Goal: Task Accomplishment & Management: Manage account settings

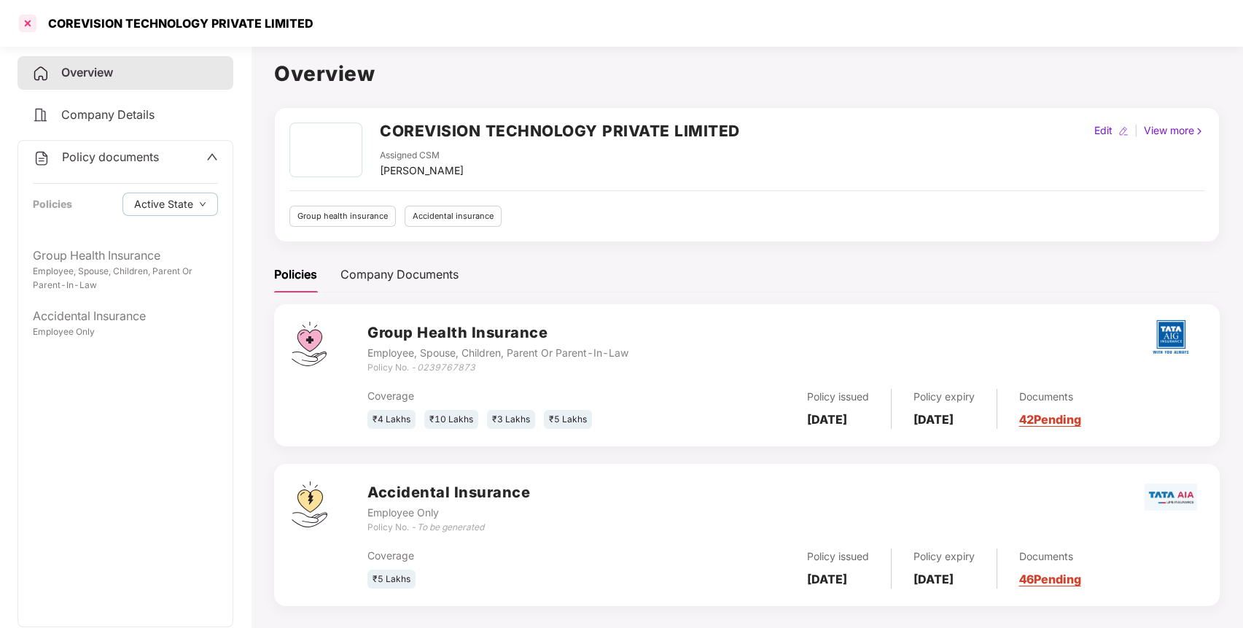
click at [35, 18] on div at bounding box center [27, 23] width 23 height 23
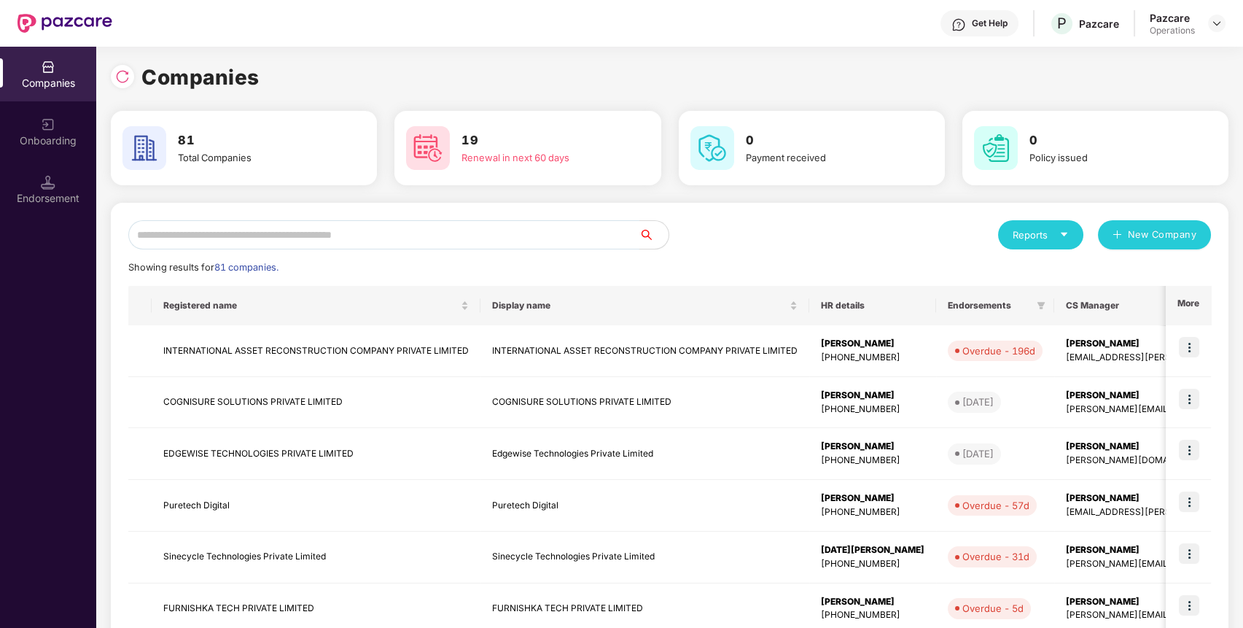
click at [292, 235] on input "text" at bounding box center [383, 234] width 511 height 29
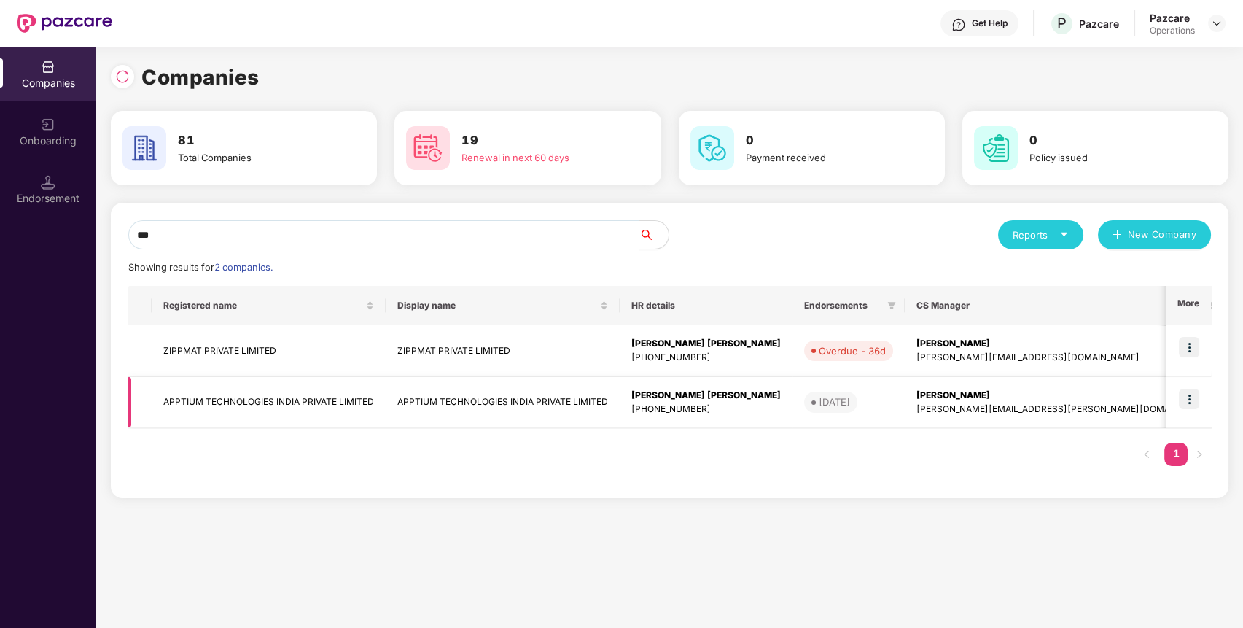
type input "***"
click at [268, 399] on td "APPTIUM TECHNOLOGIES INDIA PRIVATE LIMITED" at bounding box center [269, 403] width 234 height 52
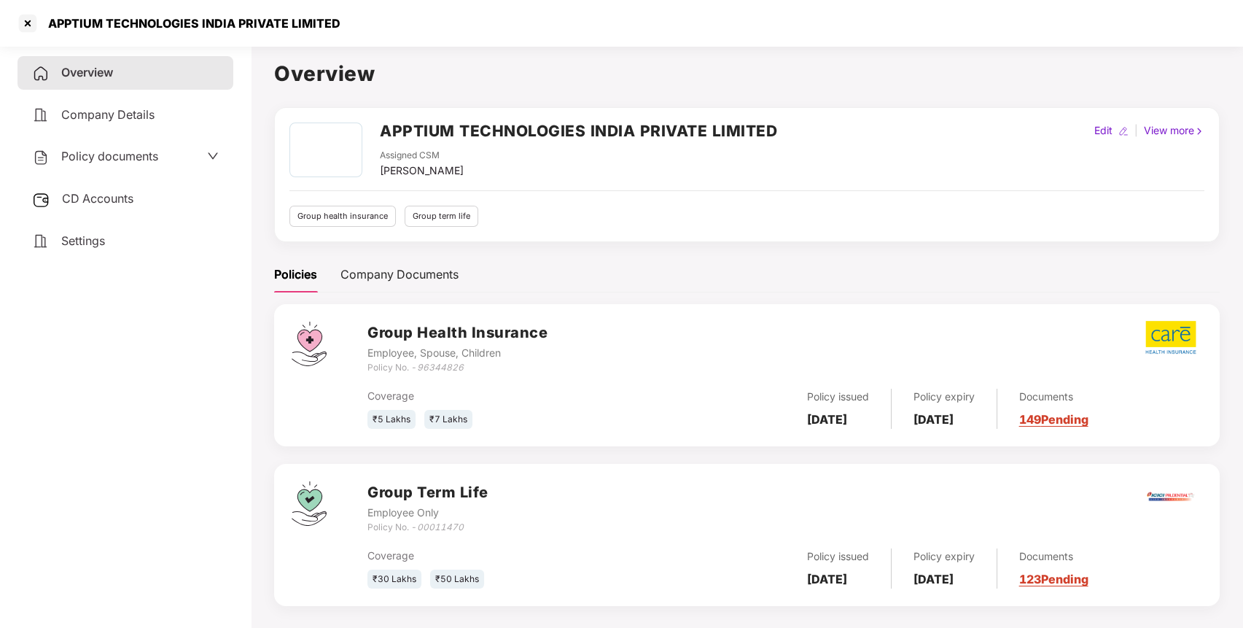
click at [438, 365] on icon "96344826" at bounding box center [440, 367] width 47 height 11
copy icon "96344826"
click at [23, 15] on div at bounding box center [27, 23] width 23 height 23
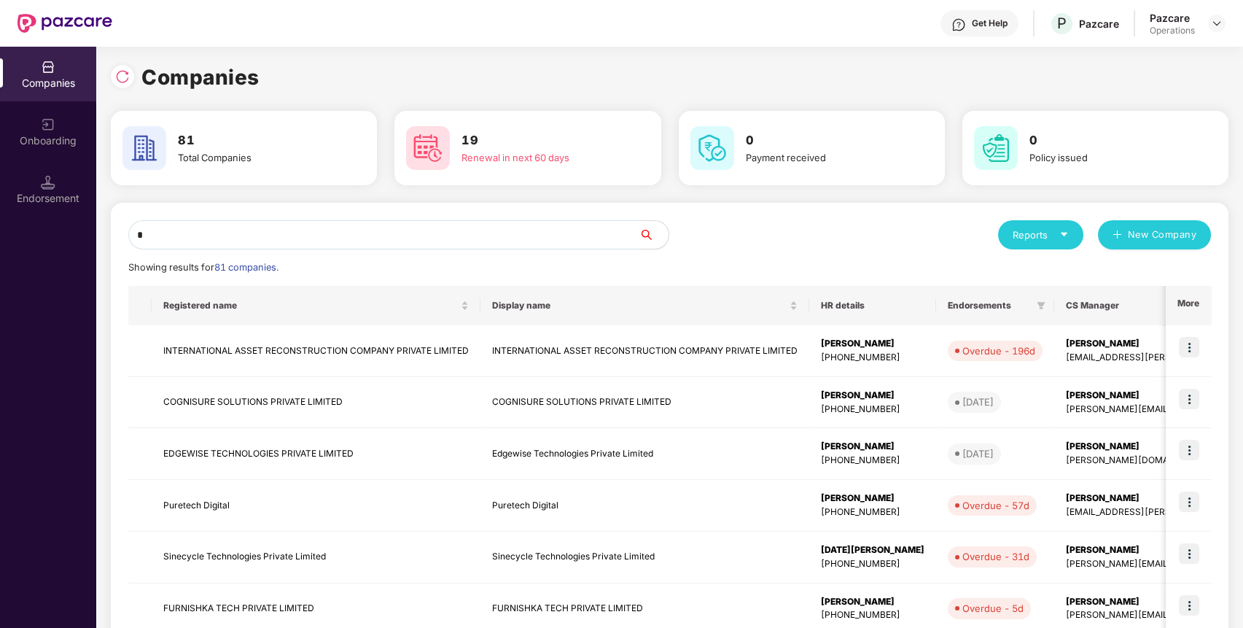
click at [254, 244] on input "*" at bounding box center [383, 234] width 511 height 29
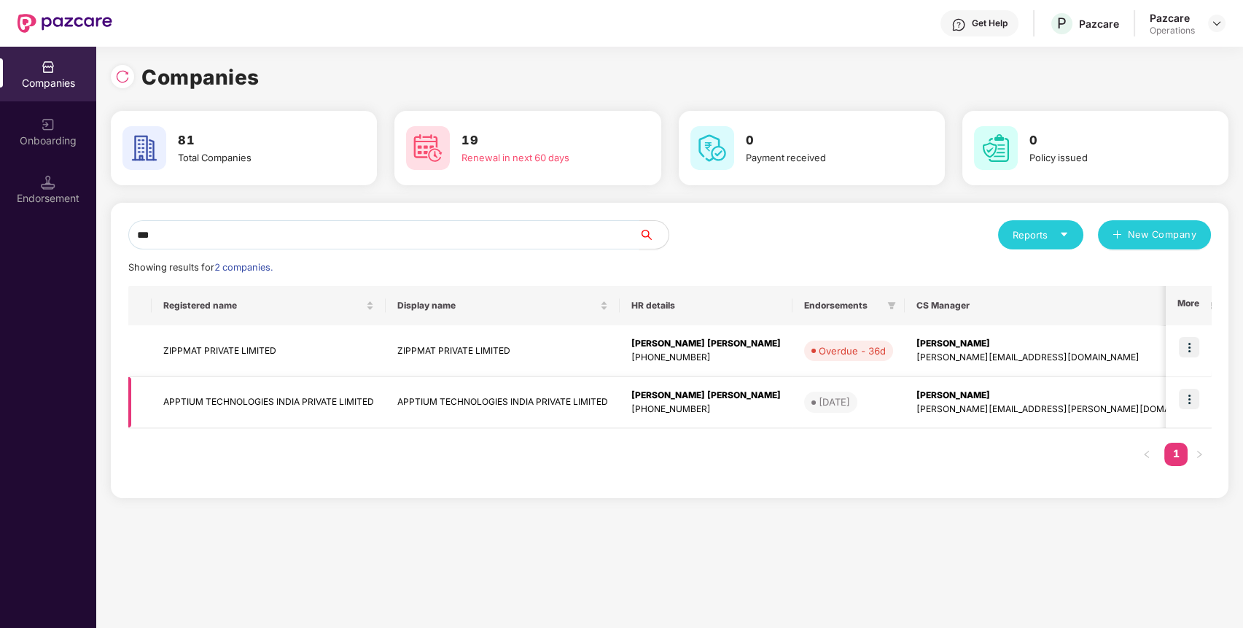
type input "***"
click at [1192, 398] on img at bounding box center [1189, 399] width 20 height 20
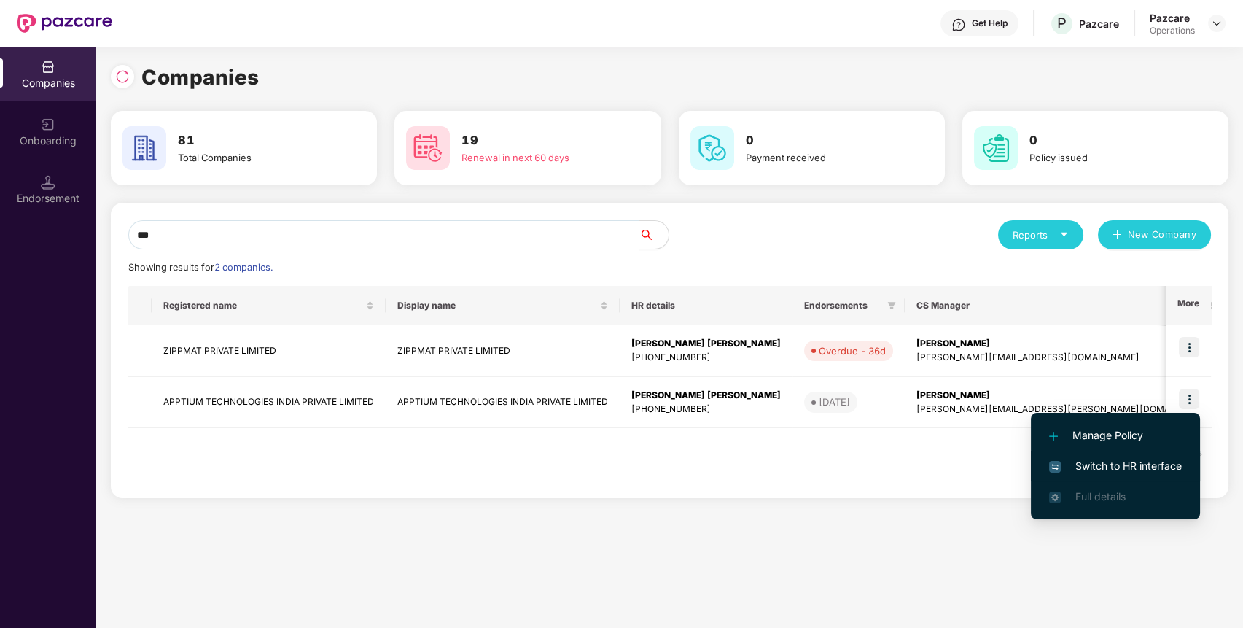
click at [1139, 460] on span "Switch to HR interface" at bounding box center [1115, 466] width 133 height 16
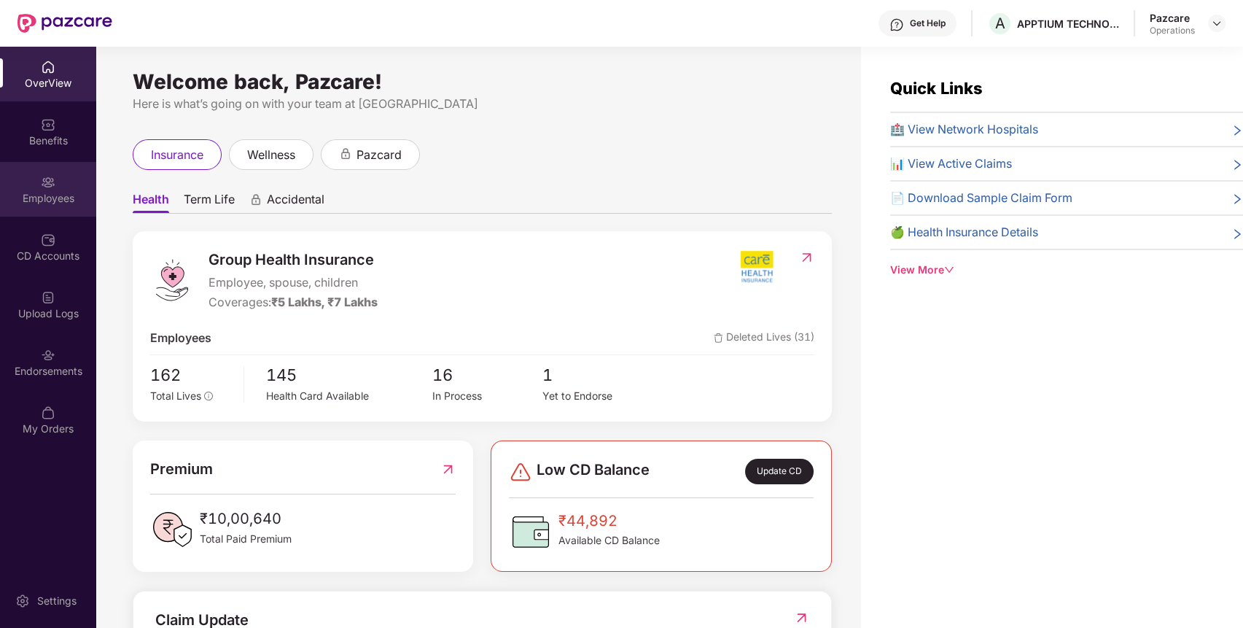
click at [56, 206] on div "Employees" at bounding box center [48, 189] width 96 height 55
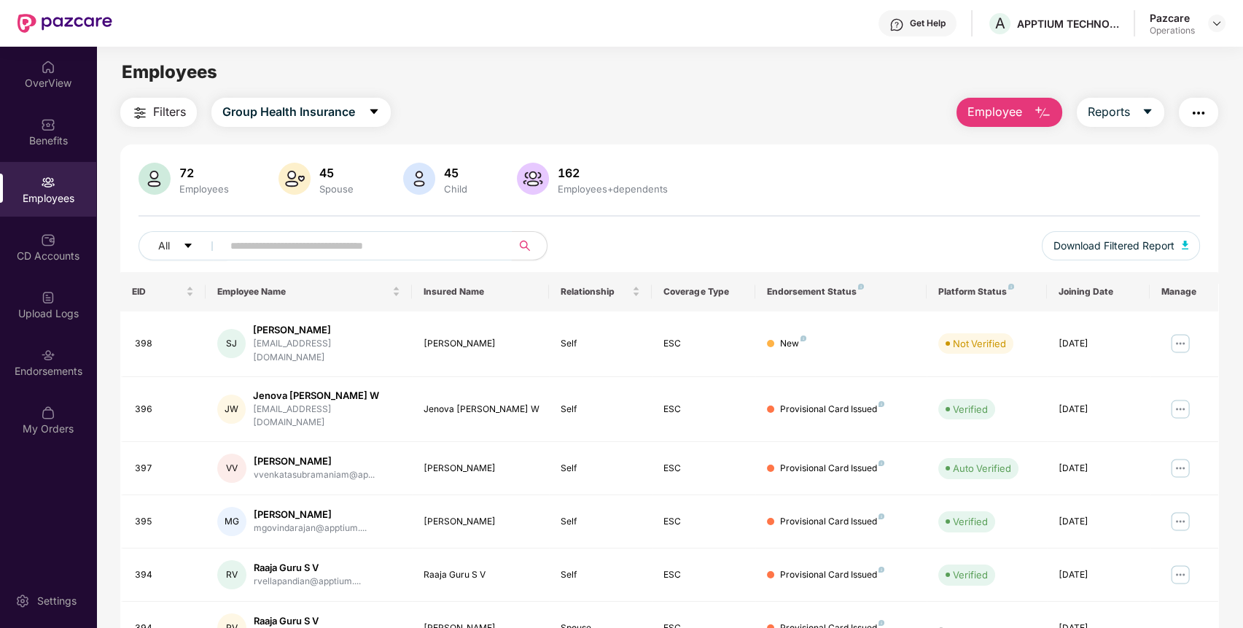
click at [287, 239] on input "text" at bounding box center [361, 246] width 262 height 22
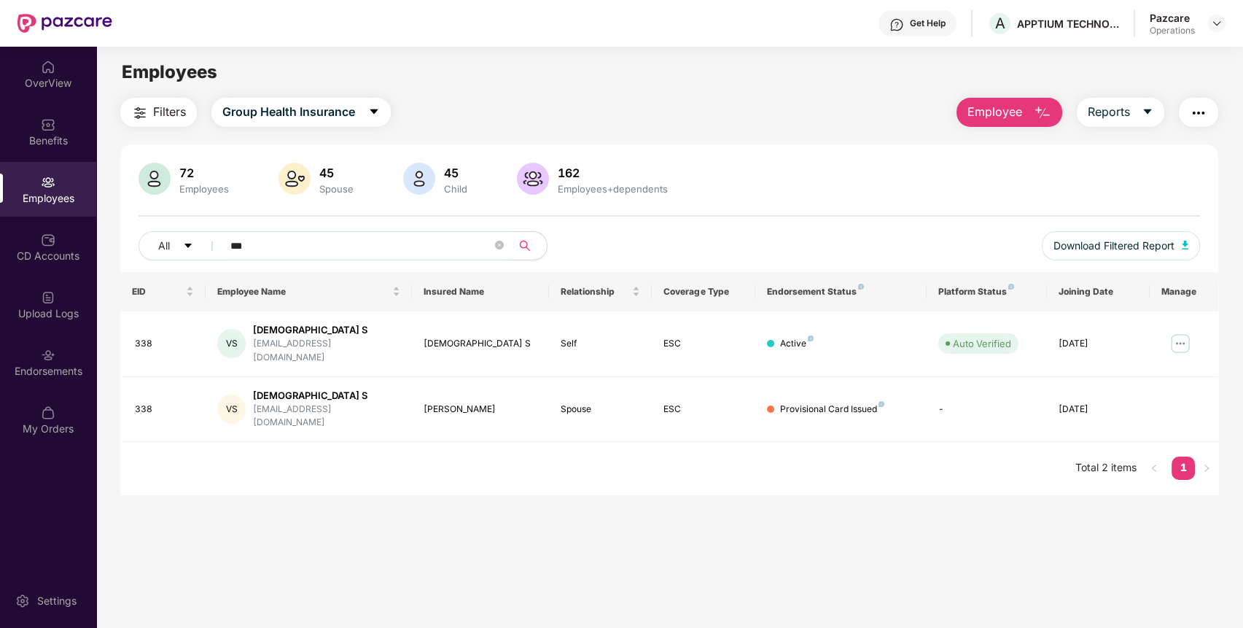
type input "***"
click at [1216, 19] on img at bounding box center [1217, 24] width 12 height 12
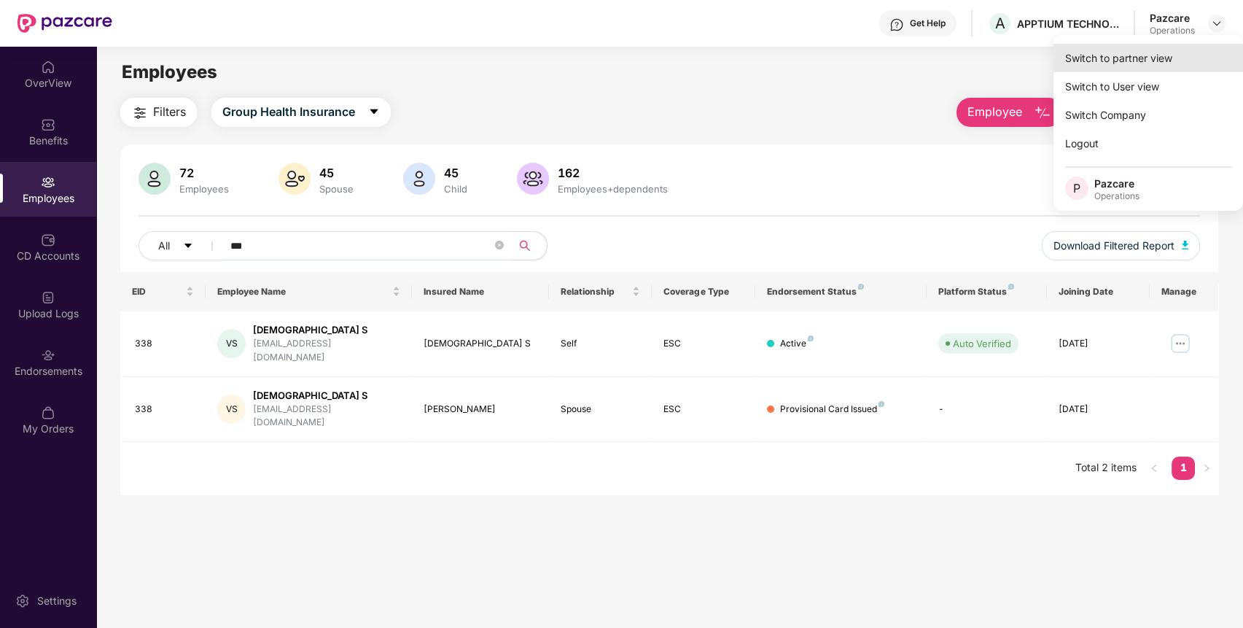
click at [1165, 52] on div "Switch to partner view" at bounding box center [1149, 58] width 190 height 28
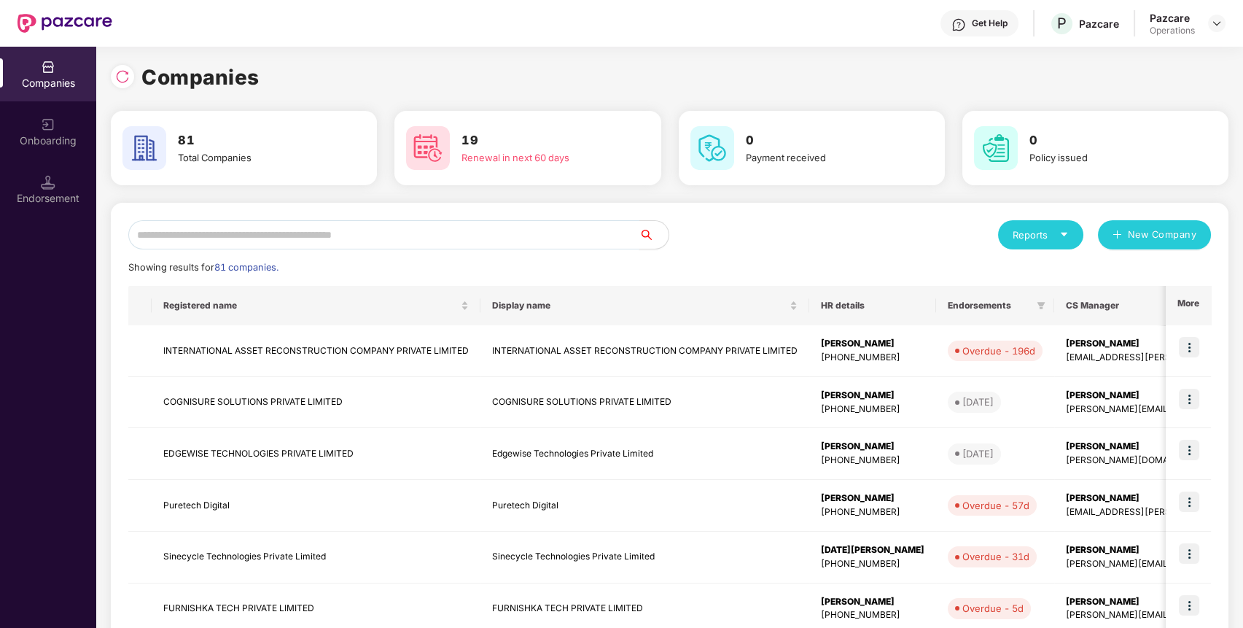
click at [537, 245] on input "text" at bounding box center [383, 234] width 511 height 29
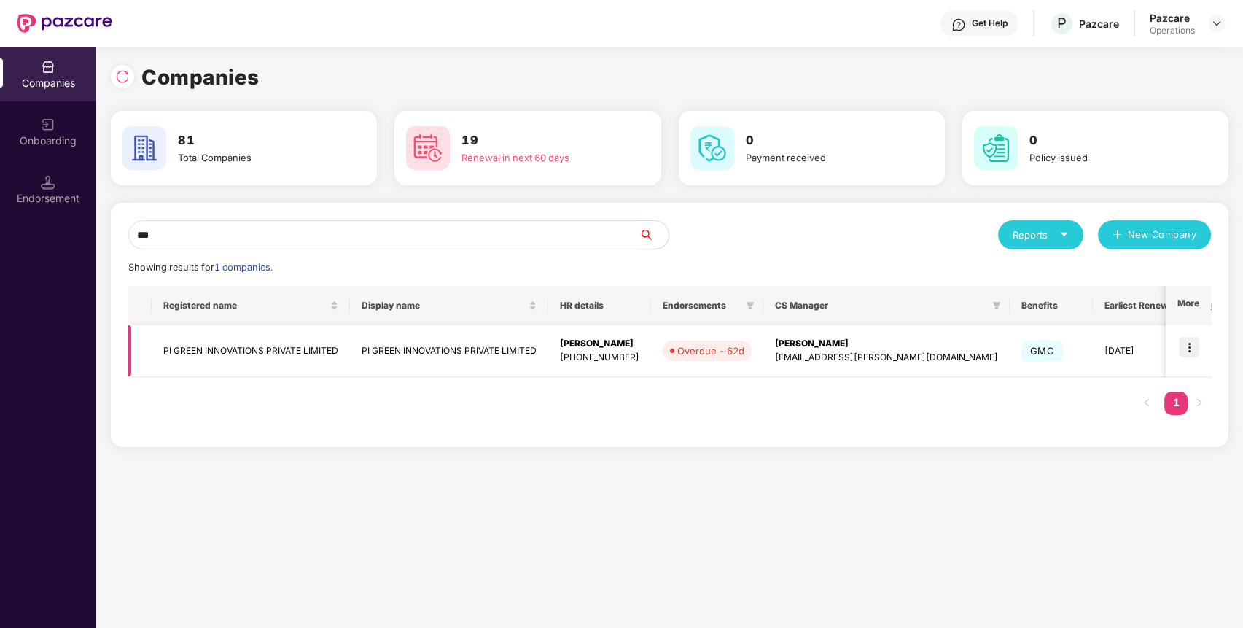
type input "**"
click at [1189, 350] on img at bounding box center [1189, 347] width 20 height 20
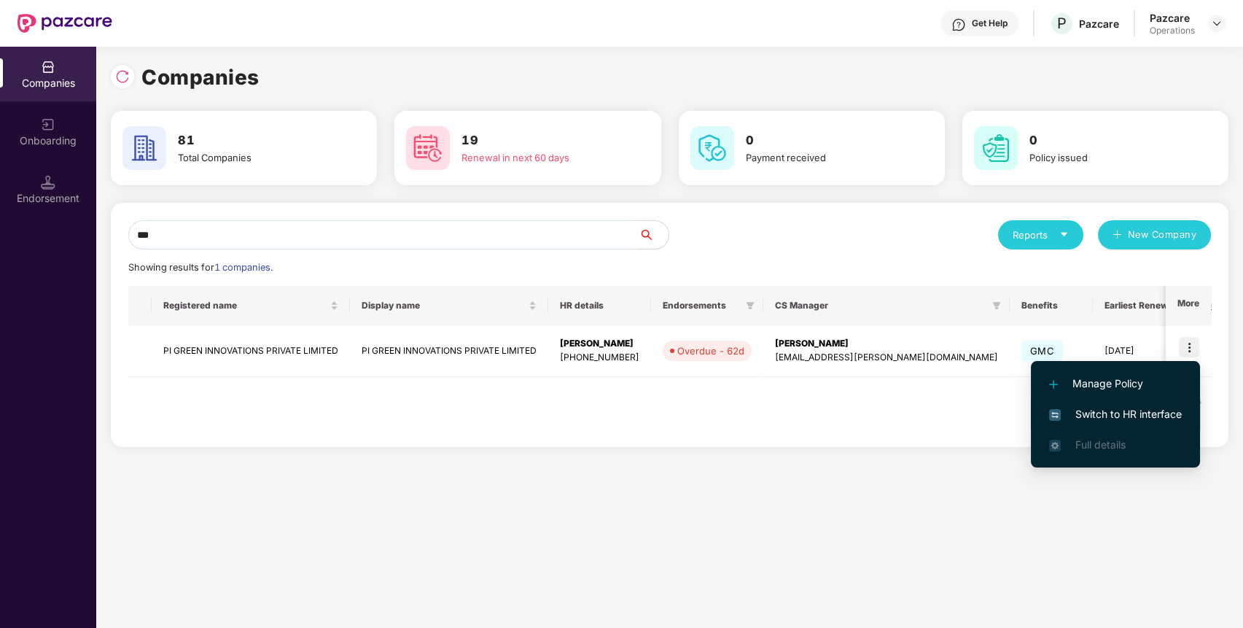
click at [1143, 408] on span "Switch to HR interface" at bounding box center [1115, 414] width 133 height 16
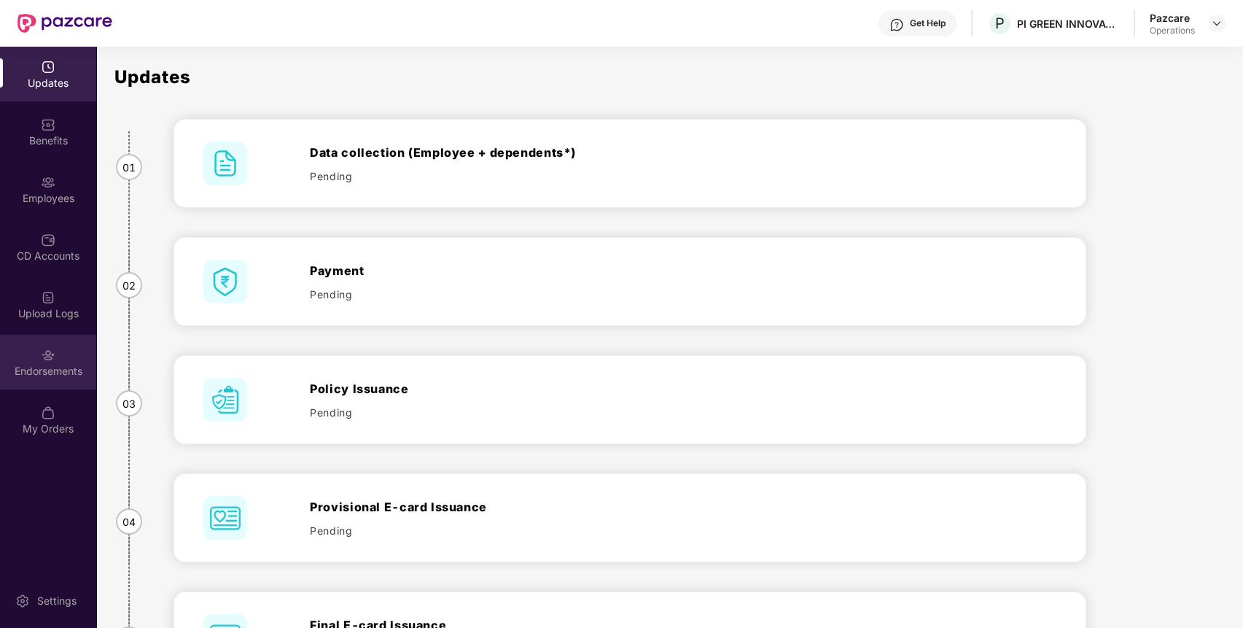
click at [36, 385] on div "Endorsements" at bounding box center [48, 362] width 96 height 55
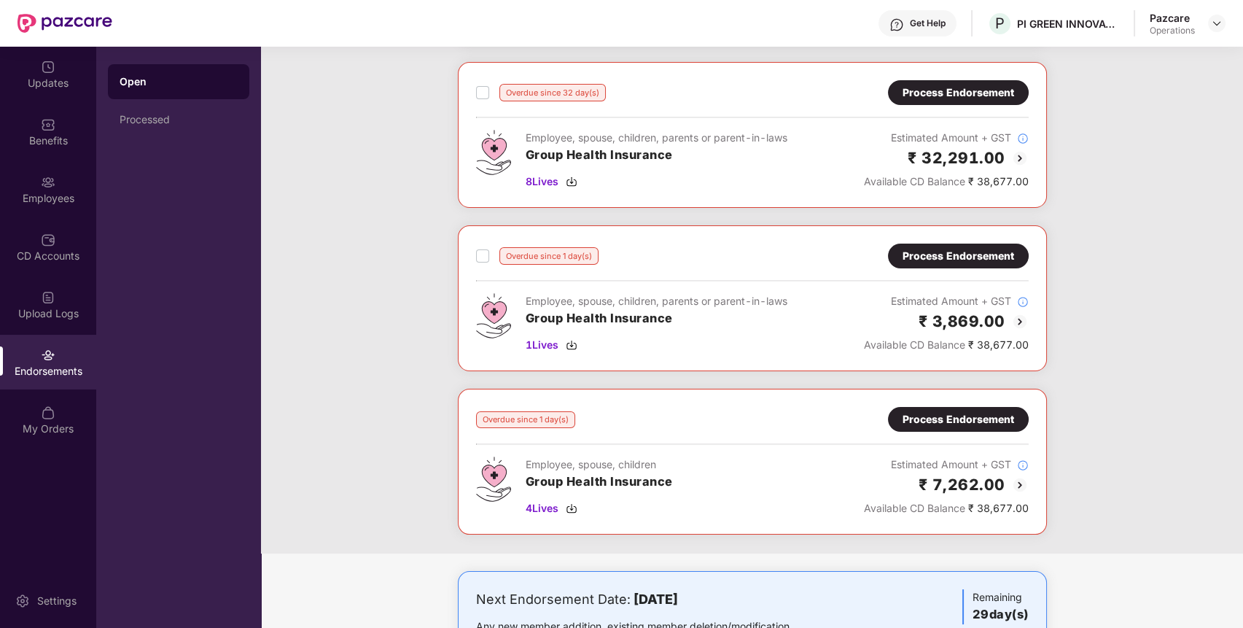
scroll to position [228, 0]
click at [1216, 23] on img at bounding box center [1217, 24] width 12 height 12
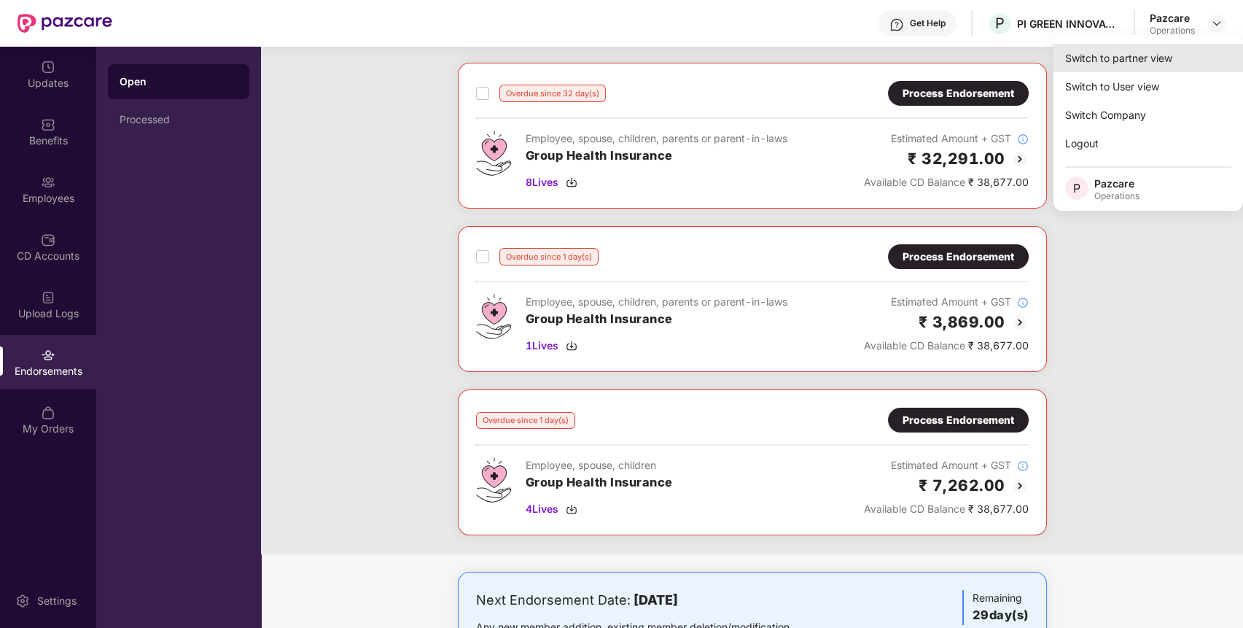
click at [1178, 53] on div "Switch to partner view" at bounding box center [1149, 58] width 190 height 28
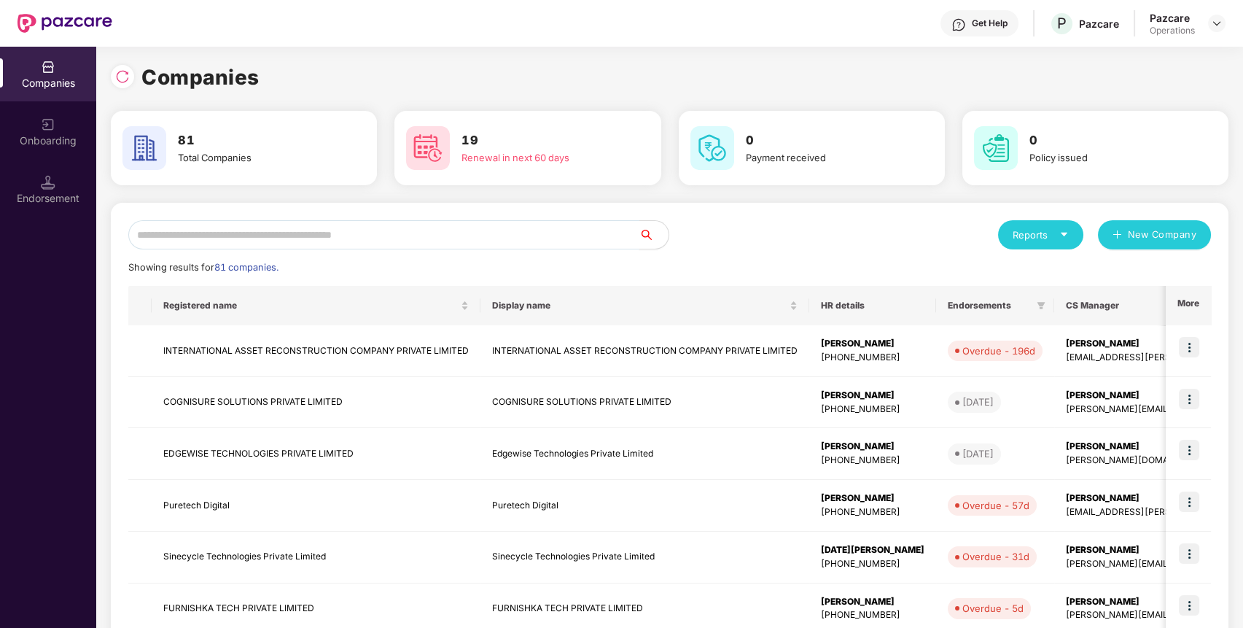
click at [523, 228] on input "text" at bounding box center [383, 234] width 511 height 29
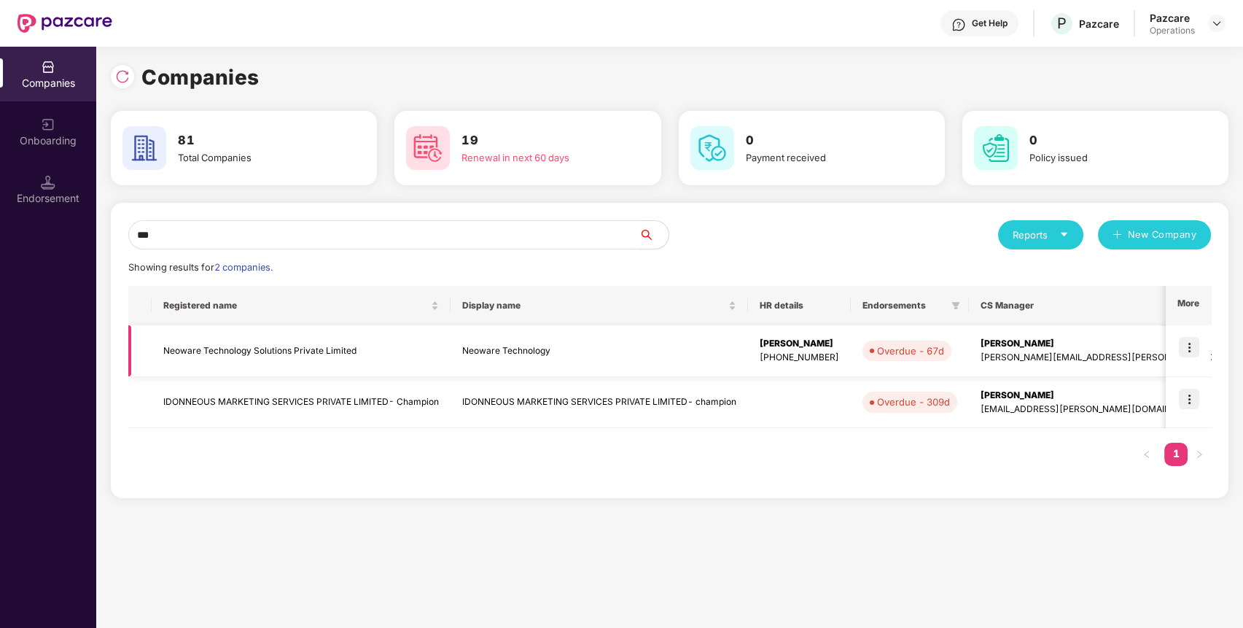
type input "***"
click at [339, 343] on td "Neoware Technology Solutions Private Limited" at bounding box center [301, 351] width 299 height 52
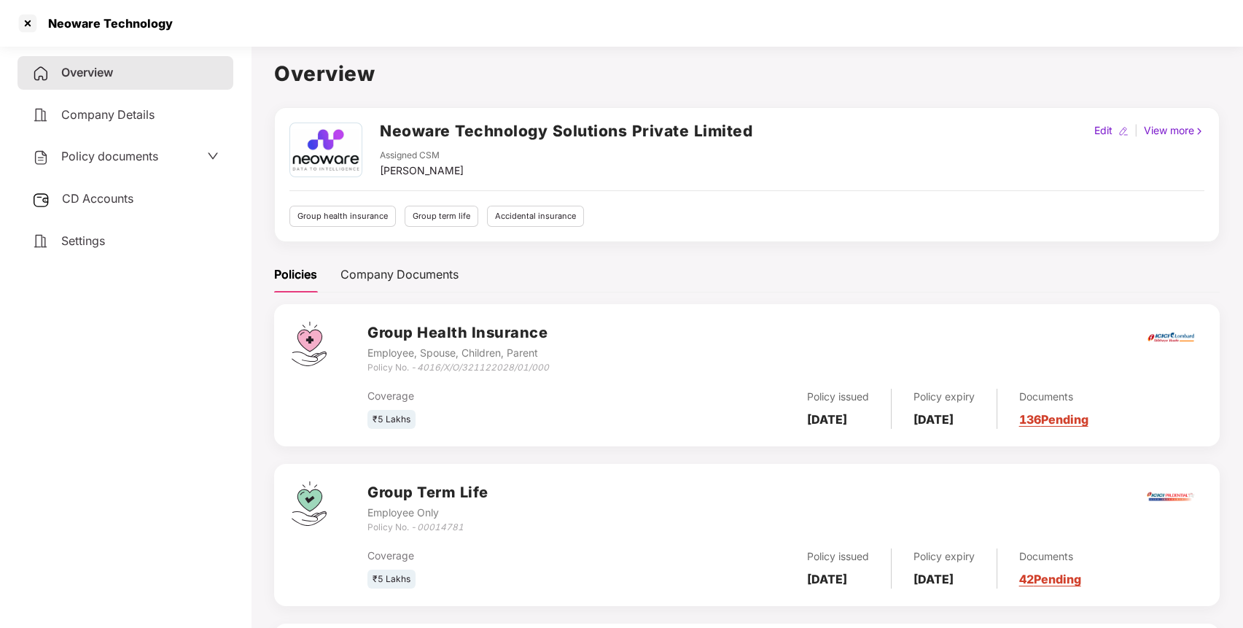
click at [450, 131] on h2 "Neoware Technology Solutions Private Limited" at bounding box center [566, 131] width 373 height 24
copy h2 "Neoware Technology Solutions Private Limited"
click at [450, 131] on h2 "Neoware Technology Solutions Private Limited" at bounding box center [566, 131] width 373 height 24
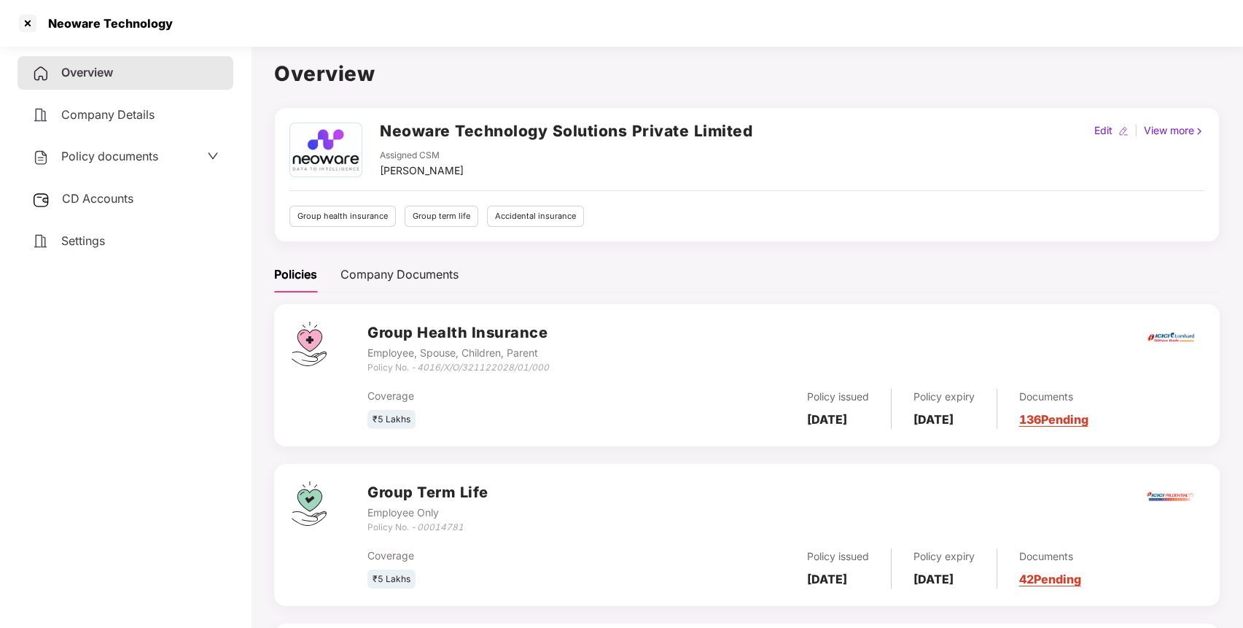
click at [430, 530] on icon "00014781" at bounding box center [440, 526] width 47 height 11
copy icon "00014781"
click at [29, 26] on div at bounding box center [27, 23] width 23 height 23
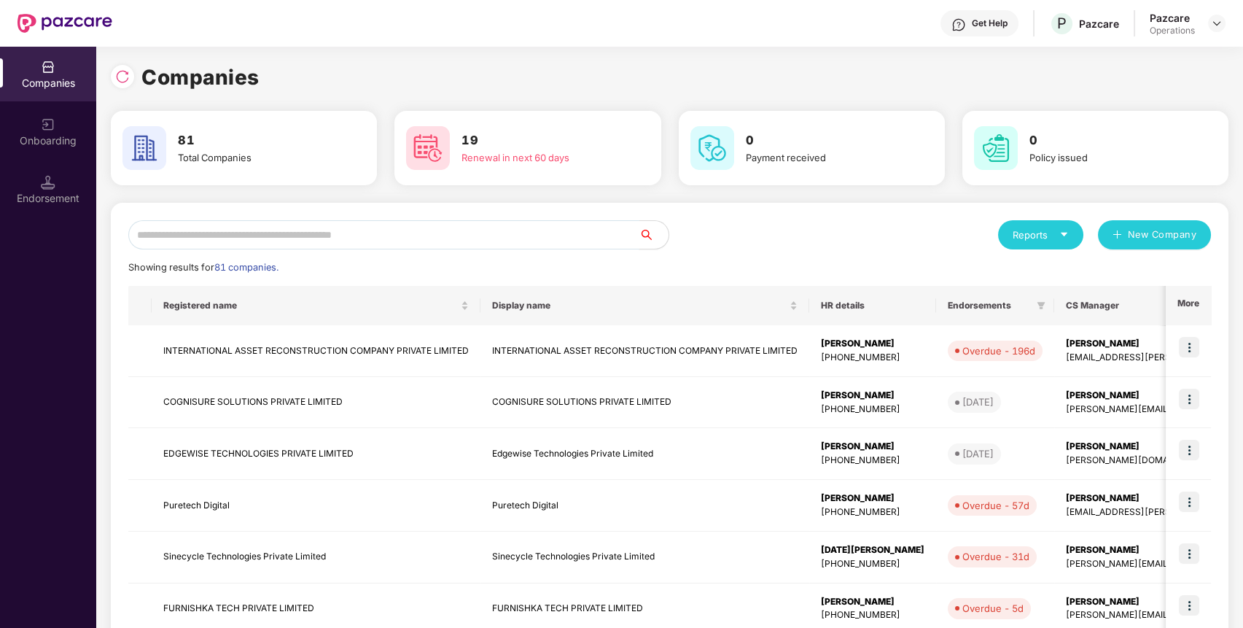
click at [382, 227] on input "text" at bounding box center [383, 234] width 511 height 29
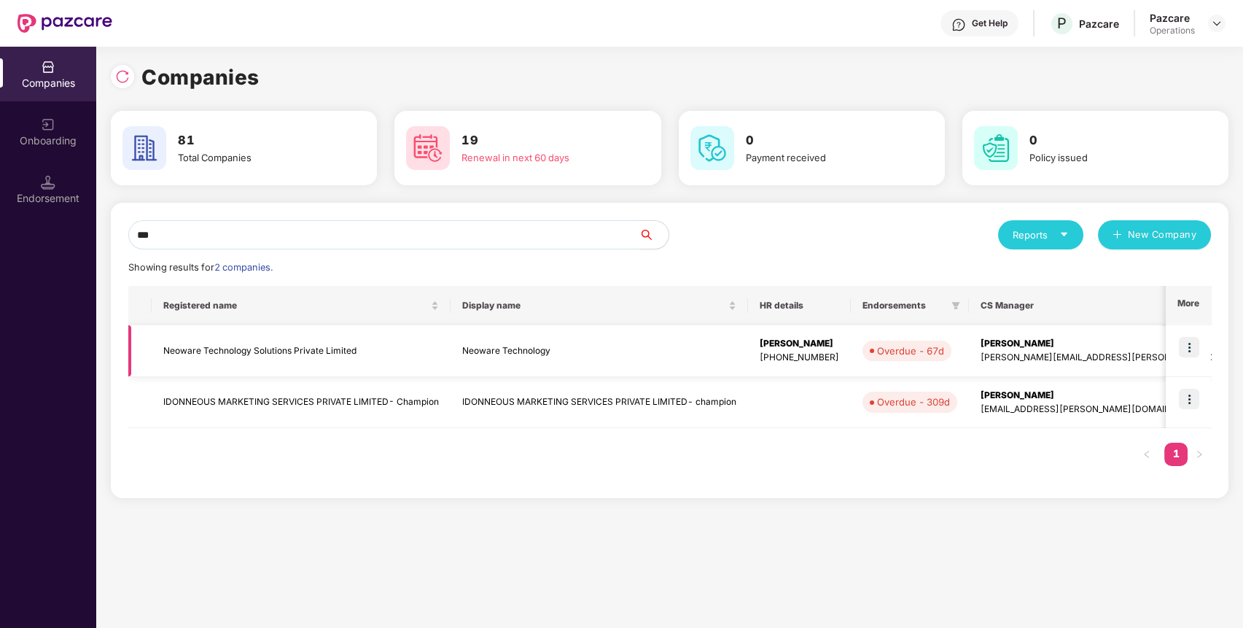
type input "***"
click at [1195, 335] on td at bounding box center [1188, 351] width 45 height 52
click at [1200, 351] on img at bounding box center [1189, 347] width 20 height 20
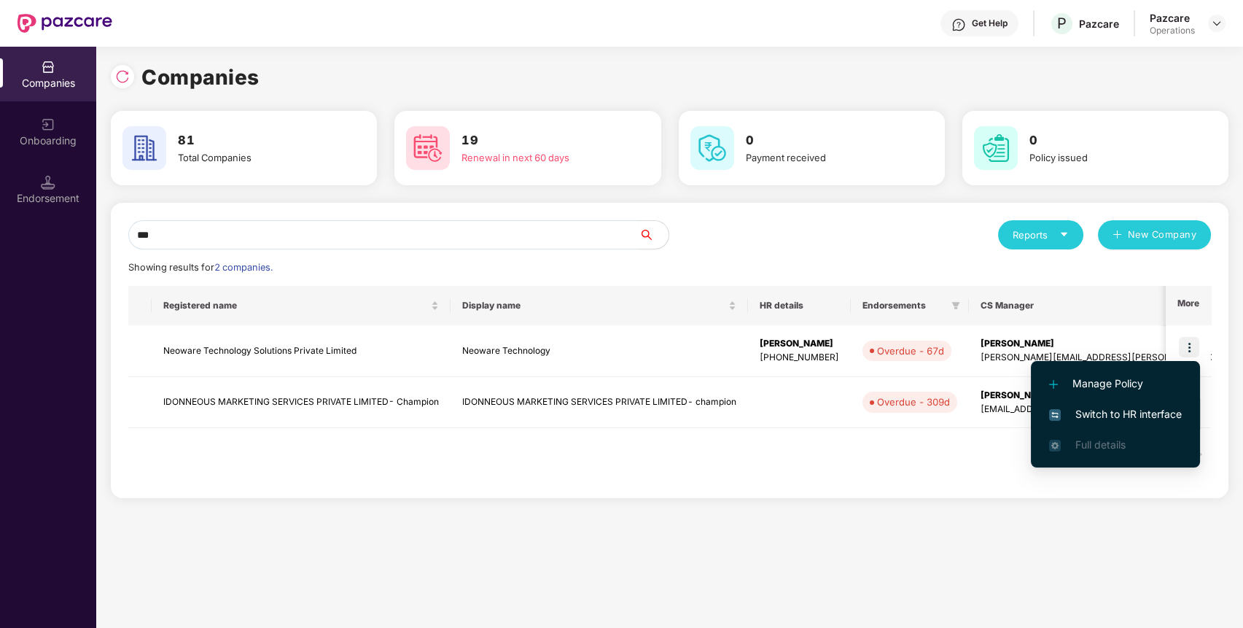
click at [1125, 427] on li "Switch to HR interface" at bounding box center [1115, 414] width 169 height 31
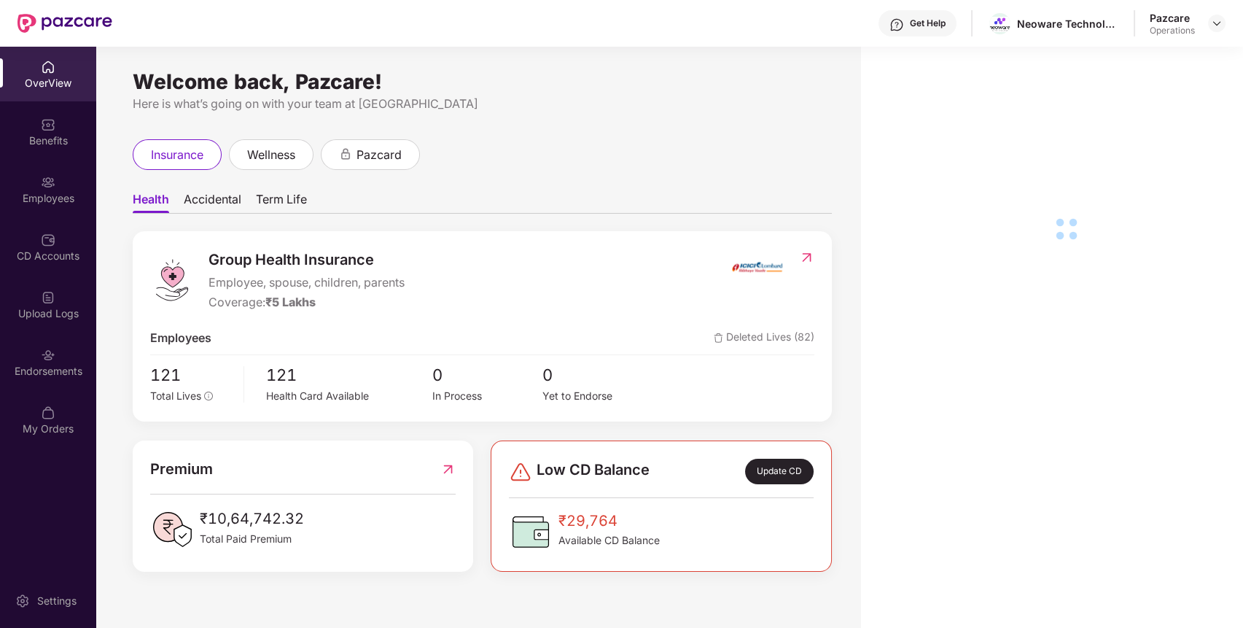
click at [25, 386] on div "Endorsements" at bounding box center [48, 362] width 96 height 55
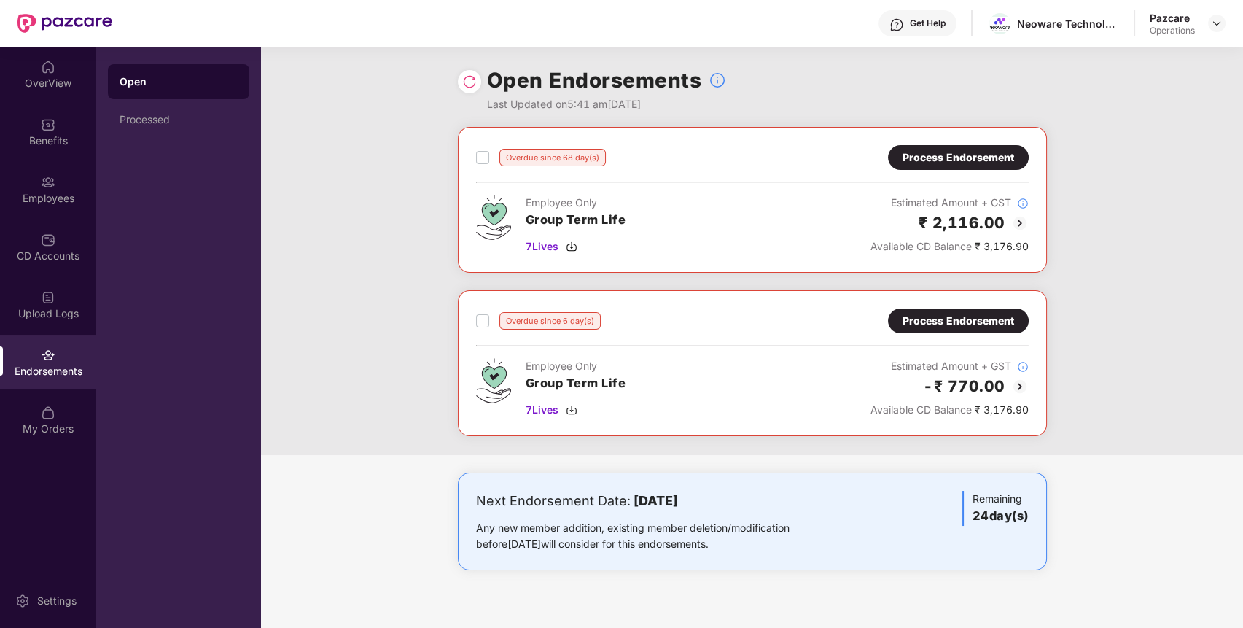
click at [996, 164] on div "Process Endorsement" at bounding box center [959, 157] width 112 height 16
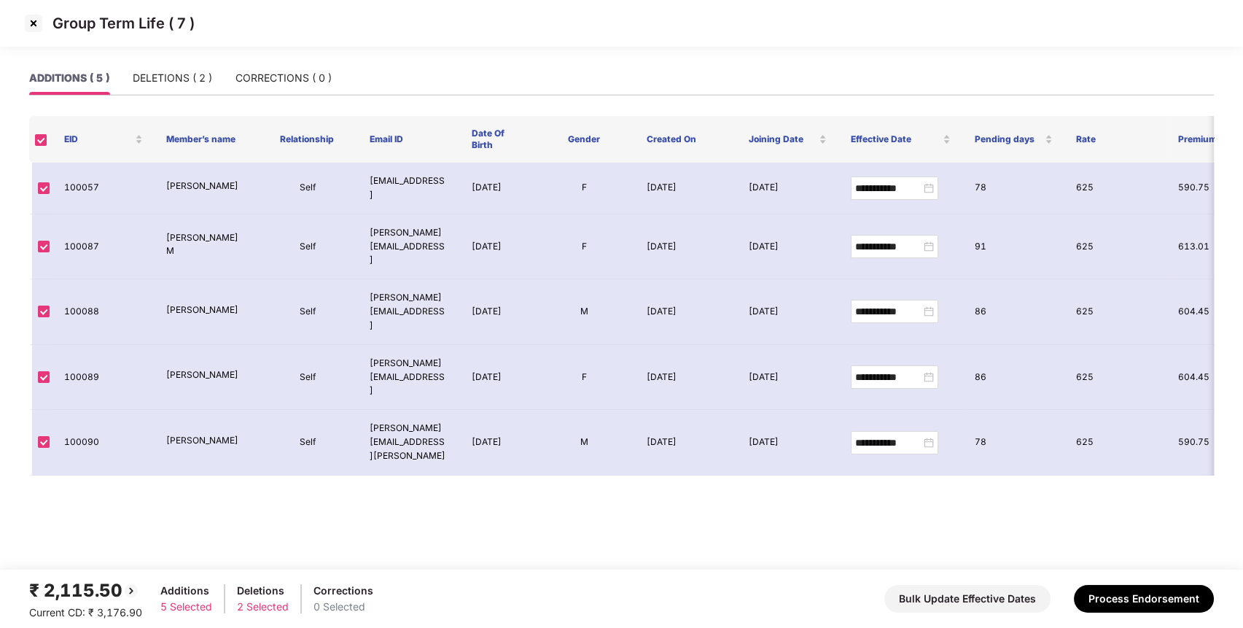
click at [34, 22] on img at bounding box center [33, 23] width 23 height 23
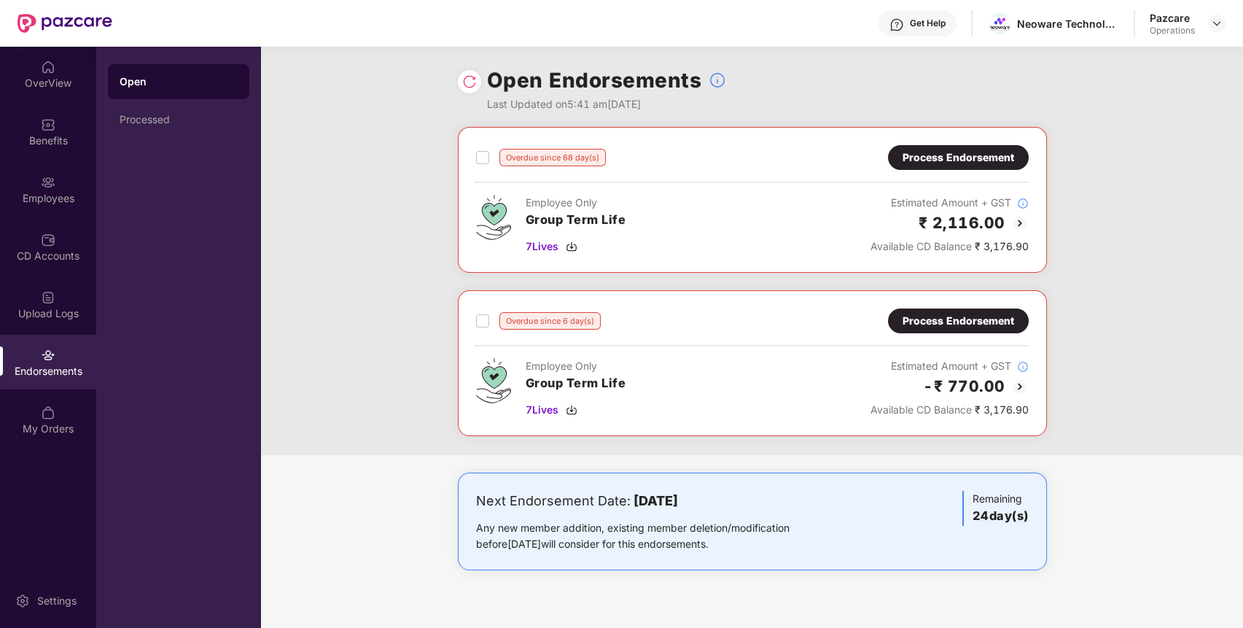
click at [1002, 311] on div "Process Endorsement" at bounding box center [958, 320] width 141 height 25
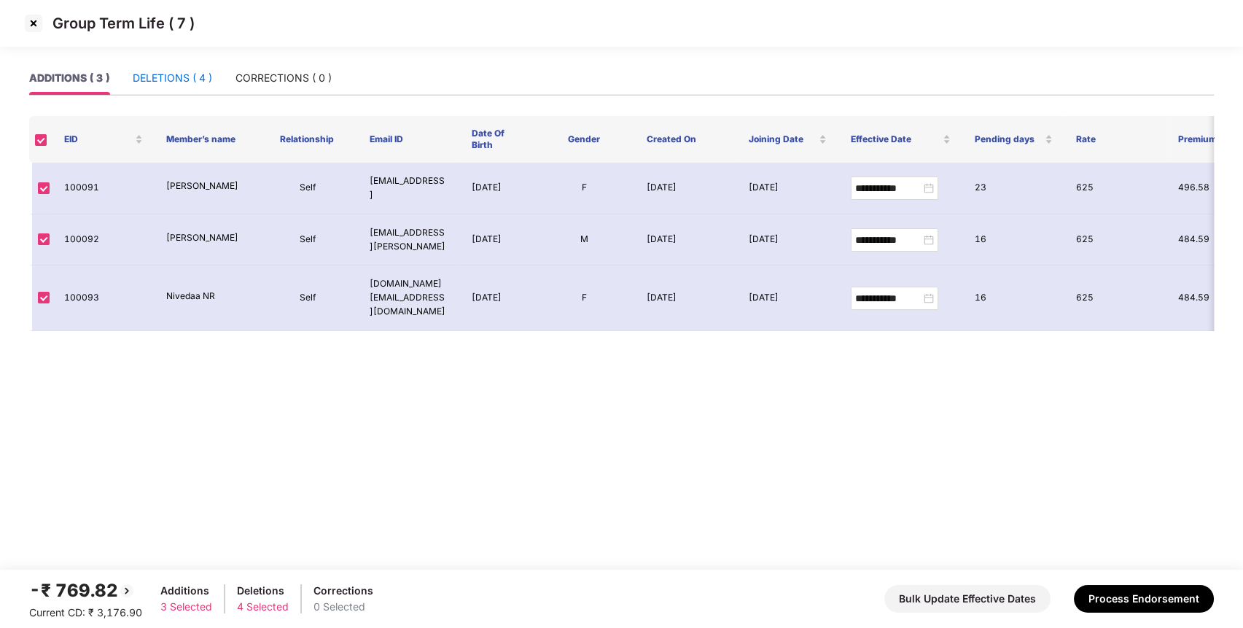
click at [186, 82] on div "DELETIONS ( 4 )" at bounding box center [172, 78] width 79 height 16
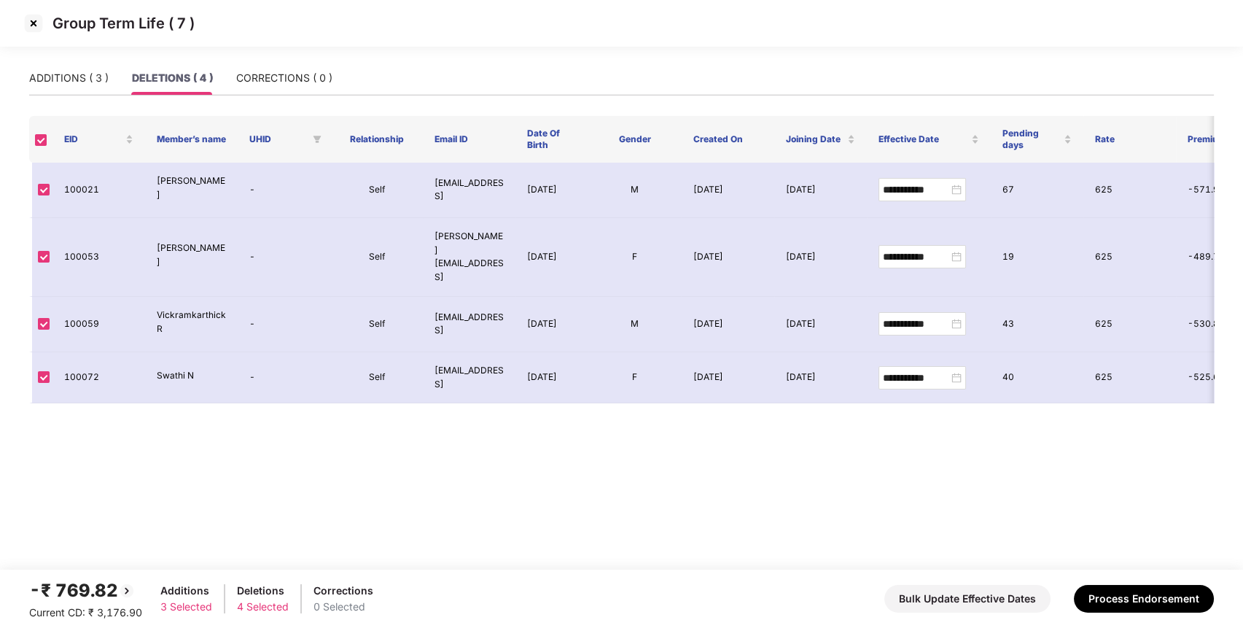
click at [36, 23] on img at bounding box center [33, 23] width 23 height 23
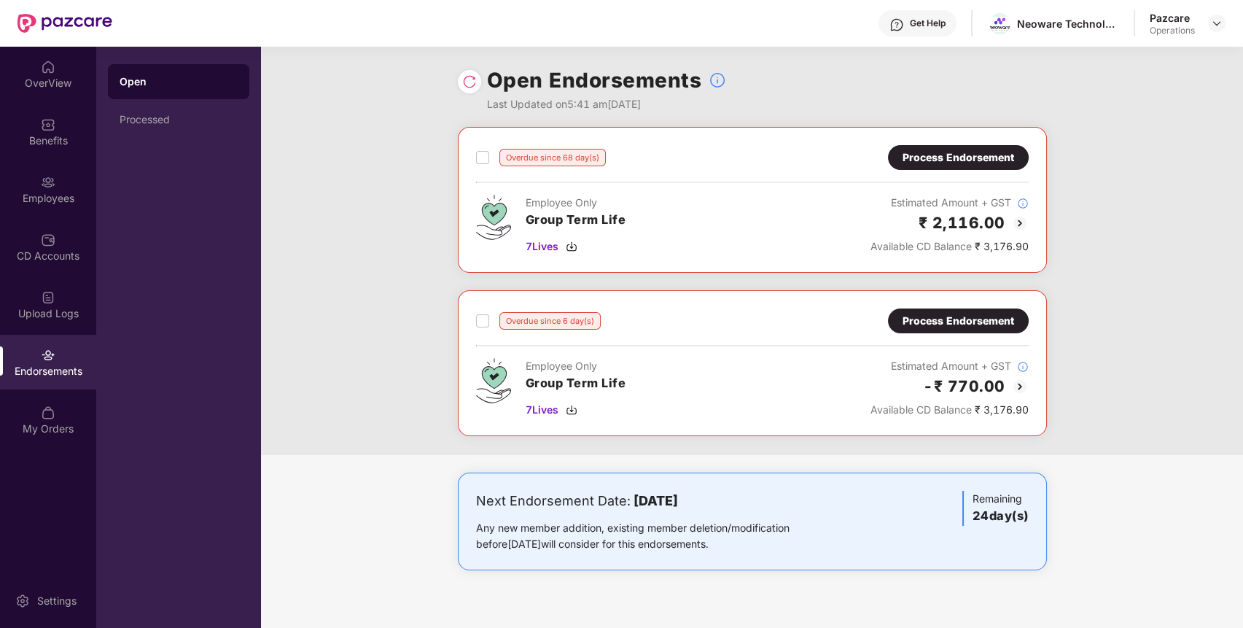
click at [489, 322] on div "Overdue since 6 day(s)" at bounding box center [538, 321] width 125 height 18
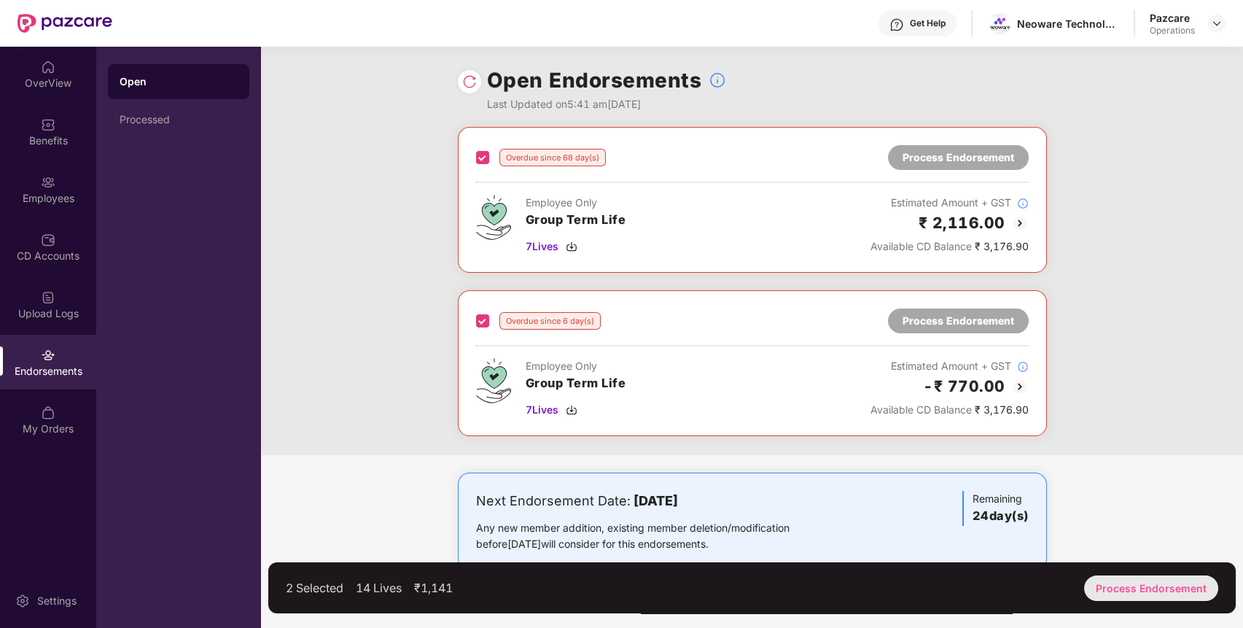
click at [1165, 583] on div "Process Endorsement" at bounding box center [1151, 588] width 134 height 26
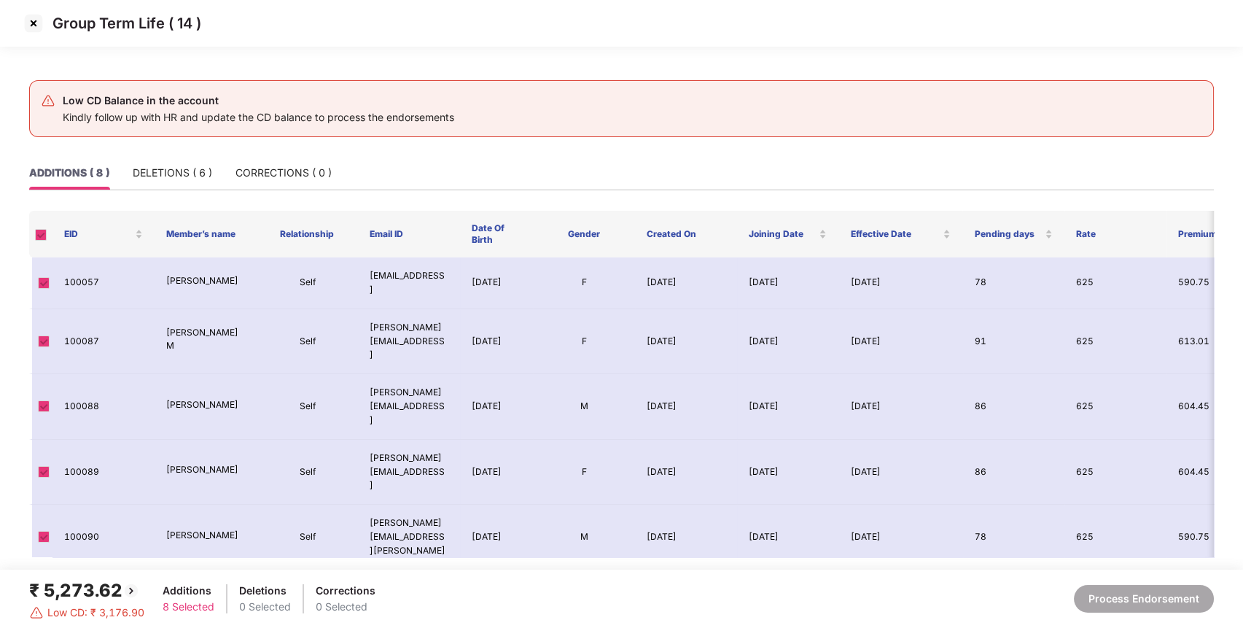
click at [33, 18] on img at bounding box center [33, 23] width 23 height 23
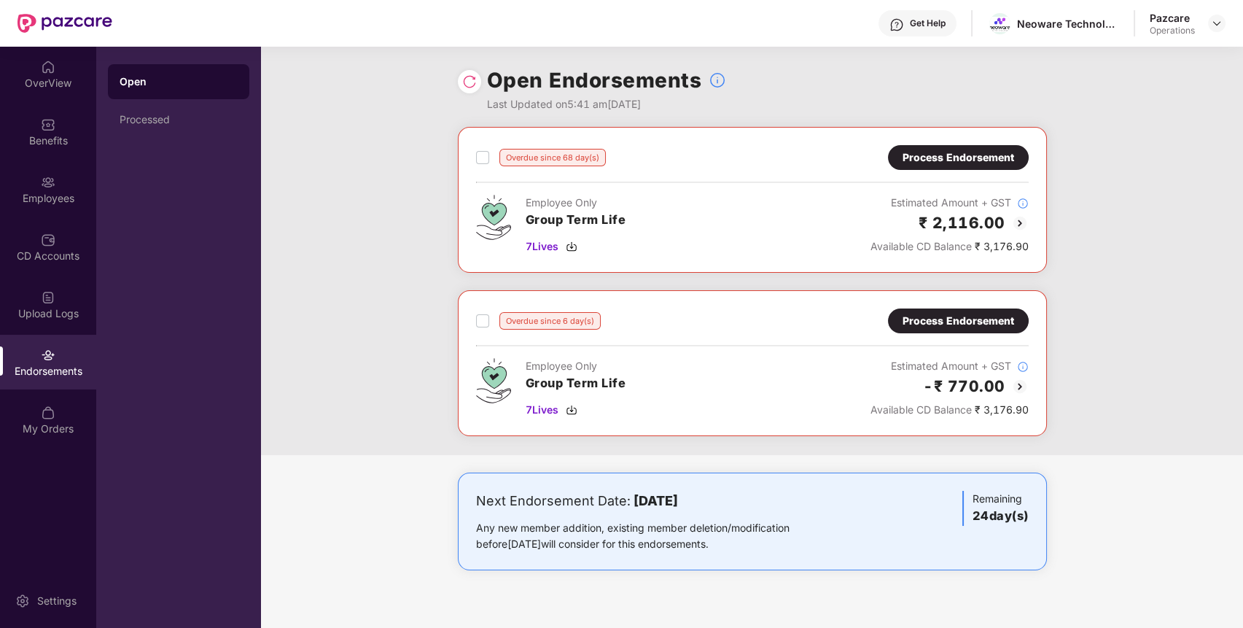
click at [968, 152] on div "Process Endorsement" at bounding box center [959, 157] width 112 height 16
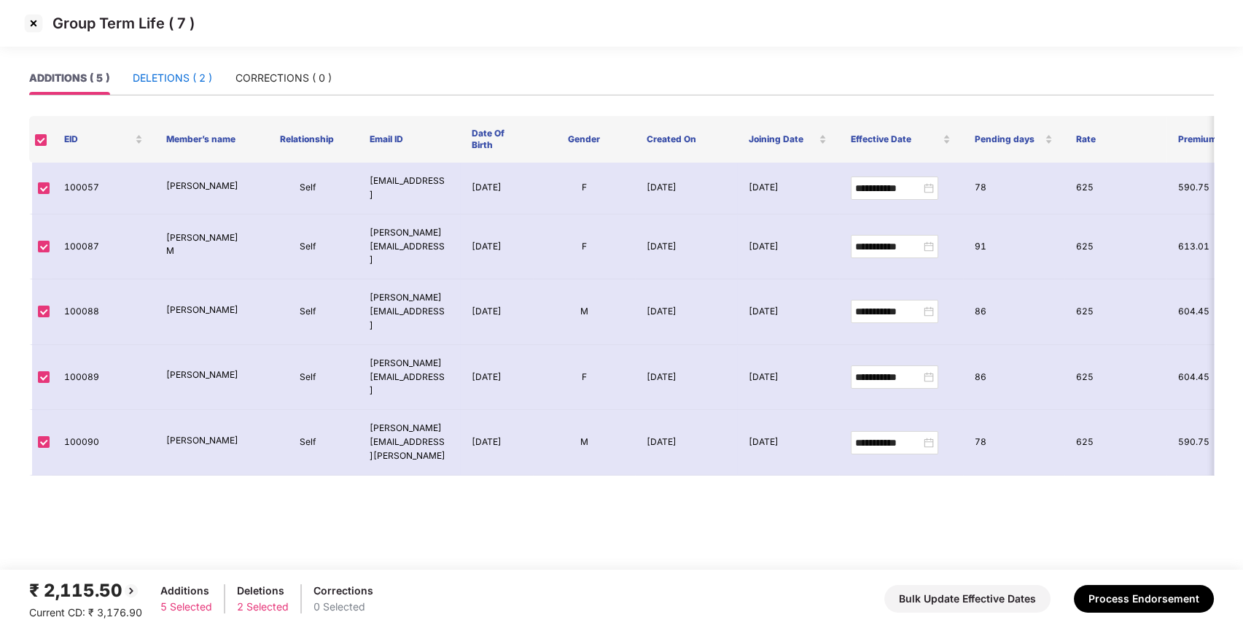
click at [191, 82] on div "DELETIONS ( 2 )" at bounding box center [172, 78] width 79 height 16
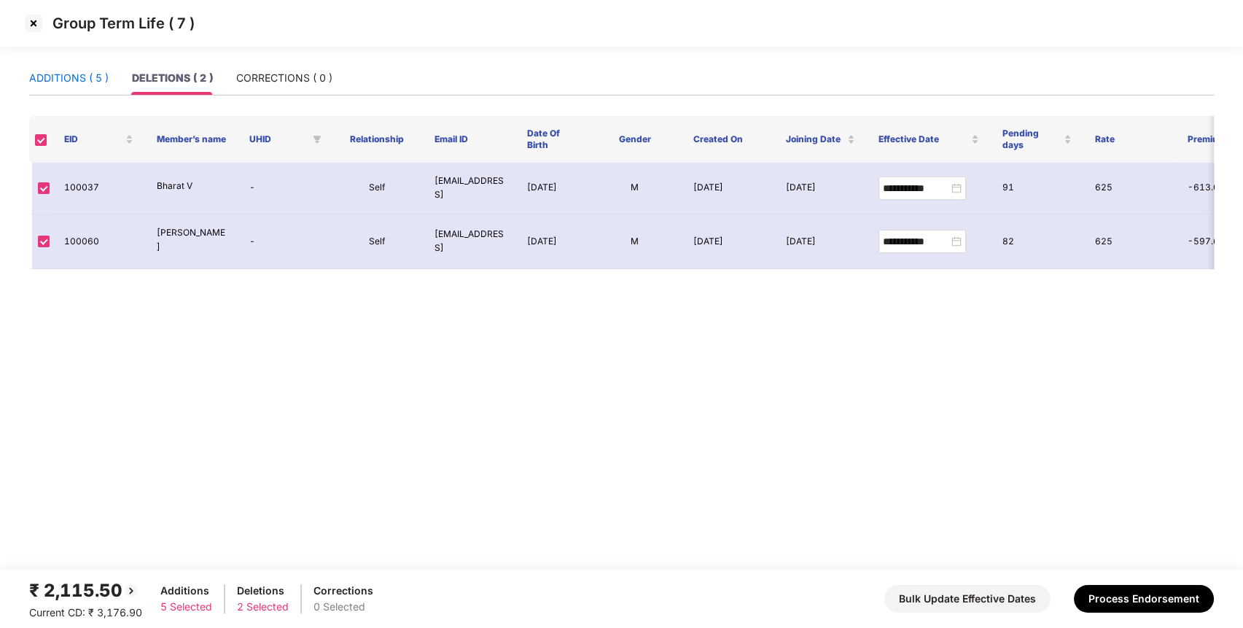
click at [63, 72] on div "ADDITIONS ( 5 )" at bounding box center [68, 78] width 79 height 16
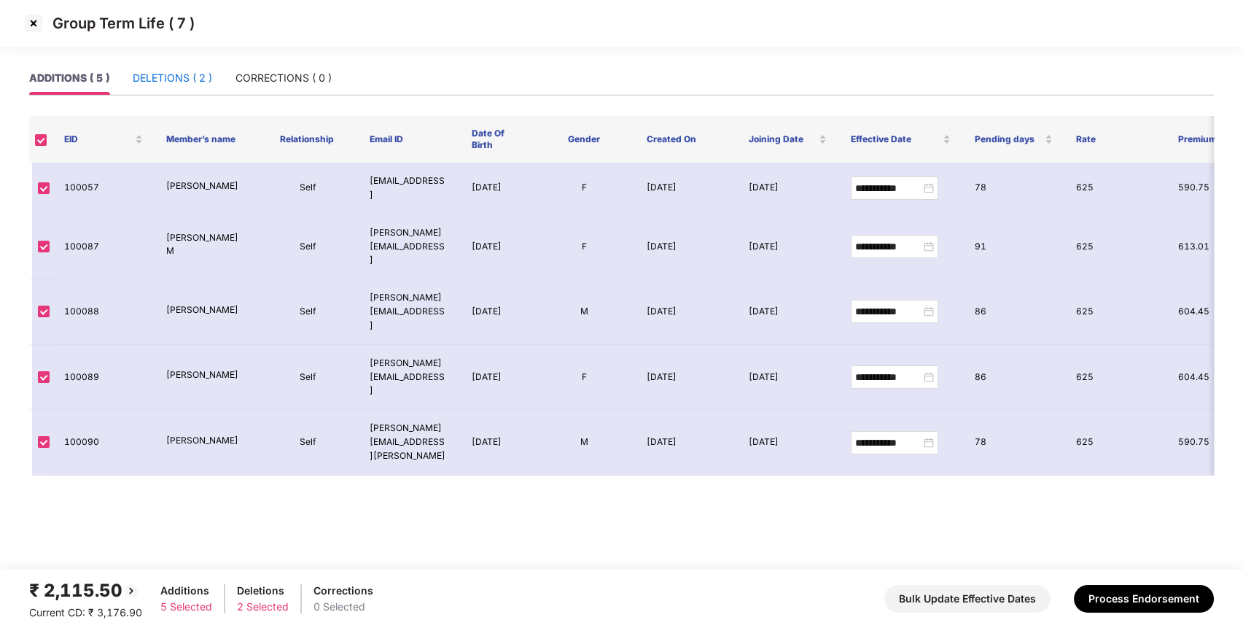
click at [163, 72] on div "DELETIONS ( 2 )" at bounding box center [172, 78] width 79 height 16
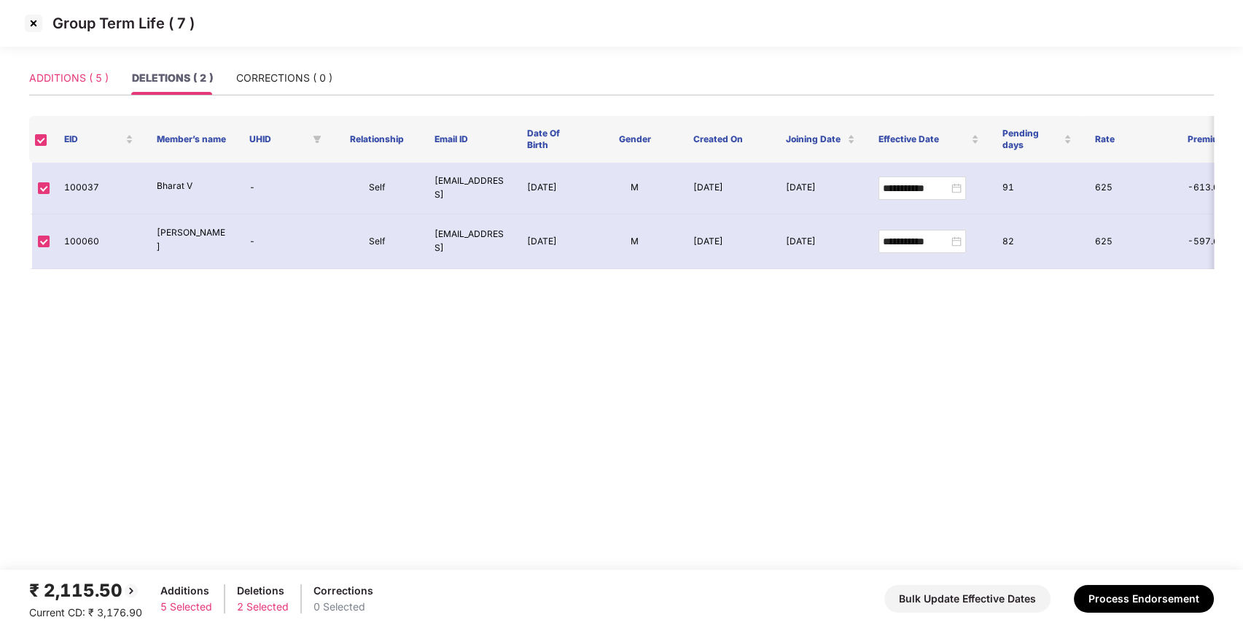
click at [64, 69] on div "ADDITIONS ( 5 )" at bounding box center [68, 78] width 79 height 34
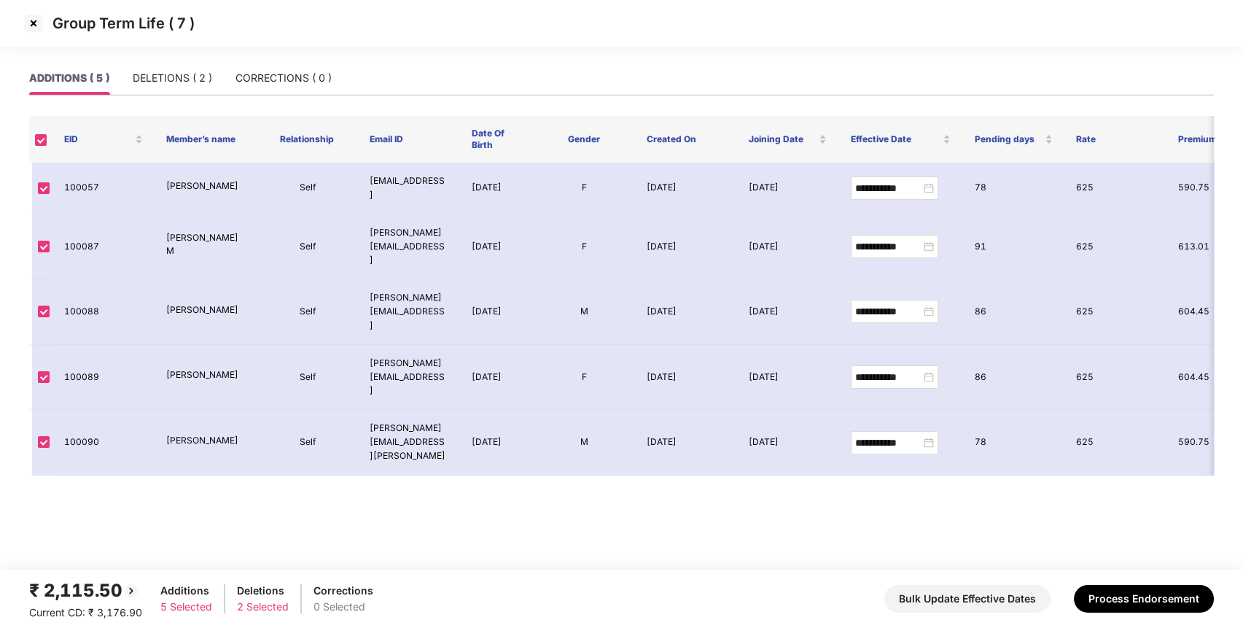
click at [64, 69] on div "ADDITIONS ( 5 )" at bounding box center [69, 78] width 80 height 34
click at [188, 88] on div "DELETIONS ( 2 )" at bounding box center [172, 78] width 79 height 34
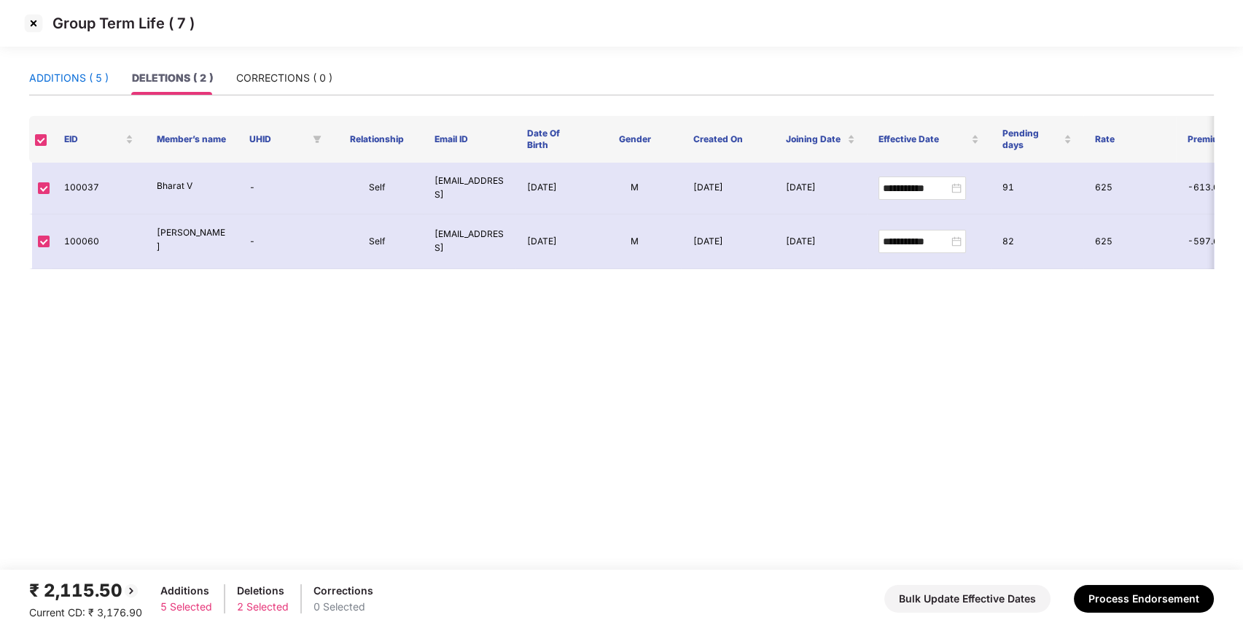
click at [99, 79] on div "ADDITIONS ( 5 )" at bounding box center [68, 78] width 79 height 16
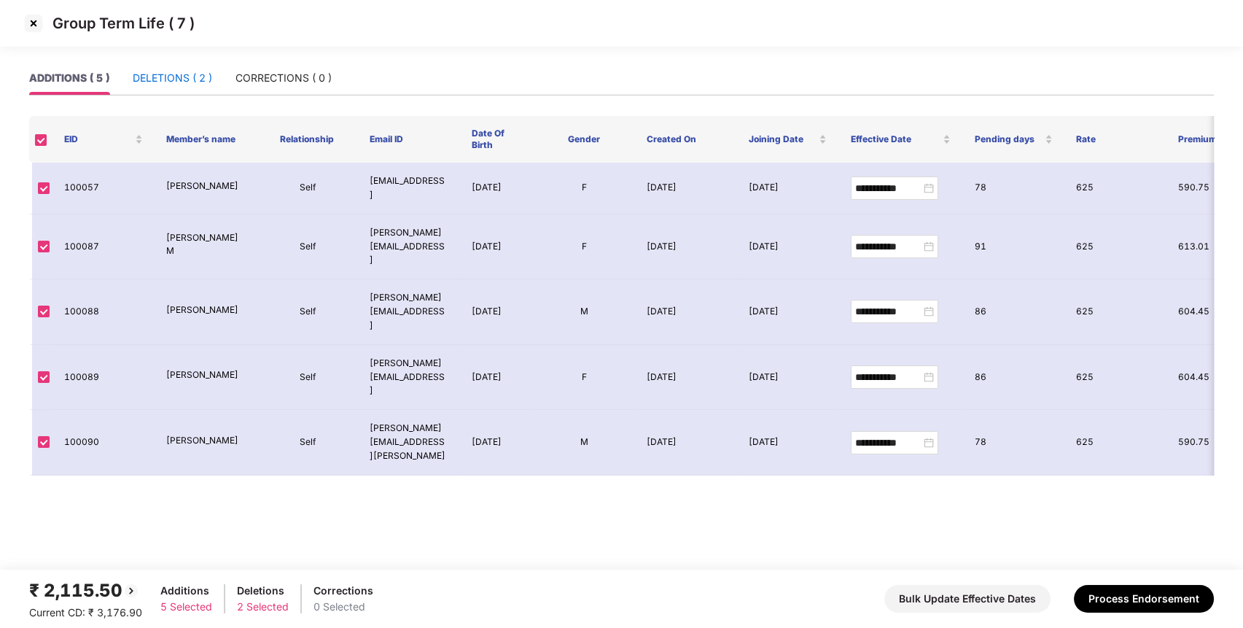
click at [193, 78] on div "DELETIONS ( 2 )" at bounding box center [172, 78] width 79 height 16
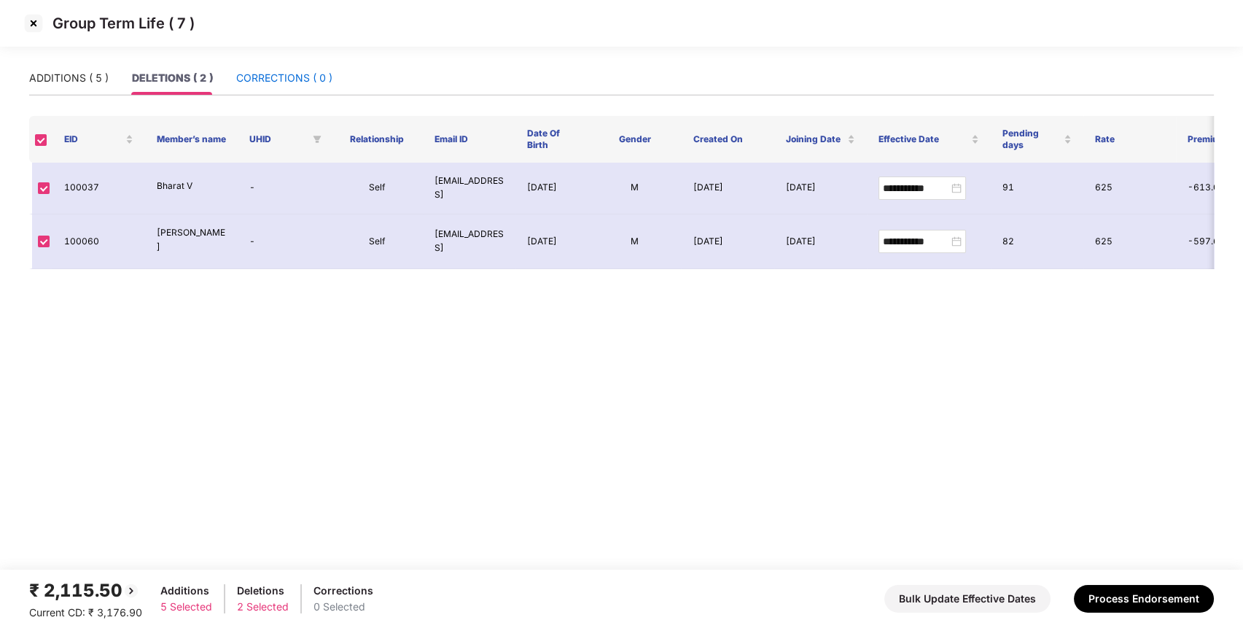
click at [280, 78] on div "CORRECTIONS ( 0 )" at bounding box center [284, 78] width 96 height 16
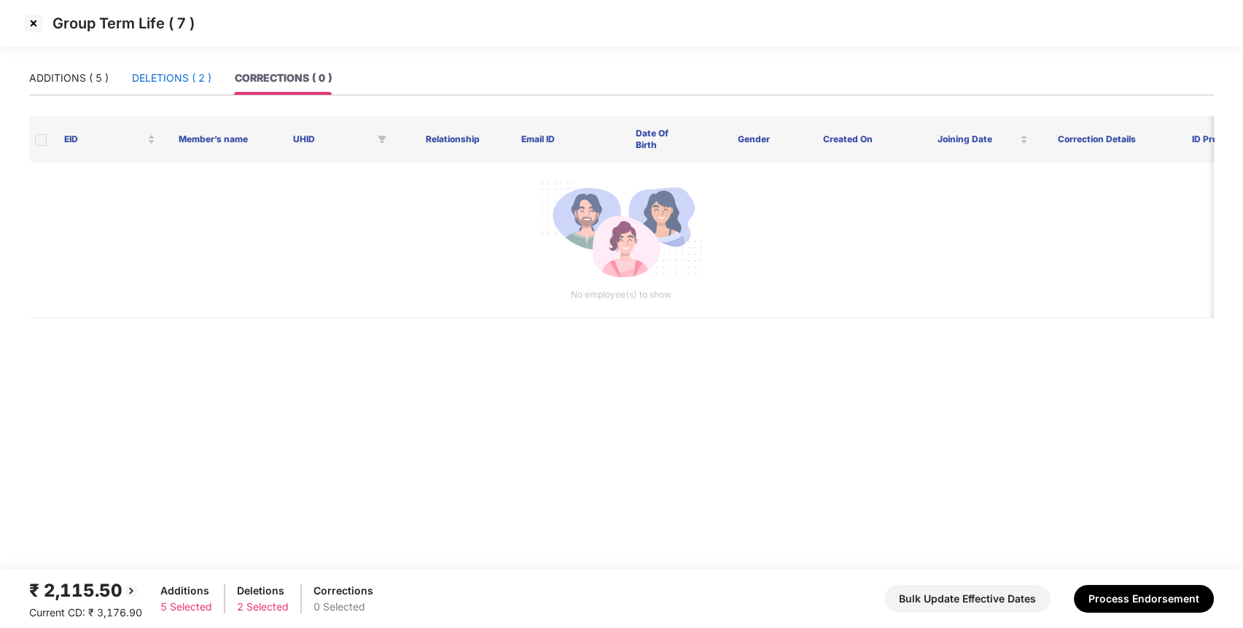
click at [169, 81] on div "DELETIONS ( 2 )" at bounding box center [171, 78] width 79 height 16
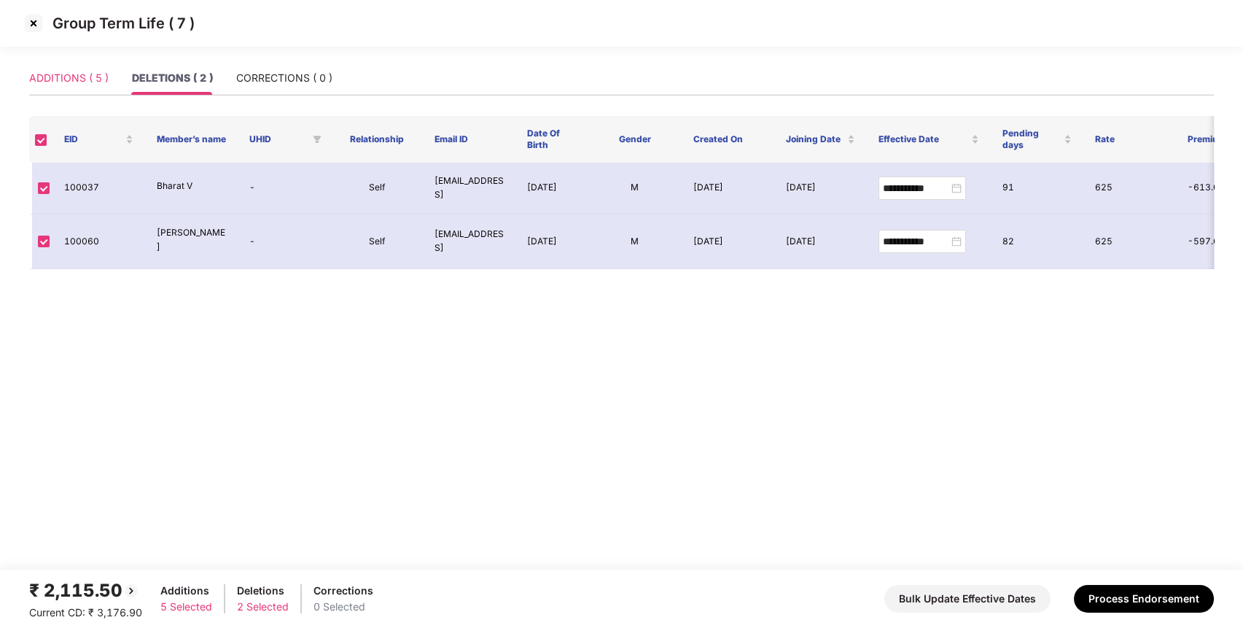
click at [88, 64] on div "ADDITIONS ( 5 )" at bounding box center [68, 78] width 79 height 34
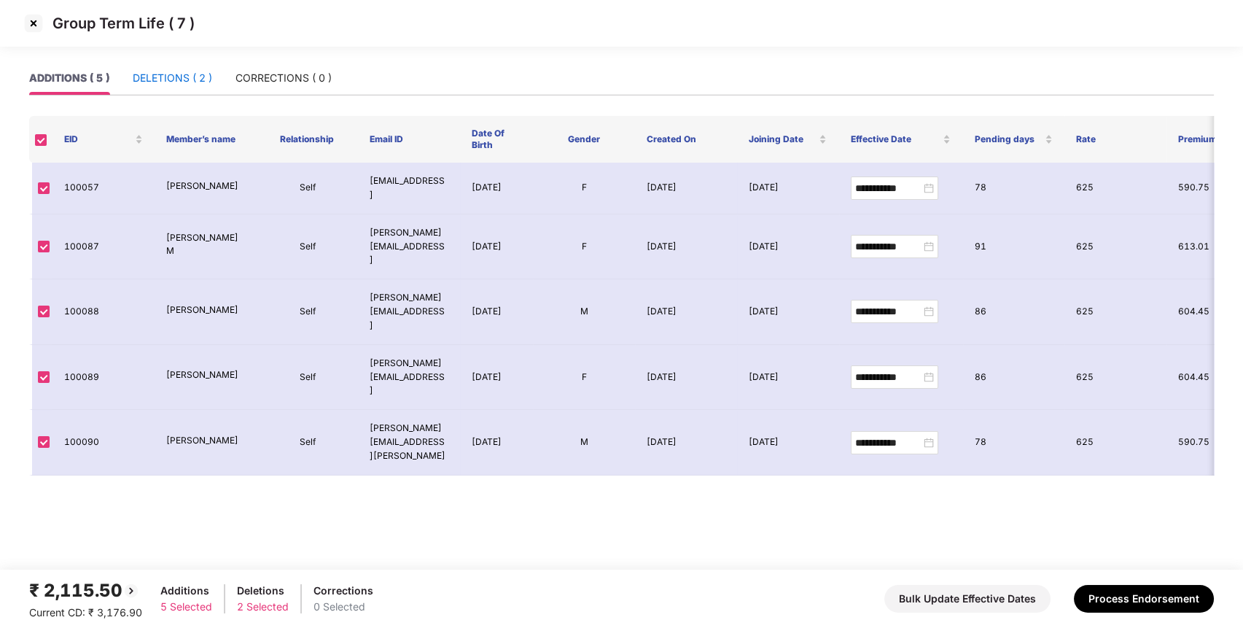
click at [169, 71] on div "DELETIONS ( 2 )" at bounding box center [172, 78] width 79 height 16
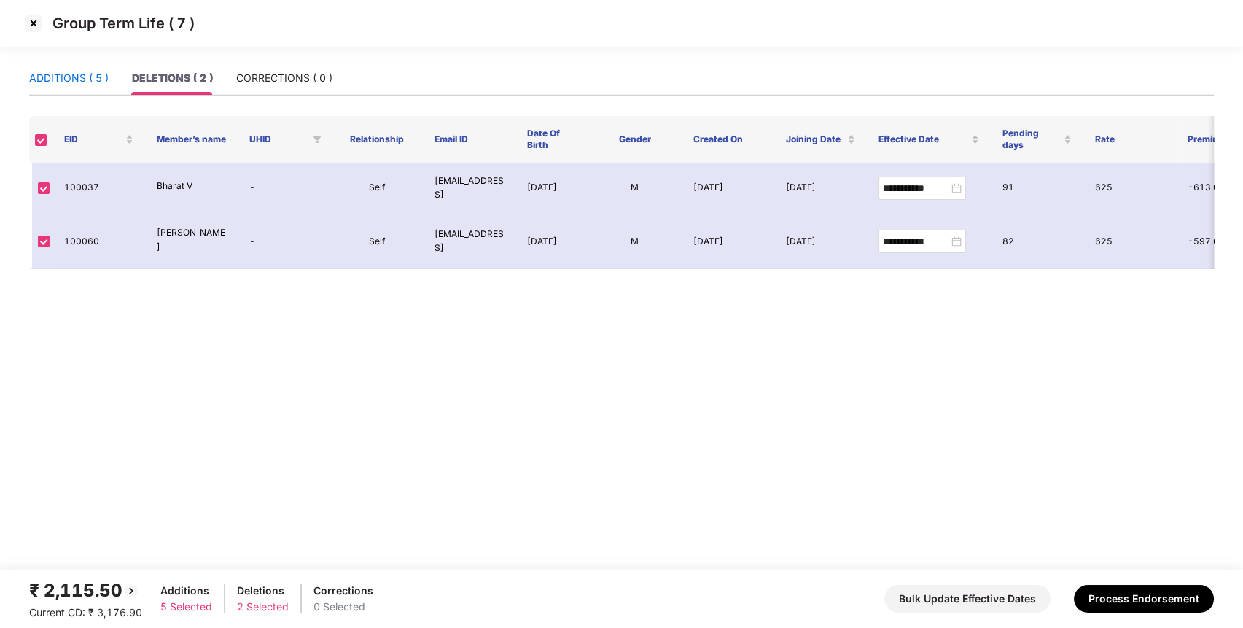
click at [104, 73] on div "ADDITIONS ( 5 )" at bounding box center [68, 78] width 79 height 16
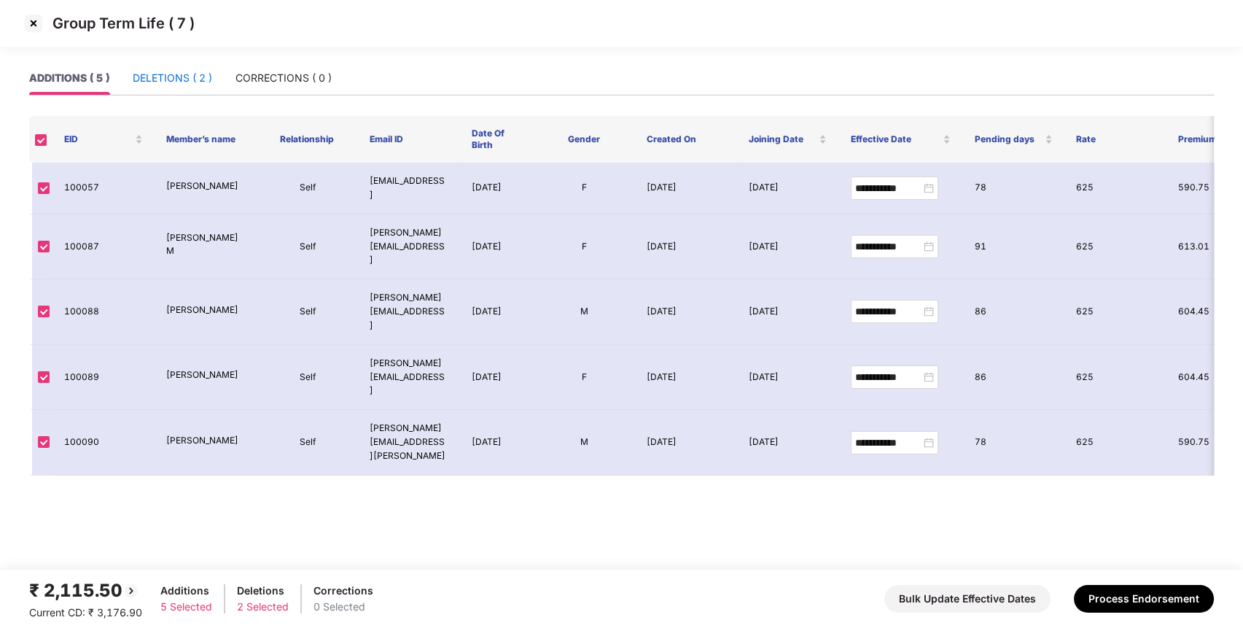
click at [152, 82] on div "DELETIONS ( 2 )" at bounding box center [172, 78] width 79 height 16
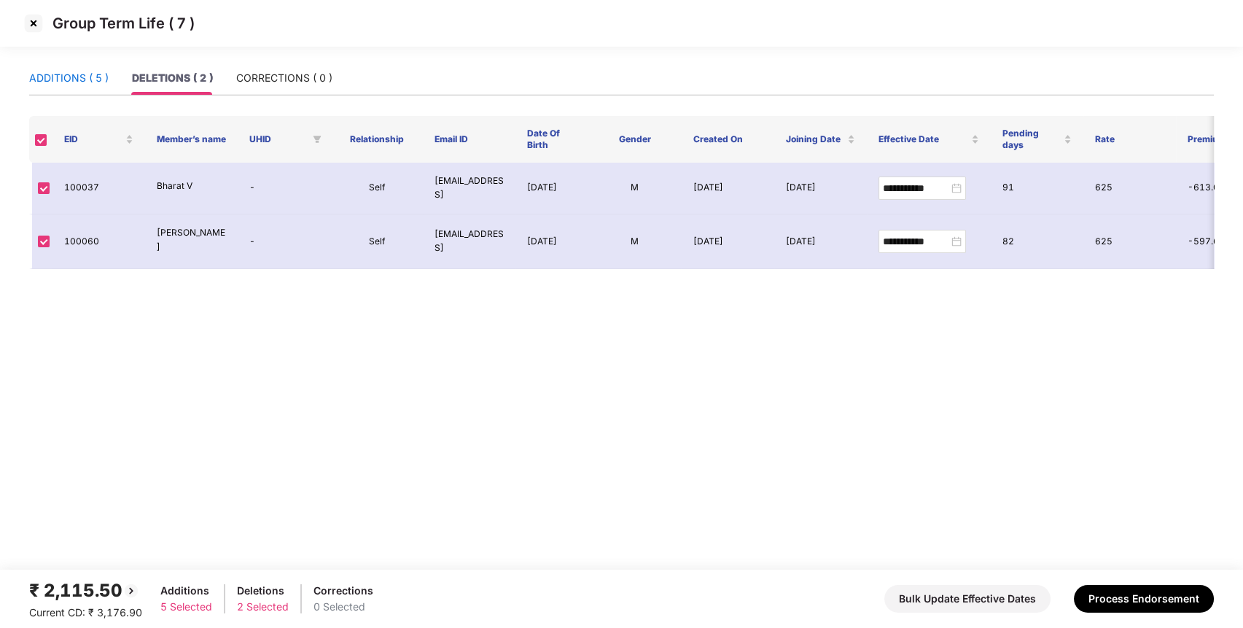
click at [70, 79] on div "ADDITIONS ( 5 )" at bounding box center [68, 78] width 79 height 16
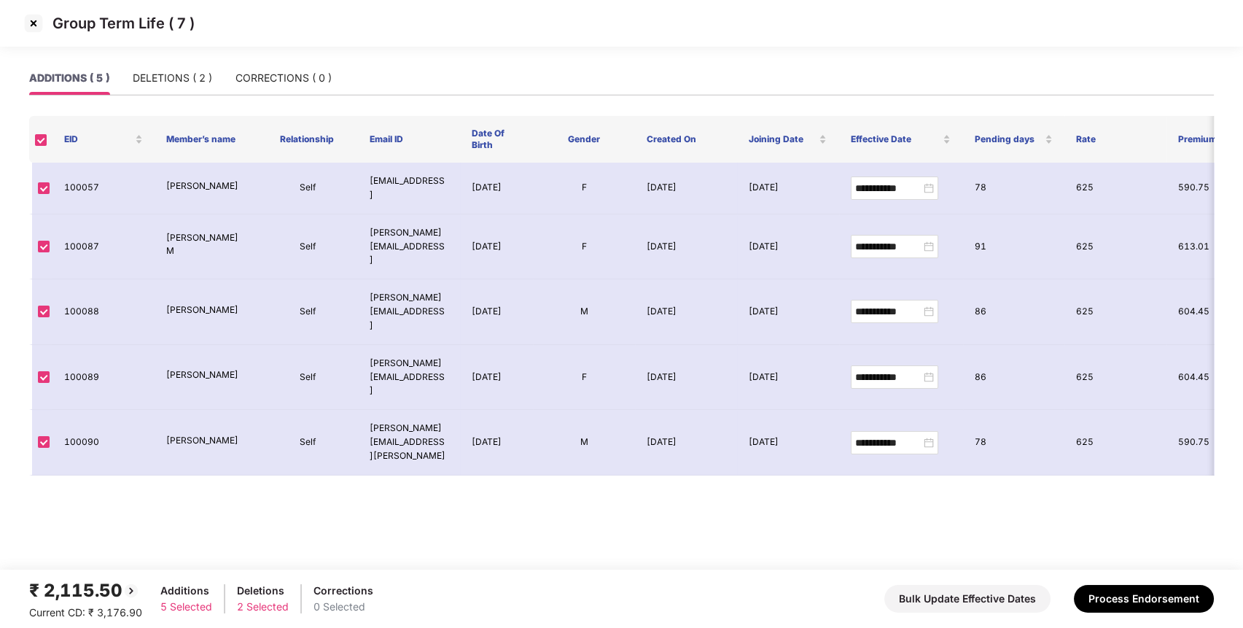
click at [70, 79] on div "ADDITIONS ( 5 )" at bounding box center [69, 78] width 80 height 16
click at [209, 74] on div "DELETIONS ( 2 )" at bounding box center [172, 78] width 79 height 16
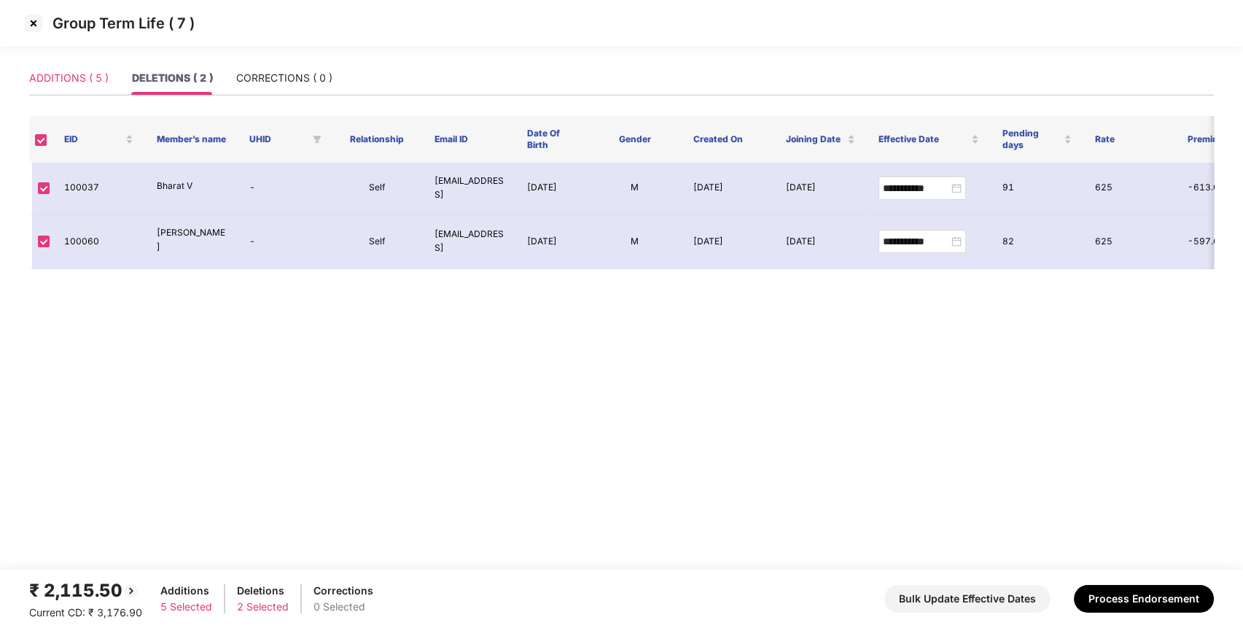
click at [69, 65] on div "ADDITIONS ( 5 )" at bounding box center [68, 78] width 79 height 34
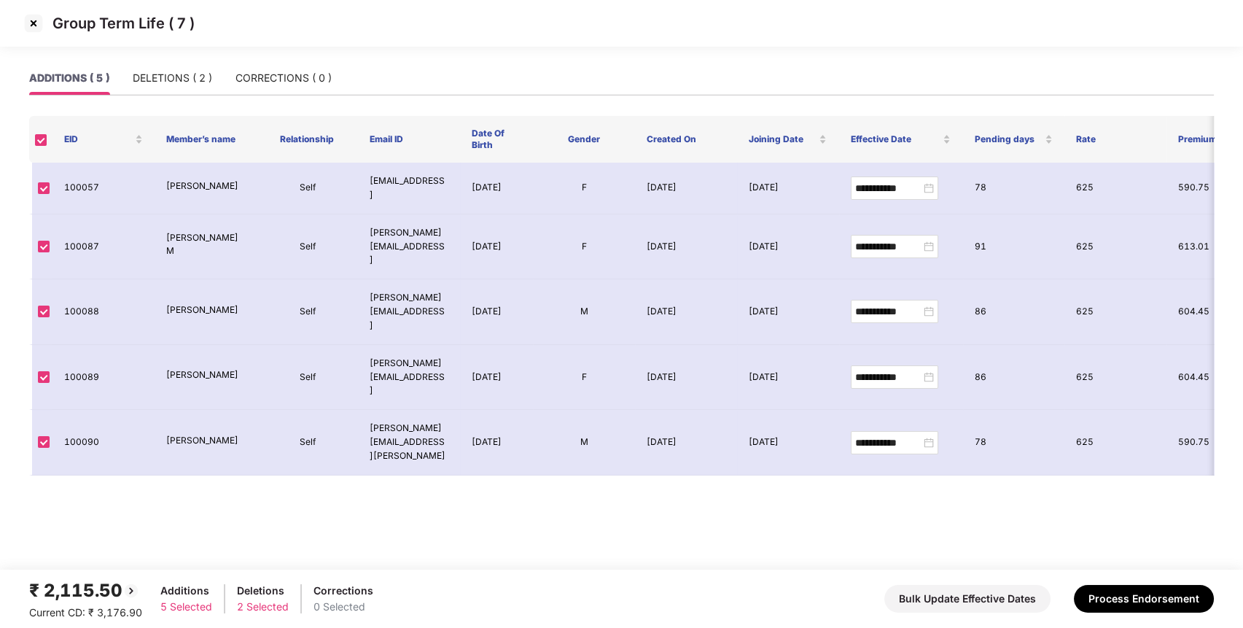
click at [37, 31] on img at bounding box center [33, 23] width 23 height 23
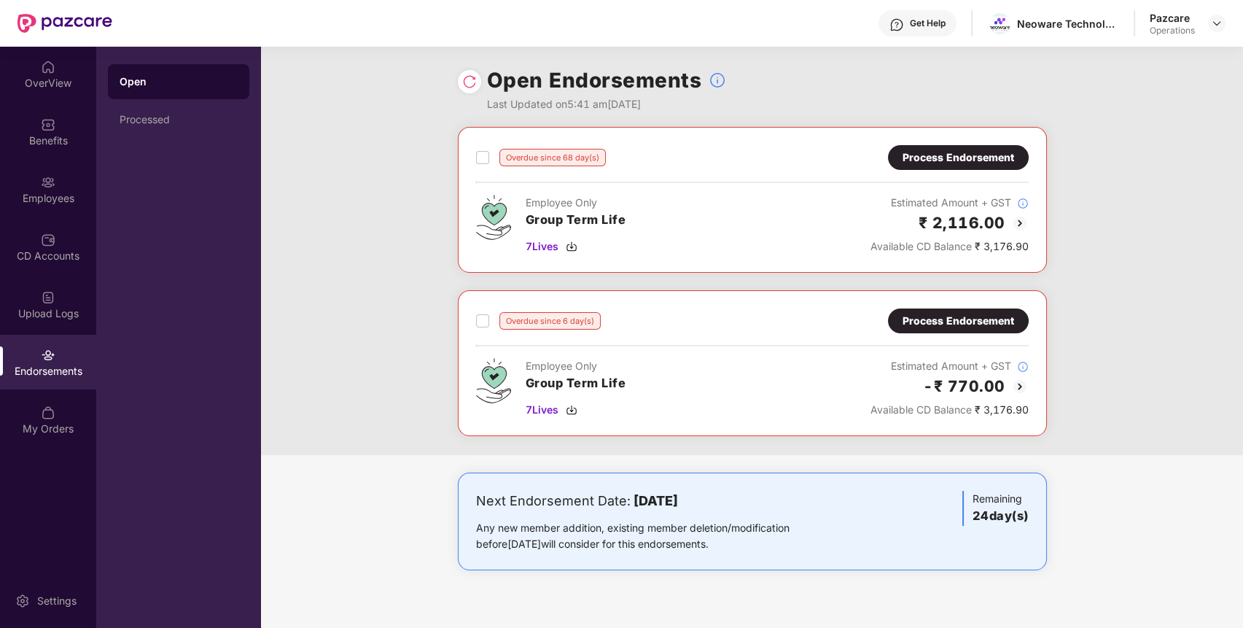
click at [987, 158] on div "Process Endorsement" at bounding box center [959, 157] width 112 height 16
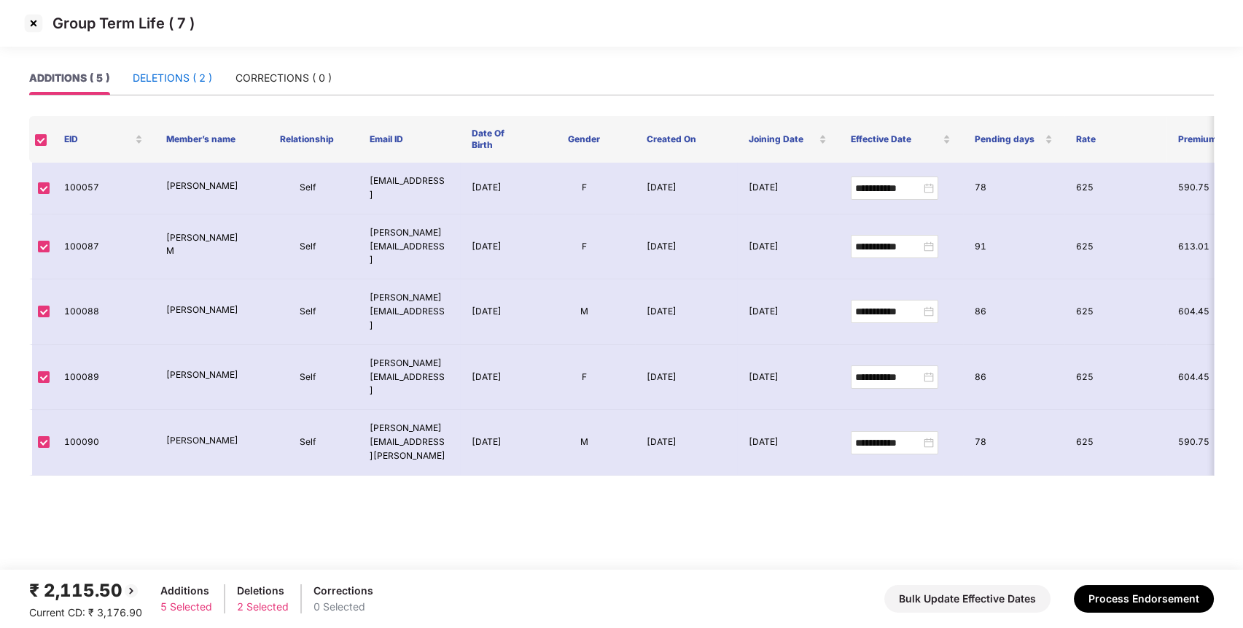
click at [178, 76] on div "DELETIONS ( 2 )" at bounding box center [172, 78] width 79 height 16
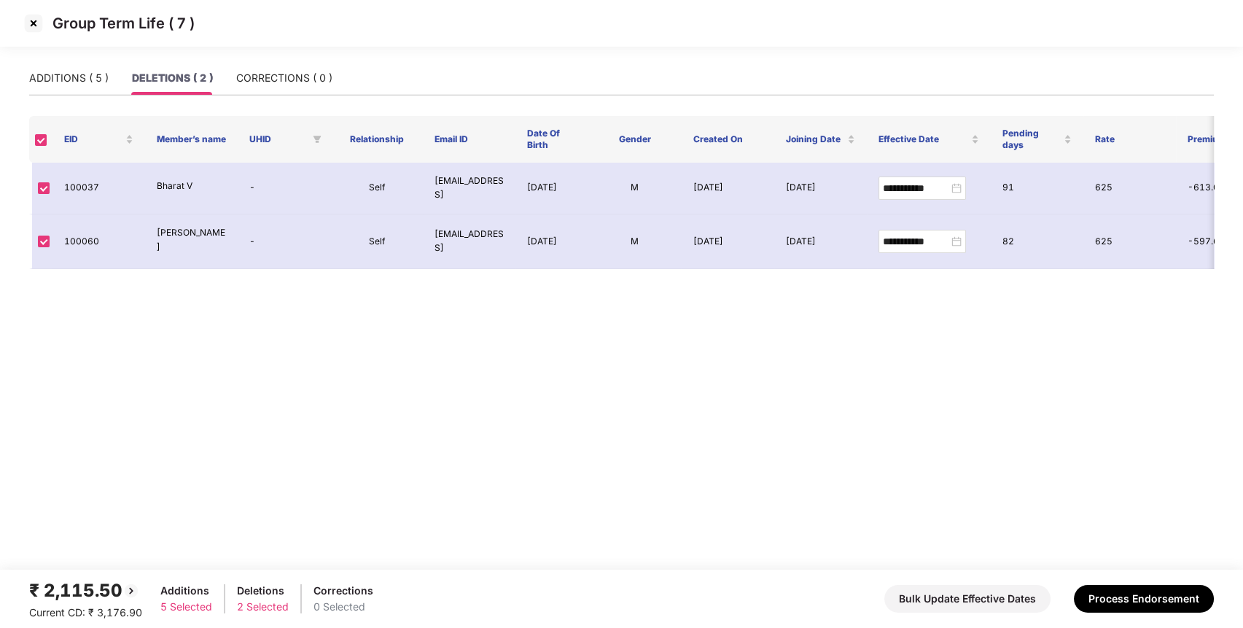
click at [28, 16] on img at bounding box center [33, 23] width 23 height 23
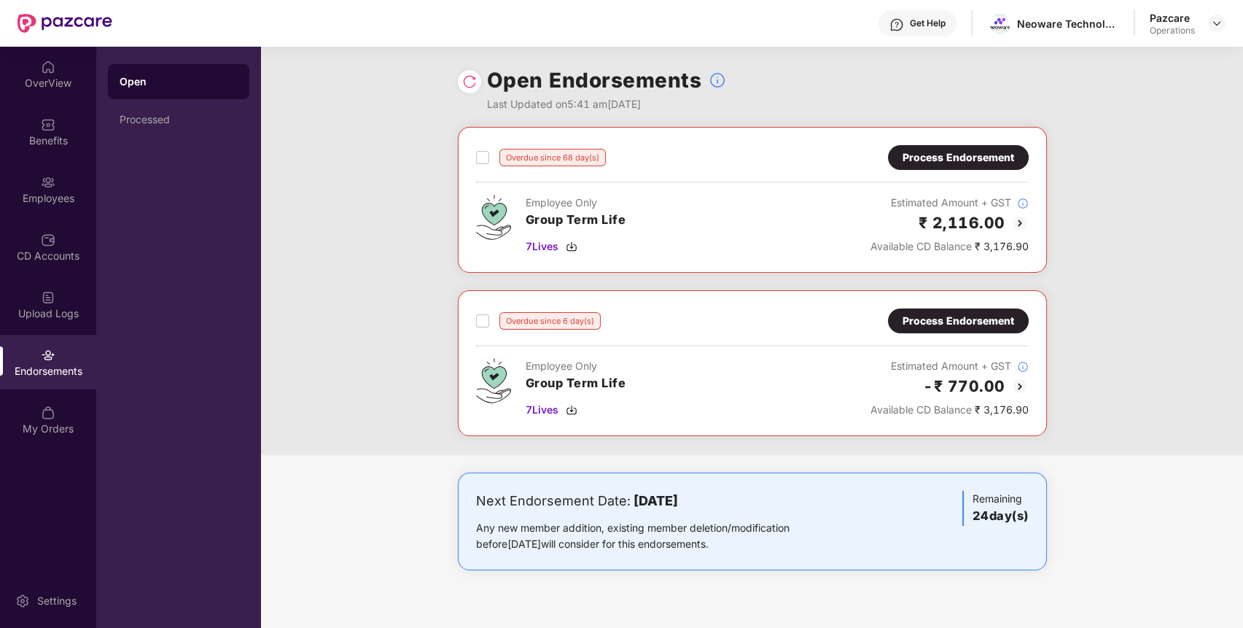
click at [931, 150] on div "Process Endorsement" at bounding box center [959, 157] width 112 height 16
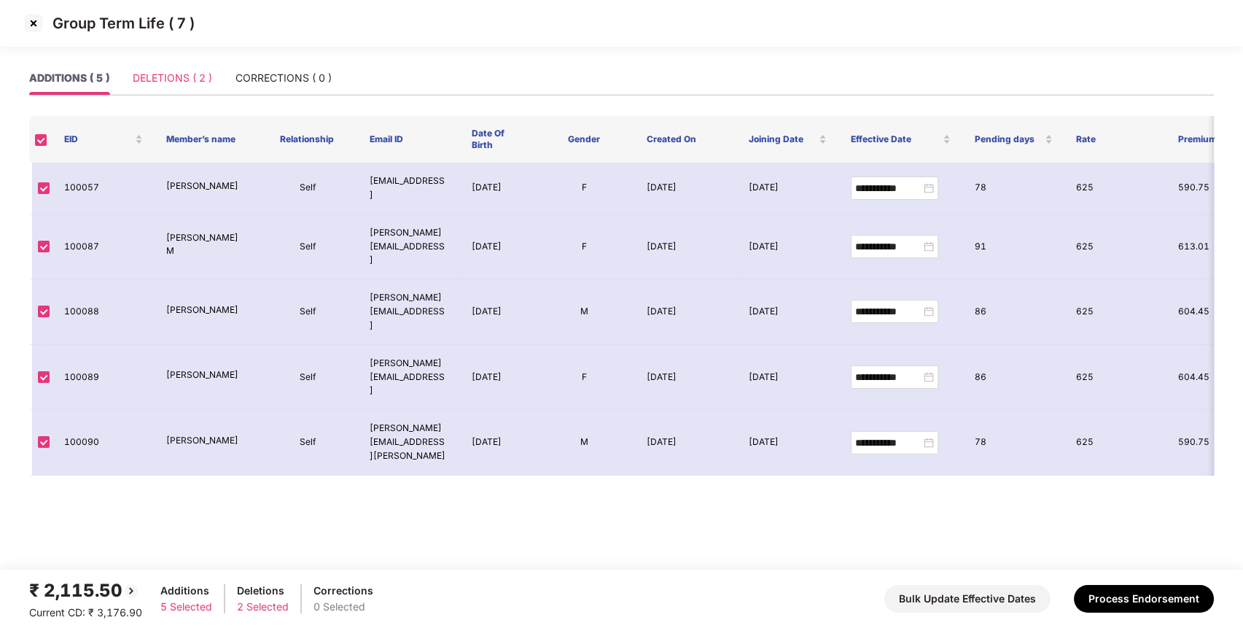
click at [187, 88] on div "DELETIONS ( 2 )" at bounding box center [172, 78] width 79 height 34
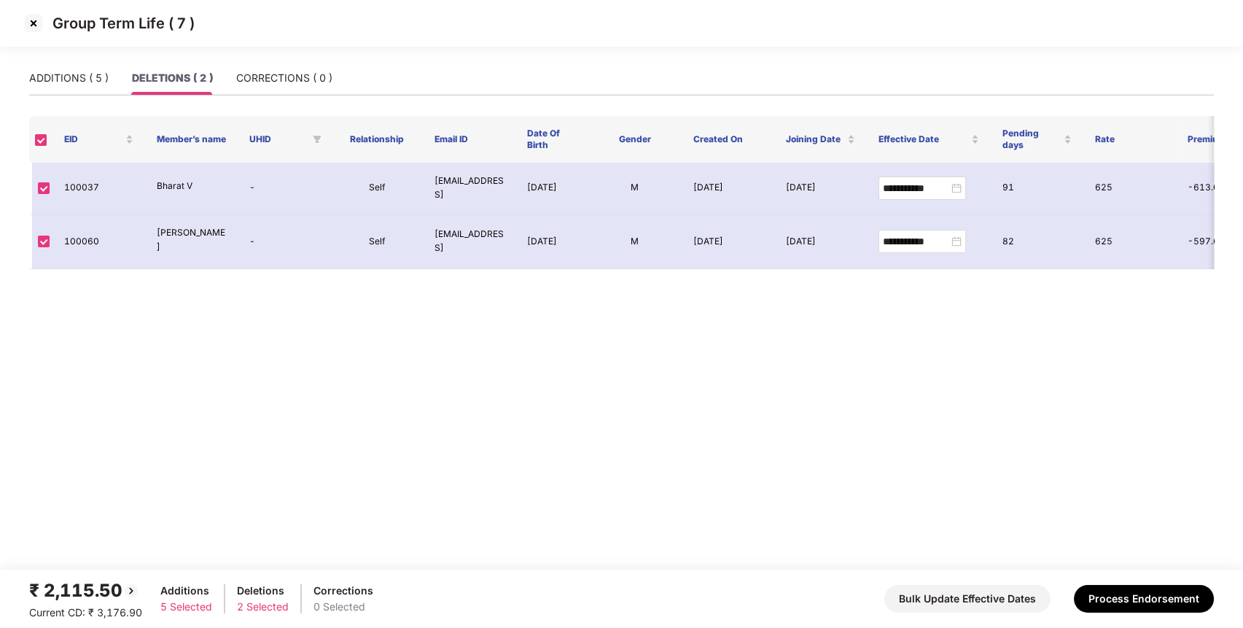
click at [36, 20] on img at bounding box center [33, 23] width 23 height 23
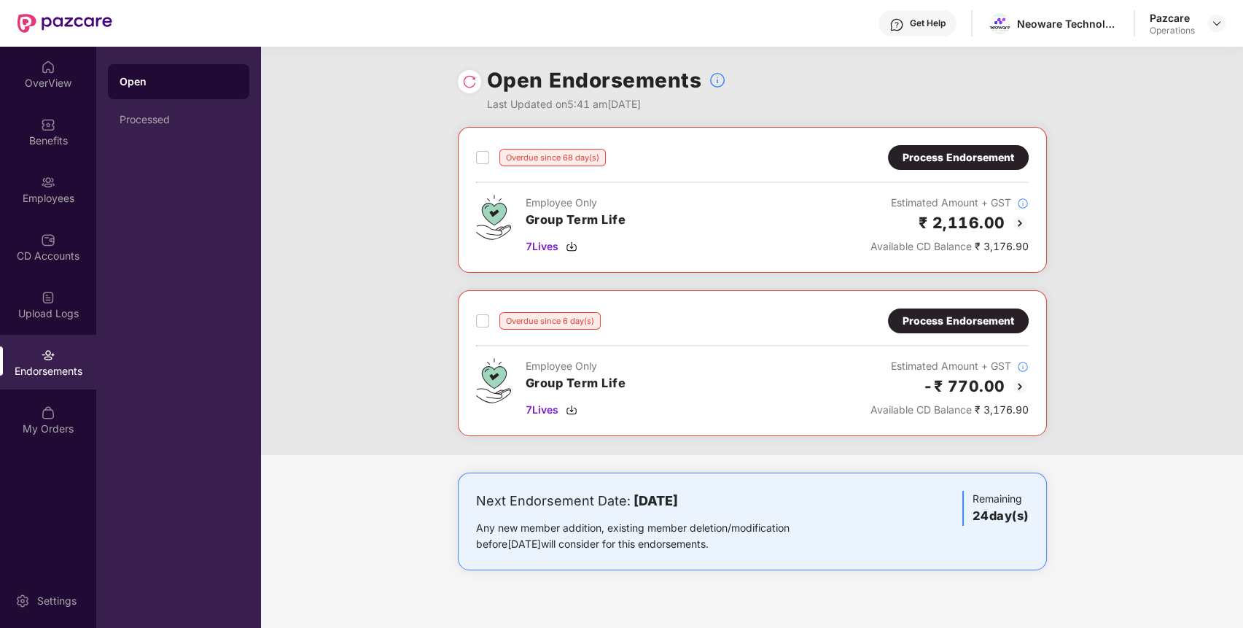
click at [967, 330] on div "Process Endorsement" at bounding box center [958, 320] width 141 height 25
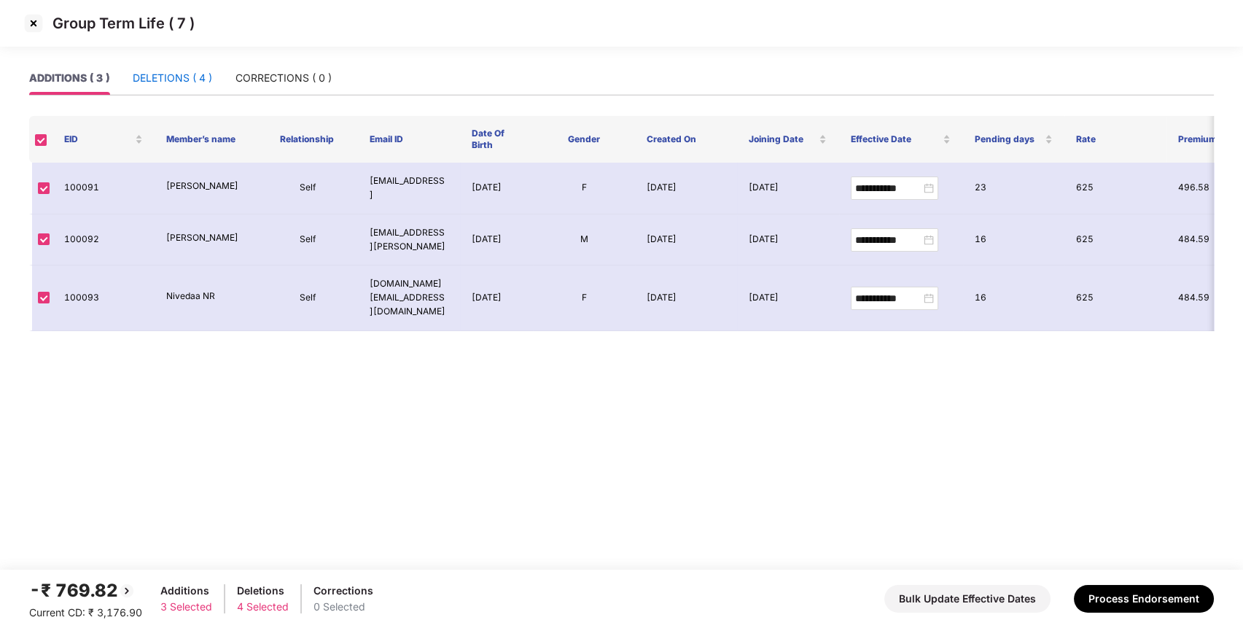
click at [154, 76] on div "DELETIONS ( 4 )" at bounding box center [172, 78] width 79 height 16
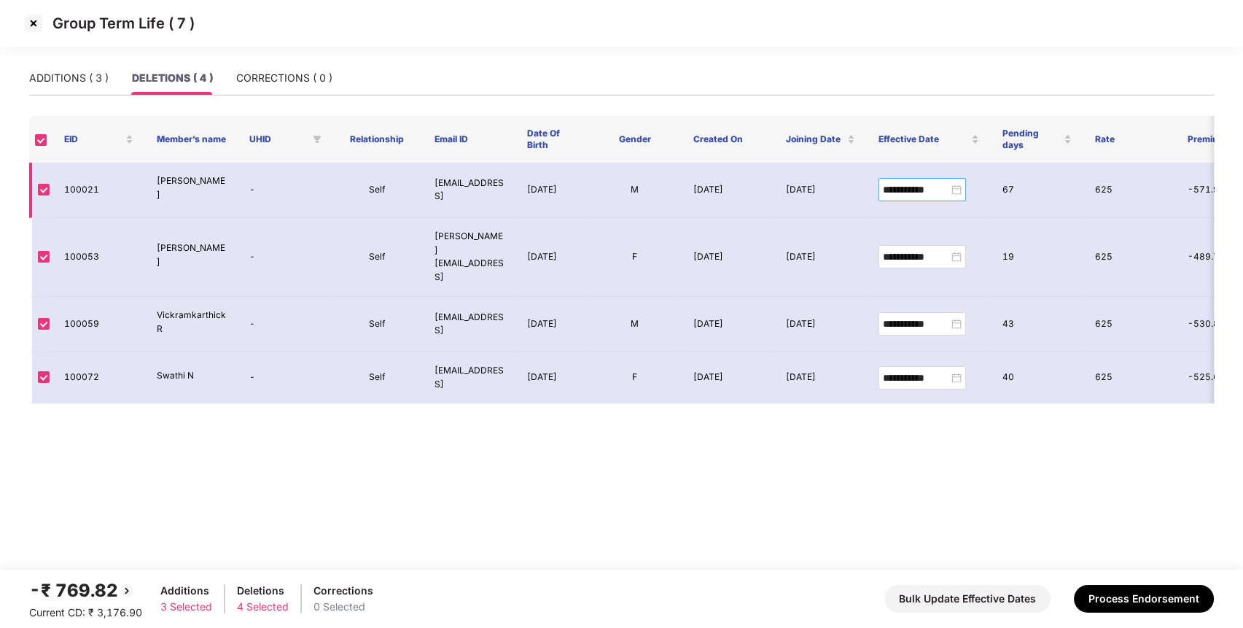
click at [951, 182] on div "**********" at bounding box center [922, 190] width 79 height 16
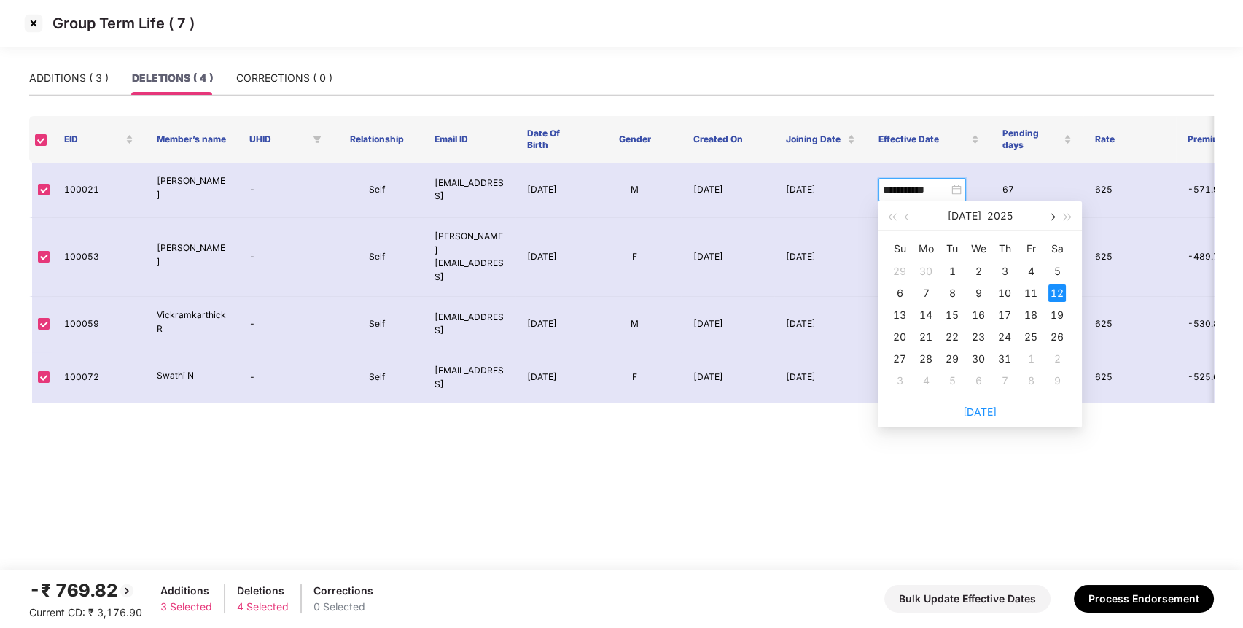
click at [1056, 218] on button "button" at bounding box center [1052, 215] width 16 height 29
type input "**********"
click at [1056, 274] on div "2" at bounding box center [1058, 272] width 18 height 18
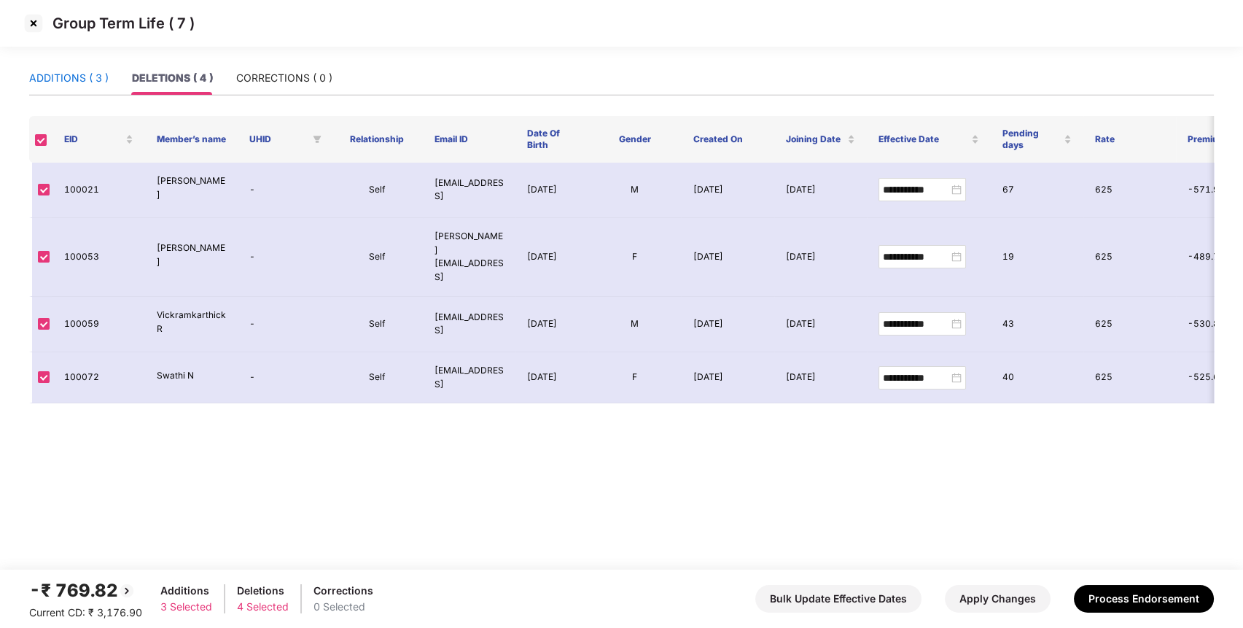
click at [79, 79] on div "ADDITIONS ( 3 )" at bounding box center [68, 78] width 79 height 16
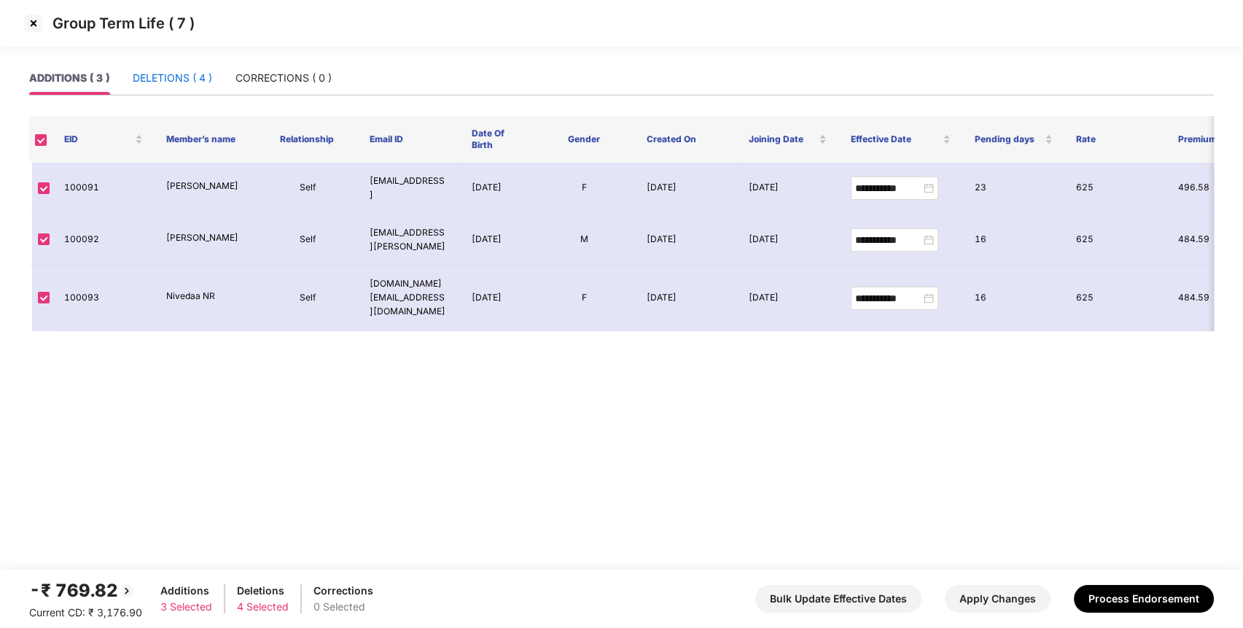
click at [179, 82] on div "DELETIONS ( 4 )" at bounding box center [172, 78] width 79 height 16
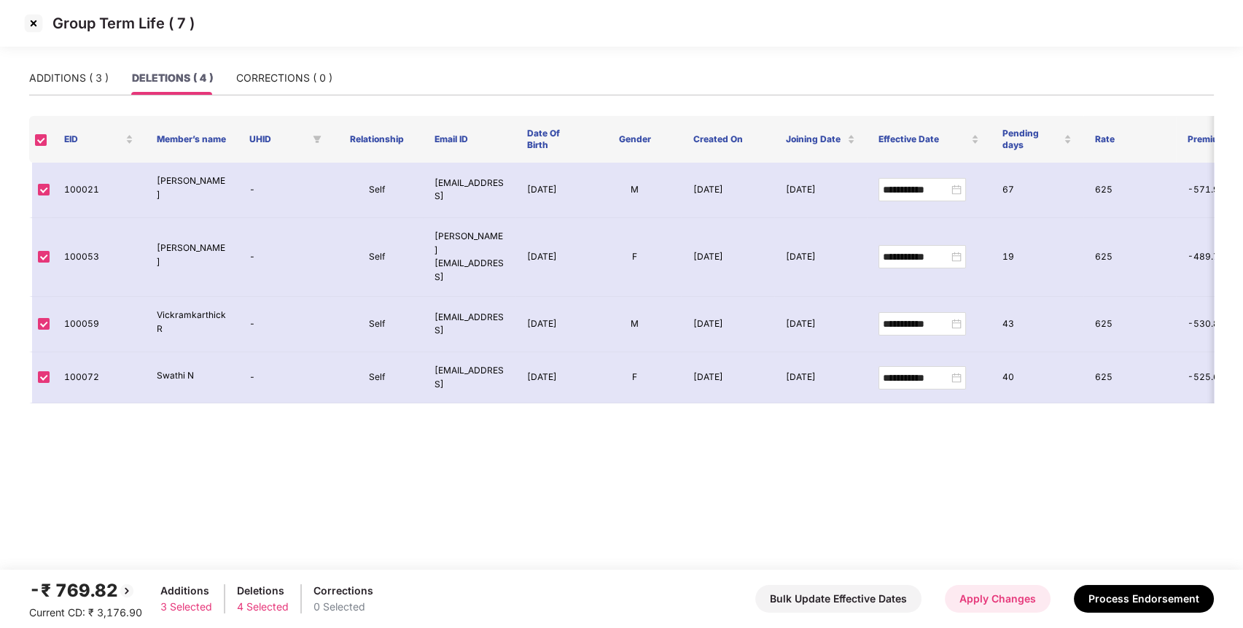
click at [1001, 607] on button "Apply Changes" at bounding box center [998, 599] width 106 height 28
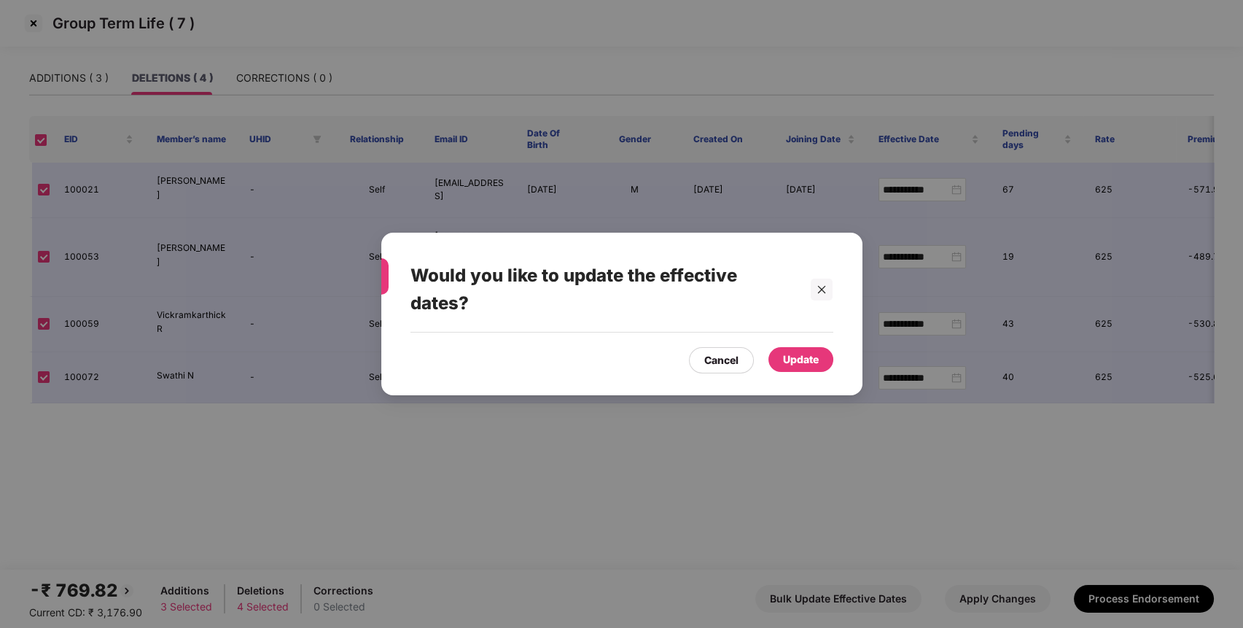
click at [802, 367] on div "Update" at bounding box center [801, 359] width 36 height 16
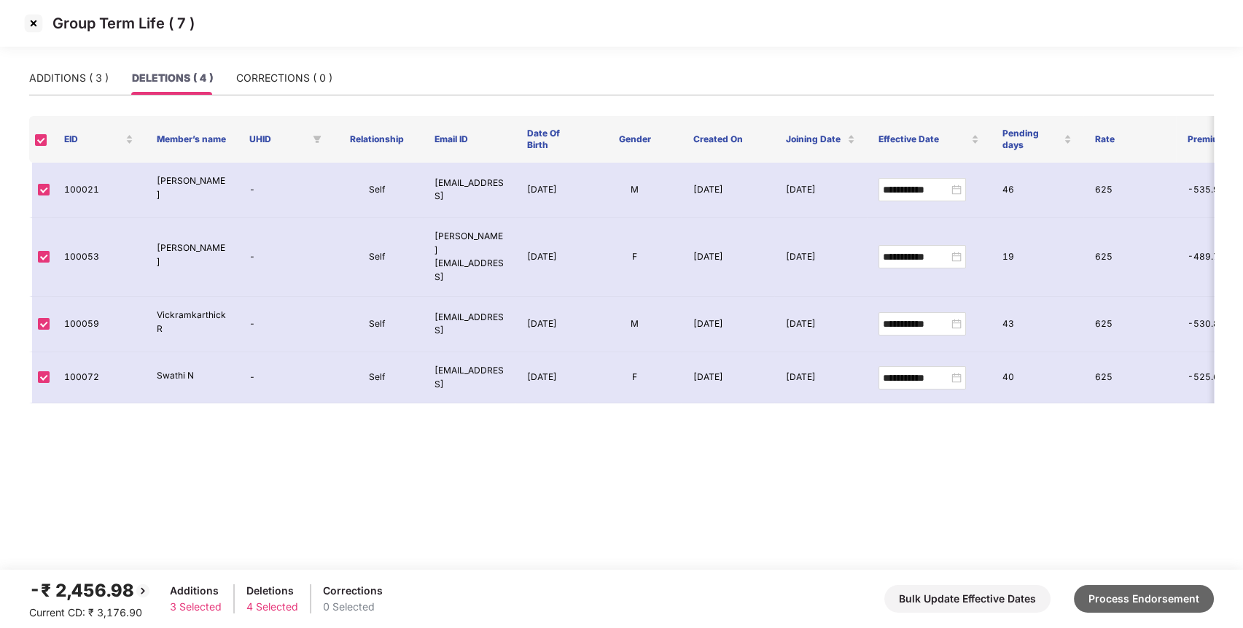
click at [1143, 594] on button "Process Endorsement" at bounding box center [1144, 599] width 140 height 28
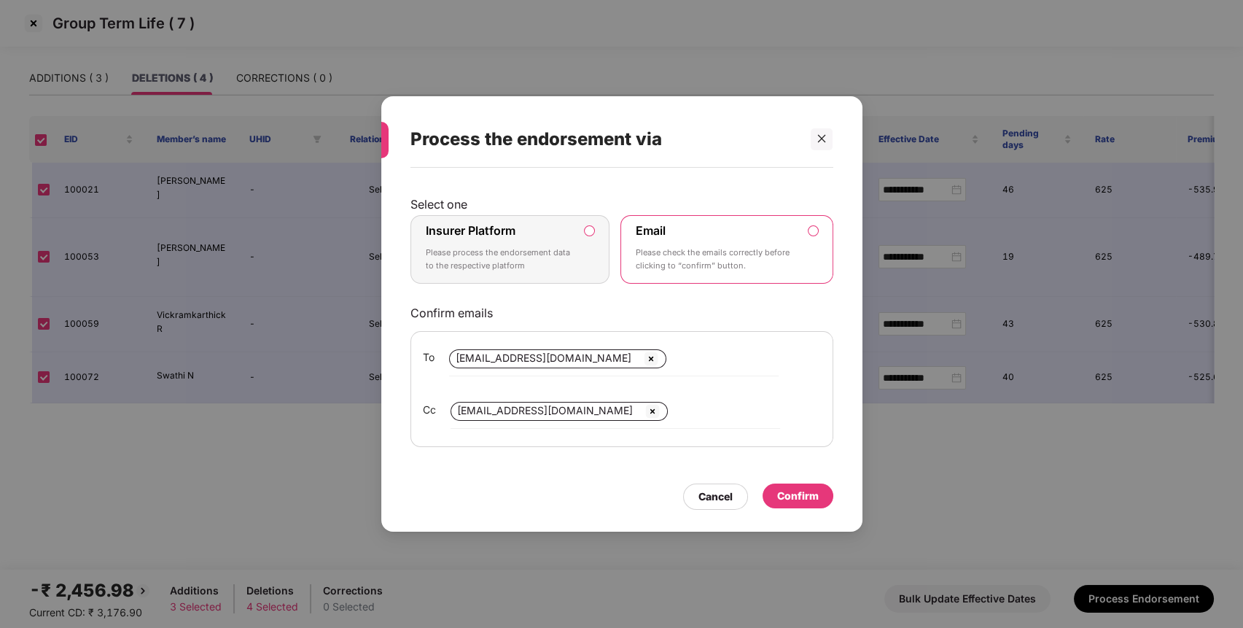
click at [563, 244] on div "Insurer Platform Please process the endorsement data to the respective platform" at bounding box center [500, 249] width 149 height 53
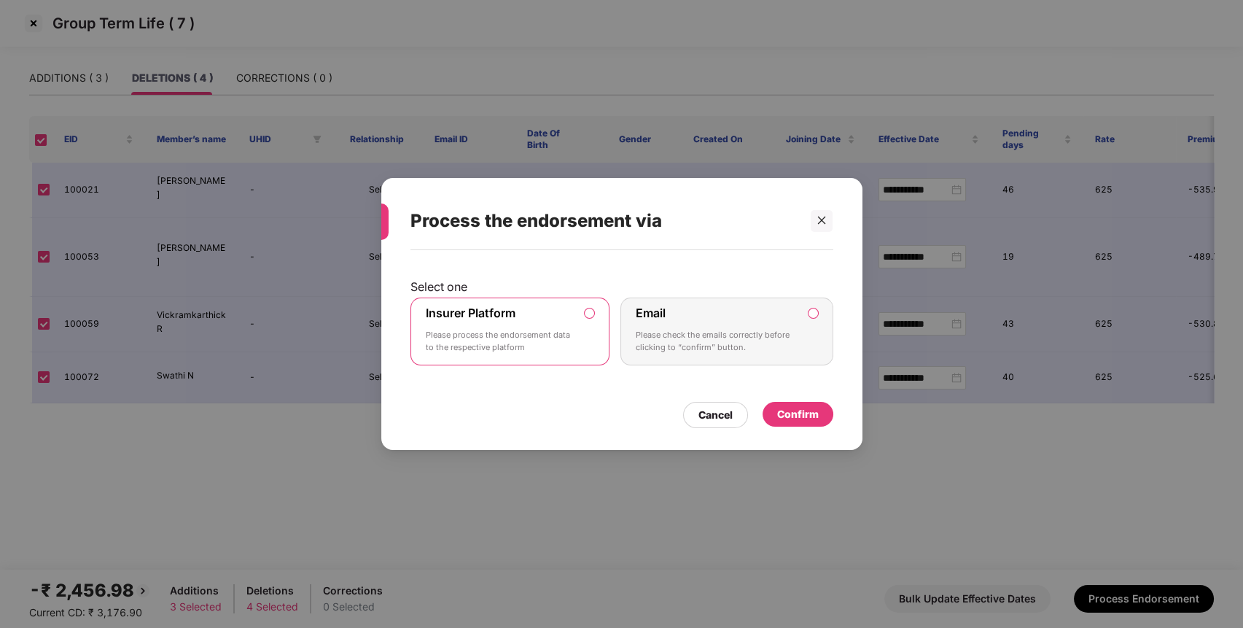
click at [792, 410] on div "Confirm" at bounding box center [798, 414] width 42 height 16
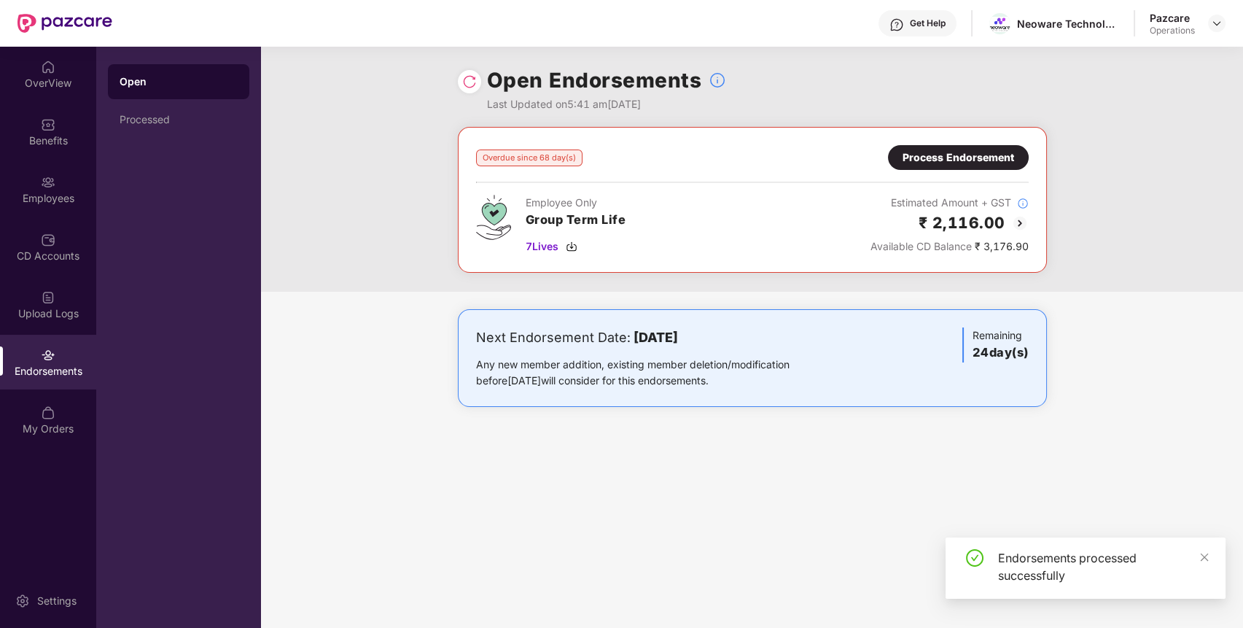
click at [1002, 154] on div "Process Endorsement" at bounding box center [959, 157] width 112 height 16
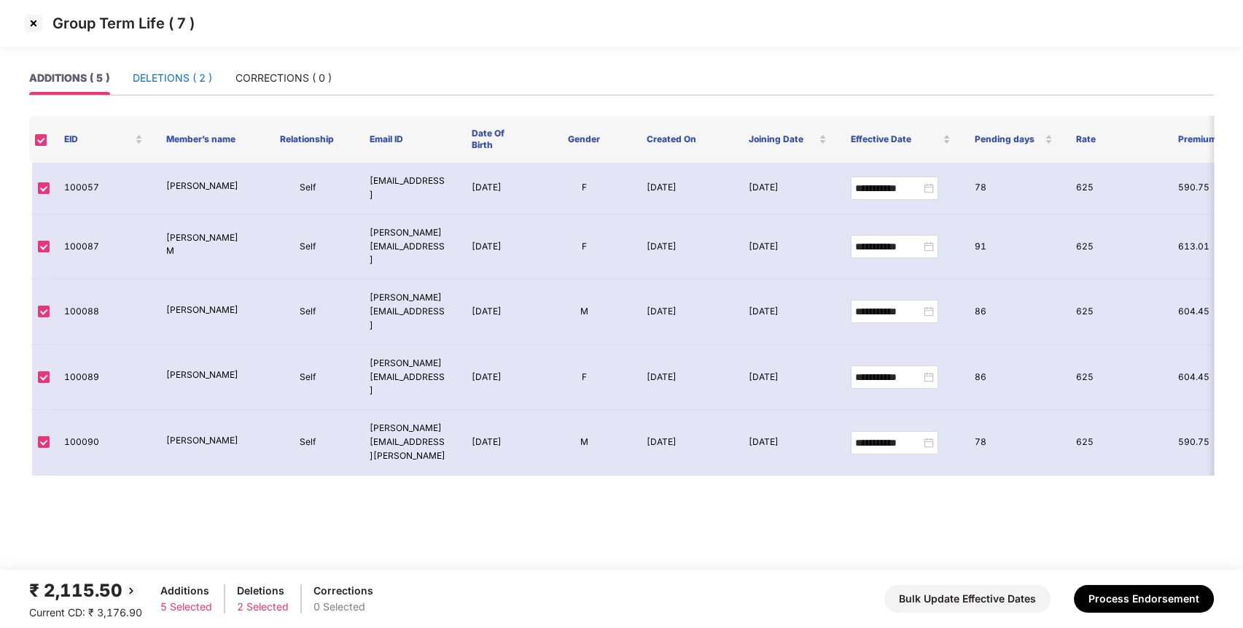
click at [168, 71] on div "DELETIONS ( 2 )" at bounding box center [172, 78] width 79 height 16
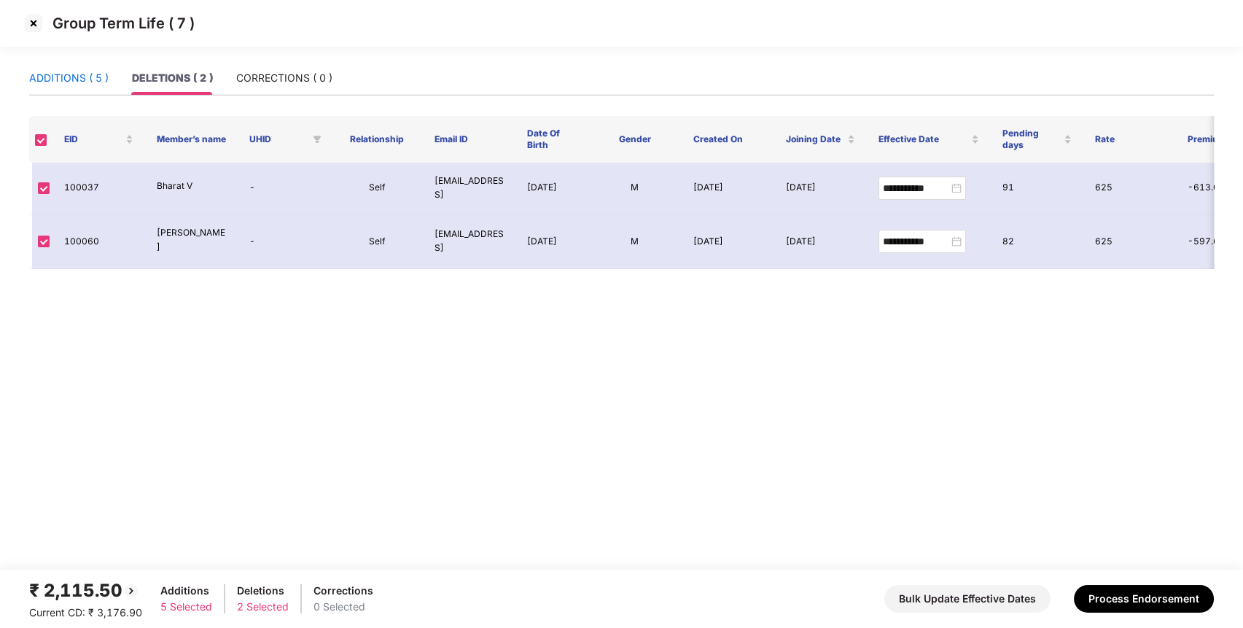
click at [55, 76] on div "ADDITIONS ( 5 )" at bounding box center [68, 78] width 79 height 16
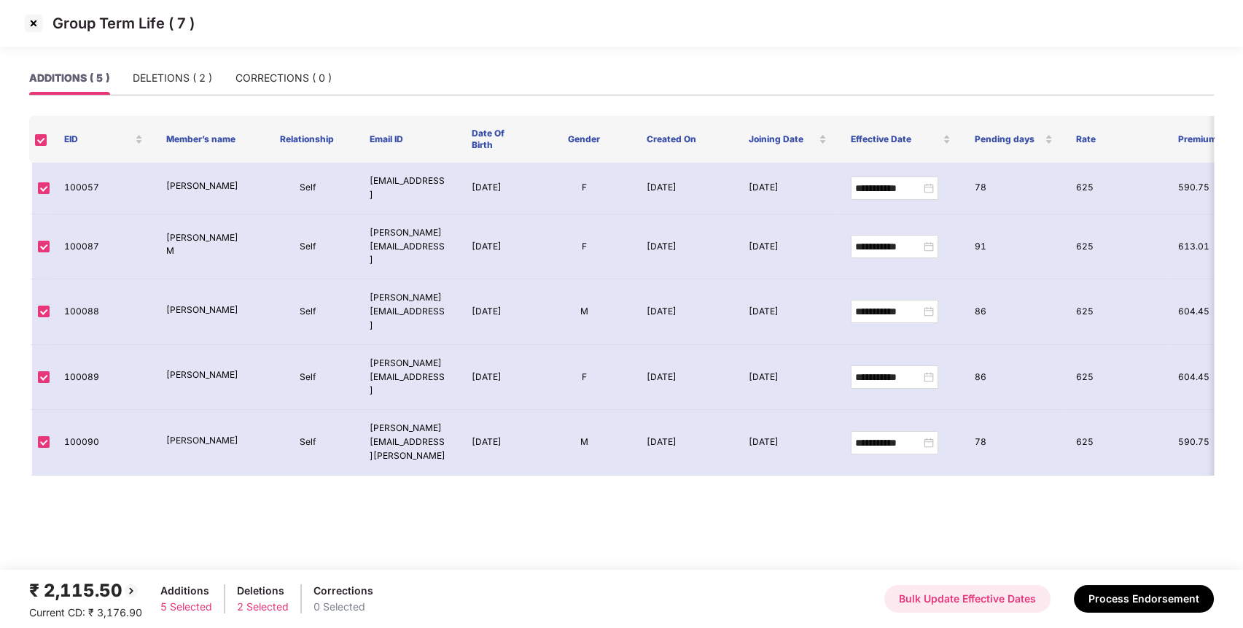
click at [984, 605] on button "Bulk Update Effective Dates" at bounding box center [968, 599] width 166 height 28
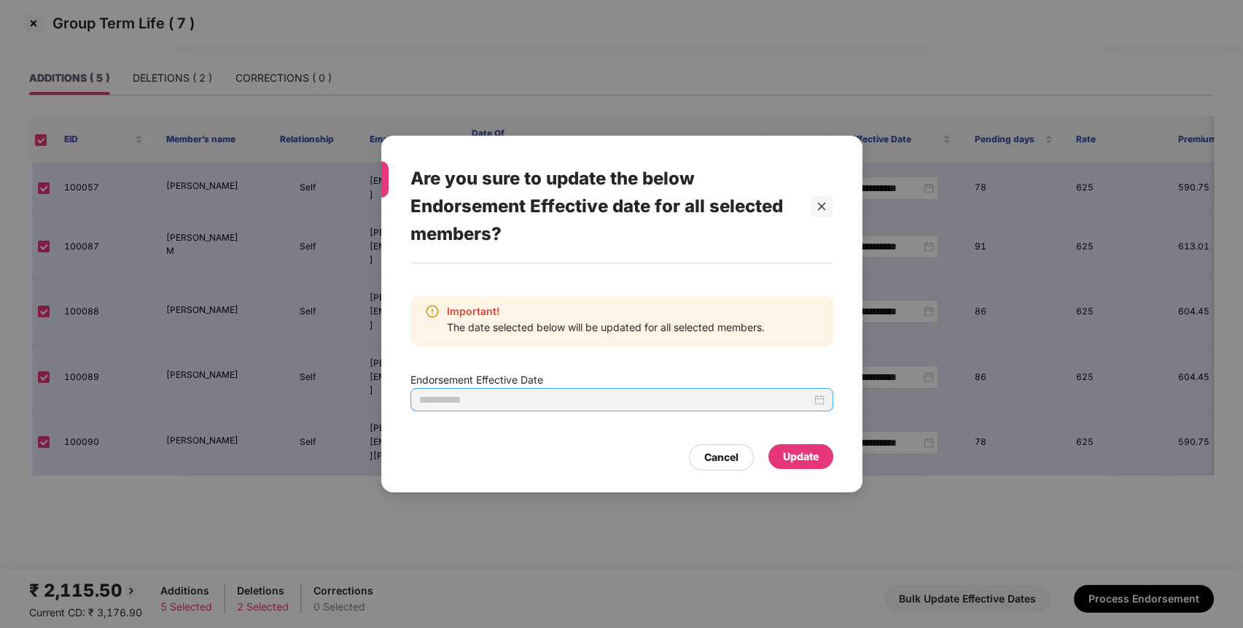
click at [823, 401] on div at bounding box center [621, 400] width 405 height 16
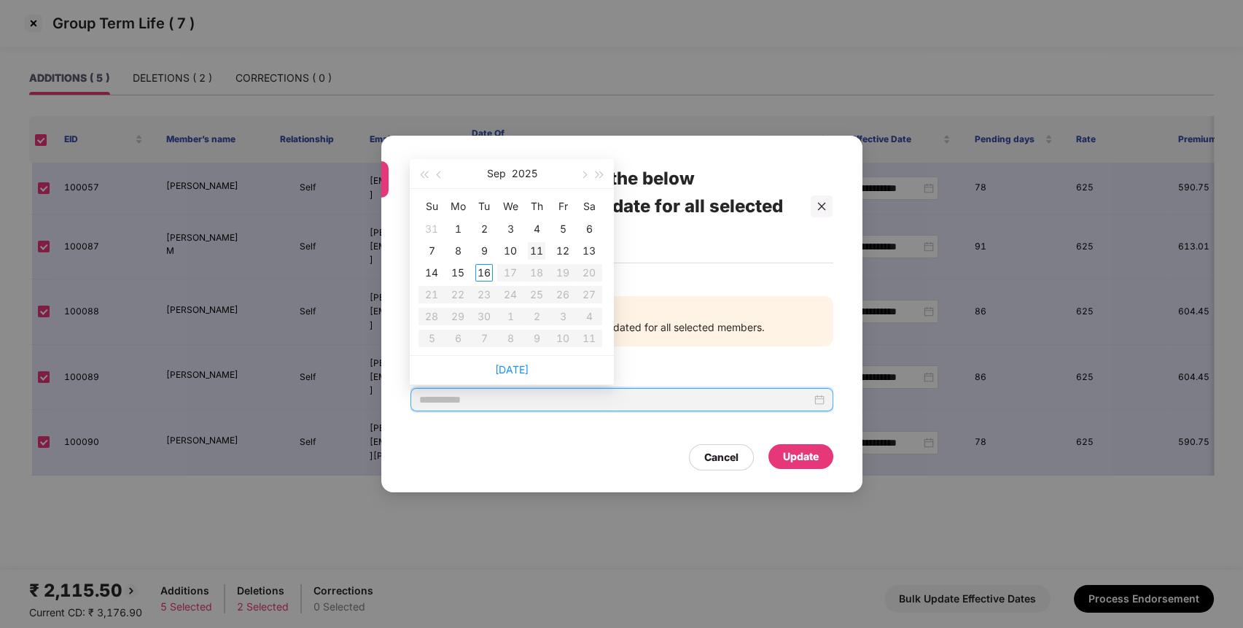
type input "**********"
click at [533, 249] on div "11" at bounding box center [537, 251] width 18 height 18
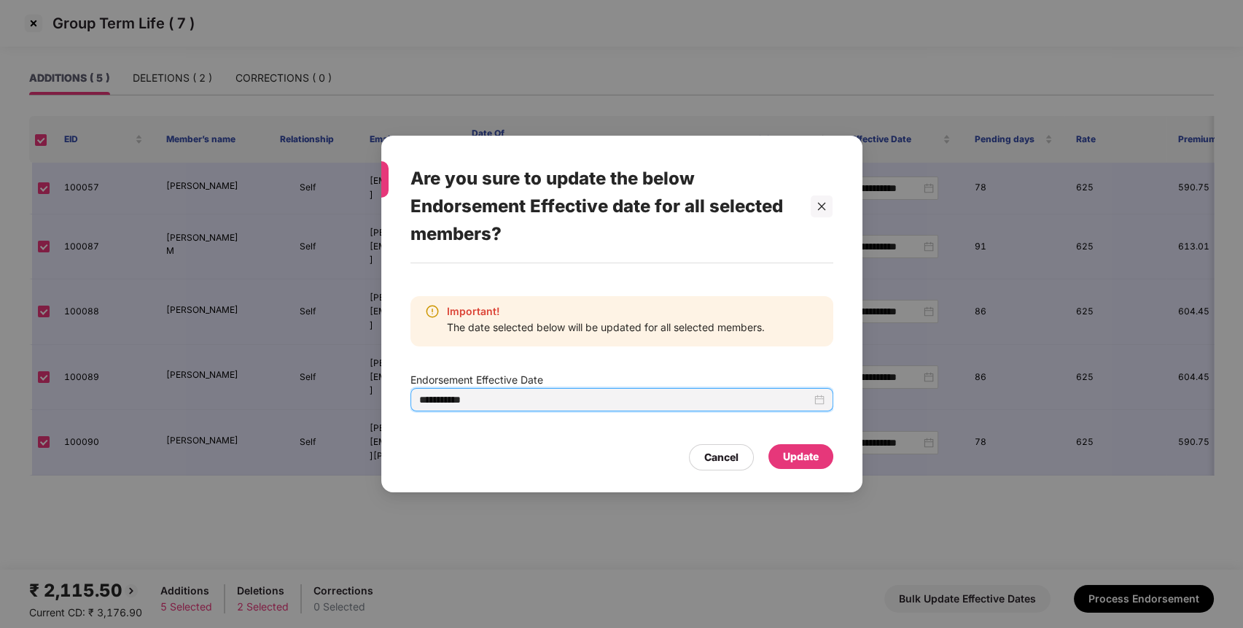
click at [795, 456] on div "Update" at bounding box center [801, 456] width 36 height 16
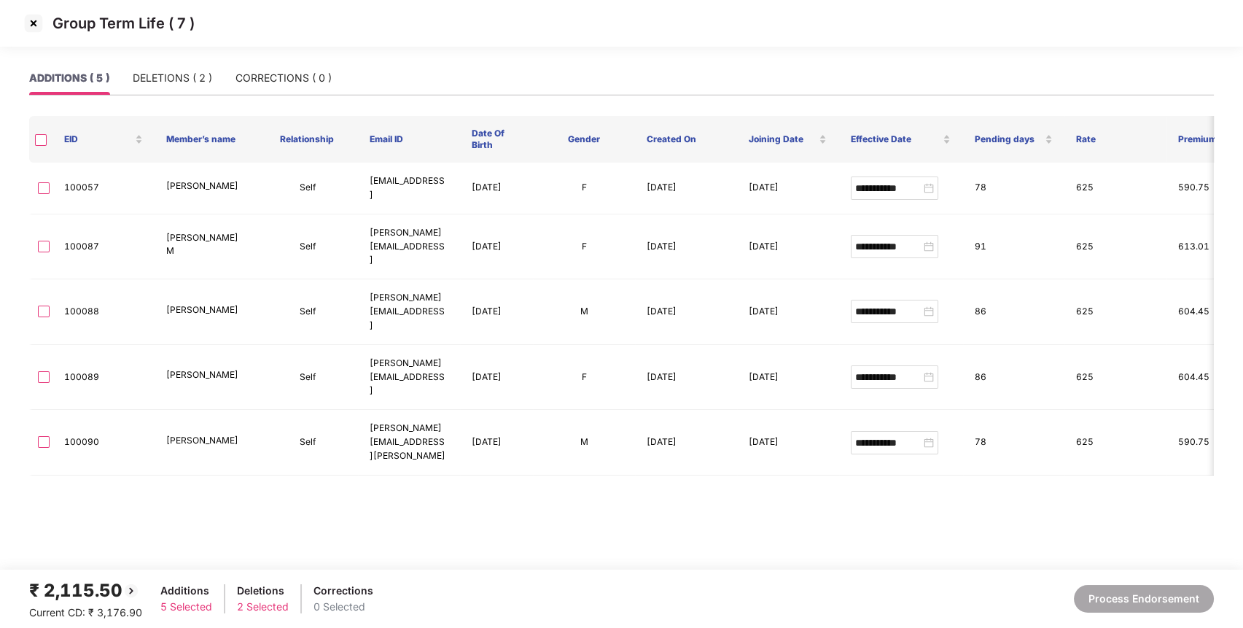
type input "**********"
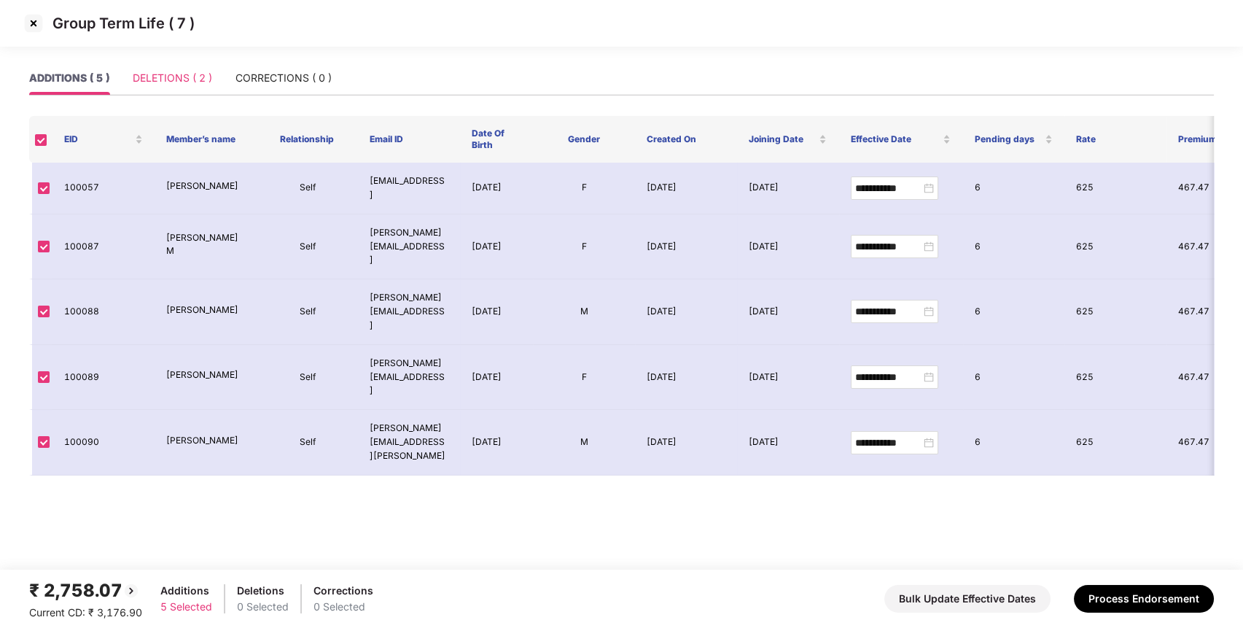
click at [160, 92] on div "DELETIONS ( 2 )" at bounding box center [172, 78] width 79 height 34
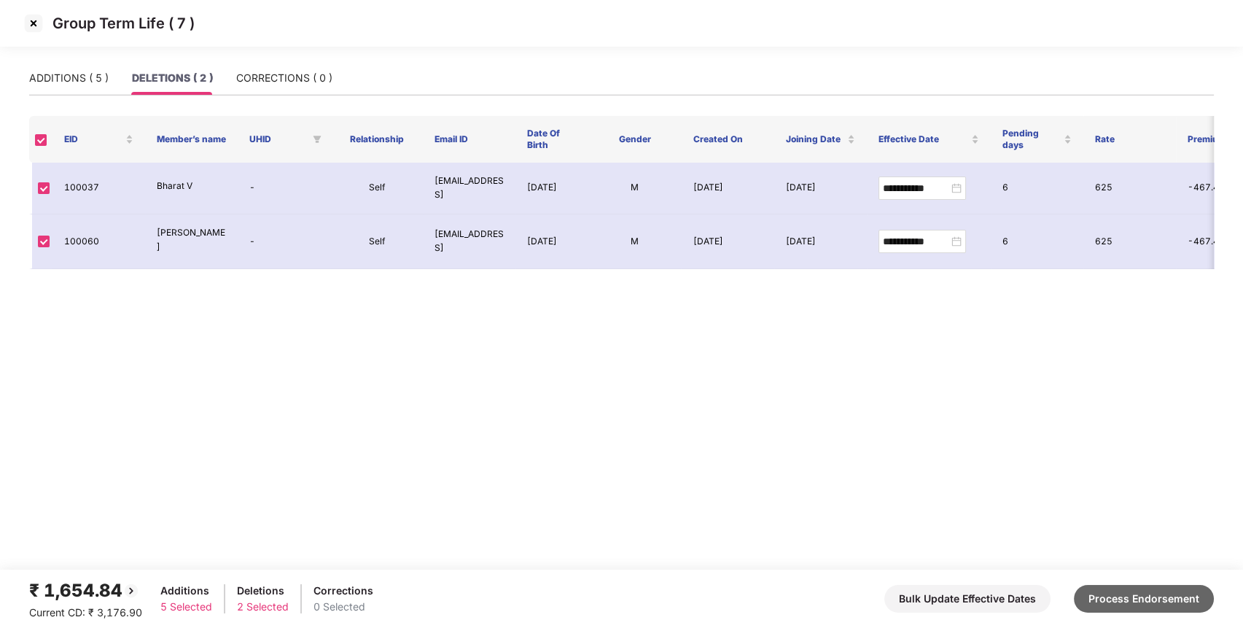
click at [1121, 599] on button "Process Endorsement" at bounding box center [1144, 599] width 140 height 28
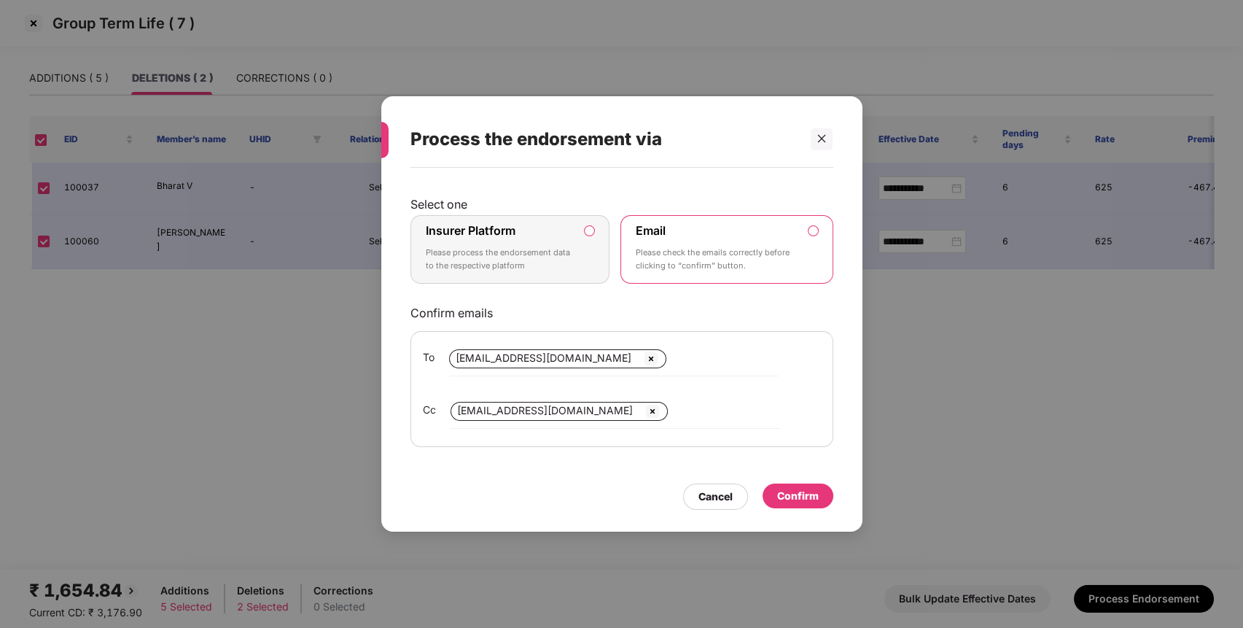
click at [534, 262] on p "Please process the endorsement data to the respective platform" at bounding box center [500, 259] width 149 height 26
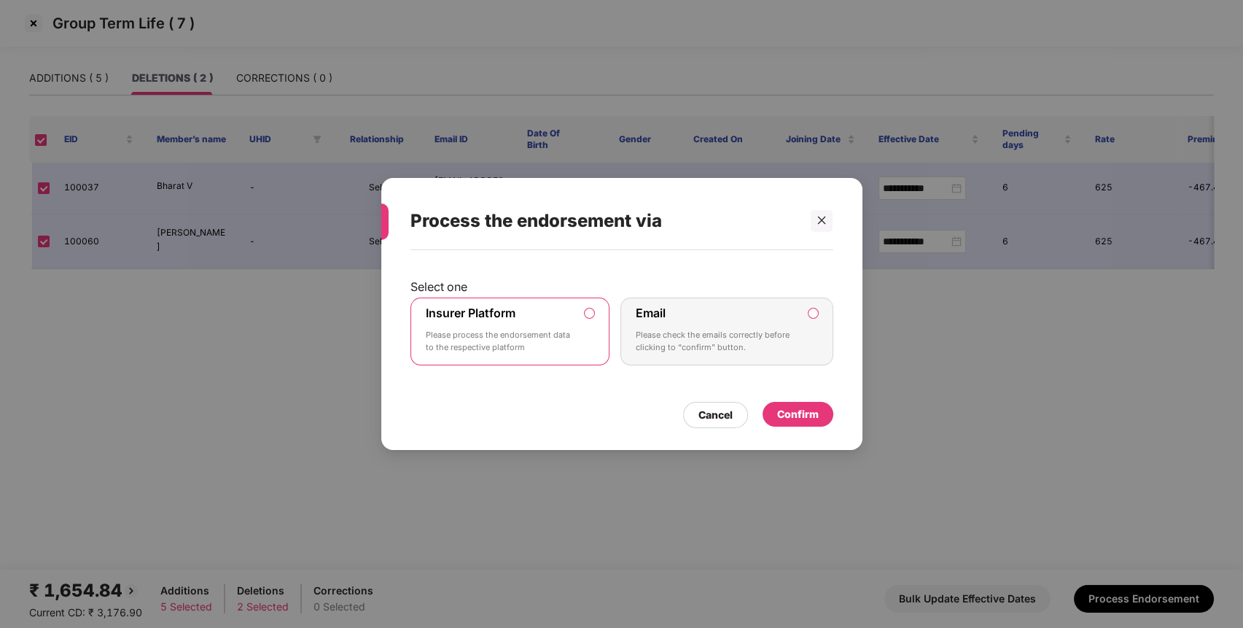
click at [805, 426] on div "Confirm" at bounding box center [798, 415] width 71 height 26
click at [817, 419] on div "Confirm" at bounding box center [798, 414] width 42 height 16
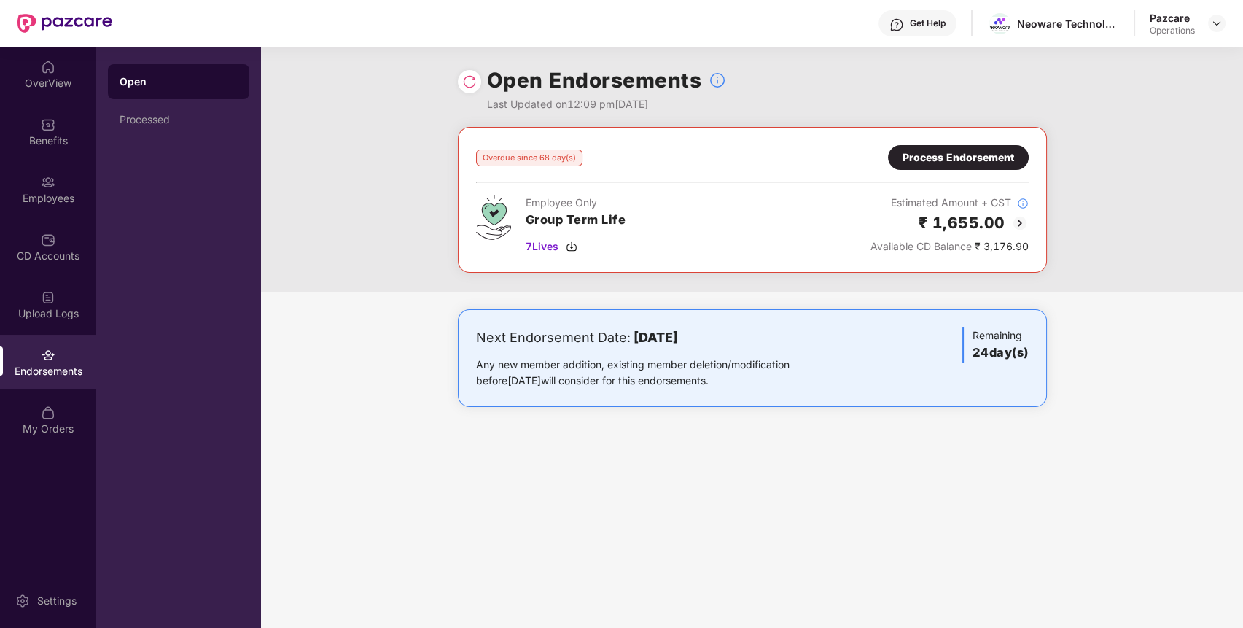
click at [474, 83] on img at bounding box center [469, 81] width 15 height 15
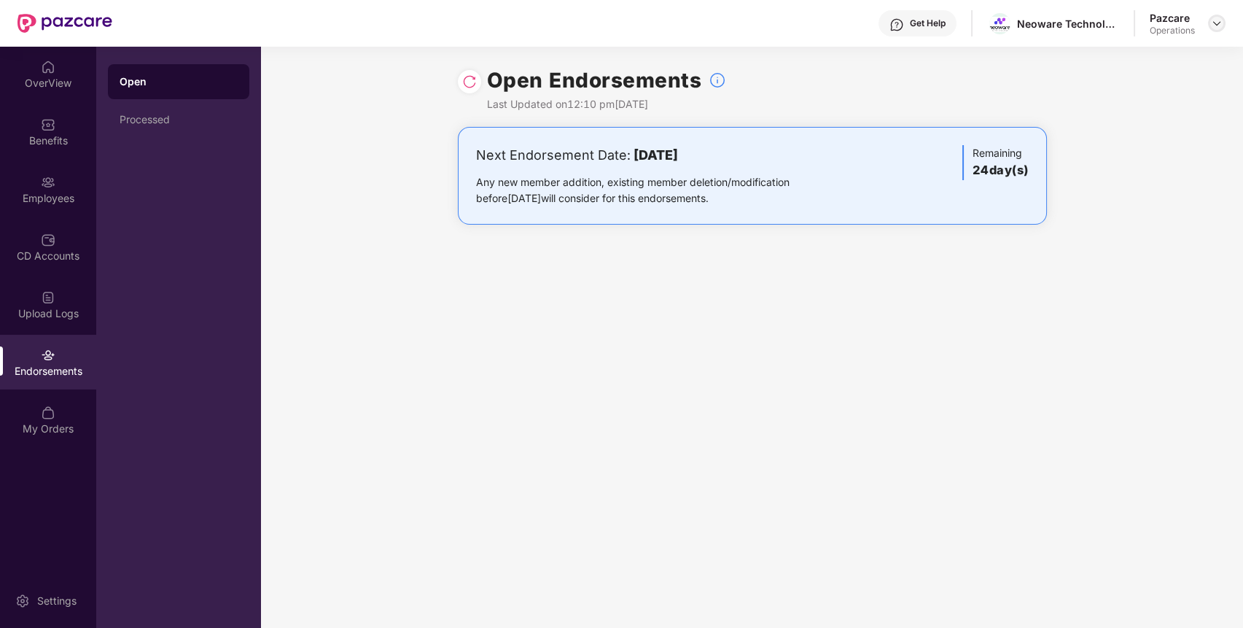
click at [1213, 21] on img at bounding box center [1217, 24] width 12 height 12
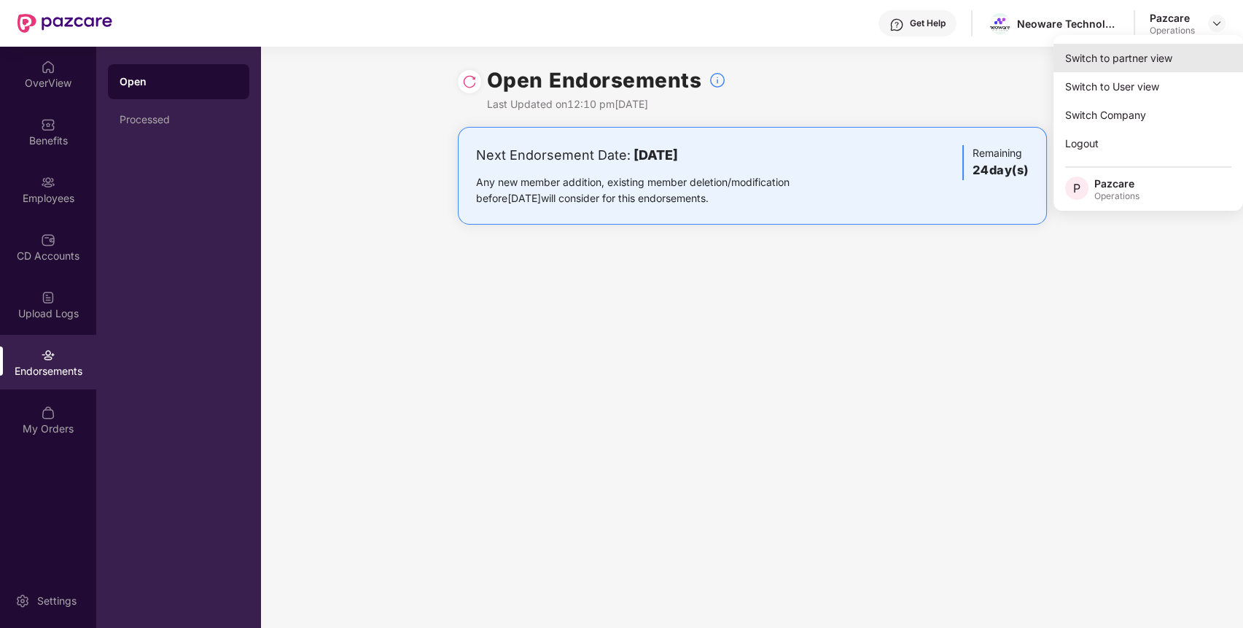
click at [1189, 55] on div "Switch to partner view" at bounding box center [1149, 58] width 190 height 28
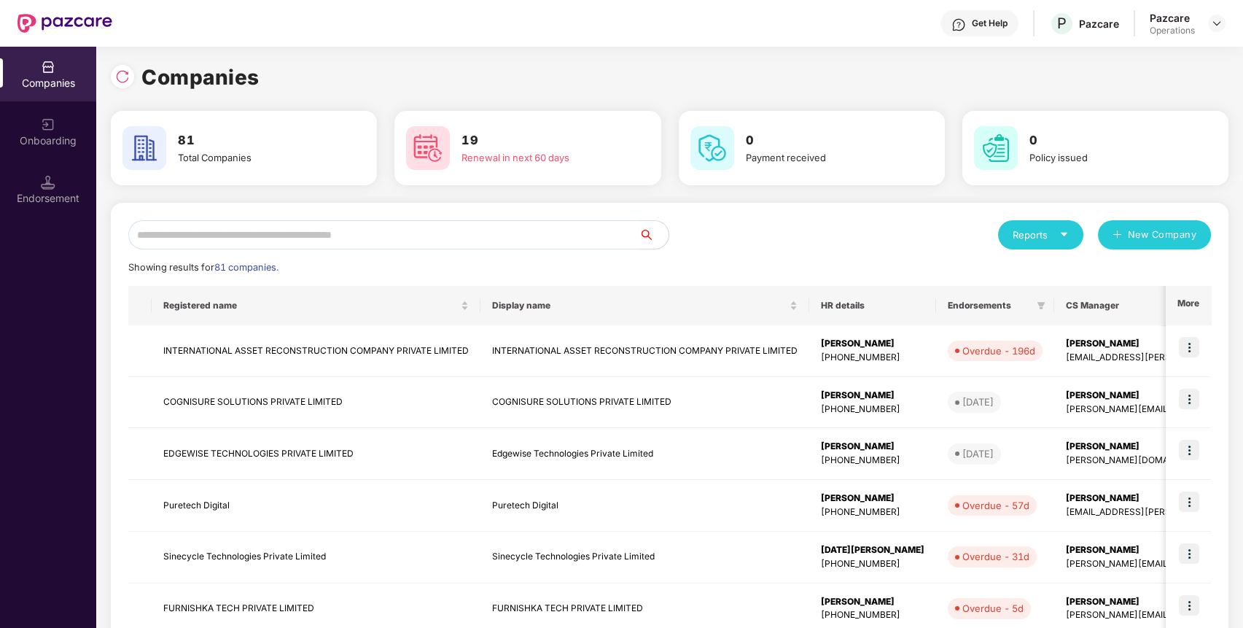
click at [516, 230] on input "text" at bounding box center [383, 234] width 511 height 29
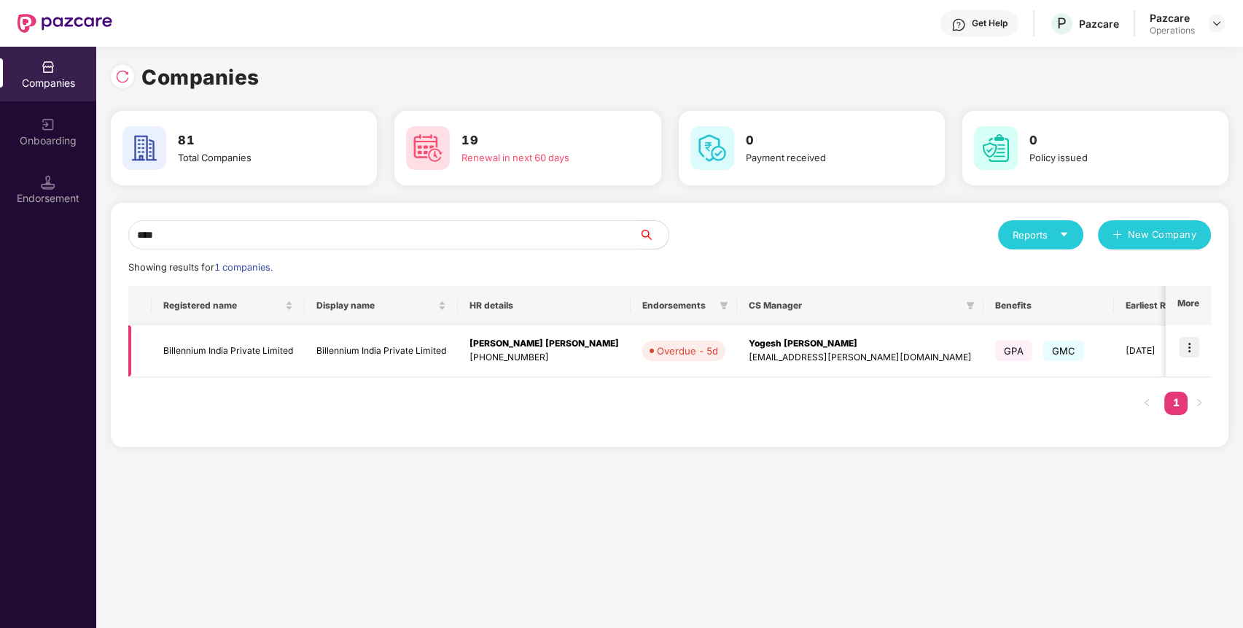
type input "****"
click at [1188, 350] on img at bounding box center [1189, 347] width 20 height 20
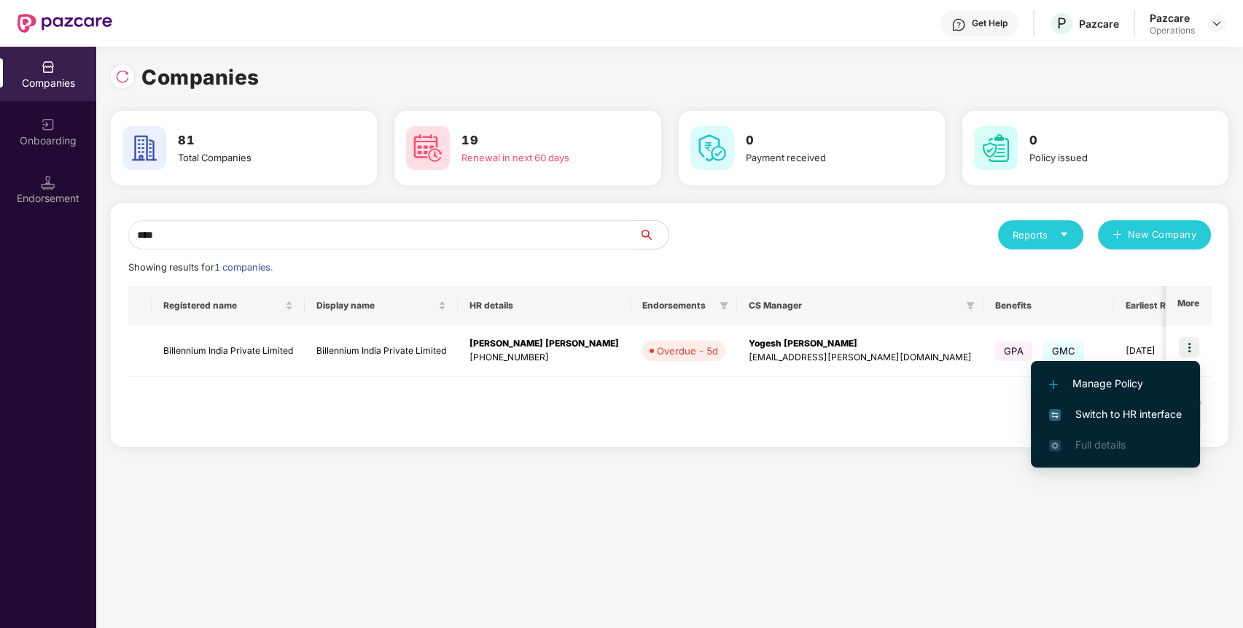
click at [1162, 411] on span "Switch to HR interface" at bounding box center [1115, 414] width 133 height 16
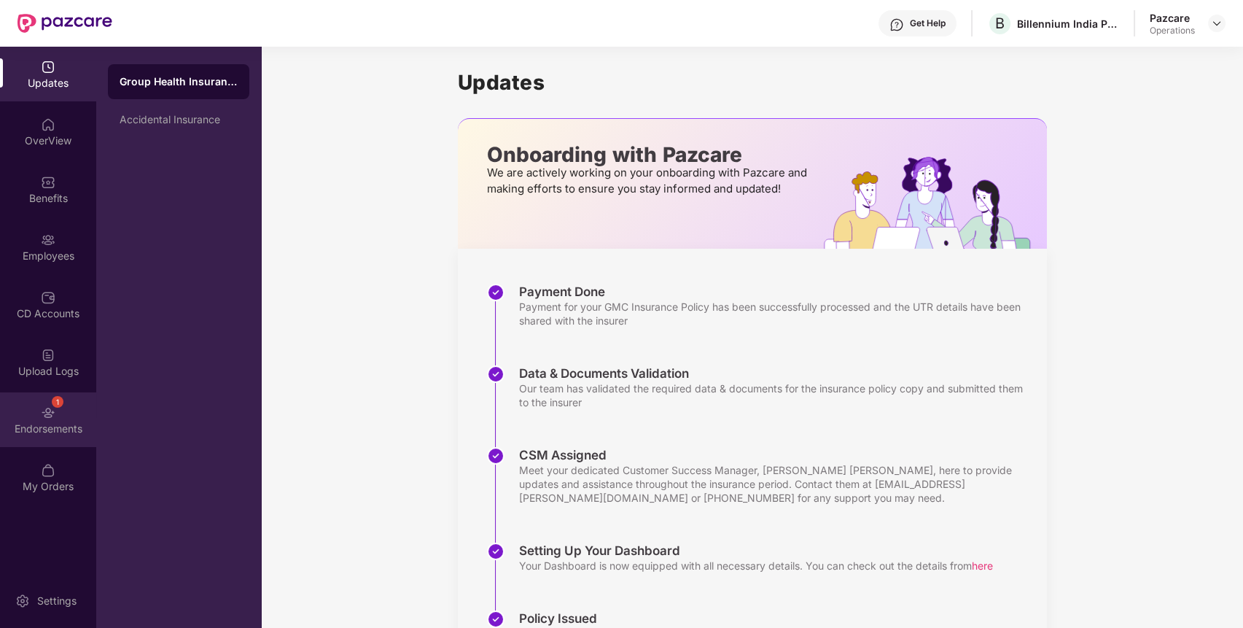
click at [39, 413] on div "1 Endorsements" at bounding box center [48, 419] width 96 height 55
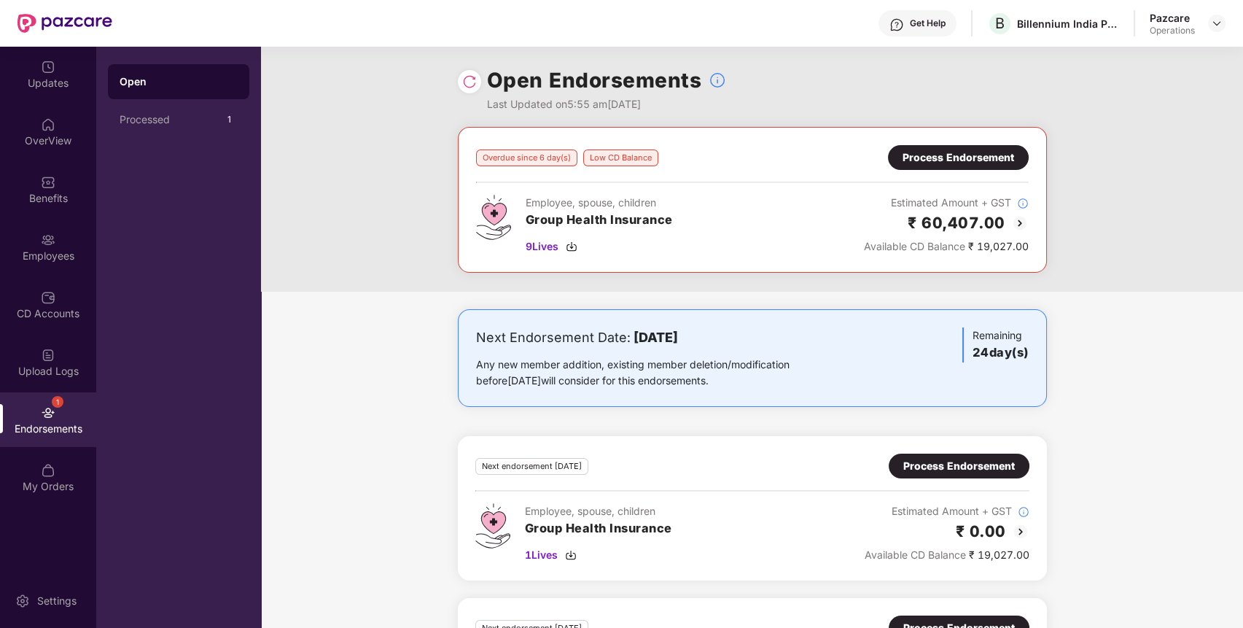
click at [937, 151] on div "Process Endorsement" at bounding box center [959, 157] width 112 height 16
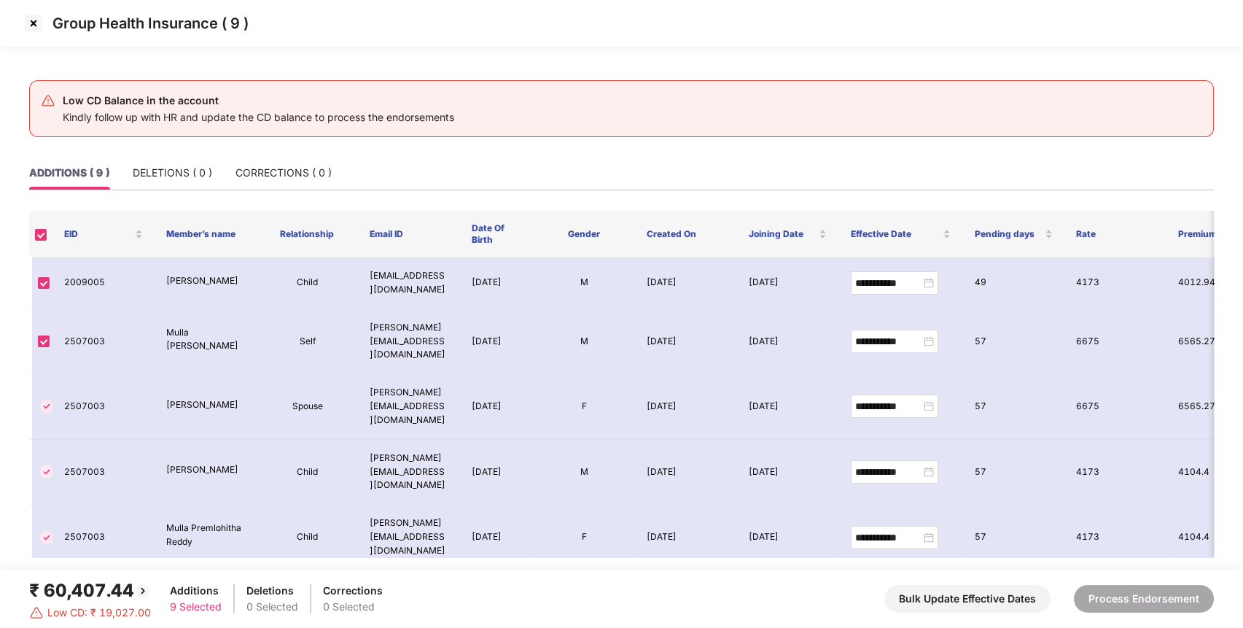
click at [36, 17] on img at bounding box center [33, 23] width 23 height 23
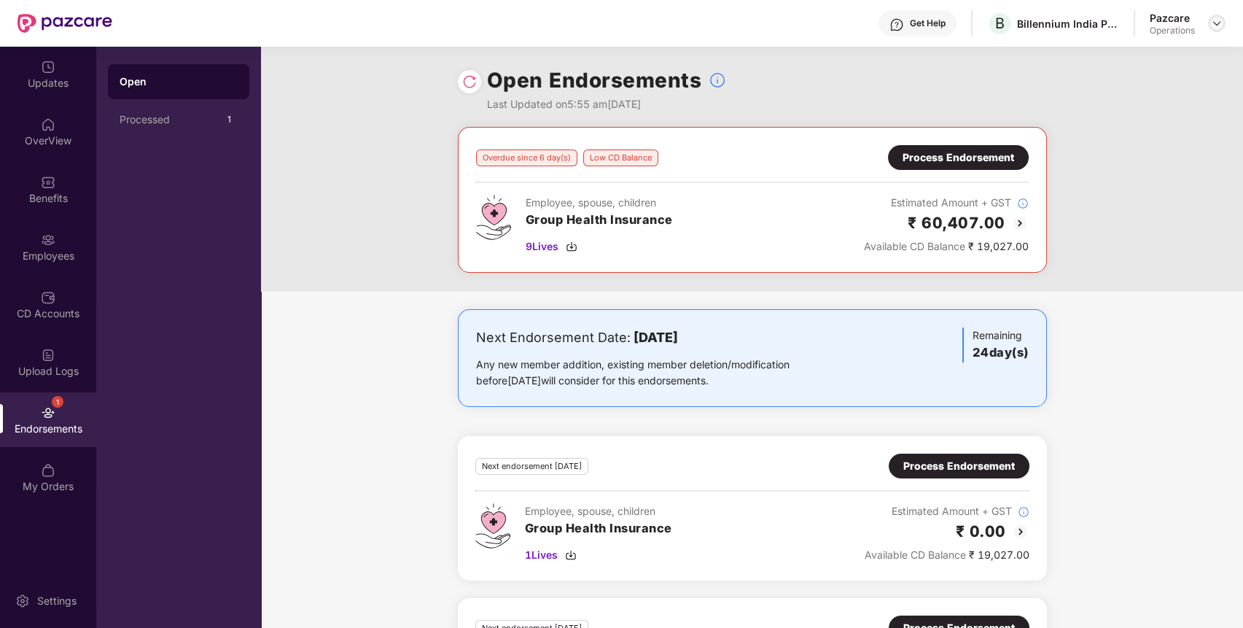
click at [1219, 18] on img at bounding box center [1217, 24] width 12 height 12
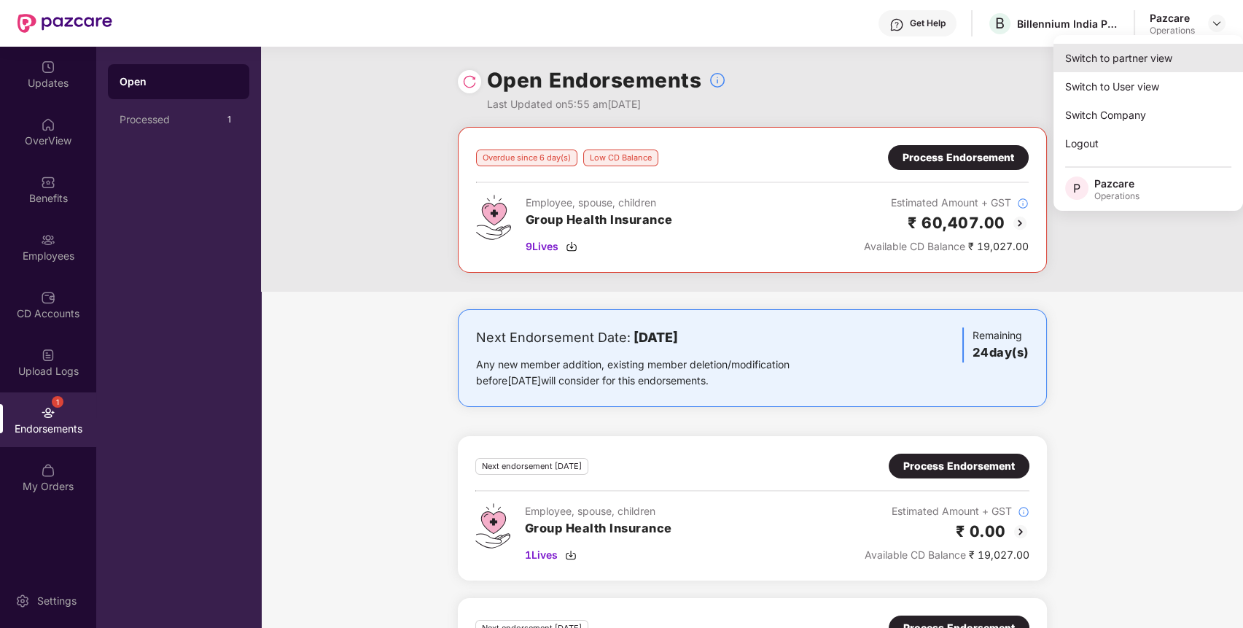
click at [1185, 63] on div "Switch to partner view" at bounding box center [1149, 58] width 190 height 28
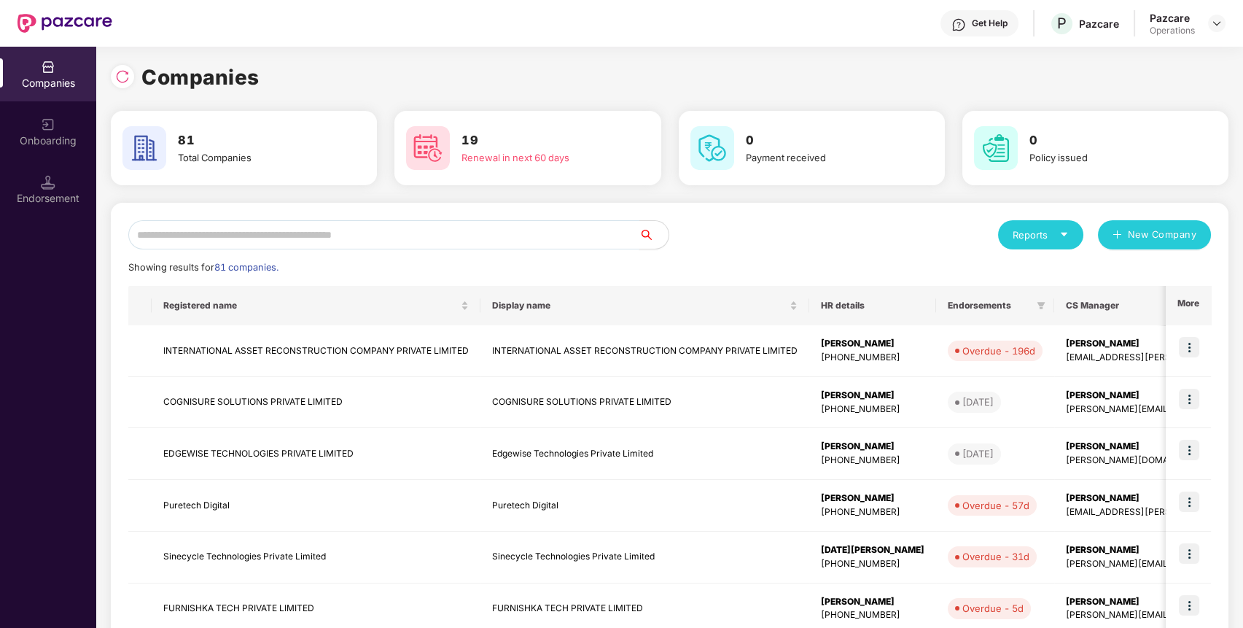
click at [591, 228] on input "text" at bounding box center [383, 234] width 511 height 29
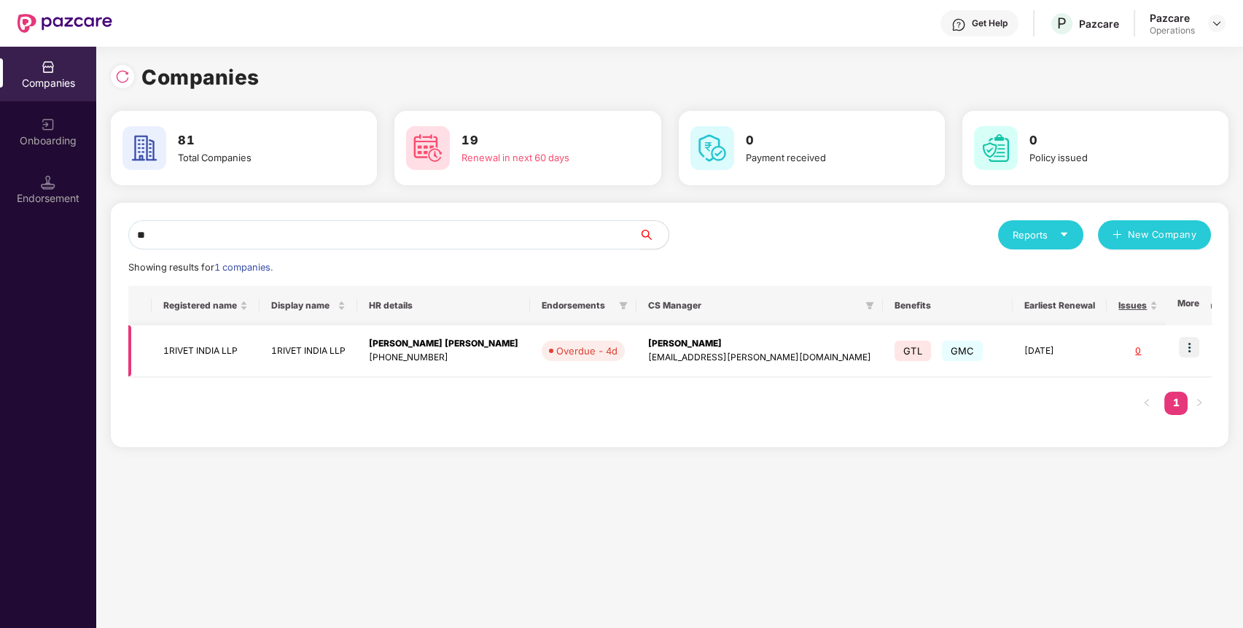
type input "**"
click at [1196, 350] on img at bounding box center [1189, 347] width 20 height 20
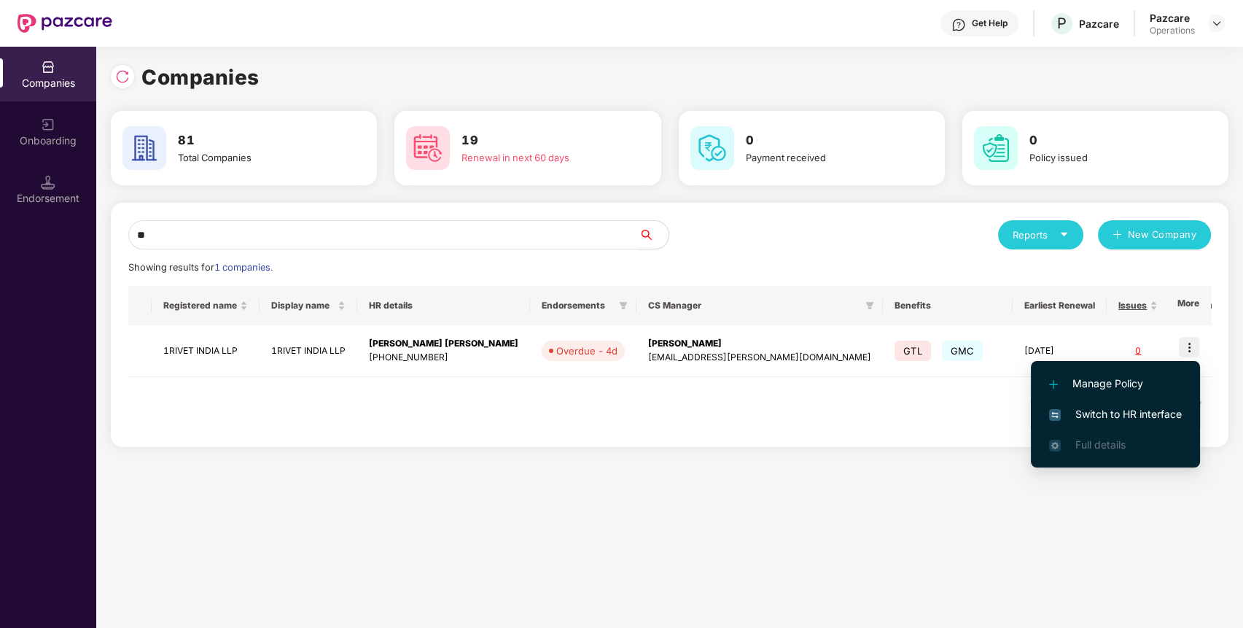
click at [1149, 414] on span "Switch to HR interface" at bounding box center [1115, 414] width 133 height 16
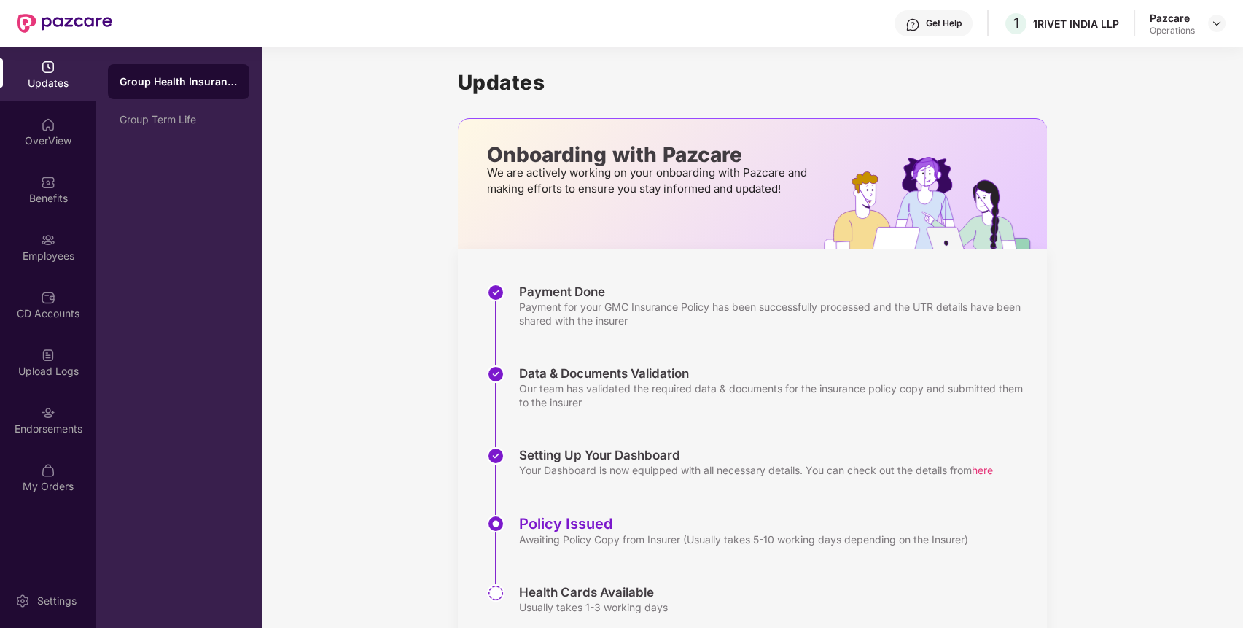
click at [68, 400] on div "Endorsements" at bounding box center [48, 419] width 96 height 55
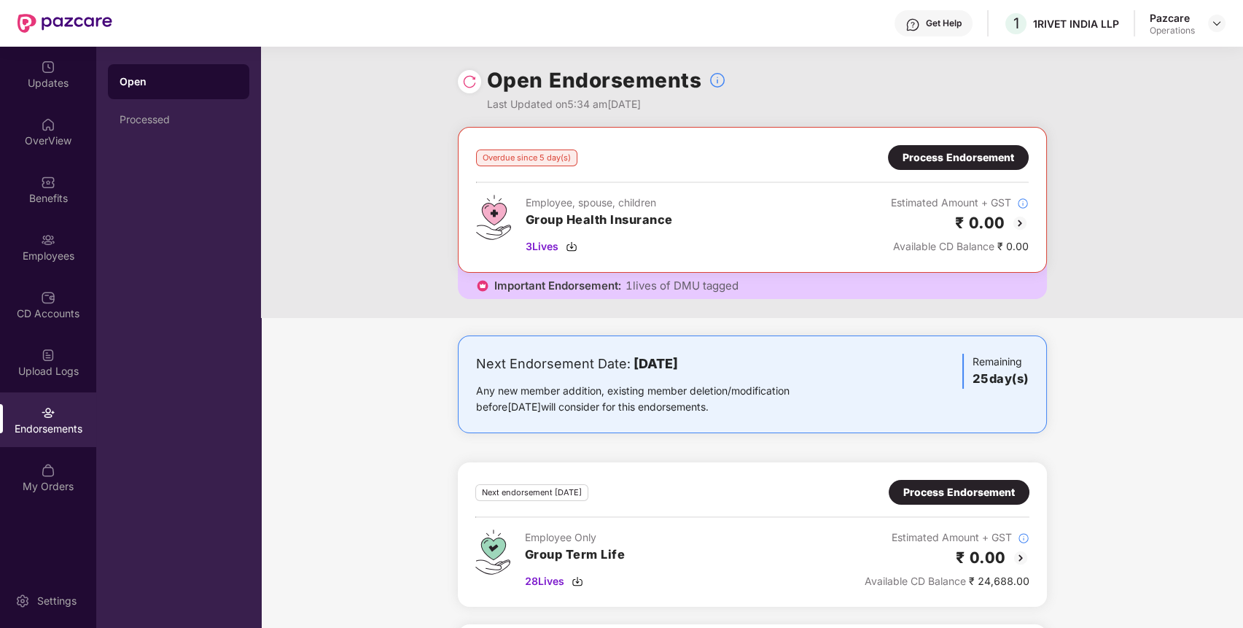
click at [968, 152] on div "Process Endorsement" at bounding box center [959, 157] width 112 height 16
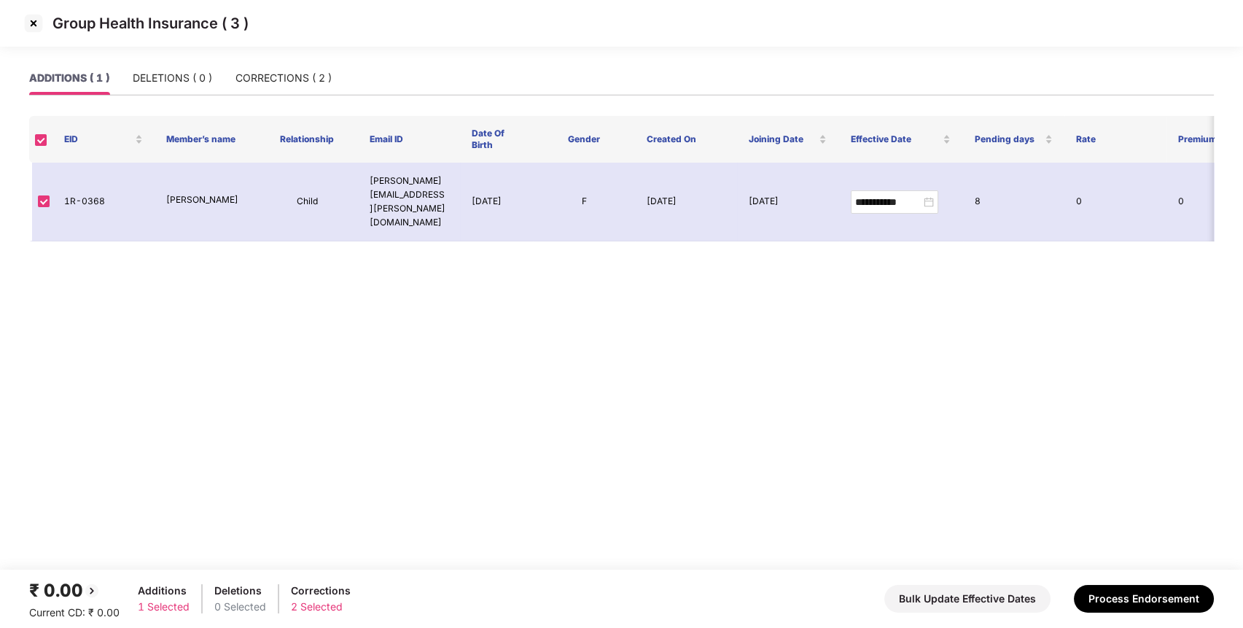
click at [36, 19] on img at bounding box center [33, 23] width 23 height 23
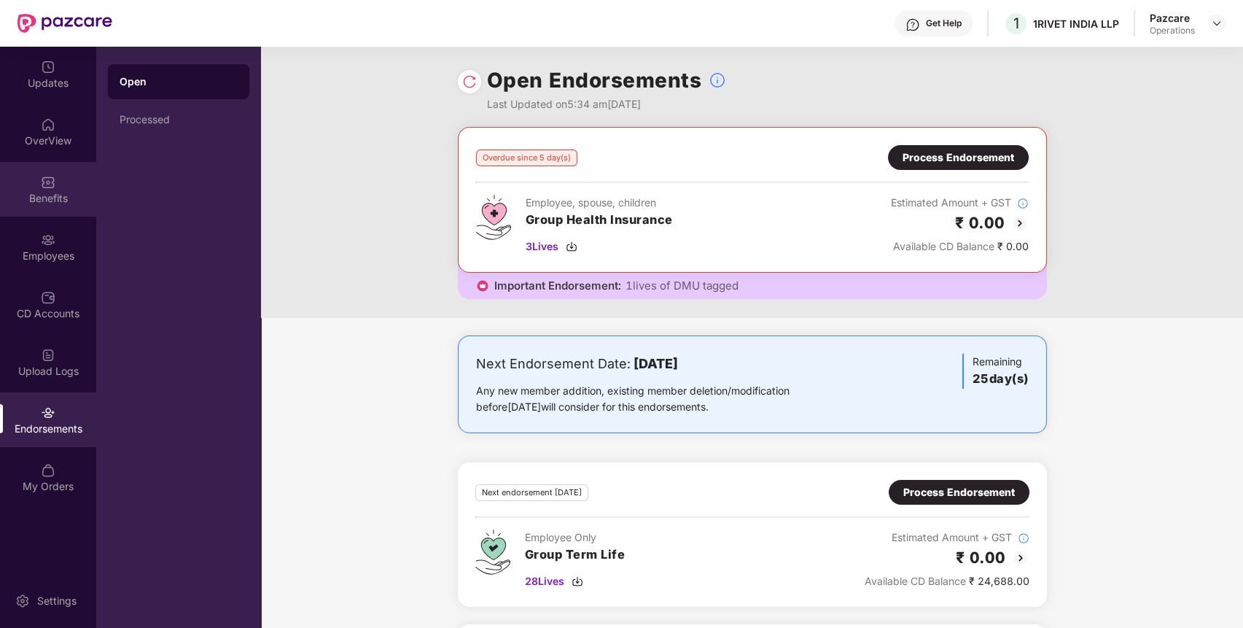
click at [56, 185] on div "Benefits" at bounding box center [48, 189] width 96 height 55
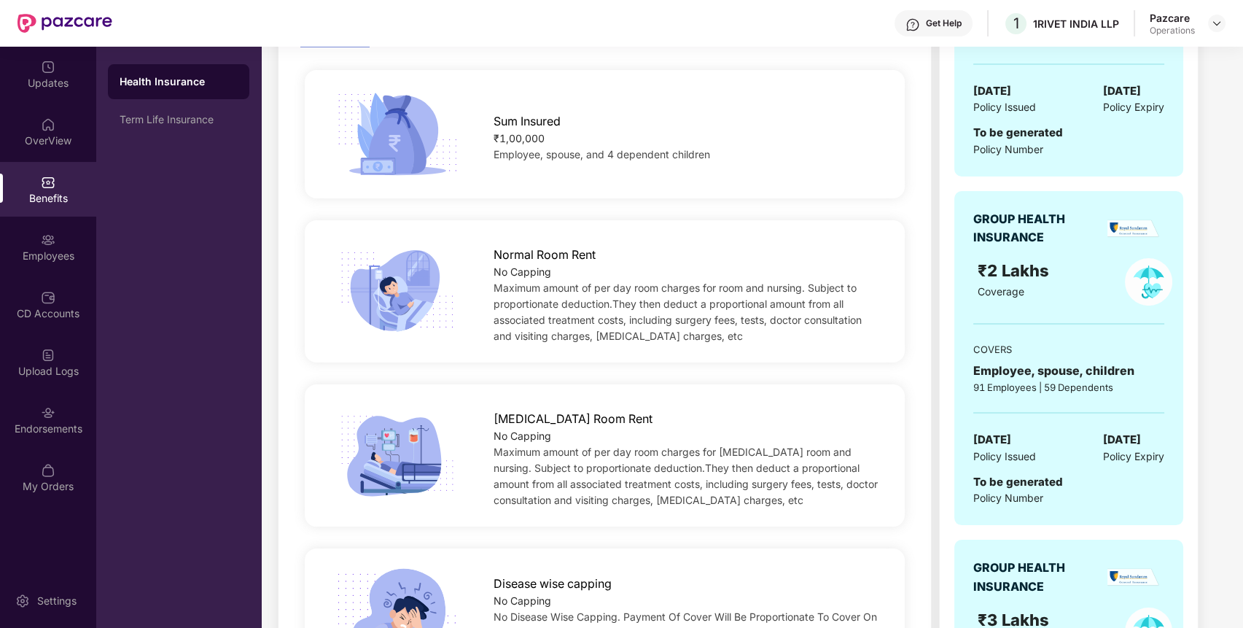
scroll to position [362, 0]
click at [1214, 26] on img at bounding box center [1217, 24] width 12 height 12
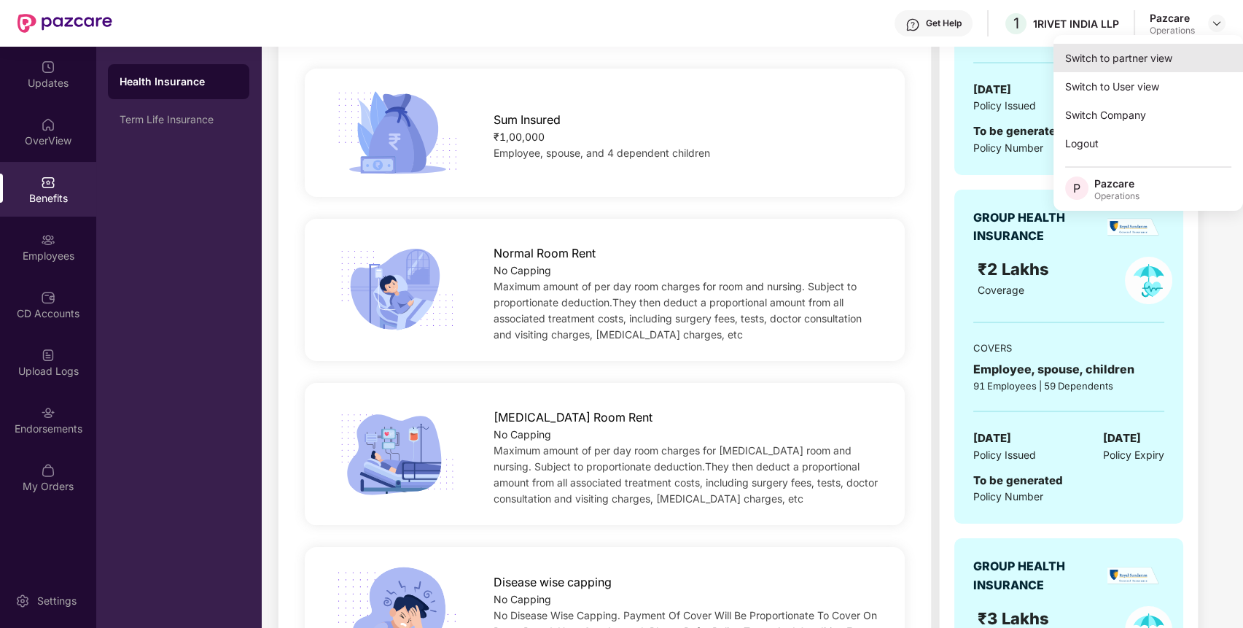
click at [1178, 51] on div "Switch to partner view" at bounding box center [1149, 58] width 190 height 28
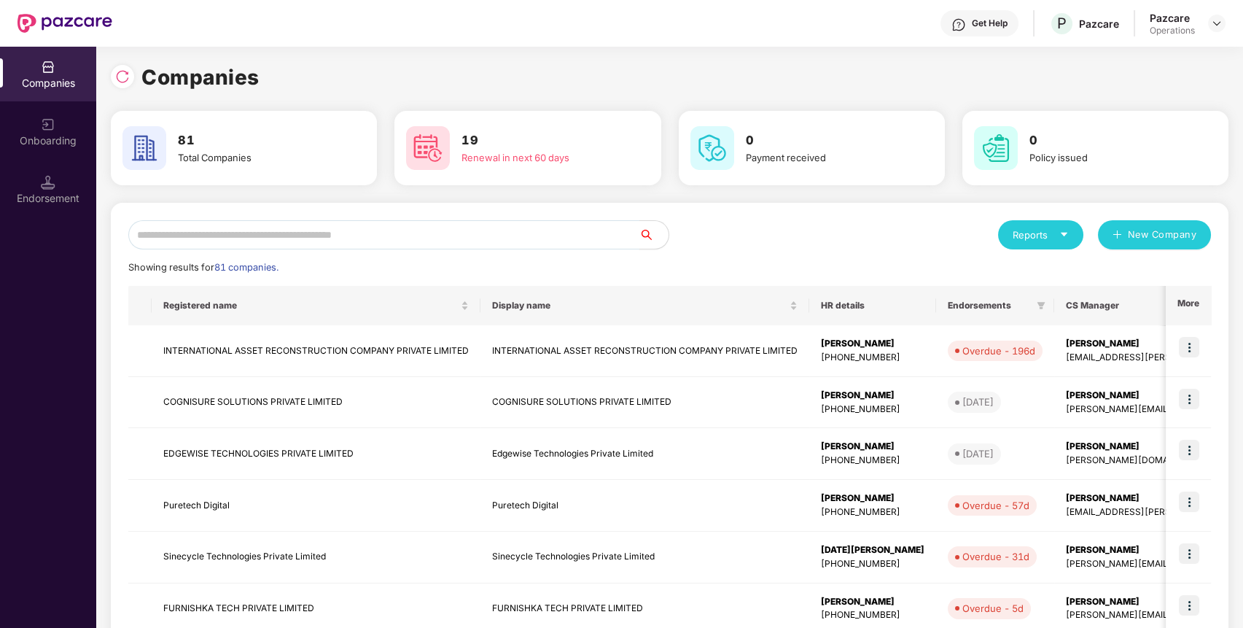
click at [618, 230] on input "text" at bounding box center [383, 234] width 511 height 29
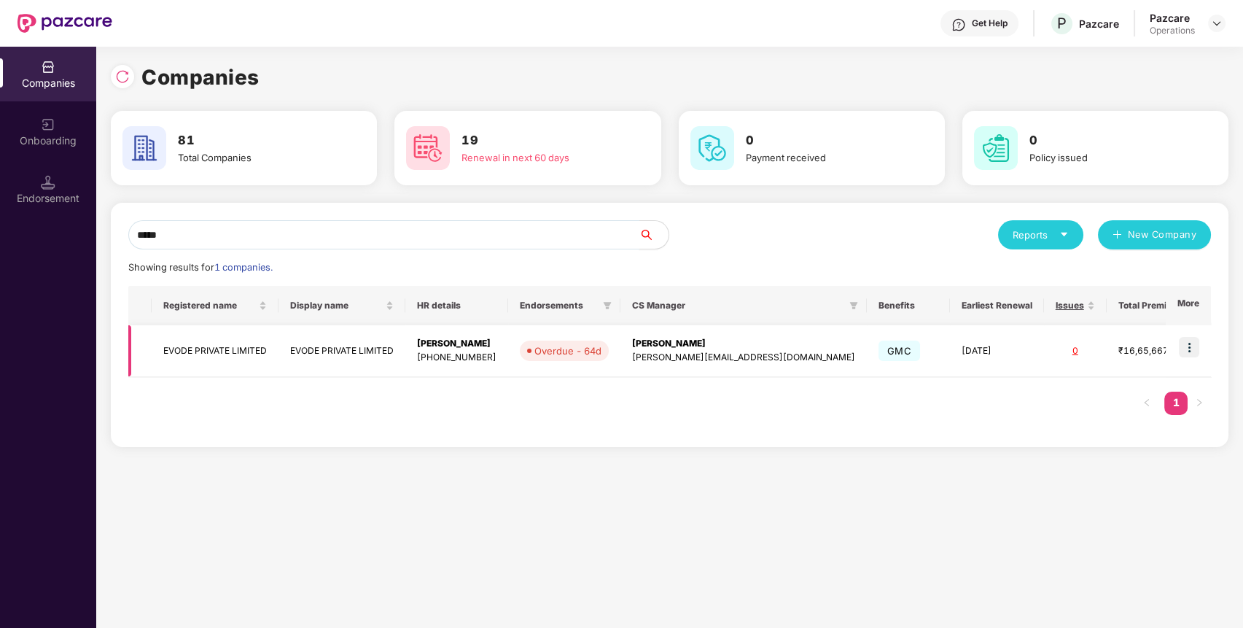
type input "*****"
click at [1194, 349] on img at bounding box center [1189, 347] width 20 height 20
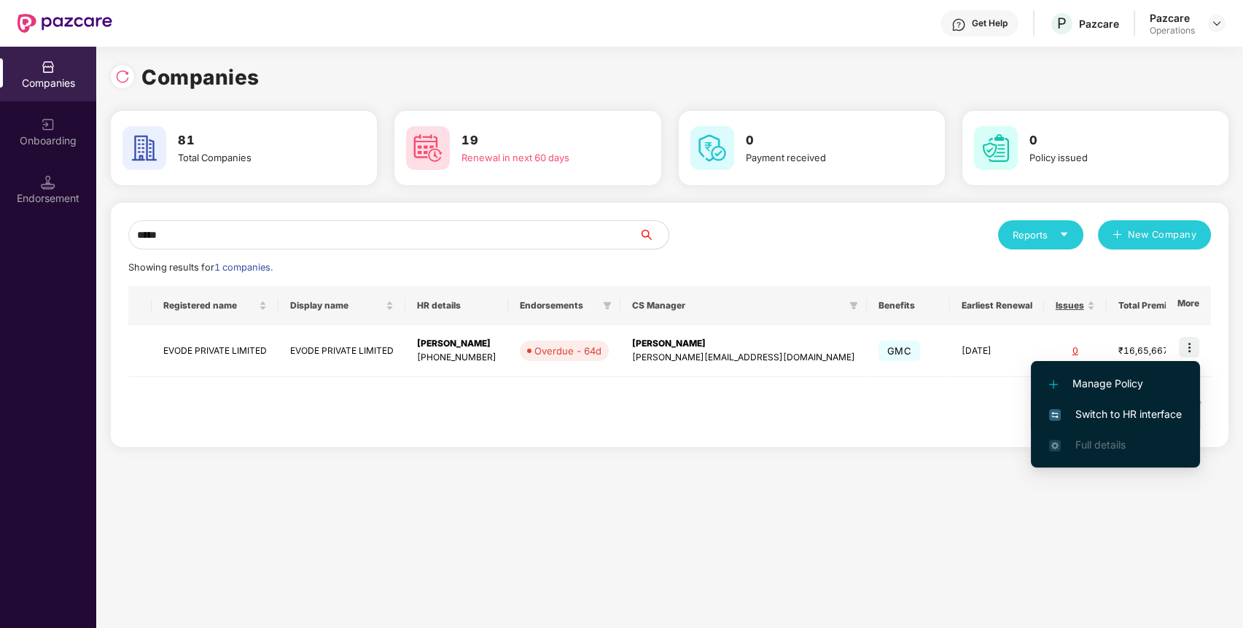
click at [1130, 421] on span "Switch to HR interface" at bounding box center [1115, 414] width 133 height 16
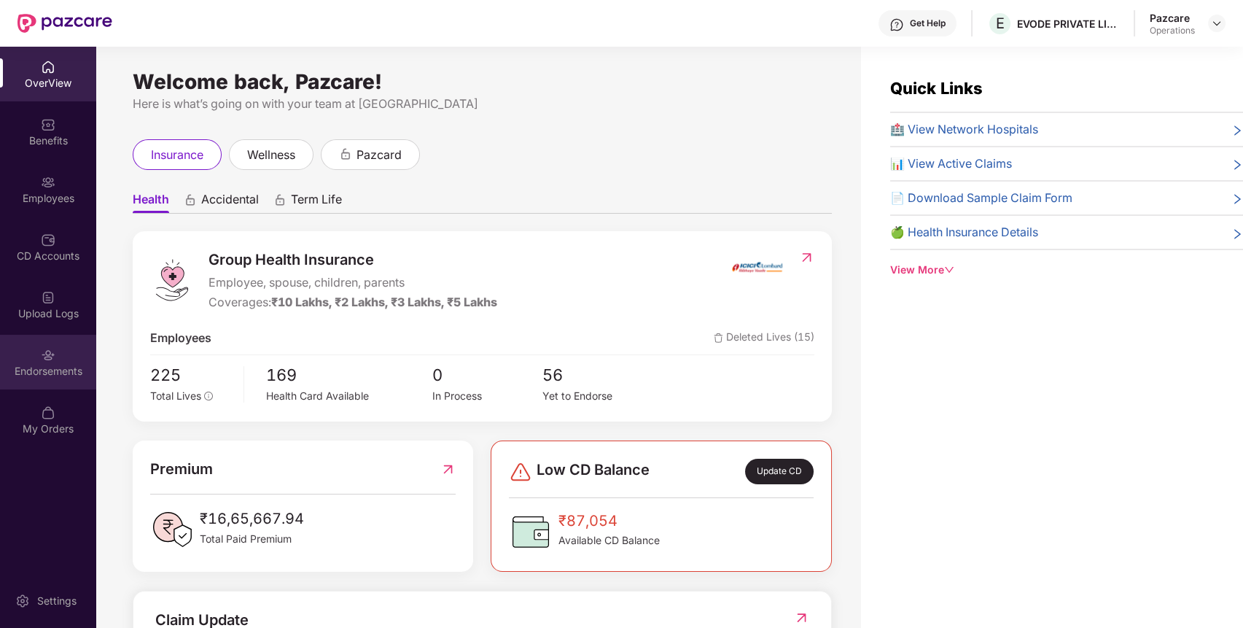
click at [65, 369] on div "Endorsements" at bounding box center [48, 371] width 96 height 15
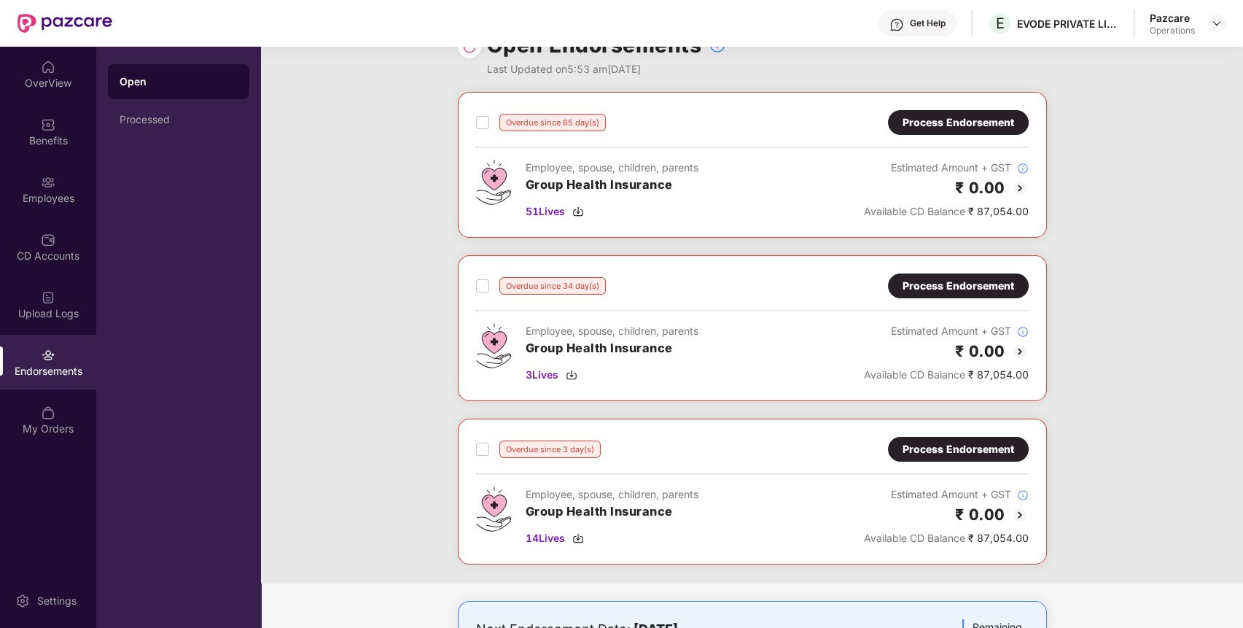
scroll to position [0, 0]
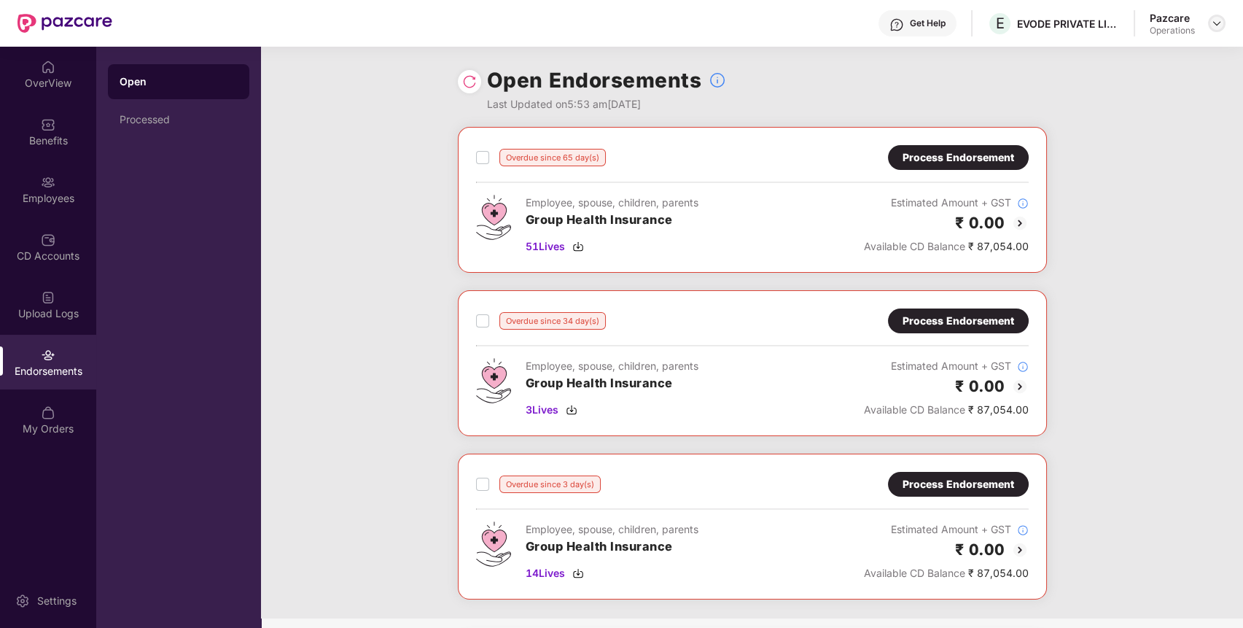
click at [1213, 18] on img at bounding box center [1217, 24] width 12 height 12
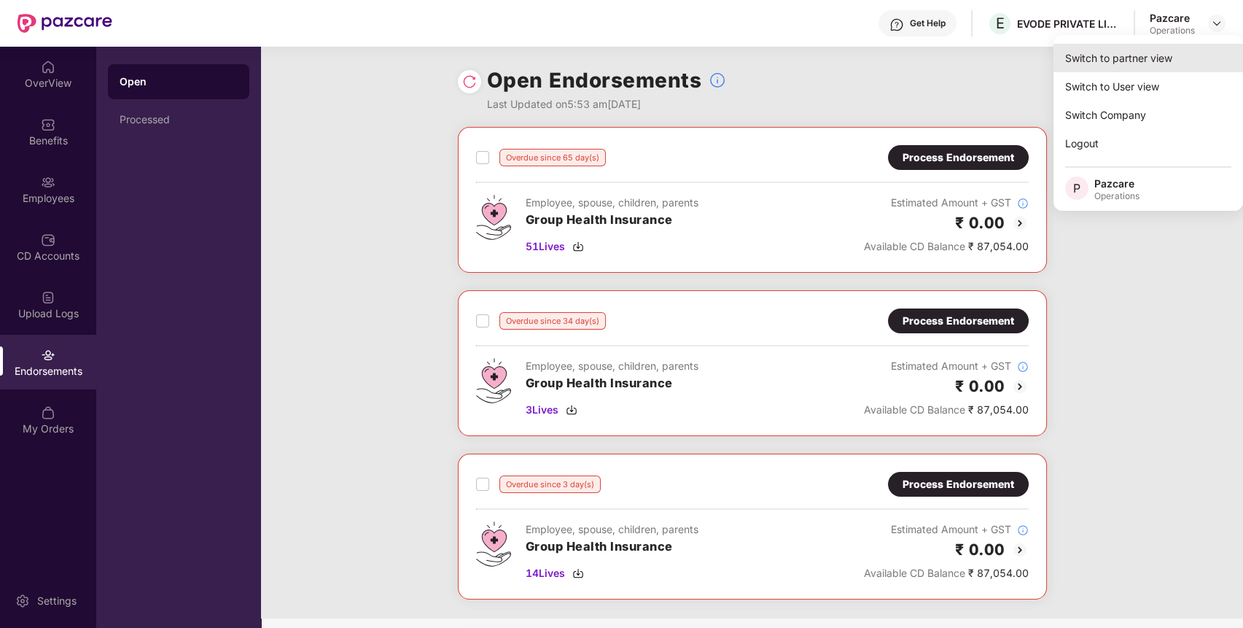
click at [1173, 57] on div "Switch to partner view" at bounding box center [1149, 58] width 190 height 28
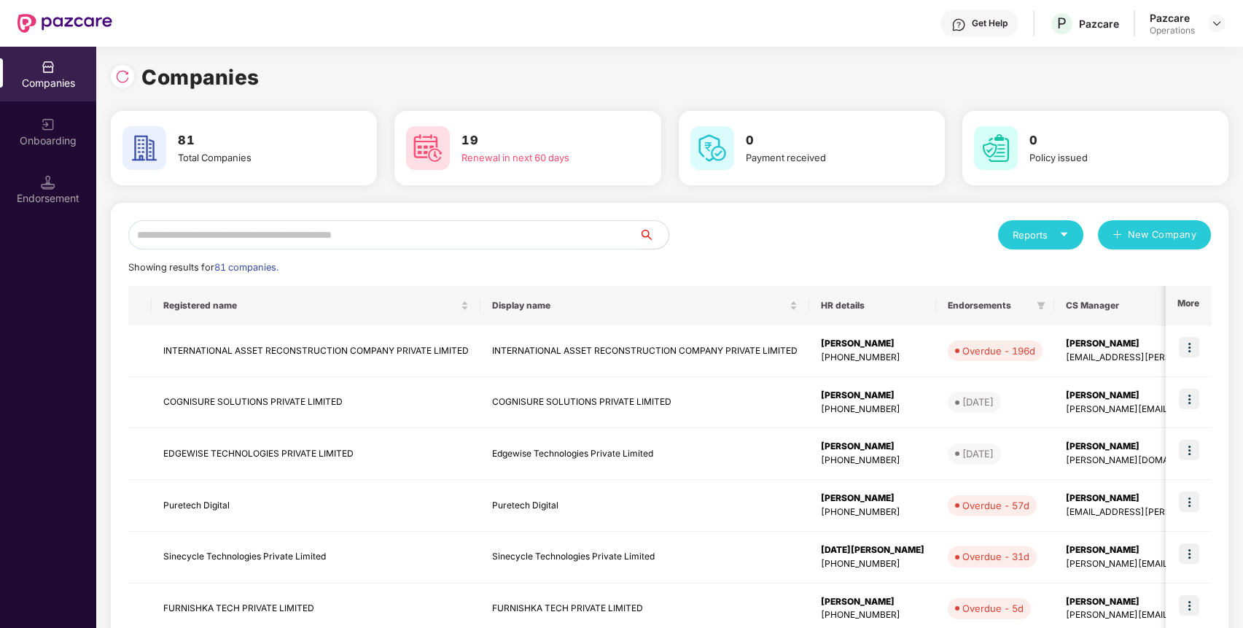
click at [534, 239] on input "text" at bounding box center [383, 234] width 511 height 29
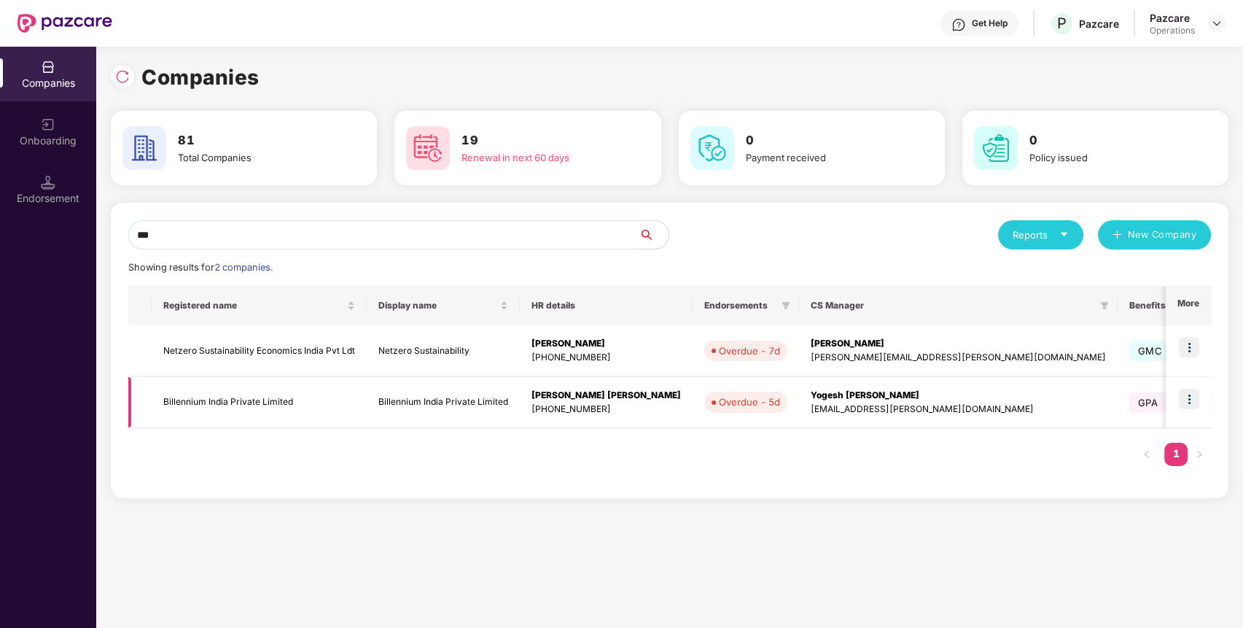
type input "***"
click at [1190, 394] on img at bounding box center [1189, 399] width 20 height 20
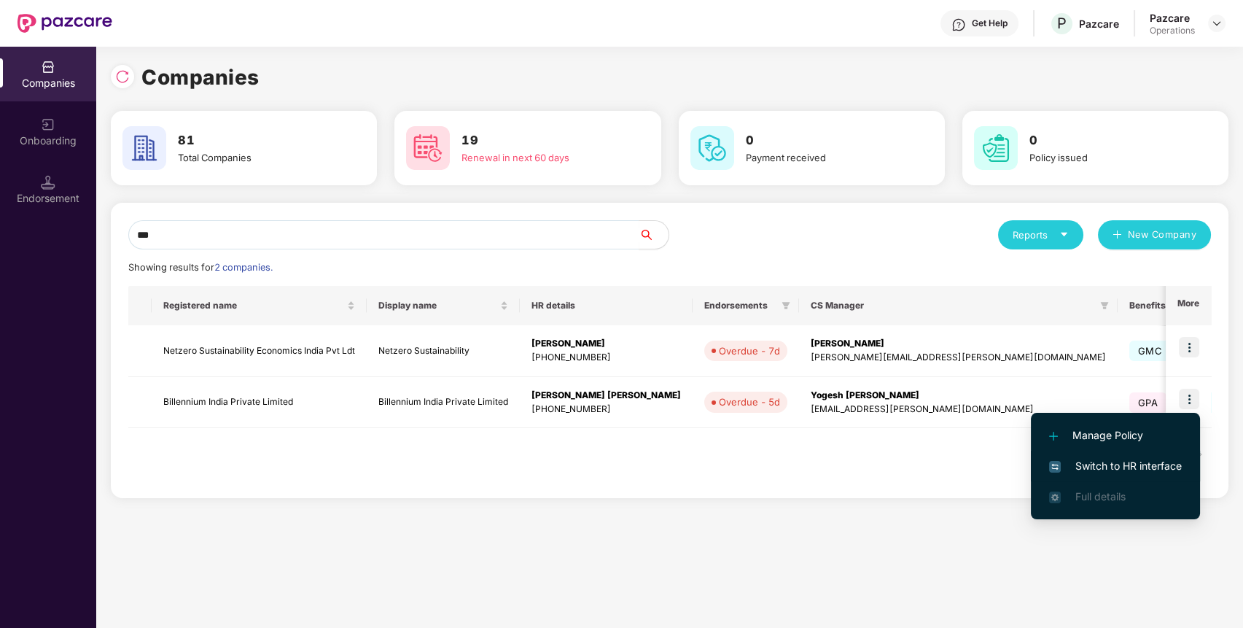
click at [1159, 462] on span "Switch to HR interface" at bounding box center [1115, 466] width 133 height 16
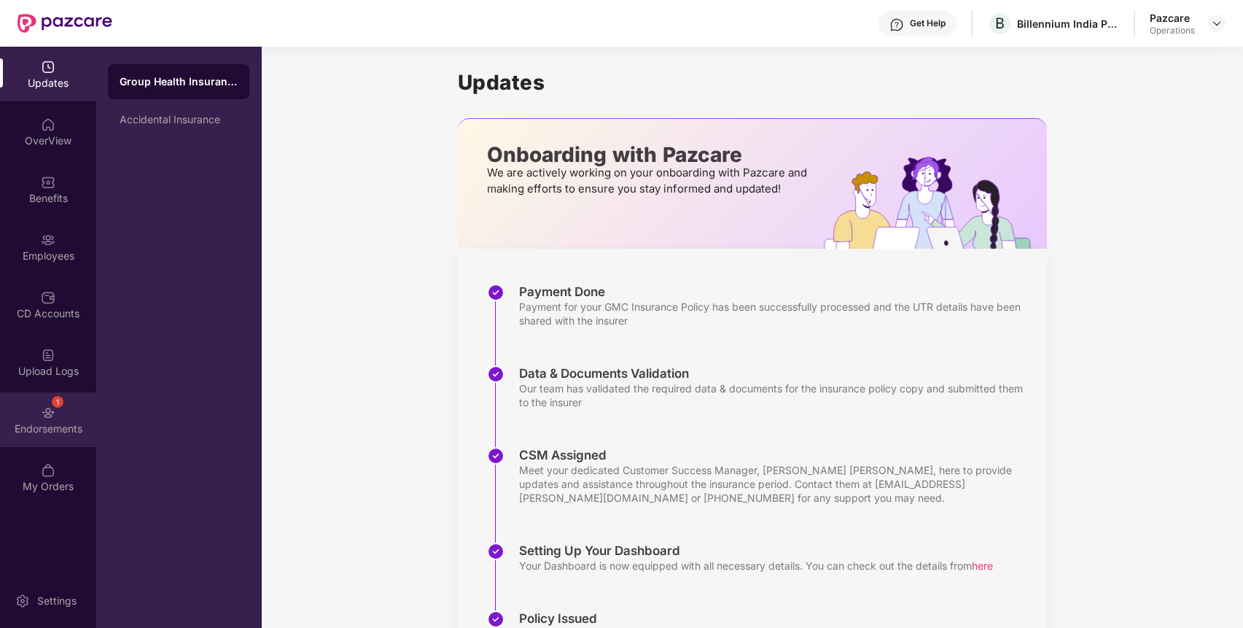
click at [54, 440] on div "1 Endorsements" at bounding box center [48, 419] width 96 height 55
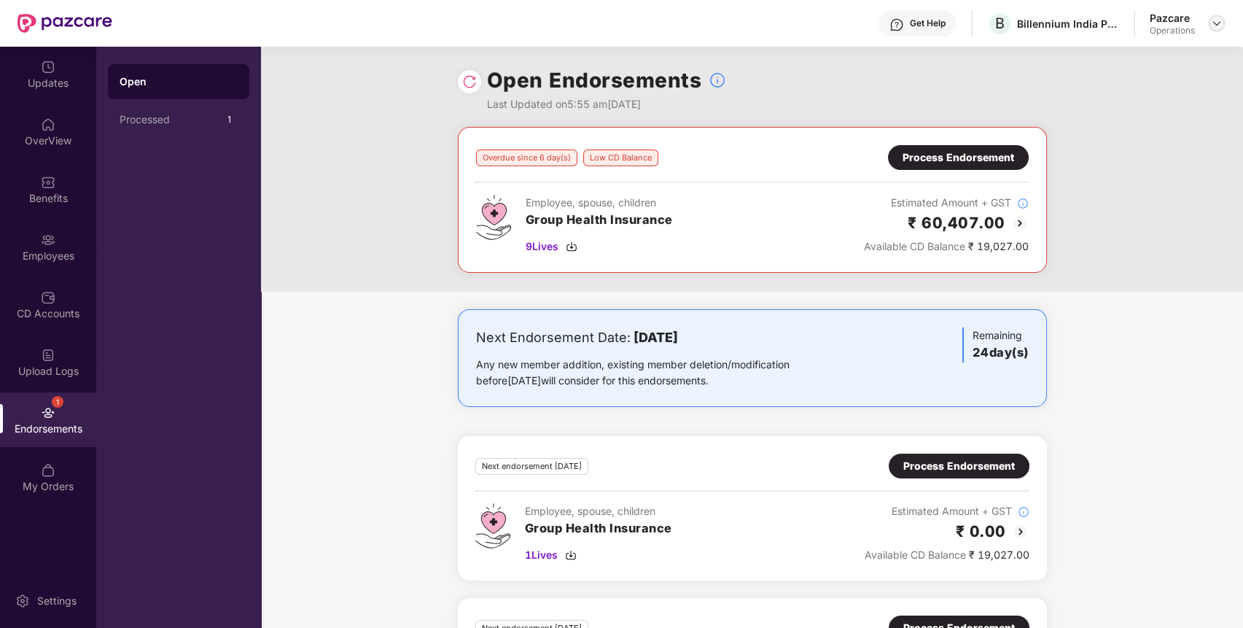
click at [1217, 18] on img at bounding box center [1217, 24] width 12 height 12
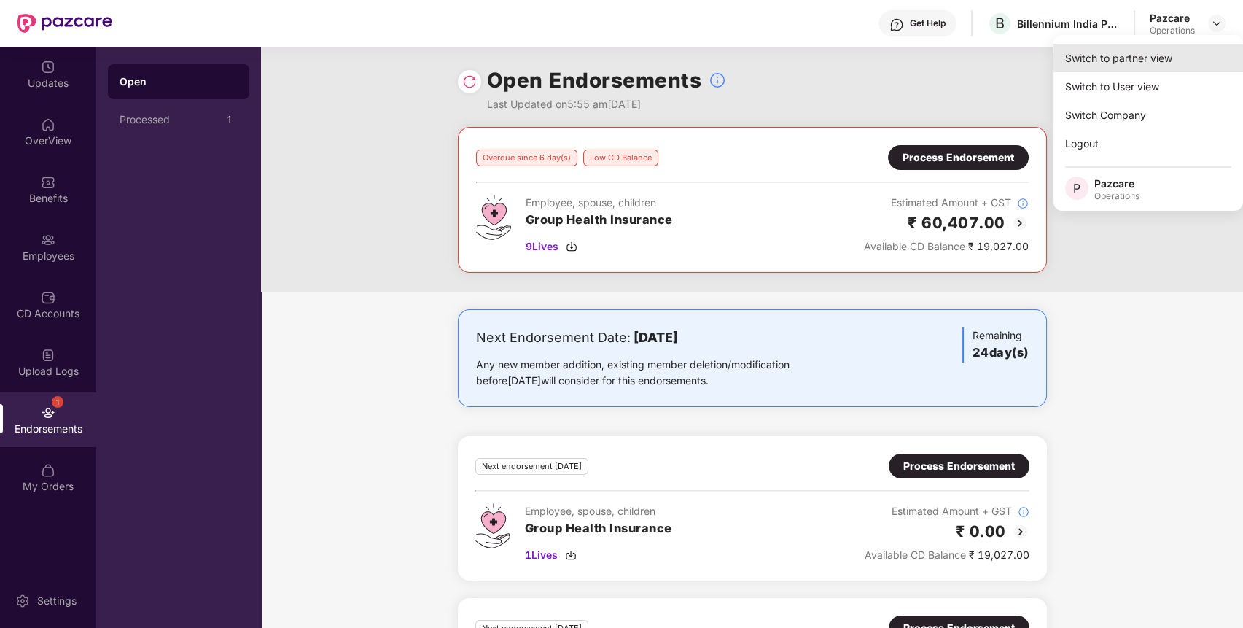
click at [1190, 52] on div "Switch to partner view" at bounding box center [1149, 58] width 190 height 28
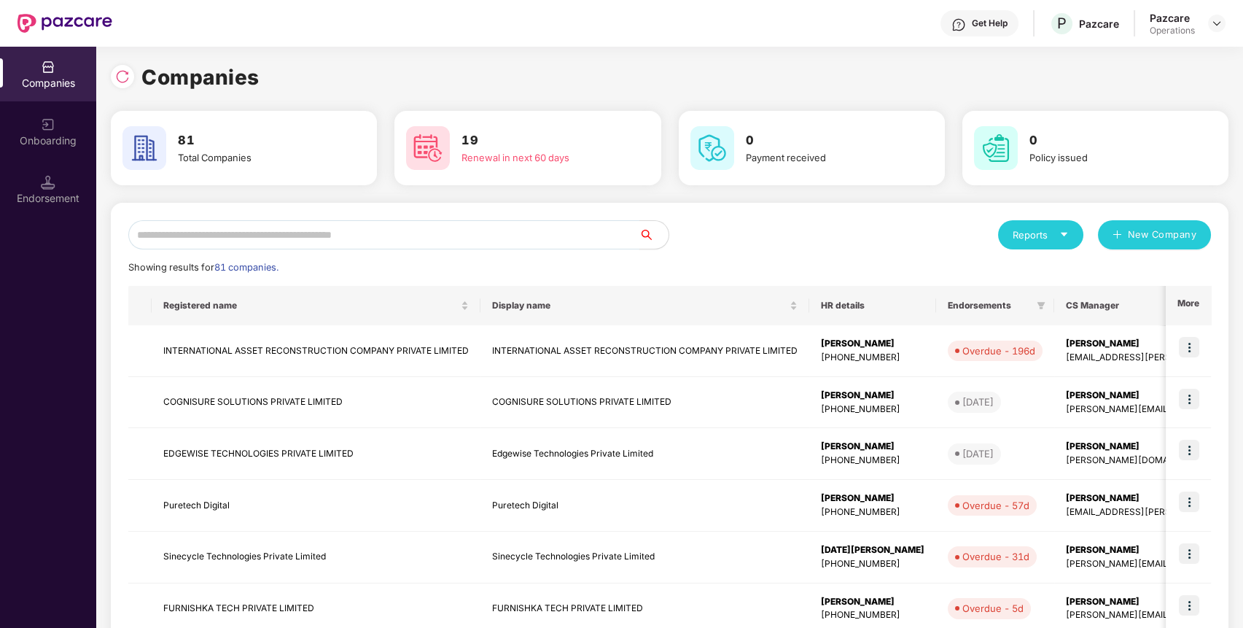
click at [580, 244] on input "text" at bounding box center [383, 234] width 511 height 29
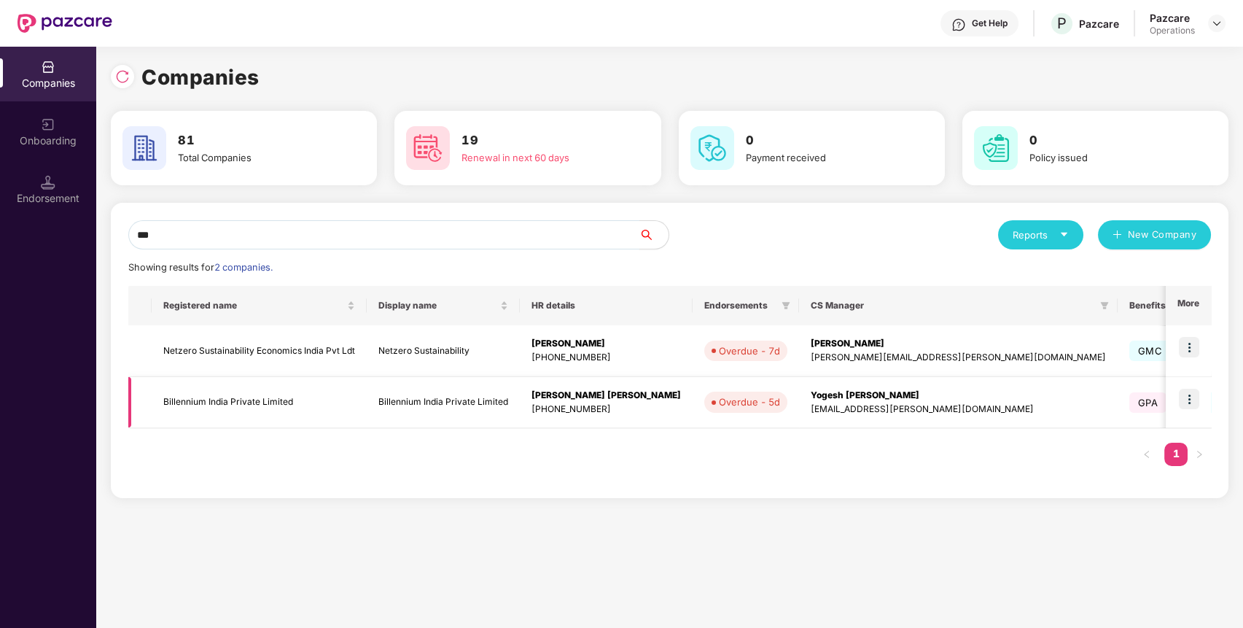
type input "***"
click at [263, 399] on td "Billennium India Private Limited" at bounding box center [259, 403] width 215 height 52
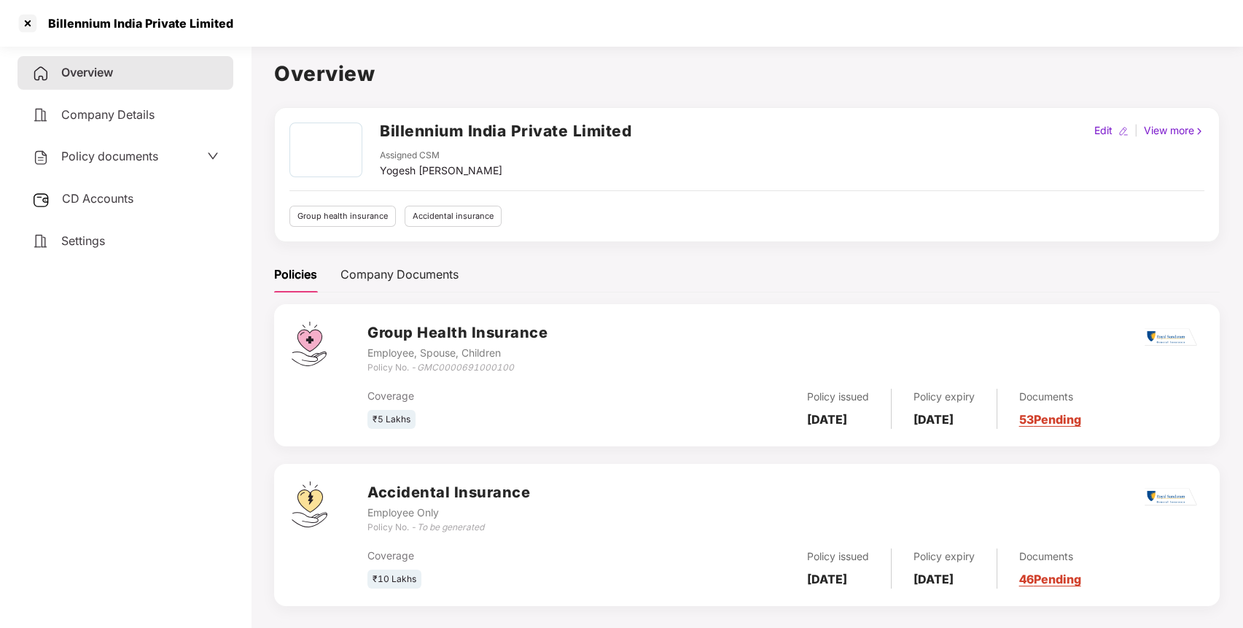
click at [152, 203] on div "CD Accounts" at bounding box center [126, 199] width 216 height 34
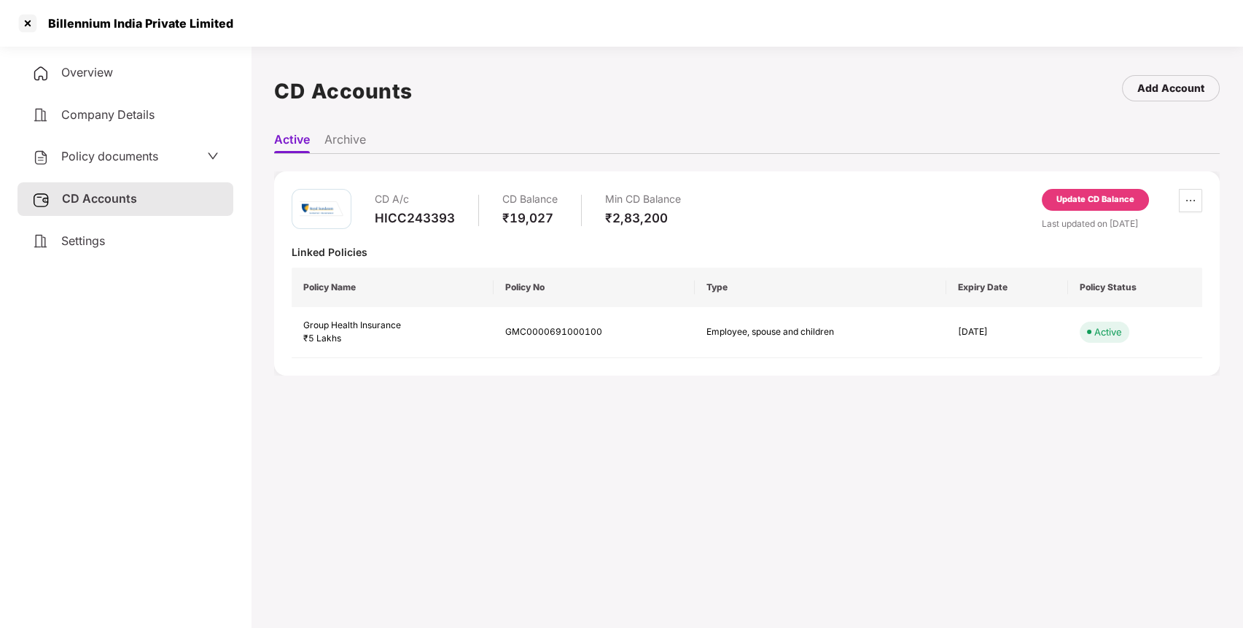
click at [1108, 193] on div "Update CD Balance" at bounding box center [1095, 200] width 107 height 22
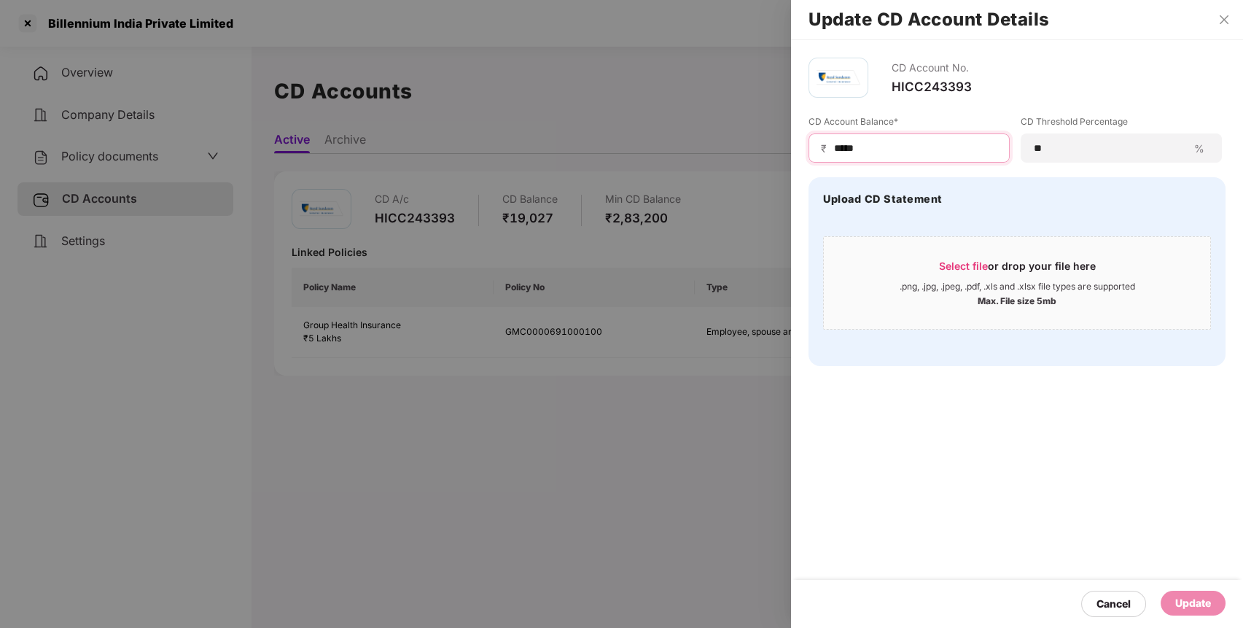
click at [847, 147] on input "*****" at bounding box center [915, 148] width 165 height 15
type input "*****"
click at [1242, 574] on div "CD Account No. HICC243393 CD Account Balance* ₹ ***** CD Threshold Percentage *…" at bounding box center [1017, 334] width 452 height 588
click at [1202, 607] on div "Update" at bounding box center [1194, 603] width 36 height 16
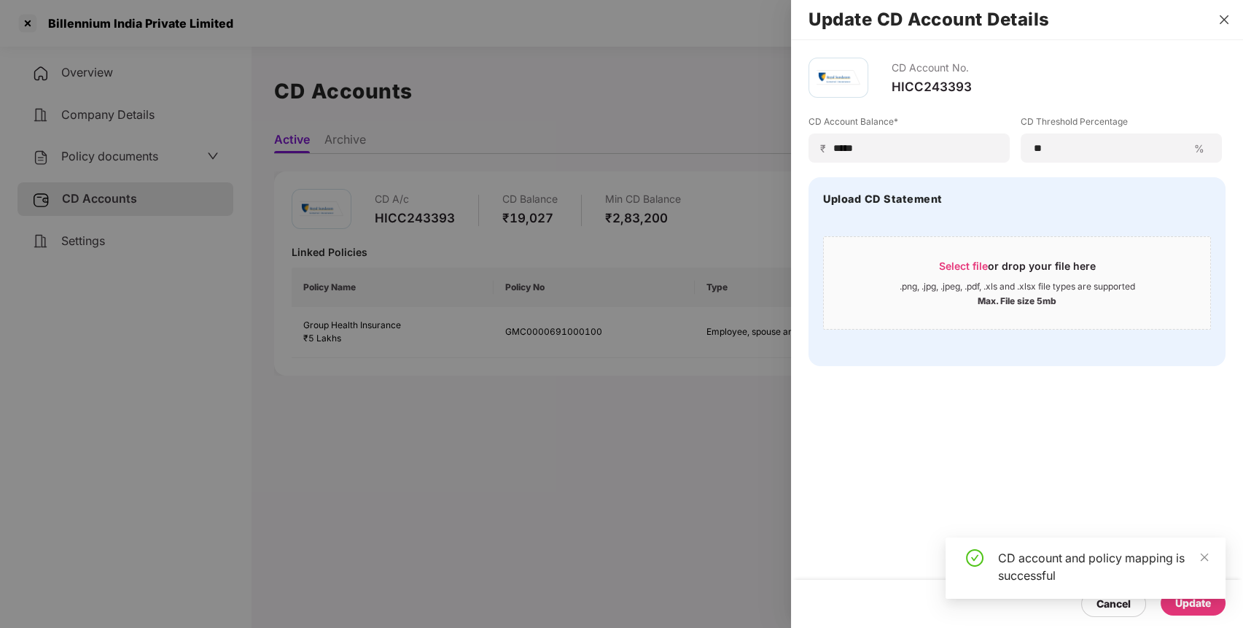
click at [1222, 18] on icon "close" at bounding box center [1225, 20] width 12 height 12
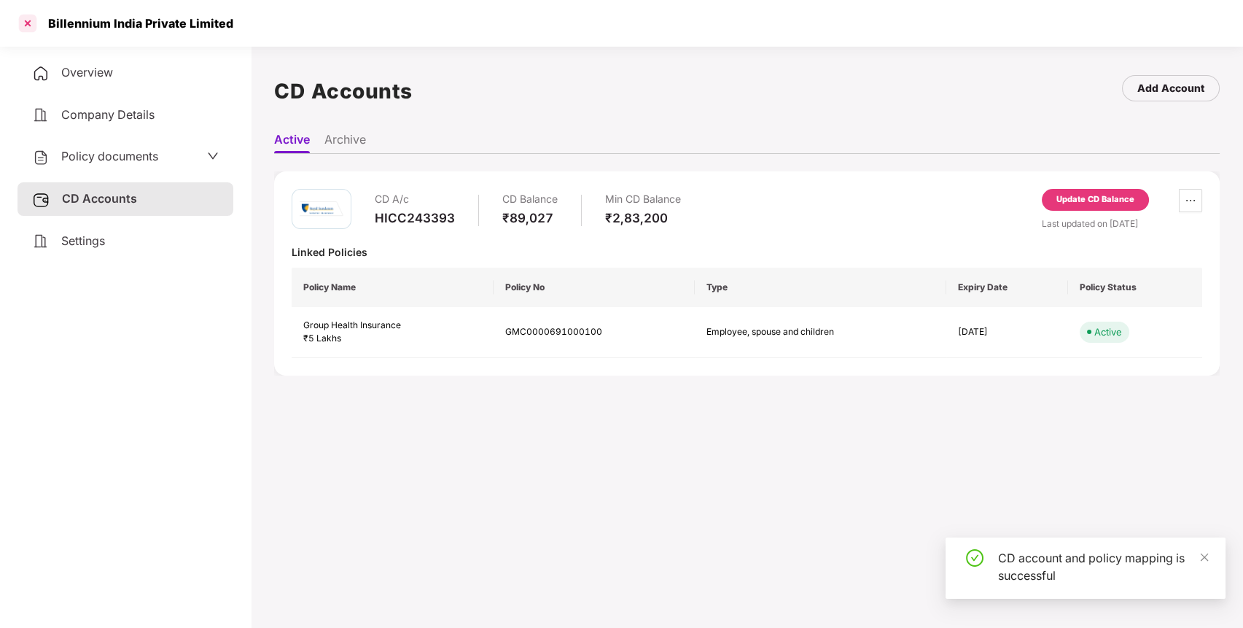
click at [30, 20] on div at bounding box center [27, 23] width 23 height 23
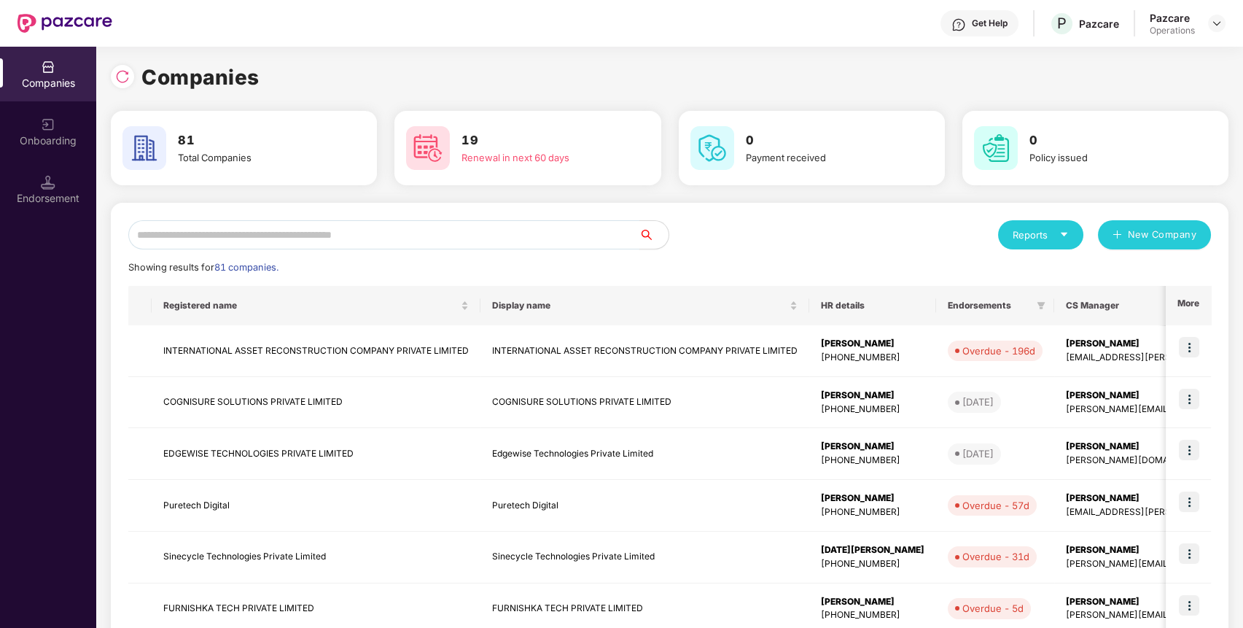
click at [520, 239] on input "text" at bounding box center [383, 234] width 511 height 29
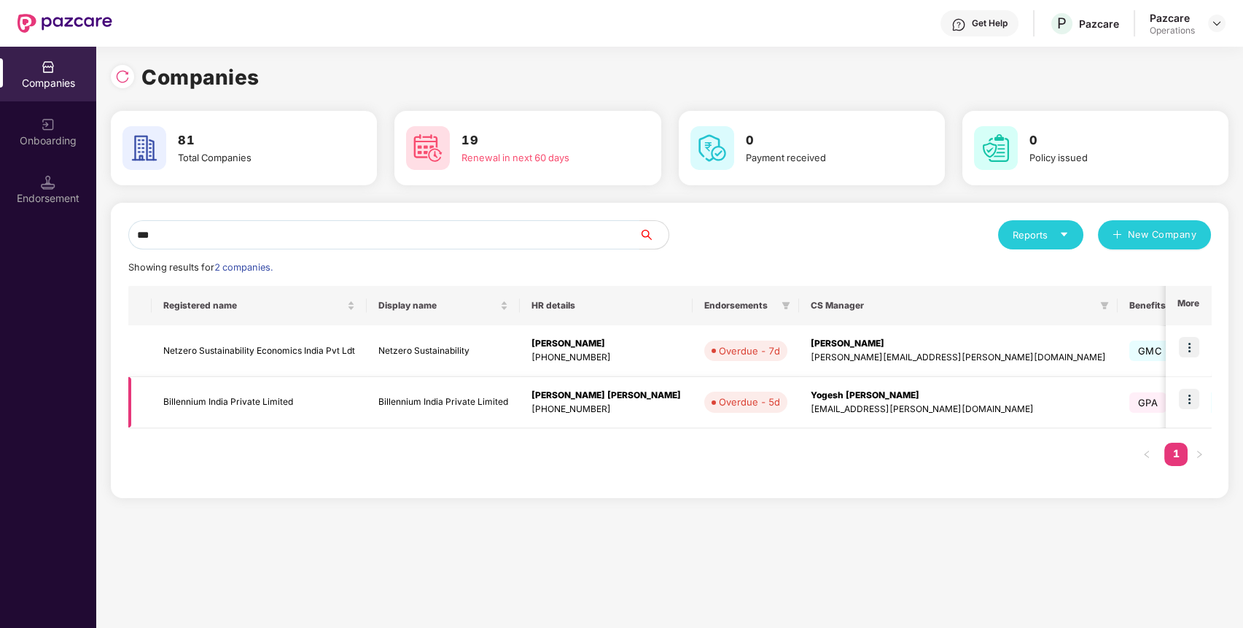
type input "***"
click at [1196, 395] on img at bounding box center [1189, 399] width 20 height 20
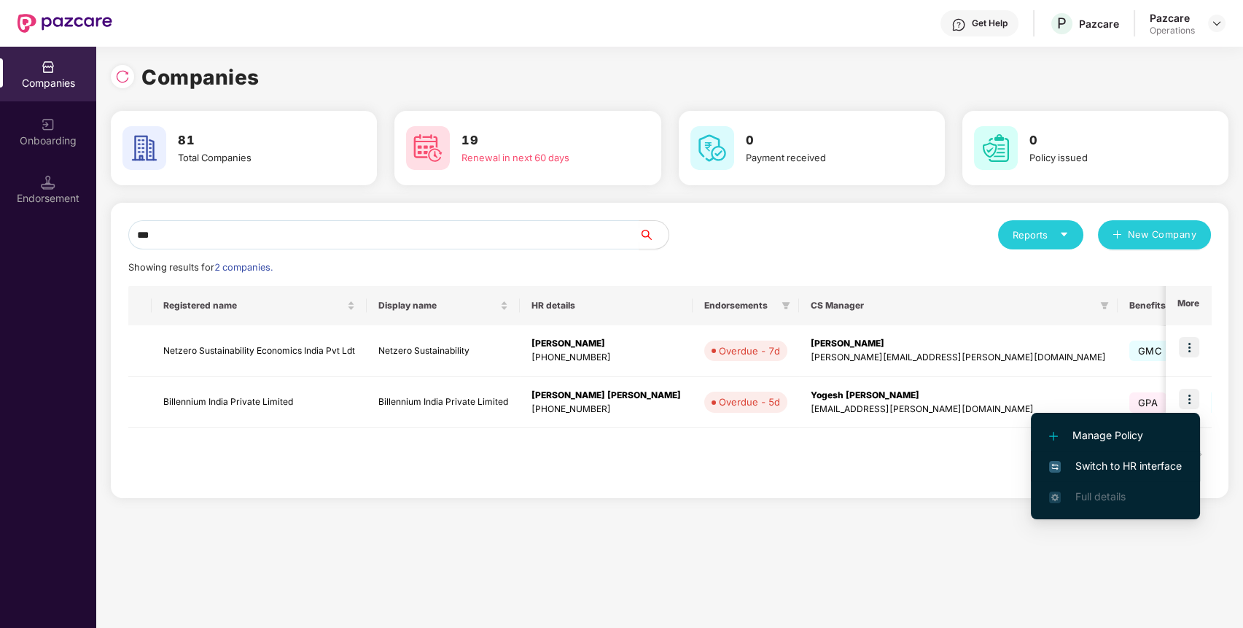
click at [1141, 458] on span "Switch to HR interface" at bounding box center [1115, 466] width 133 height 16
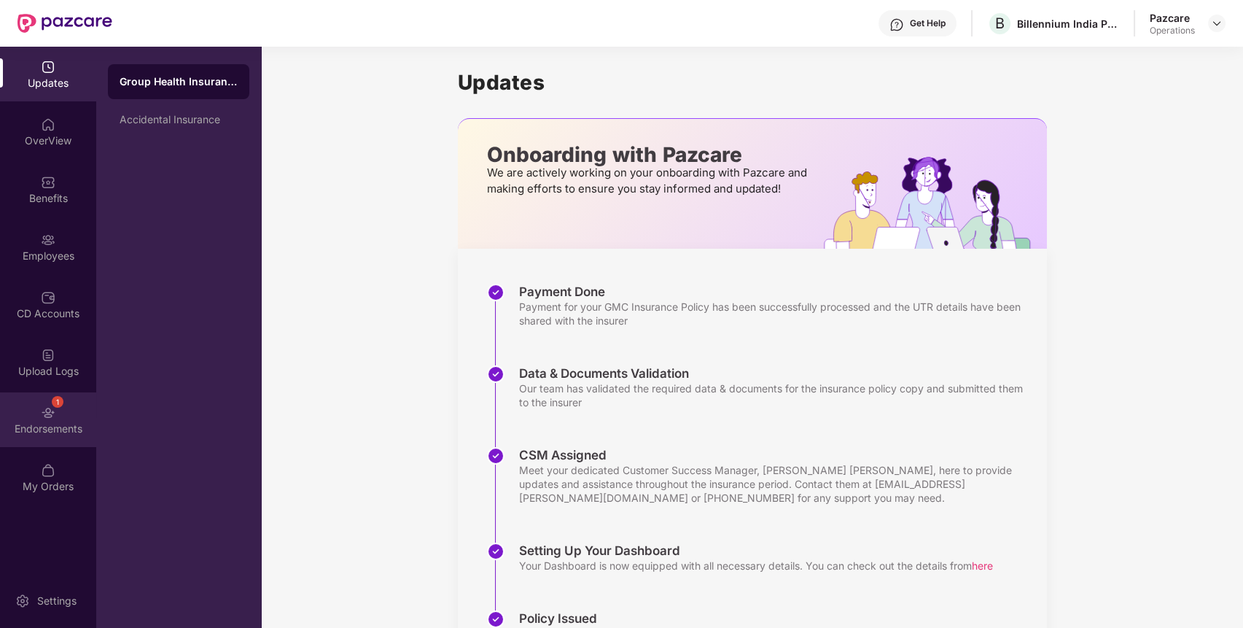
click at [50, 424] on div "Endorsements" at bounding box center [48, 428] width 96 height 15
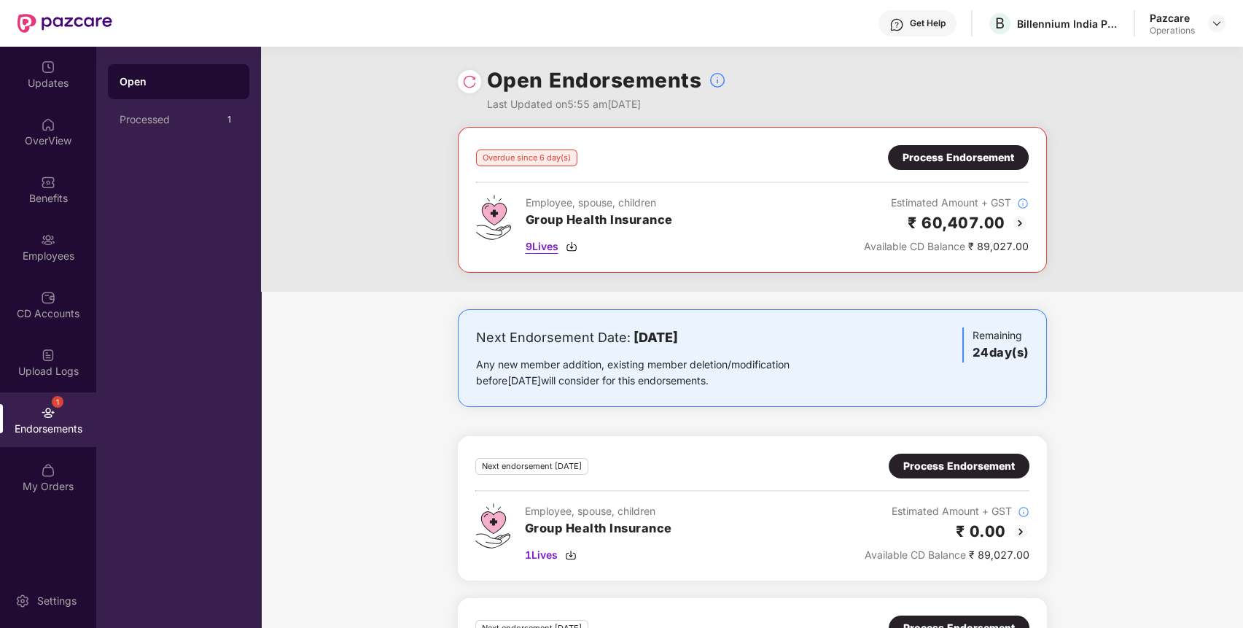
click at [548, 245] on span "9 Lives" at bounding box center [542, 246] width 33 height 16
click at [44, 180] on img at bounding box center [48, 182] width 15 height 15
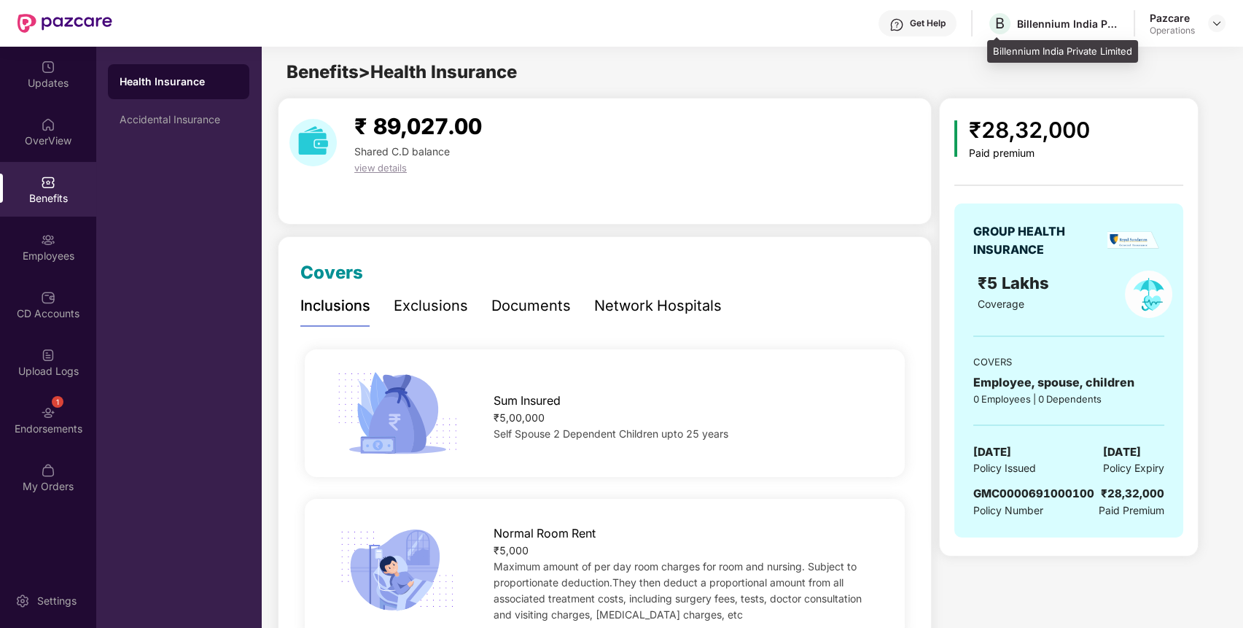
click at [1062, 15] on div "B Billennium India Private Limited" at bounding box center [1053, 24] width 132 height 26
copy div "Billennium India Private Limited"
click at [1062, 15] on div "B Billennium India Private Limited" at bounding box center [1053, 24] width 132 height 26
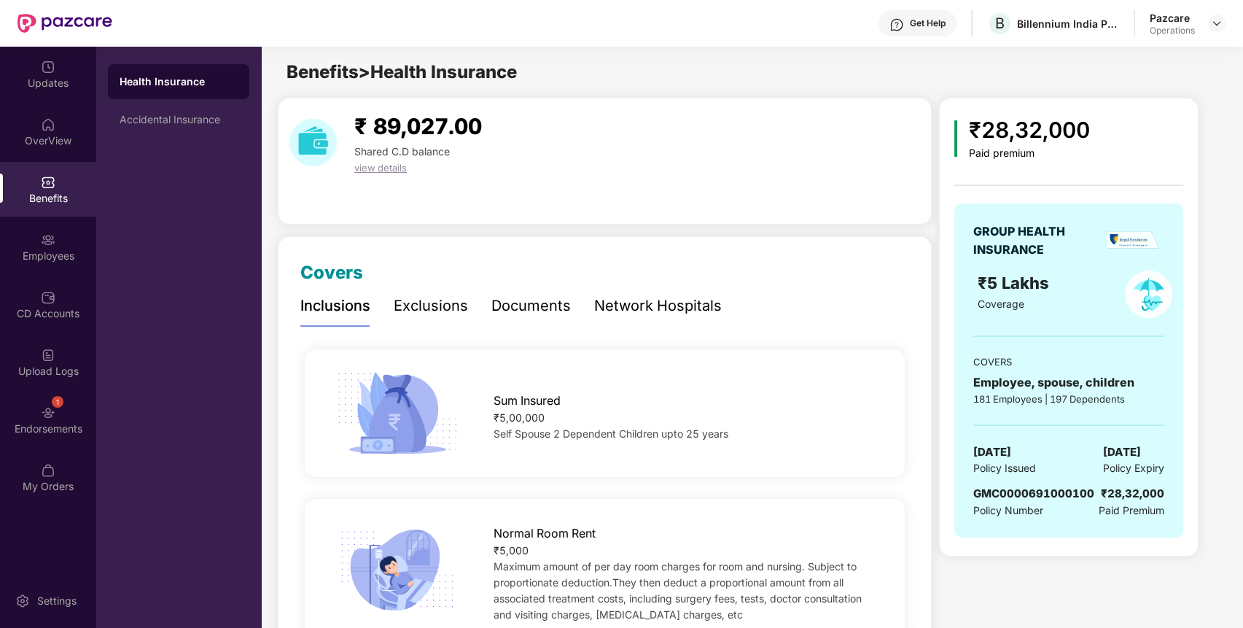
click at [1027, 490] on span "GMC0000691000100" at bounding box center [1034, 493] width 121 height 14
copy span "GMC0000691000100"
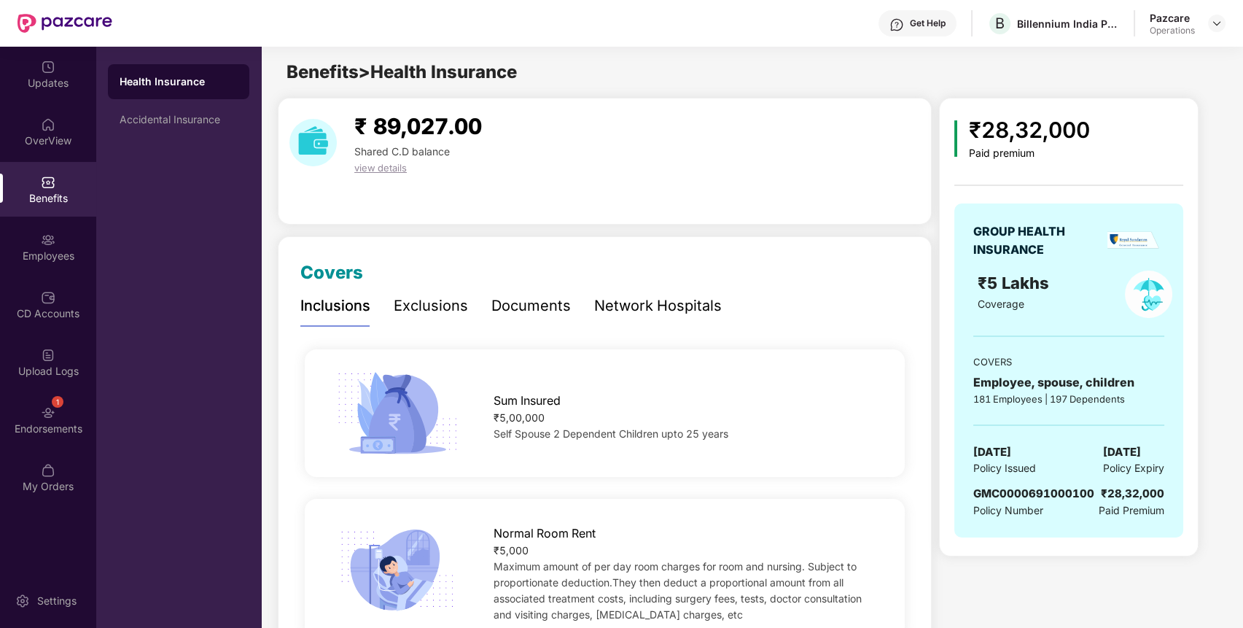
click at [65, 391] on div "Updates OverView Benefits Employees CD Accounts Upload Logs 1 Endorsements My O…" at bounding box center [48, 277] width 96 height 461
click at [65, 402] on div "1 Endorsements" at bounding box center [48, 419] width 96 height 55
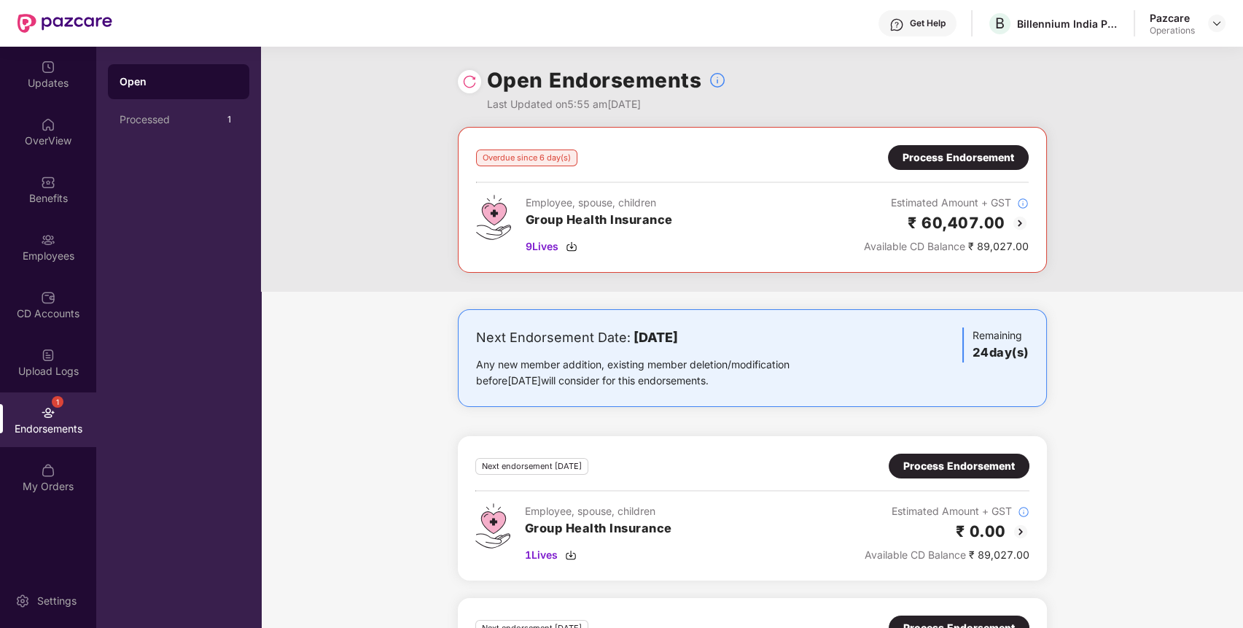
click at [991, 156] on div "Process Endorsement" at bounding box center [959, 157] width 112 height 16
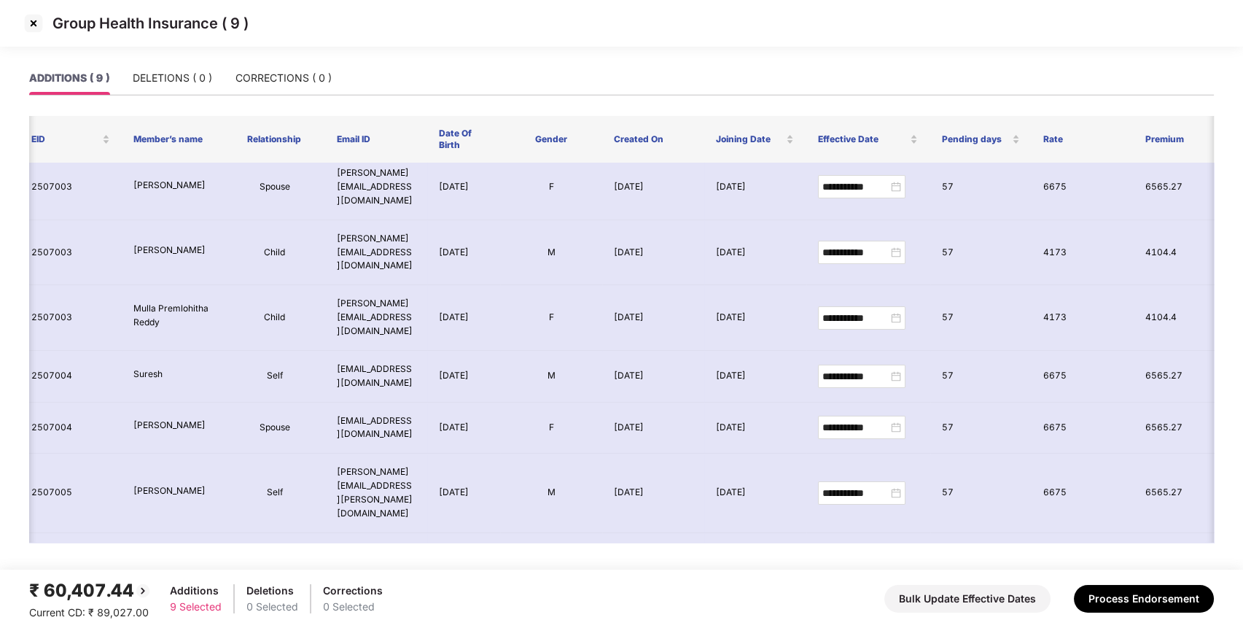
scroll to position [0, 33]
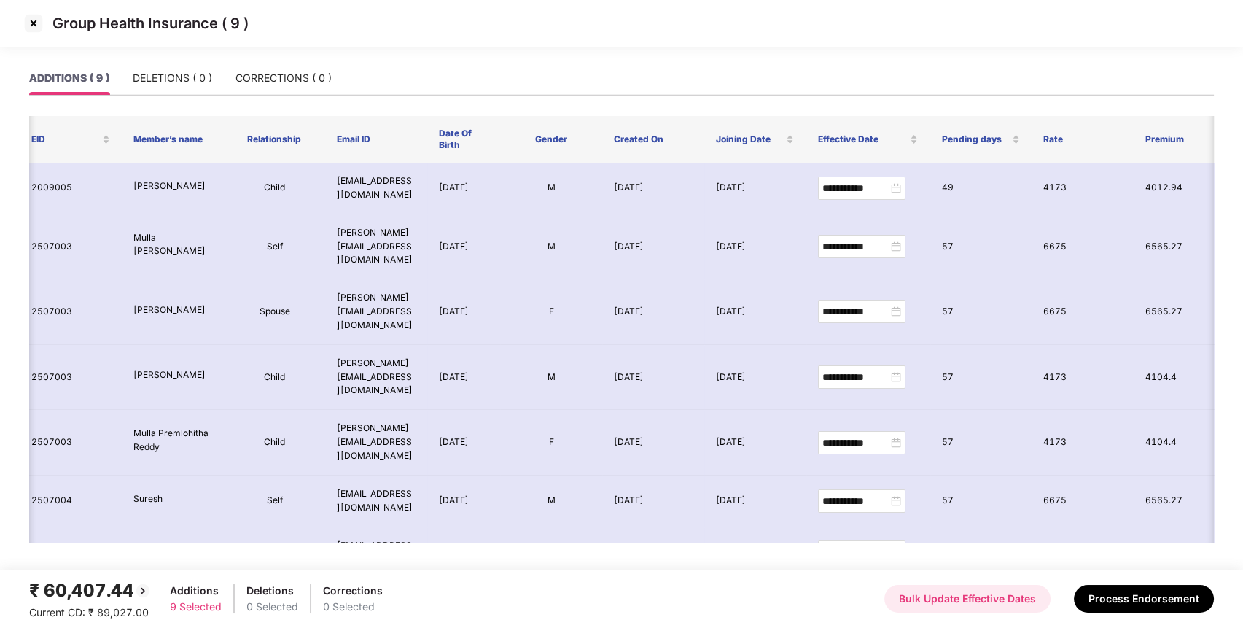
click at [978, 604] on button "Bulk Update Effective Dates" at bounding box center [968, 599] width 166 height 28
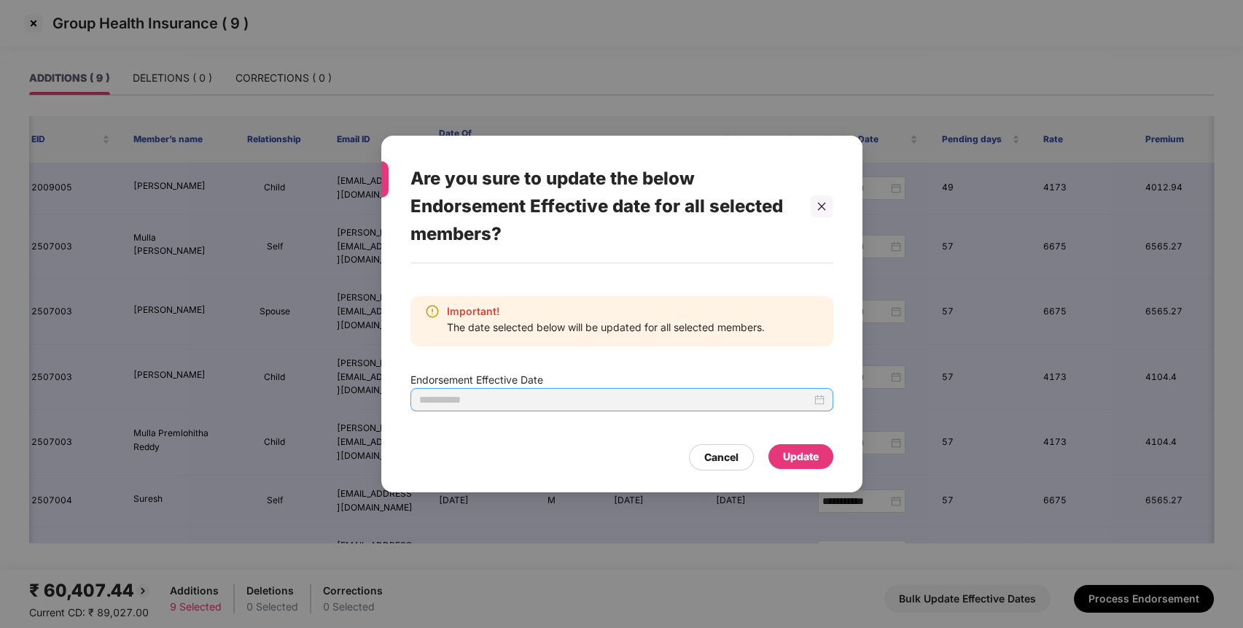
click at [817, 398] on div at bounding box center [621, 400] width 405 height 16
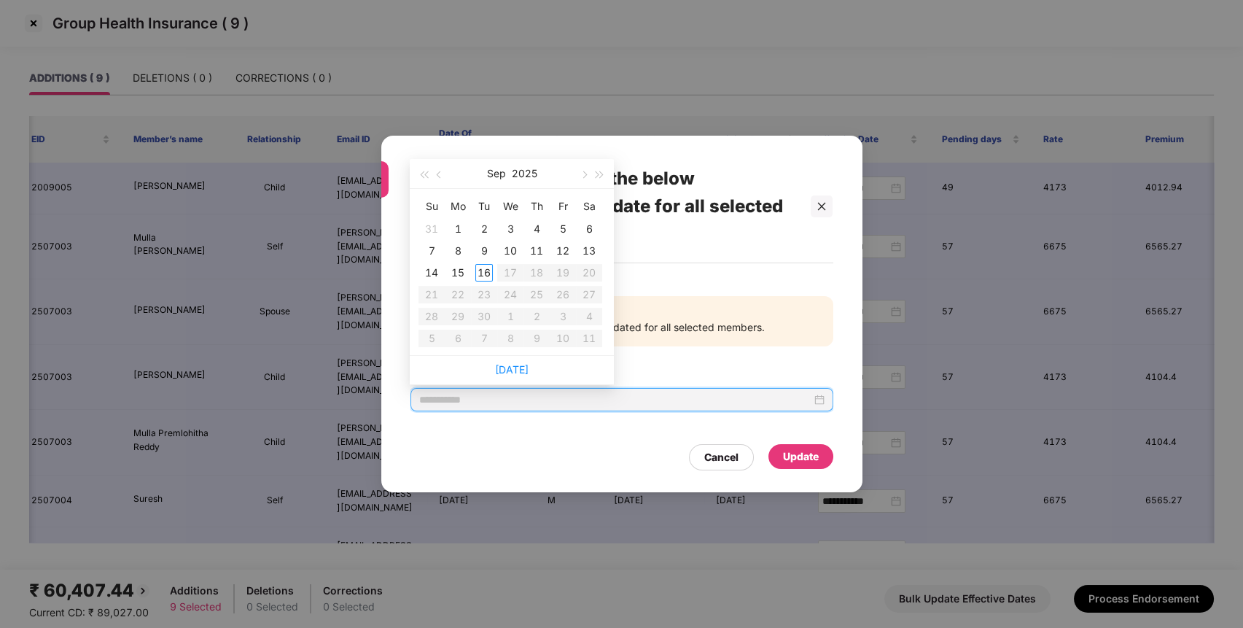
type input "**********"
click at [830, 209] on div at bounding box center [822, 206] width 22 height 22
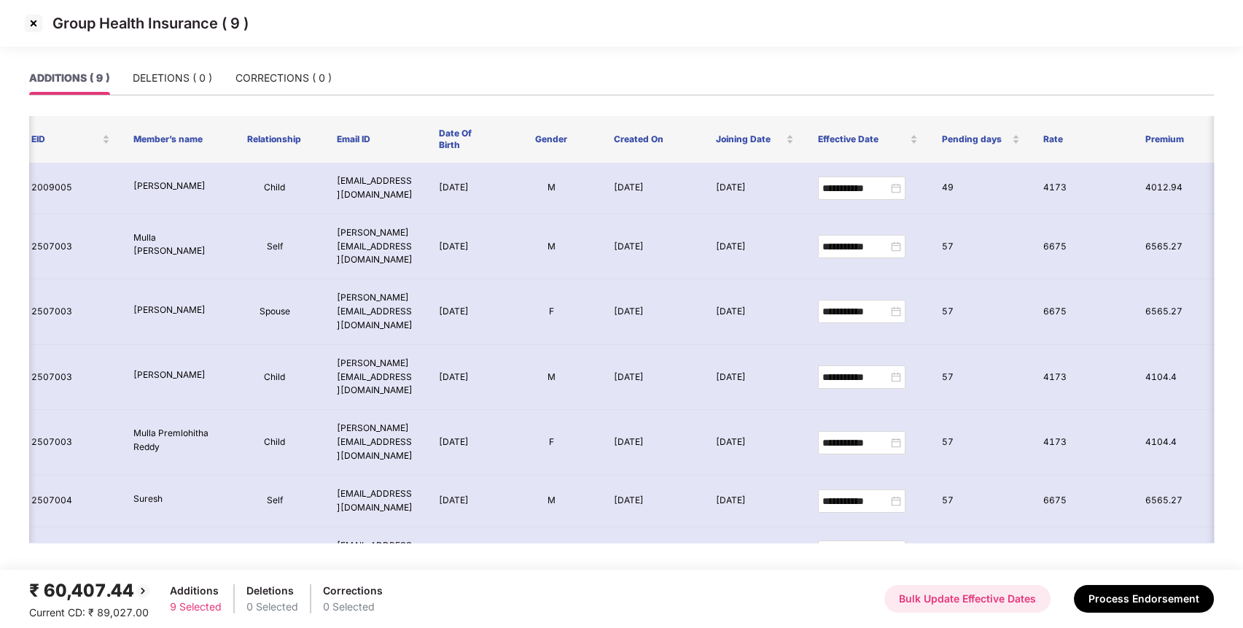
click at [992, 596] on button "Bulk Update Effective Dates" at bounding box center [968, 599] width 166 height 28
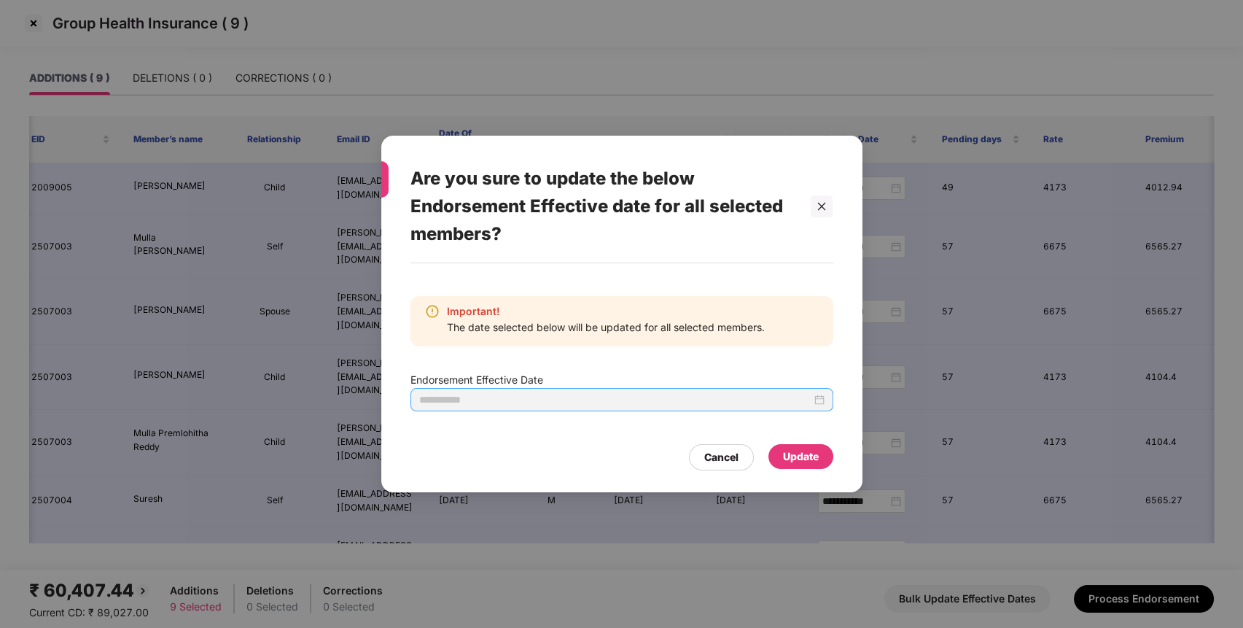
click at [817, 400] on div at bounding box center [621, 400] width 405 height 16
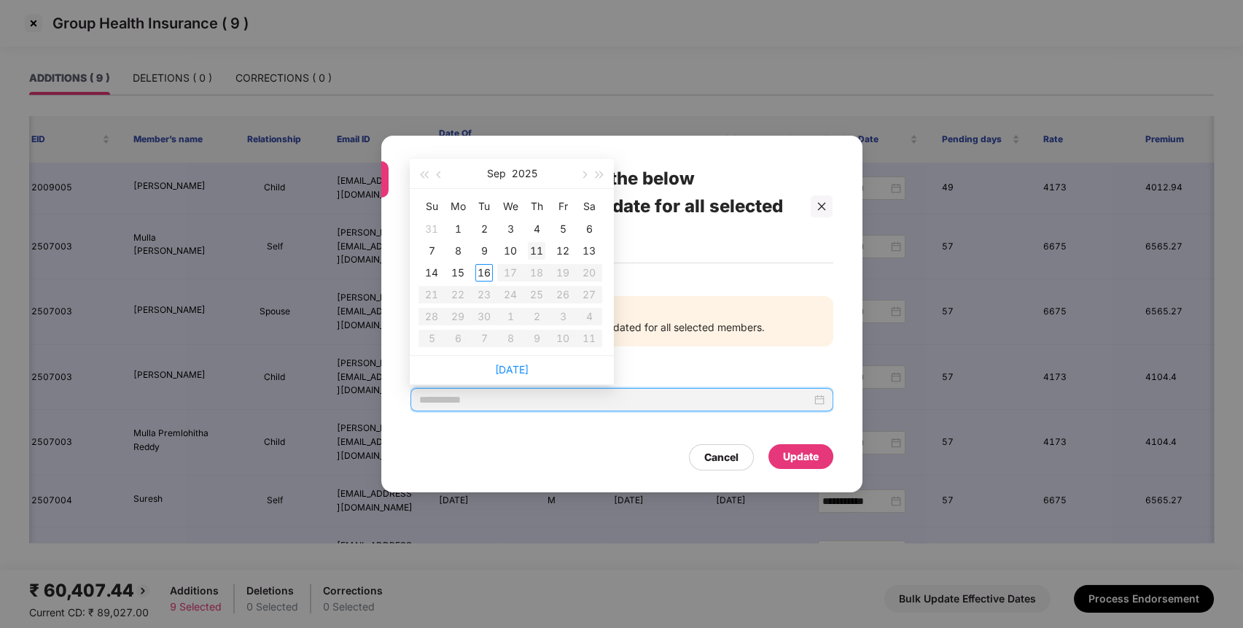
type input "**********"
click at [538, 251] on div "11" at bounding box center [537, 251] width 18 height 18
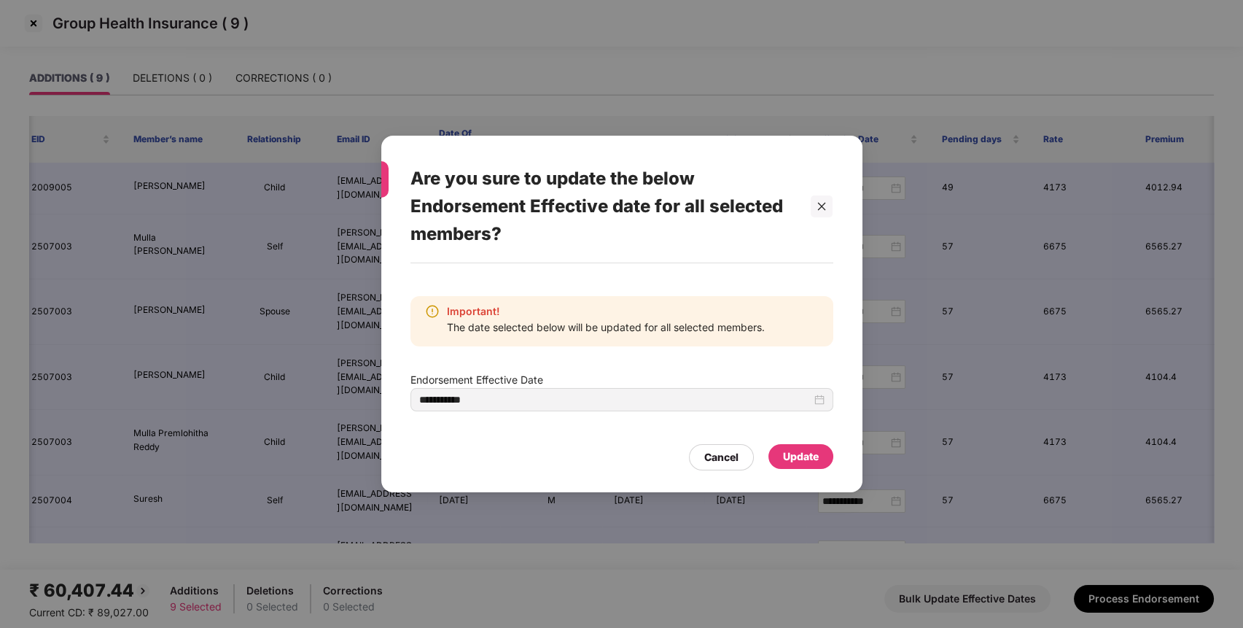
click at [799, 462] on div "Update" at bounding box center [801, 456] width 36 height 16
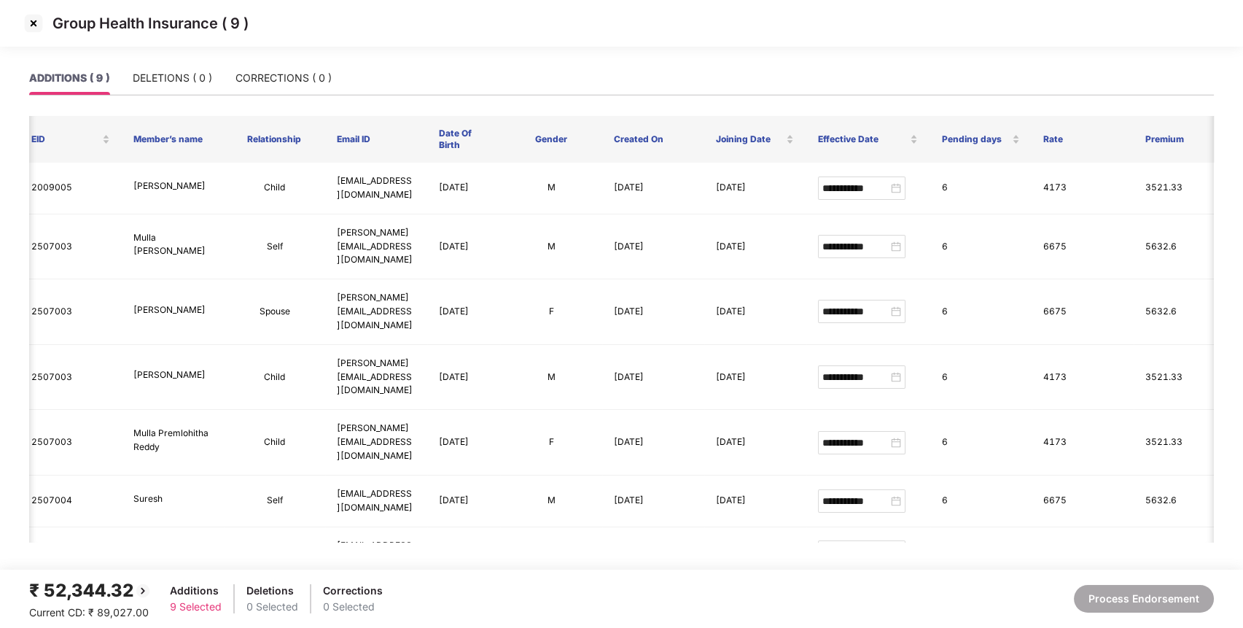
type input "**********"
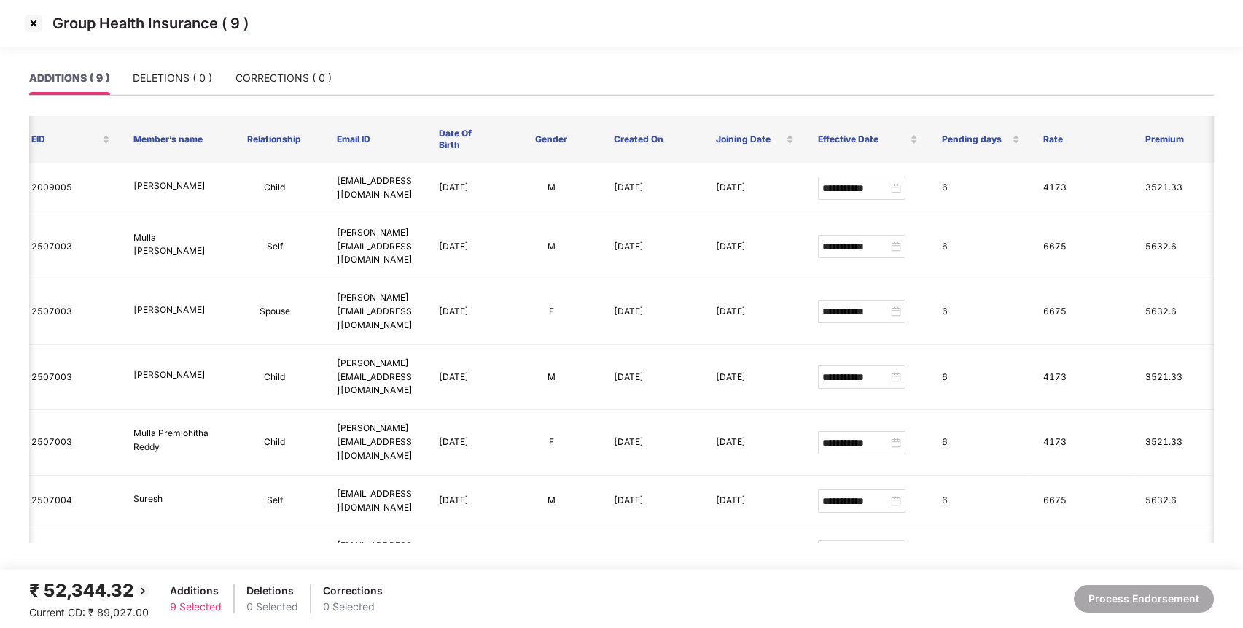
type input "**********"
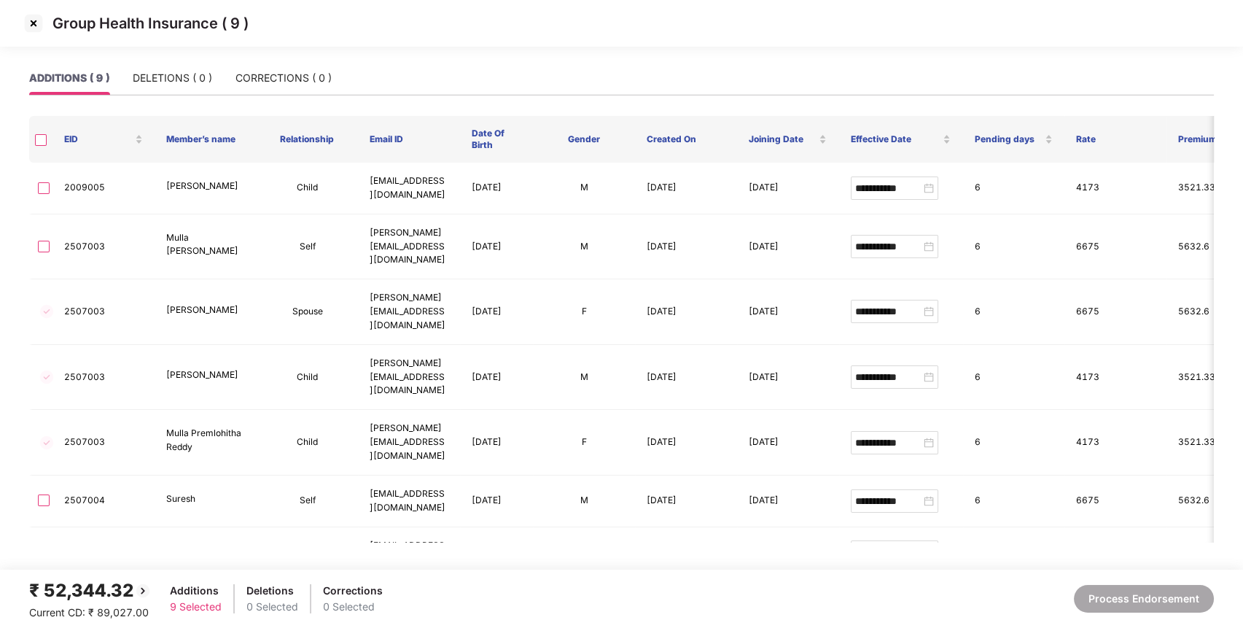
click at [34, 139] on th at bounding box center [40, 139] width 23 height 47
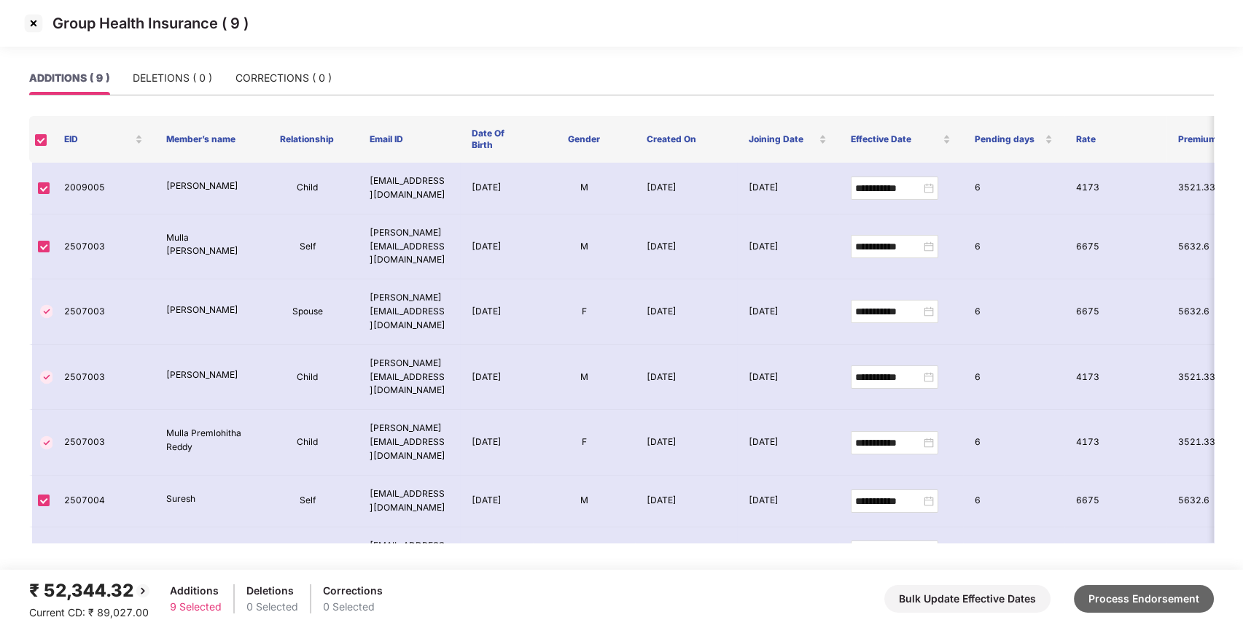
click at [1125, 599] on button "Process Endorsement" at bounding box center [1144, 599] width 140 height 28
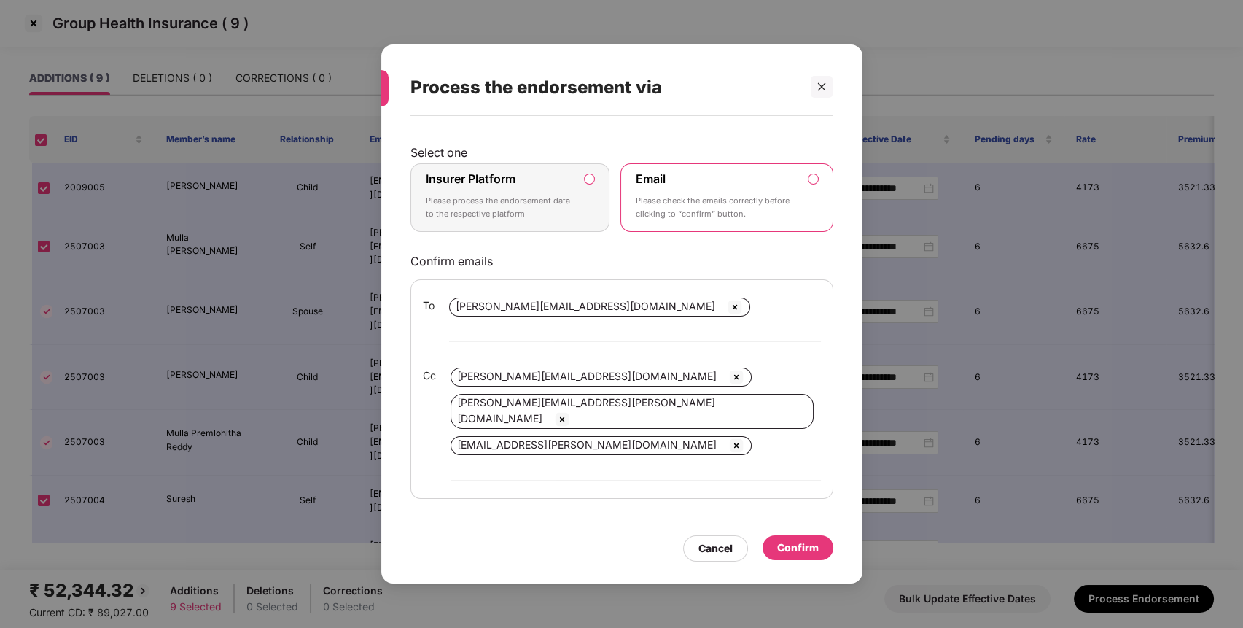
click at [552, 206] on div "Insurer Platform Please process the endorsement data to the respective platform" at bounding box center [500, 197] width 149 height 53
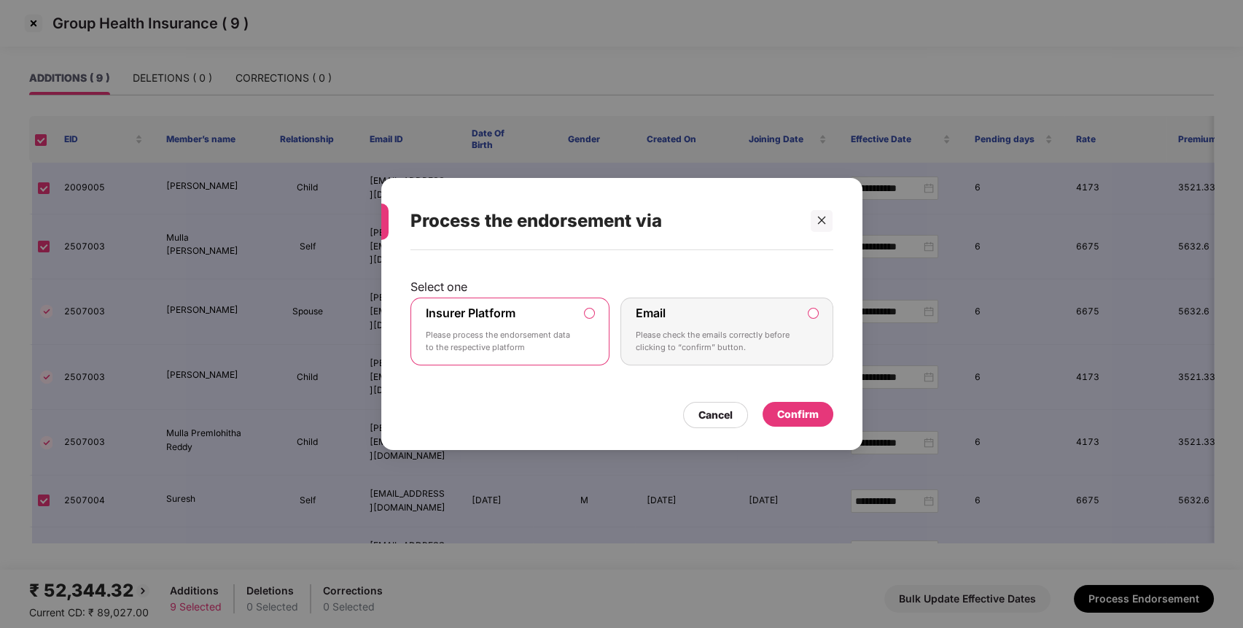
click at [812, 414] on div "Confirm" at bounding box center [798, 414] width 42 height 16
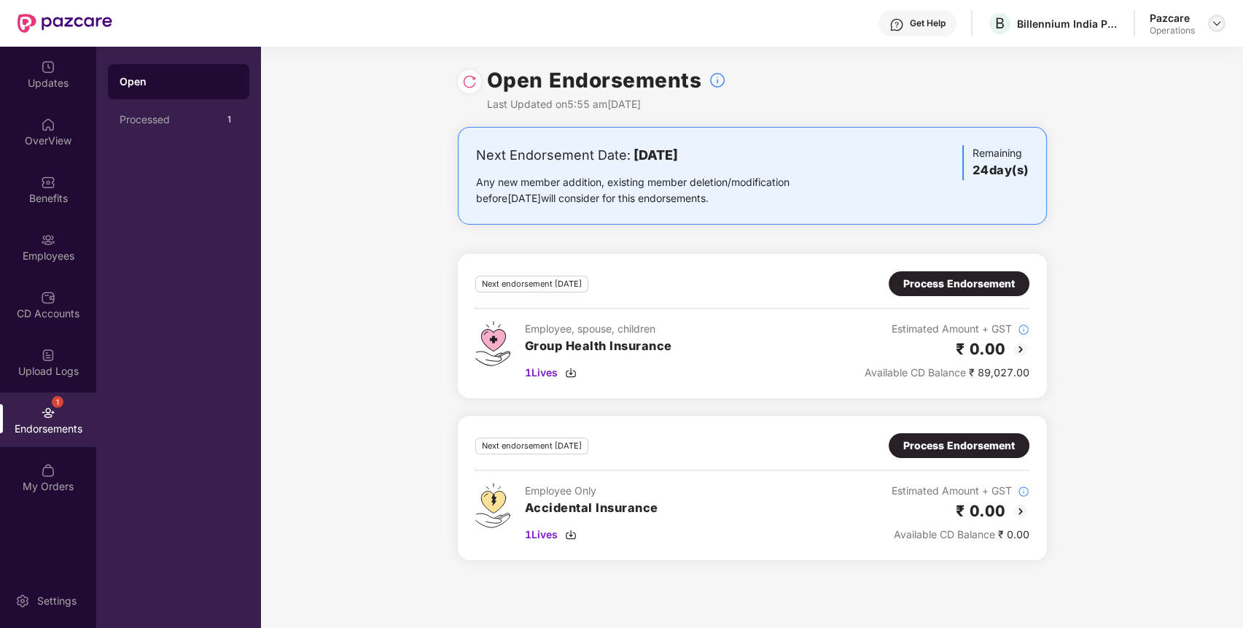
click at [1216, 22] on img at bounding box center [1217, 24] width 12 height 12
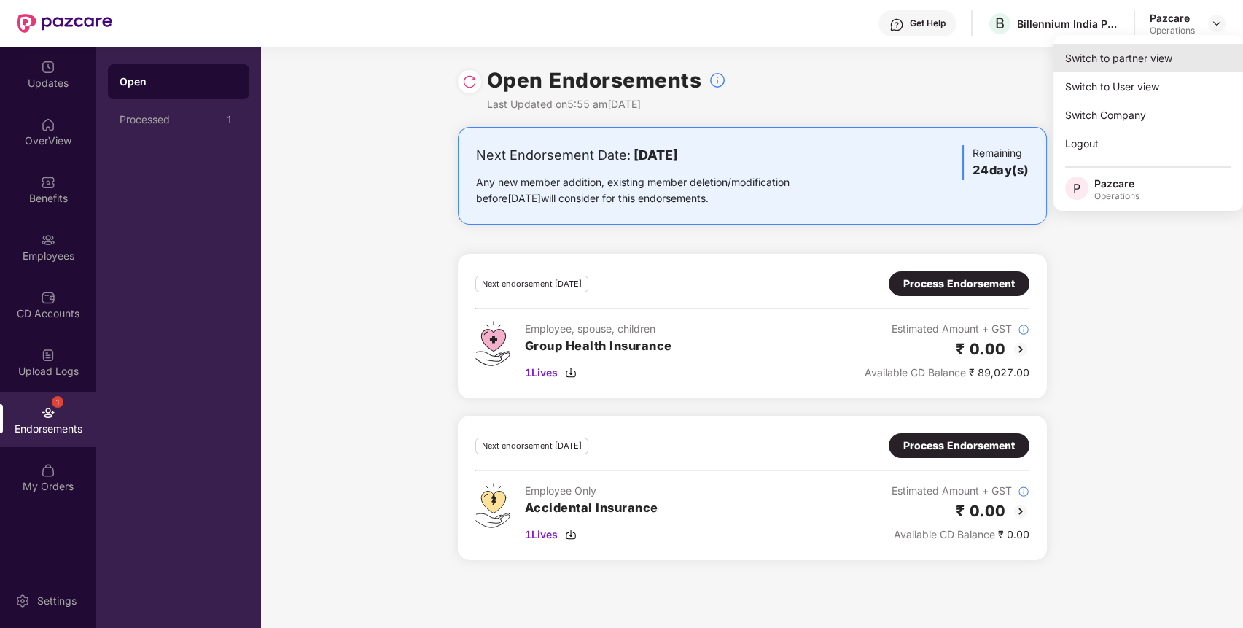
click at [1179, 55] on div "Switch to partner view" at bounding box center [1149, 58] width 190 height 28
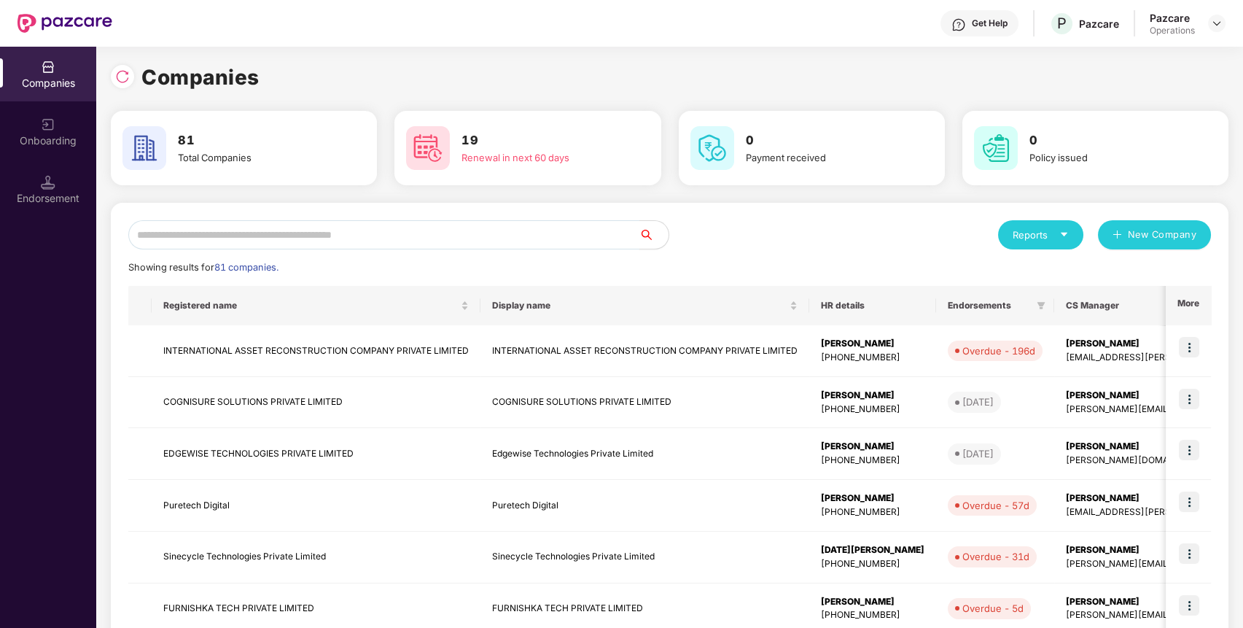
click at [621, 223] on input "text" at bounding box center [383, 234] width 511 height 29
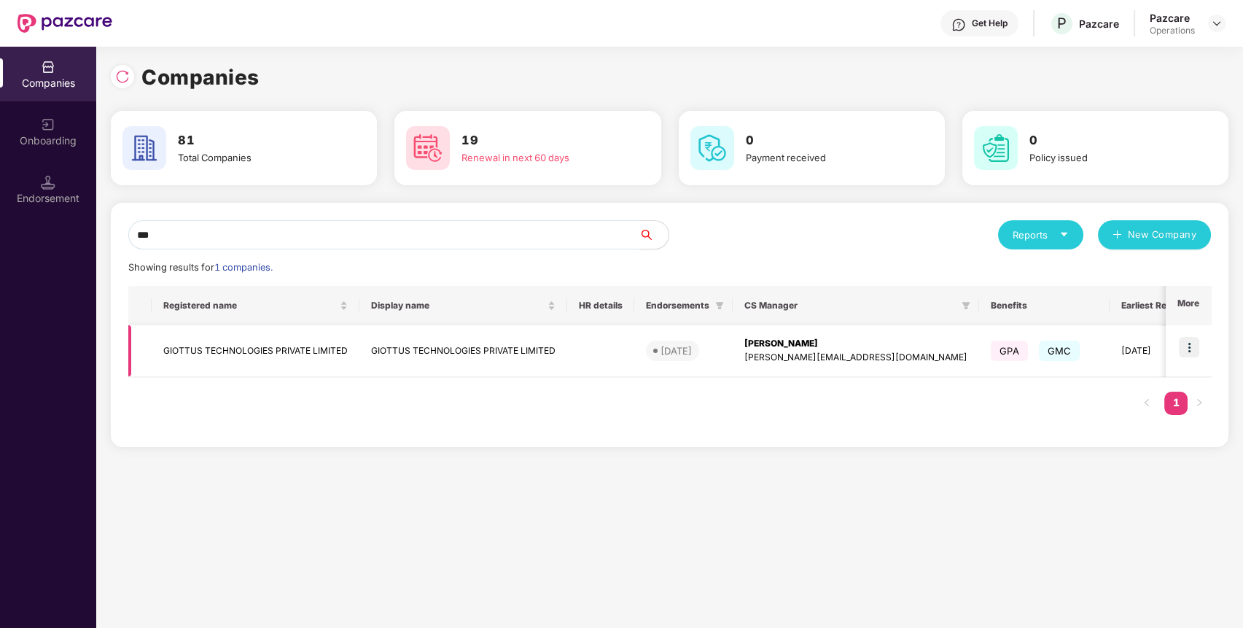
type input "***"
click at [1197, 350] on img at bounding box center [1189, 347] width 20 height 20
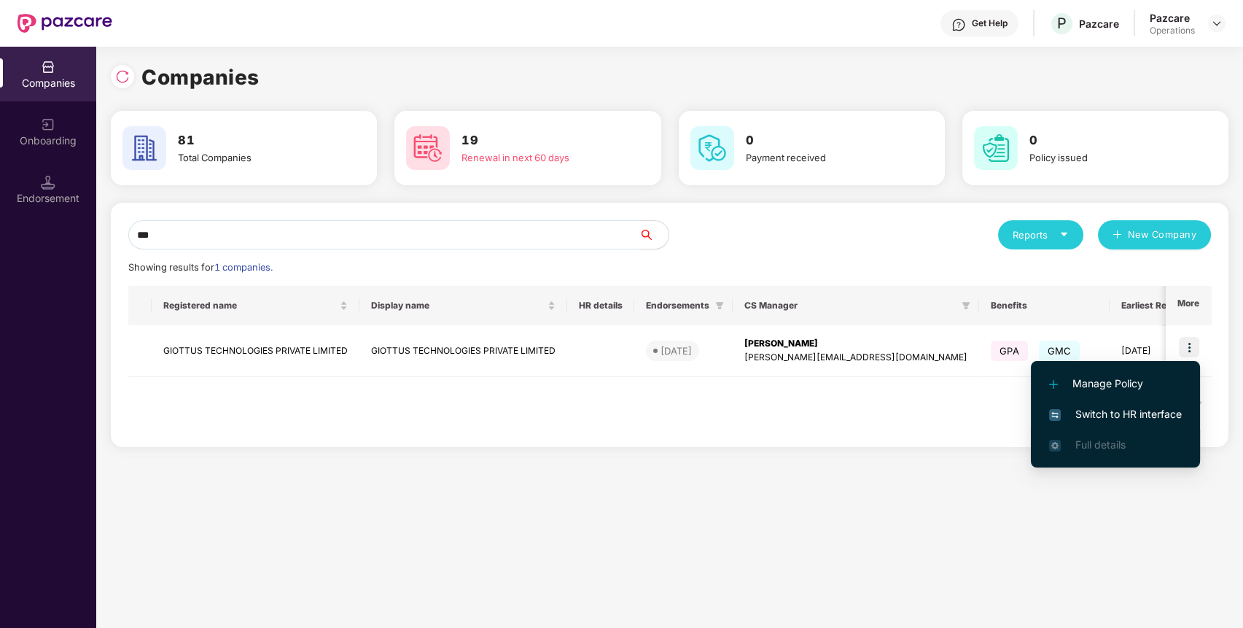
click at [1142, 430] on li "Full details" at bounding box center [1115, 445] width 169 height 31
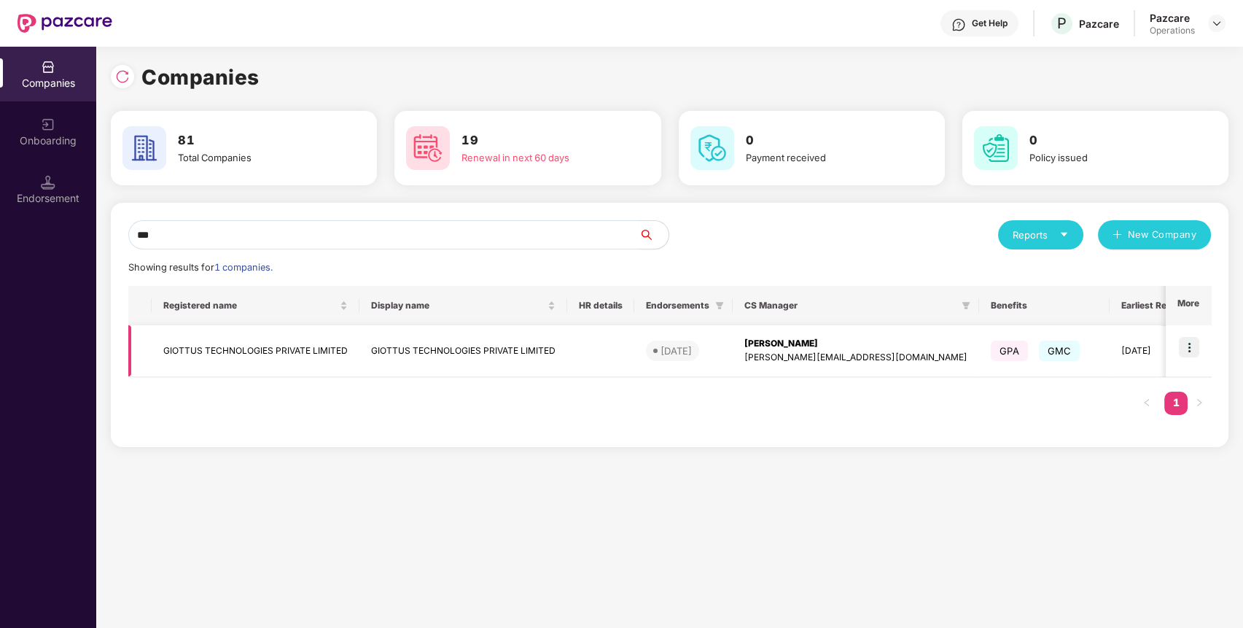
click at [1195, 349] on img at bounding box center [1189, 347] width 20 height 20
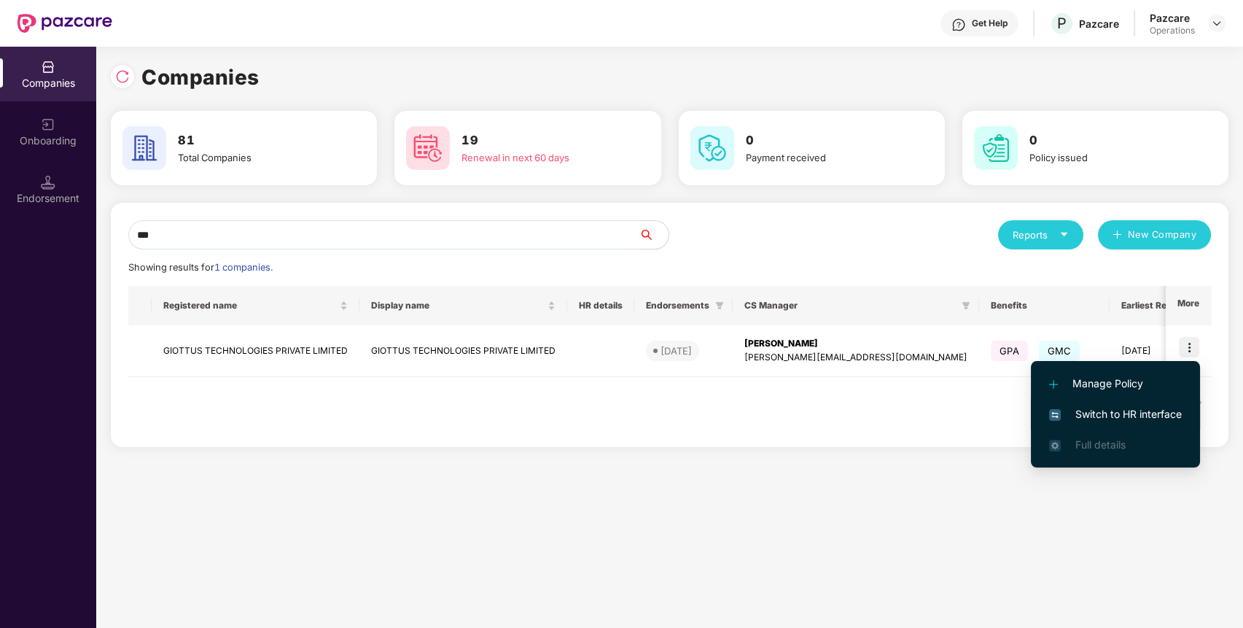
click at [1128, 405] on li "Switch to HR interface" at bounding box center [1115, 414] width 169 height 31
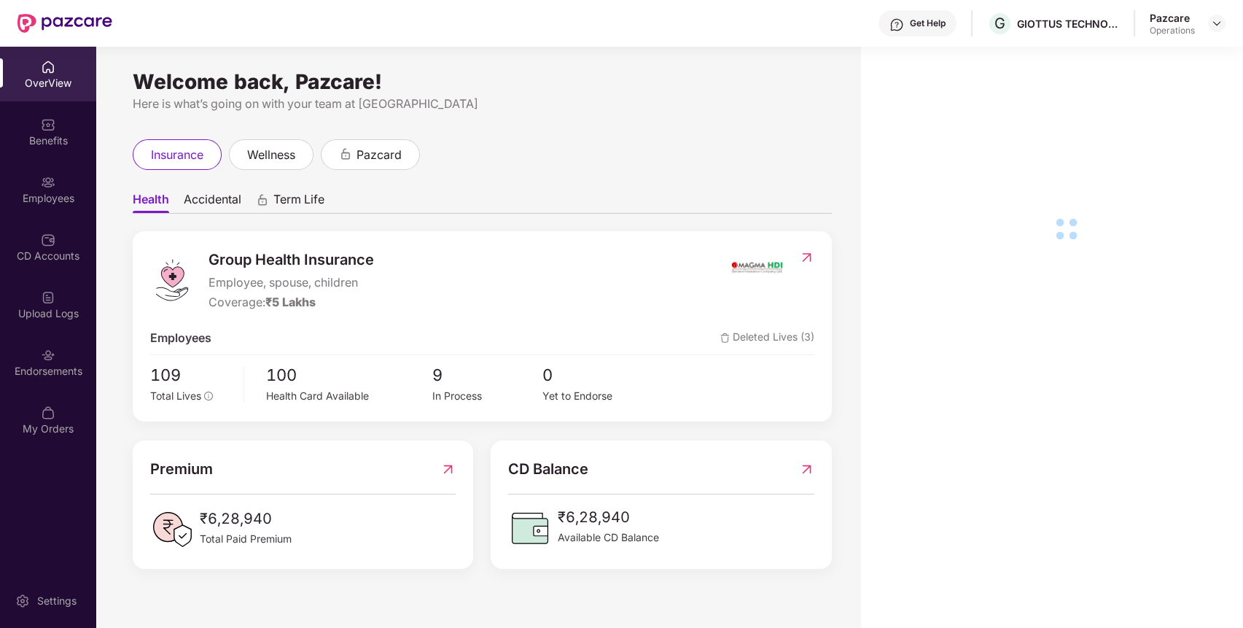
click at [35, 389] on div "Endorsements" at bounding box center [48, 362] width 96 height 55
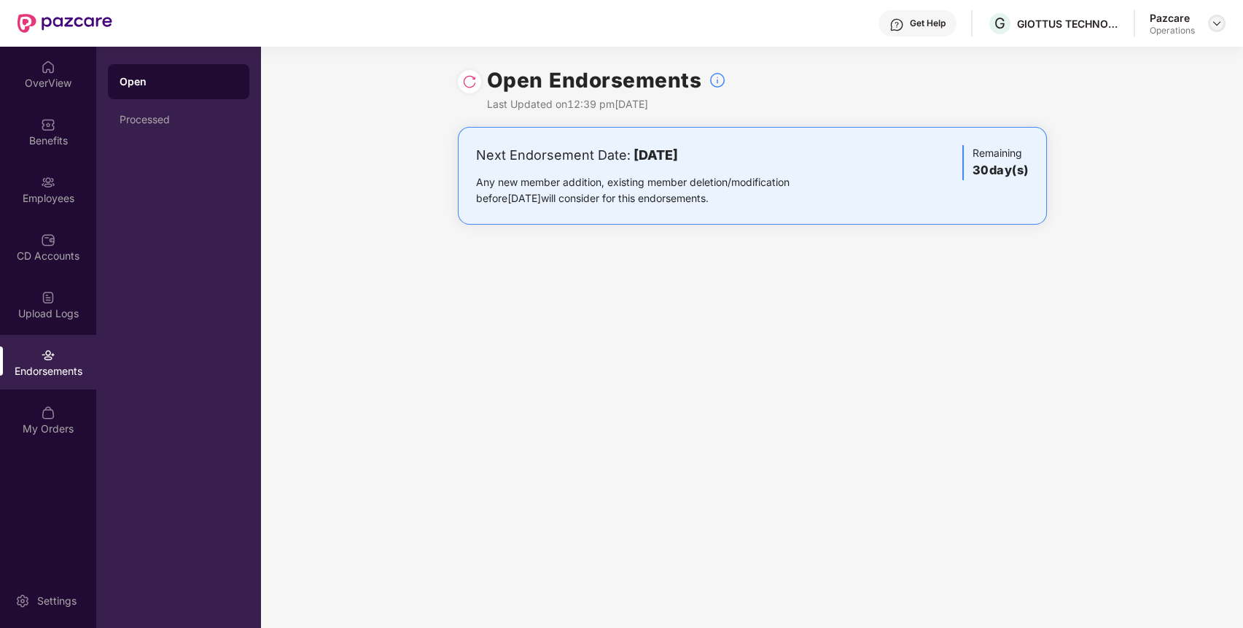
click at [1216, 21] on img at bounding box center [1217, 24] width 12 height 12
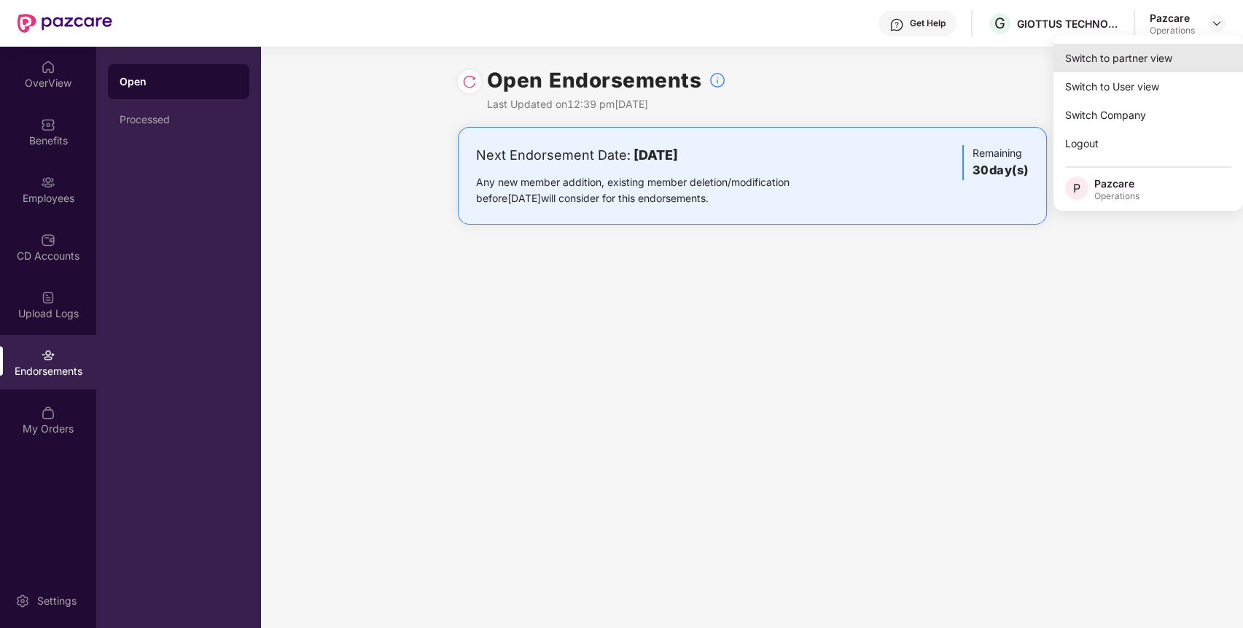
click at [1177, 58] on div "Switch to partner view" at bounding box center [1149, 58] width 190 height 28
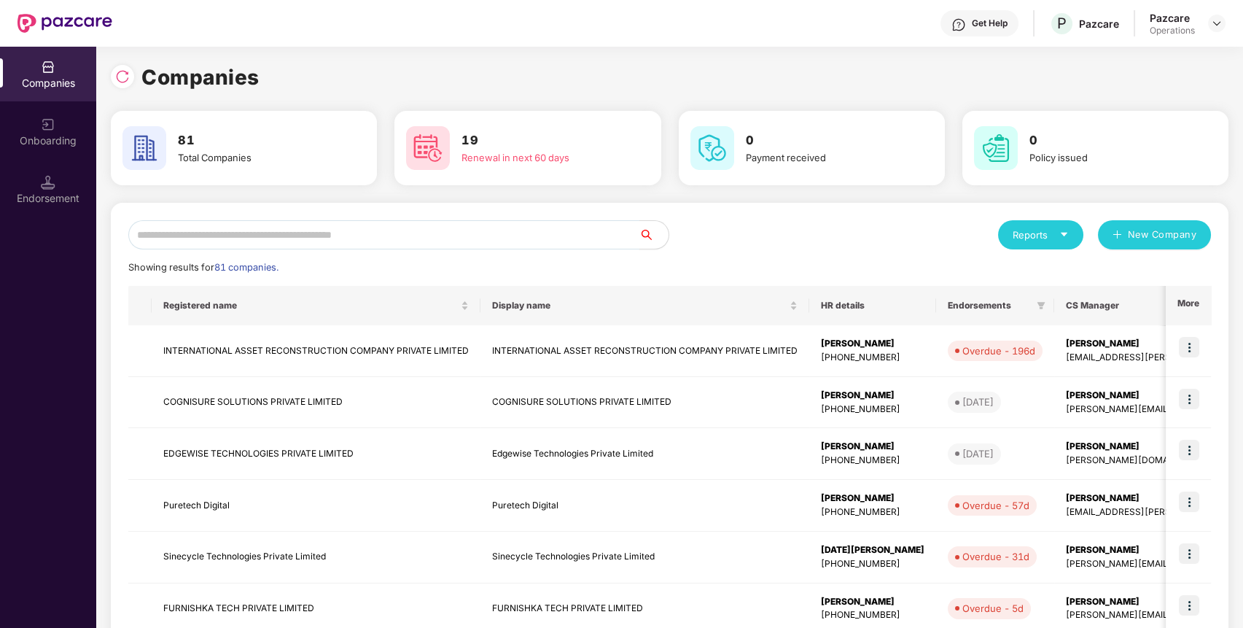
click at [310, 228] on input "text" at bounding box center [383, 234] width 511 height 29
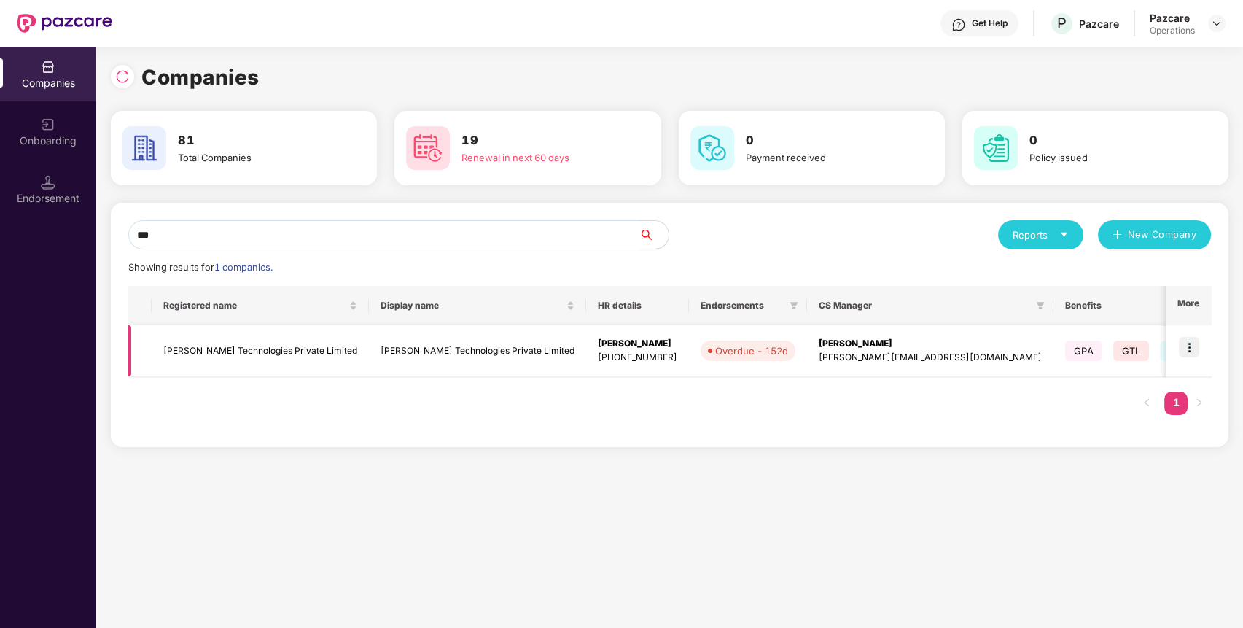
type input "***"
click at [1190, 343] on img at bounding box center [1189, 347] width 20 height 20
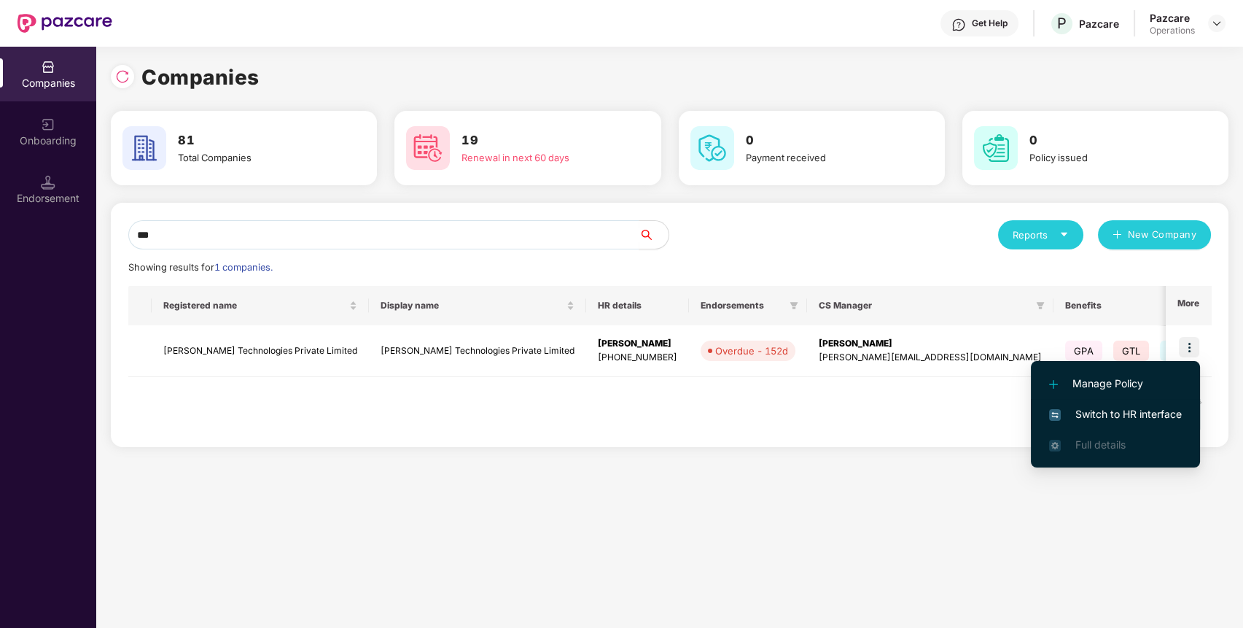
click at [1157, 413] on span "Switch to HR interface" at bounding box center [1115, 414] width 133 height 16
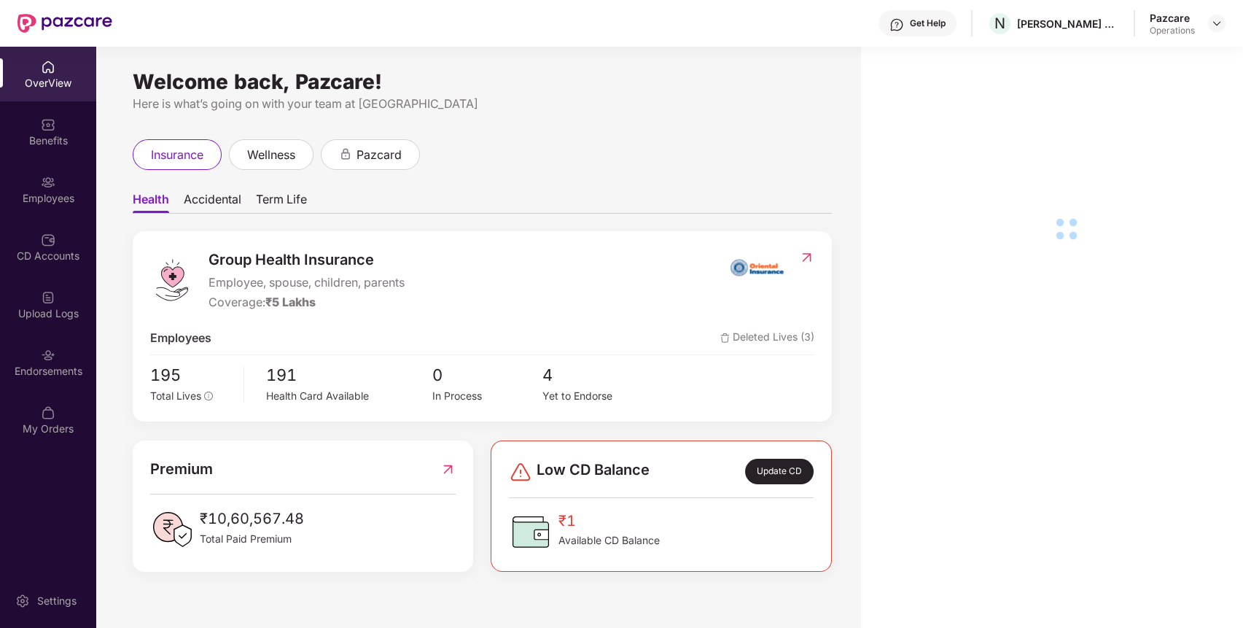
click at [84, 365] on div "Endorsements" at bounding box center [48, 371] width 96 height 15
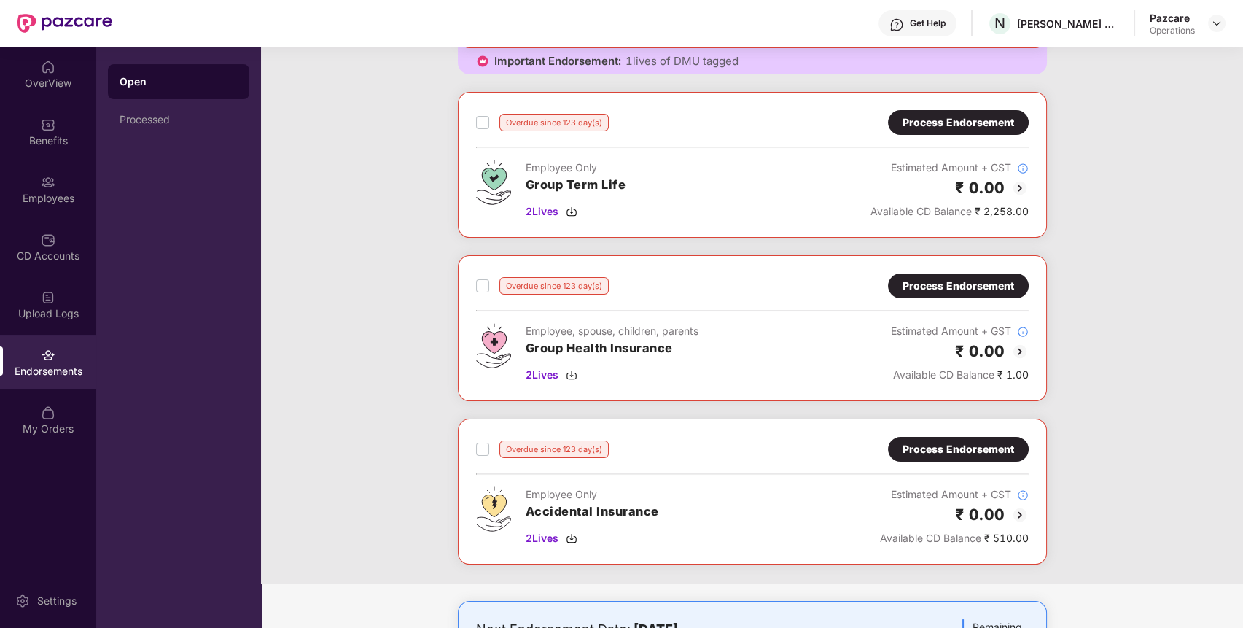
scroll to position [701, 0]
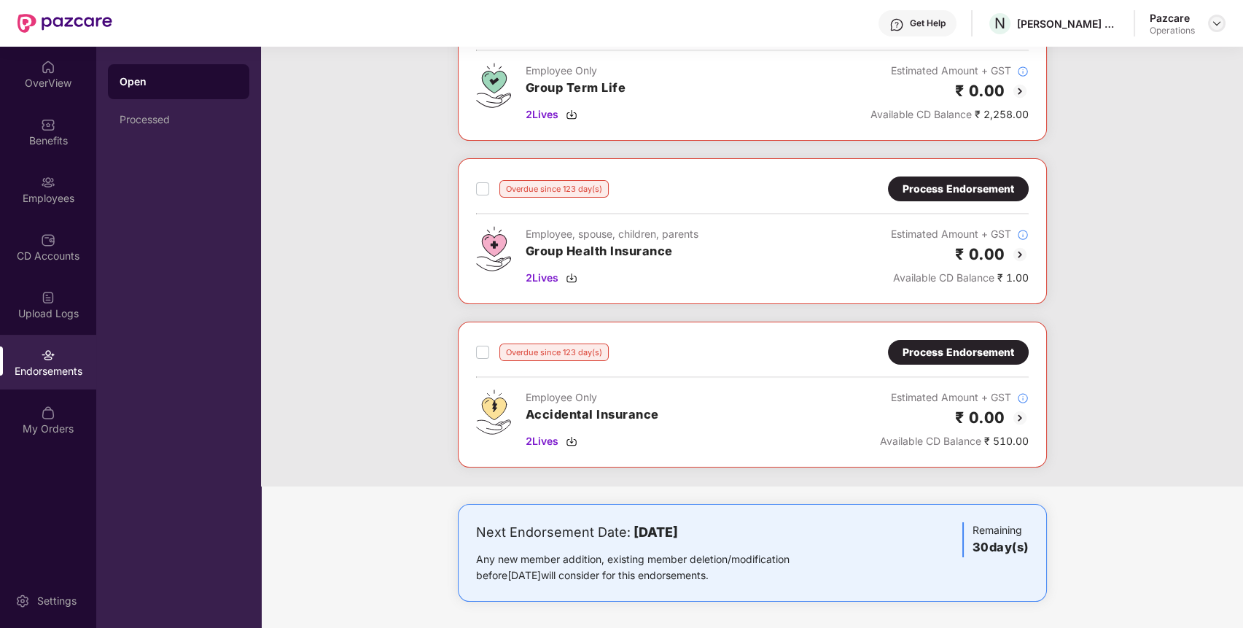
click at [1213, 19] on img at bounding box center [1217, 24] width 12 height 12
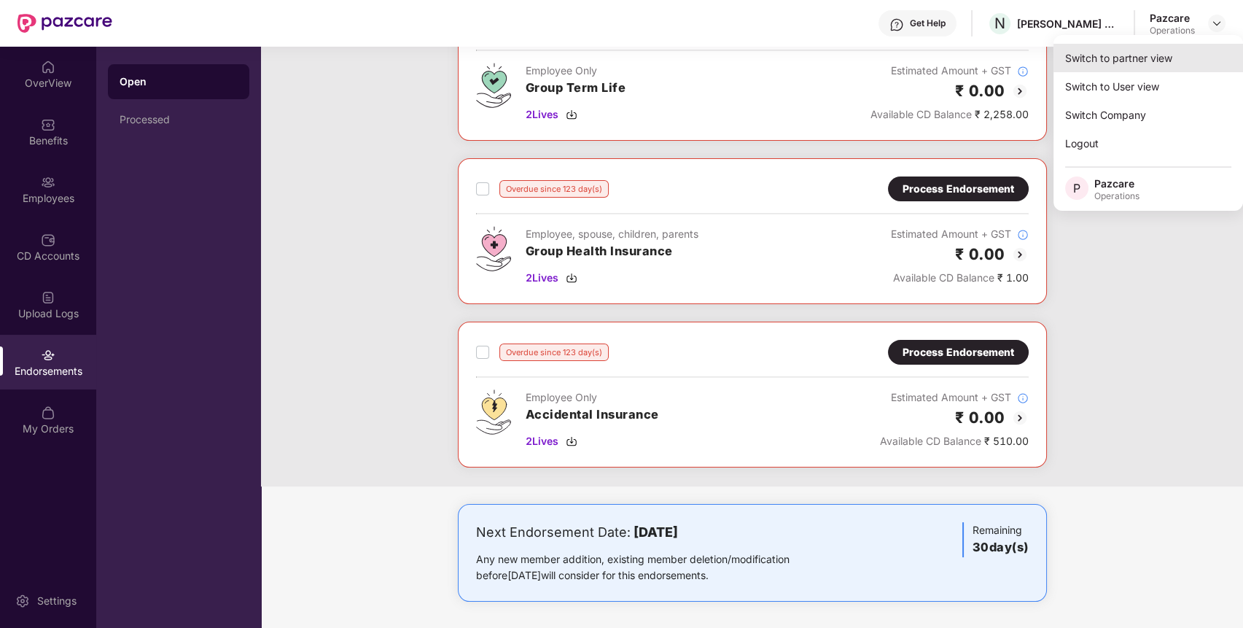
click at [1173, 58] on div "Switch to partner view" at bounding box center [1149, 58] width 190 height 28
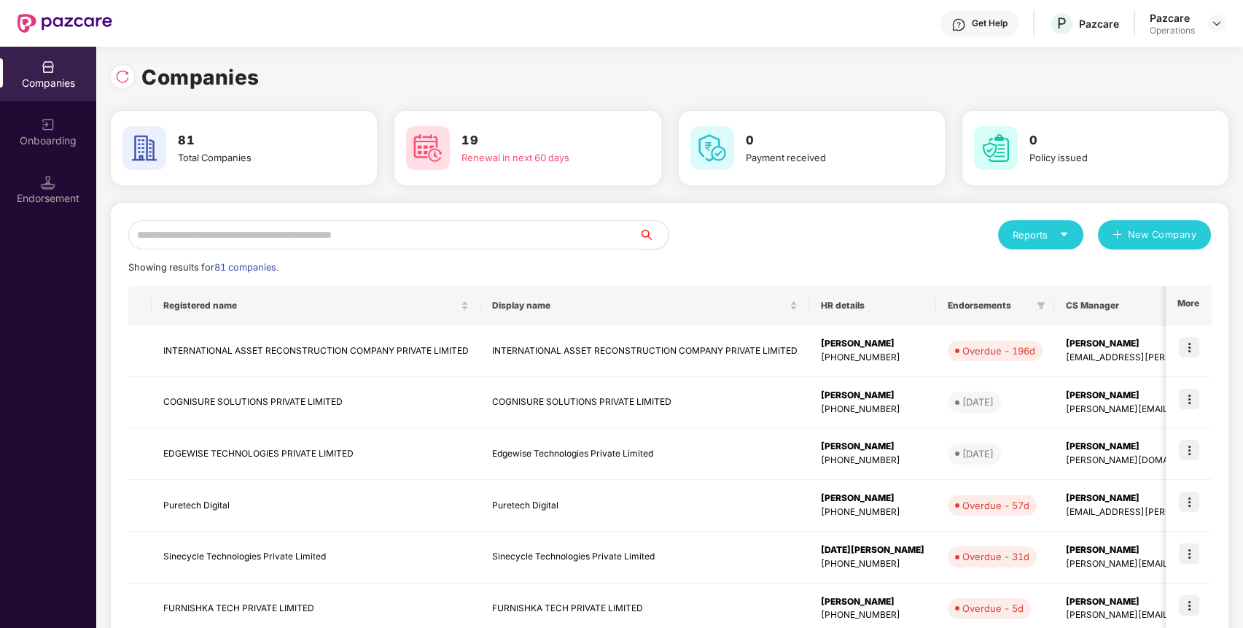
click at [518, 227] on input "text" at bounding box center [383, 234] width 511 height 29
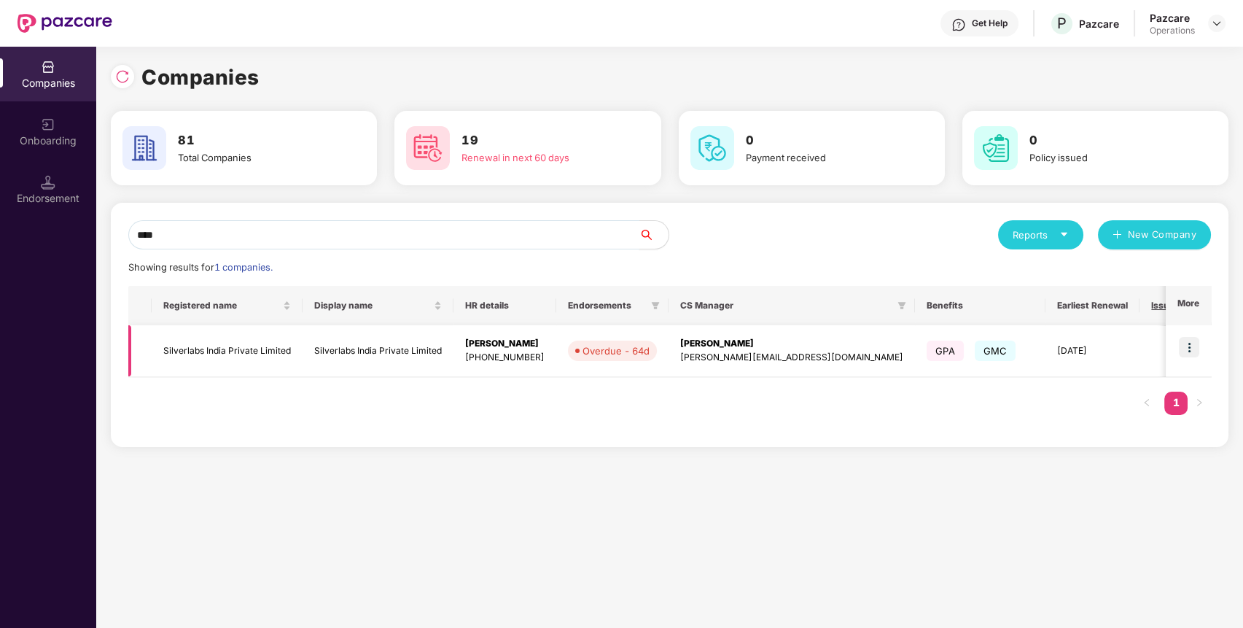
type input "****"
click at [1191, 346] on img at bounding box center [1189, 347] width 20 height 20
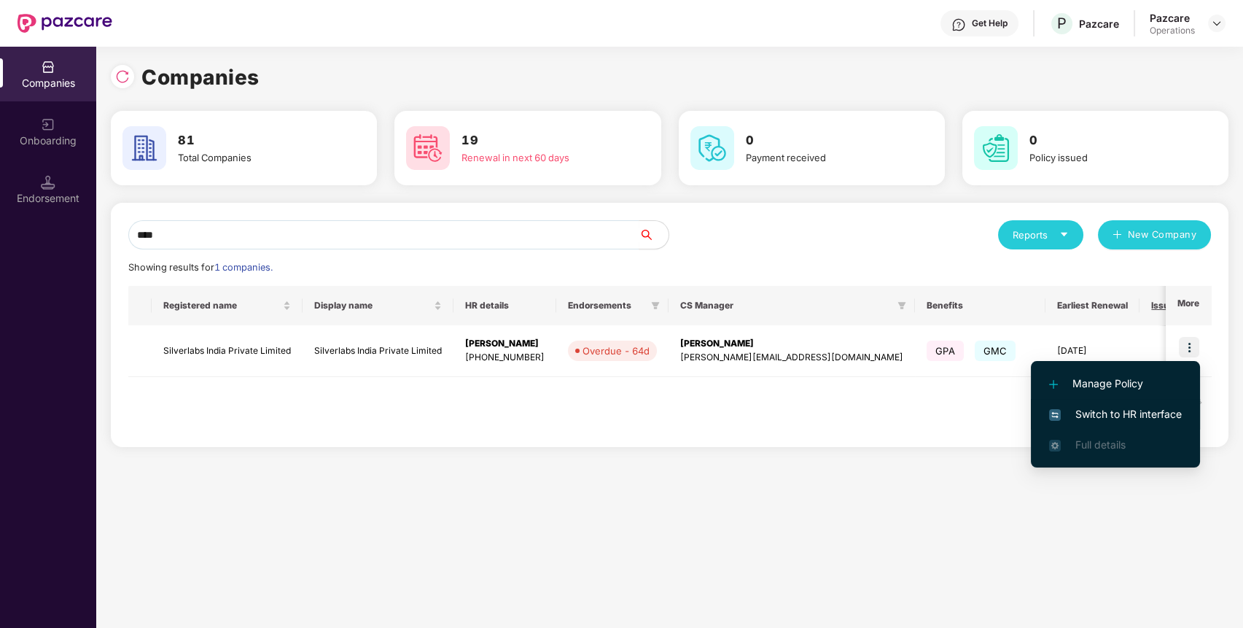
click at [1162, 405] on li "Switch to HR interface" at bounding box center [1115, 414] width 169 height 31
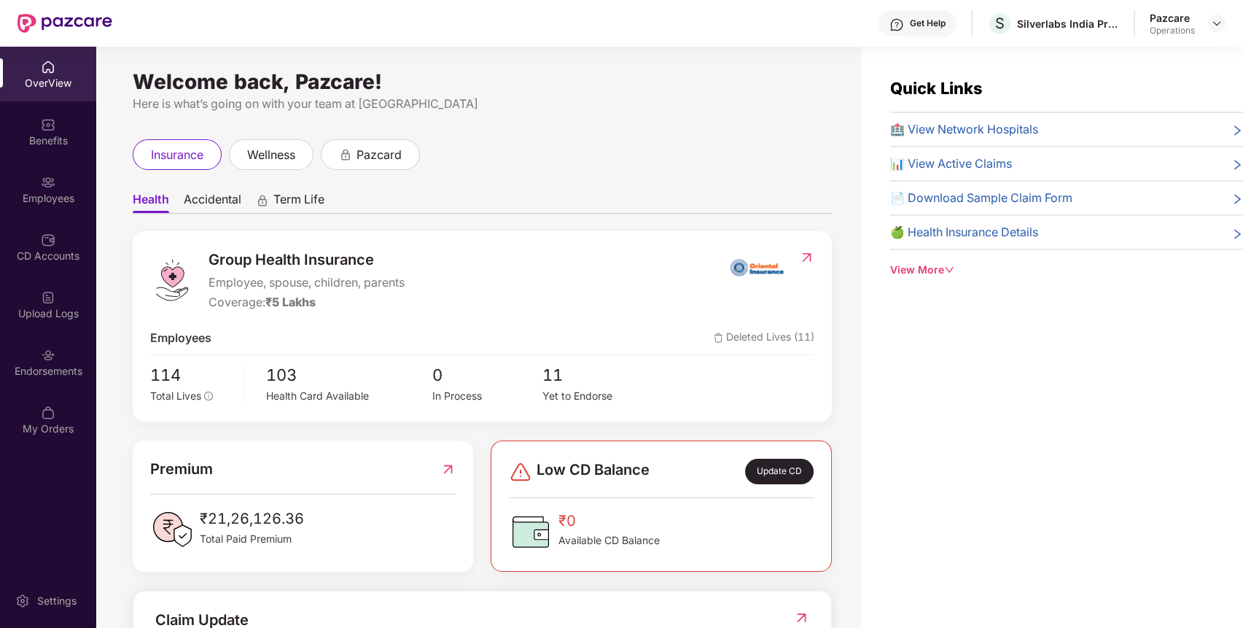
click at [63, 357] on div "Endorsements" at bounding box center [48, 362] width 96 height 55
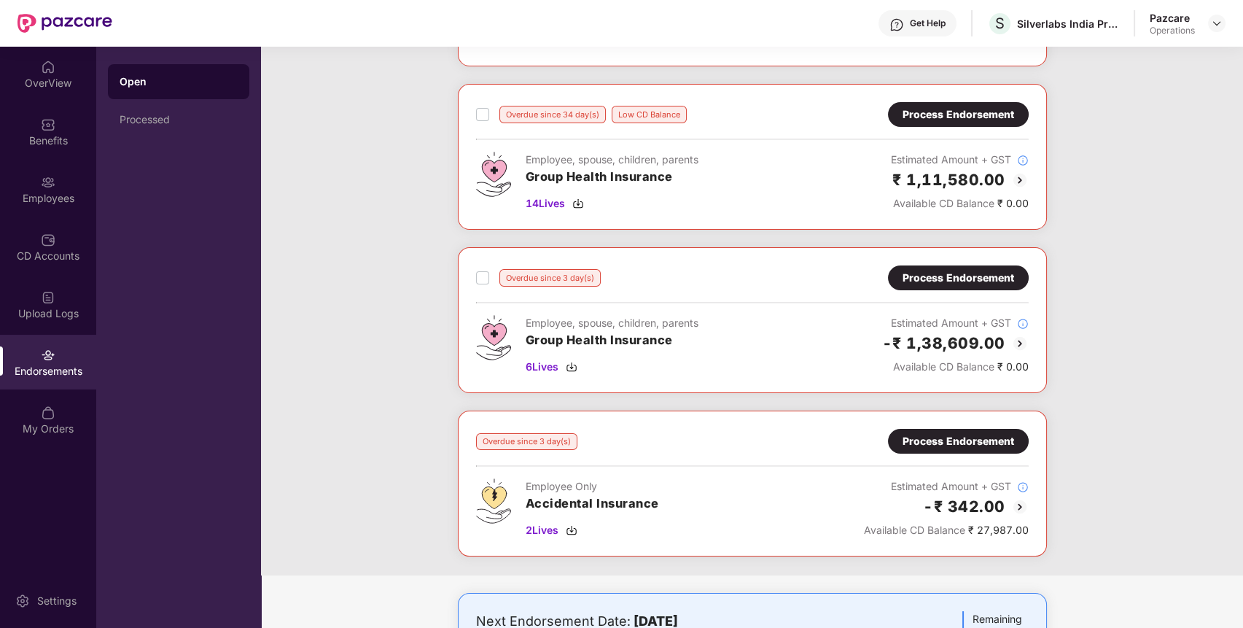
scroll to position [203, 0]
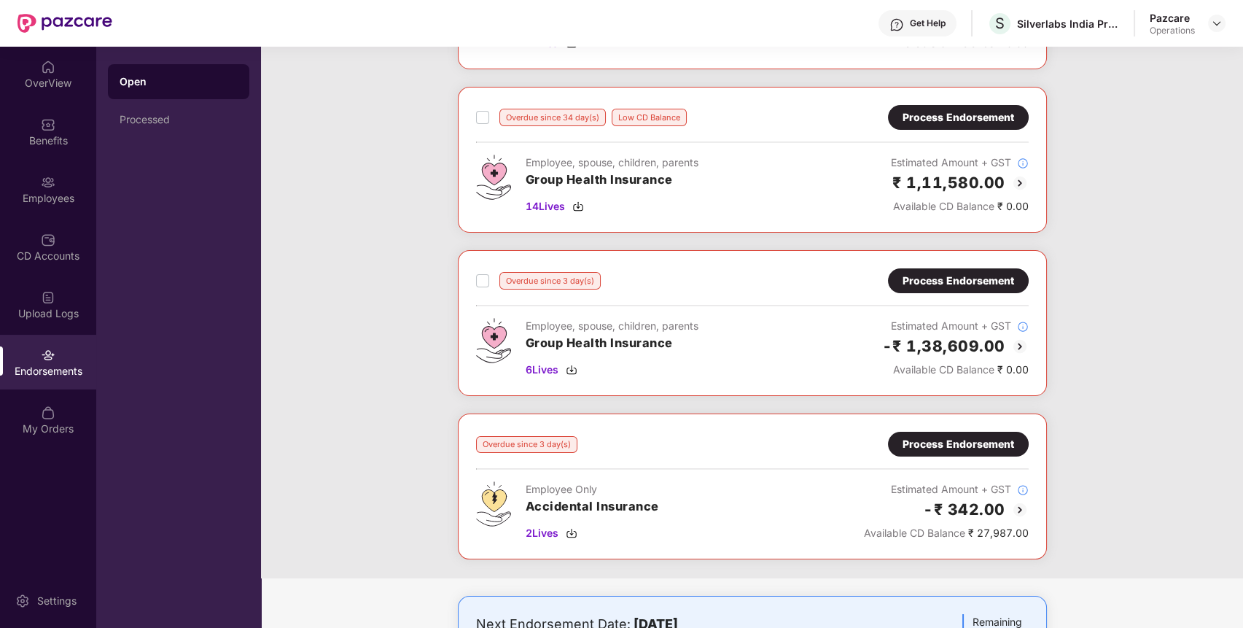
click at [995, 284] on div "Process Endorsement" at bounding box center [959, 281] width 112 height 16
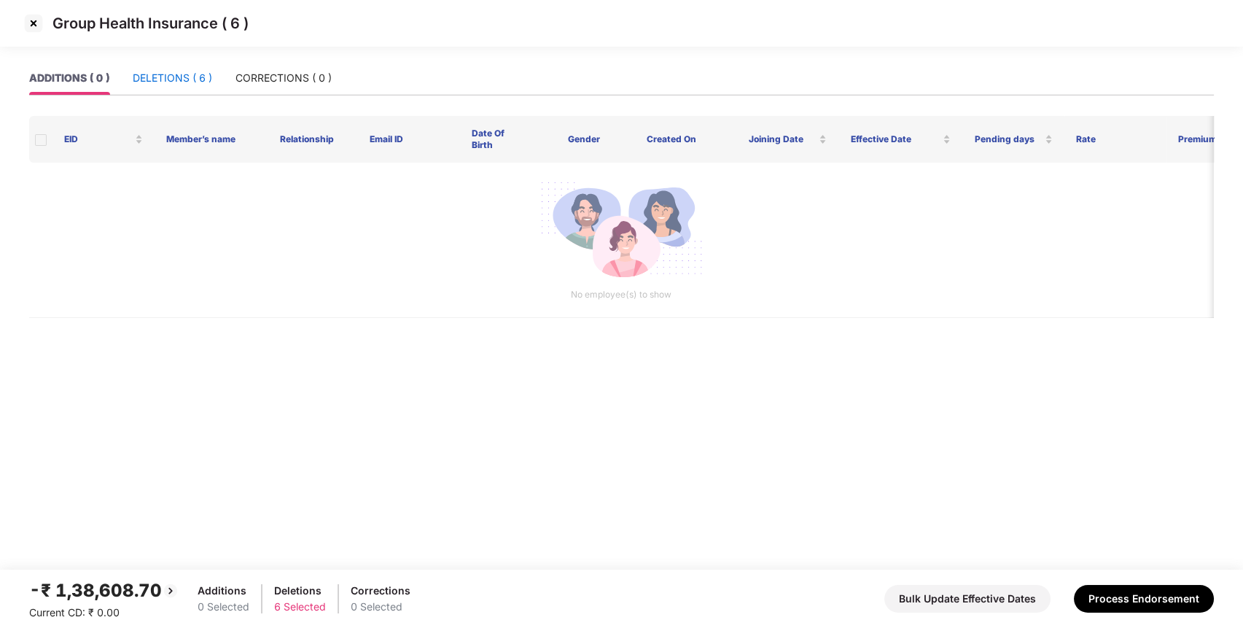
click at [194, 71] on div "DELETIONS ( 6 )" at bounding box center [172, 78] width 79 height 16
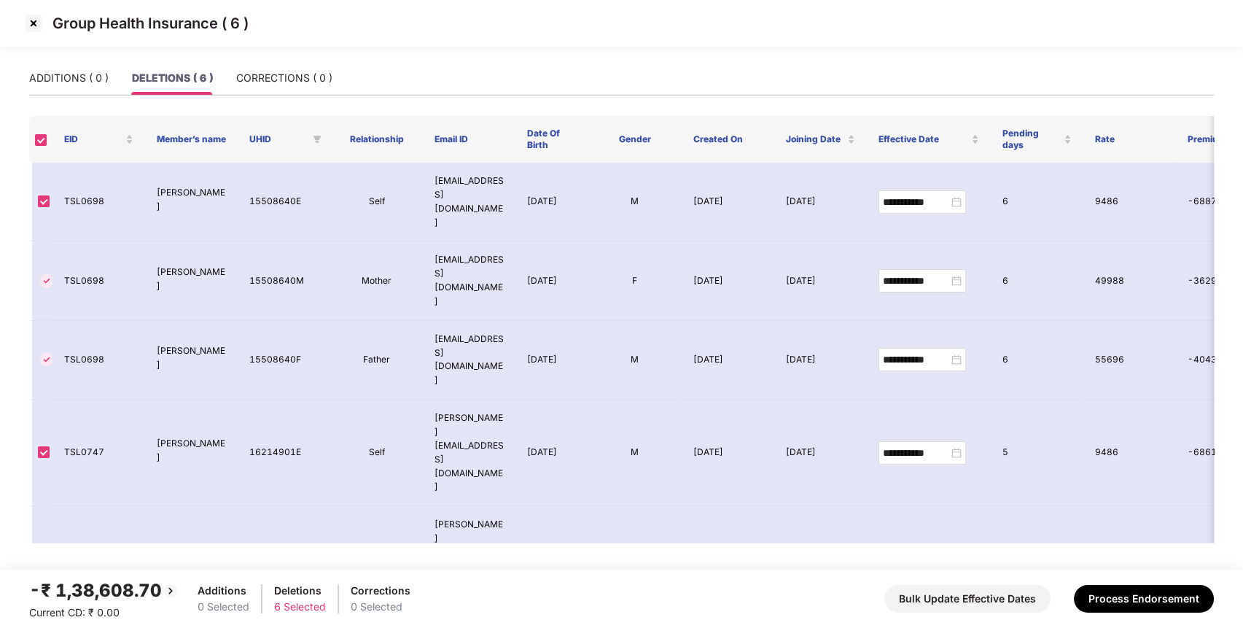
click at [33, 19] on img at bounding box center [33, 23] width 23 height 23
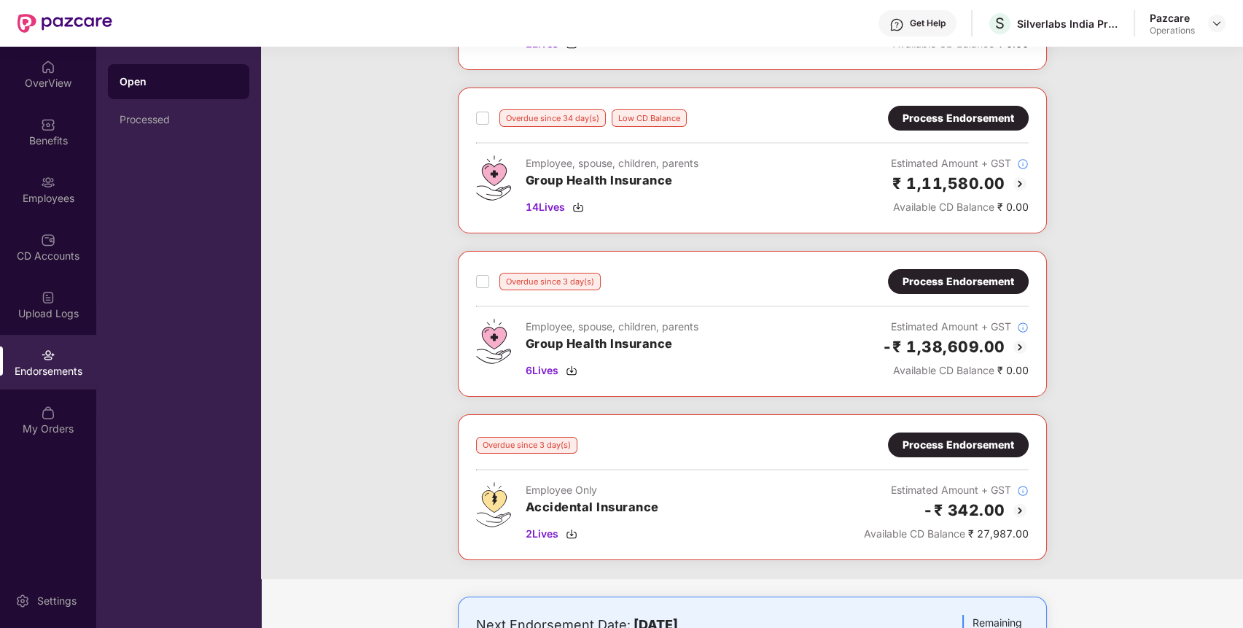
scroll to position [297, 0]
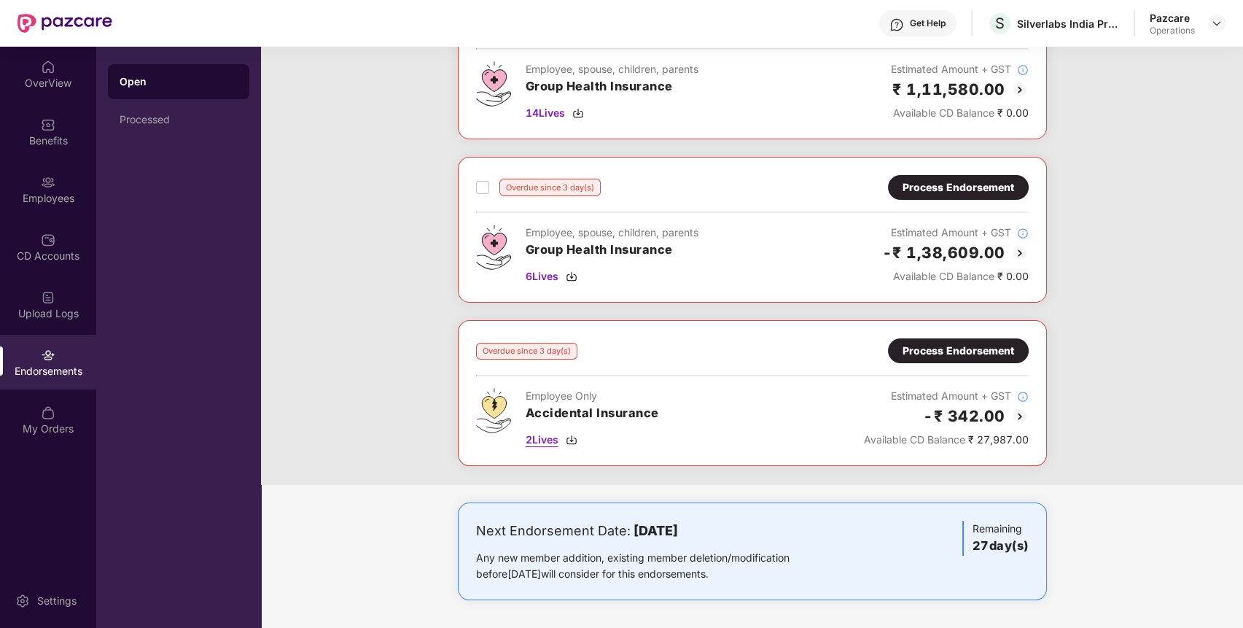
click at [545, 440] on span "2 Lives" at bounding box center [542, 440] width 33 height 16
click at [33, 118] on div "Benefits" at bounding box center [48, 131] width 96 height 55
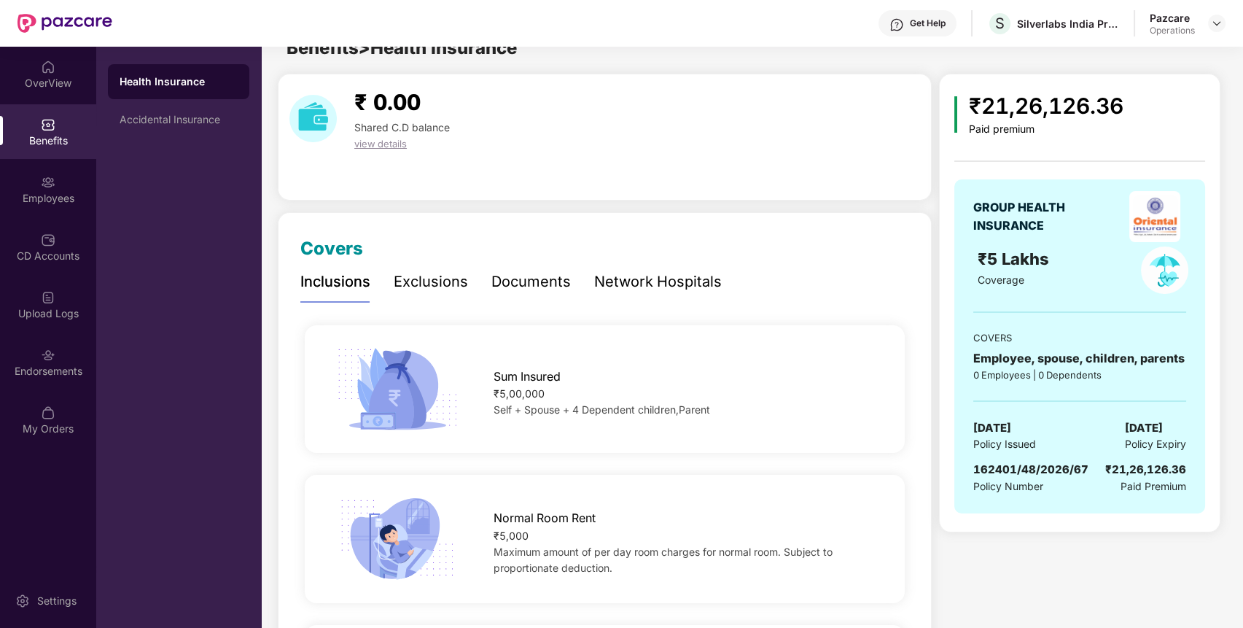
scroll to position [0, 0]
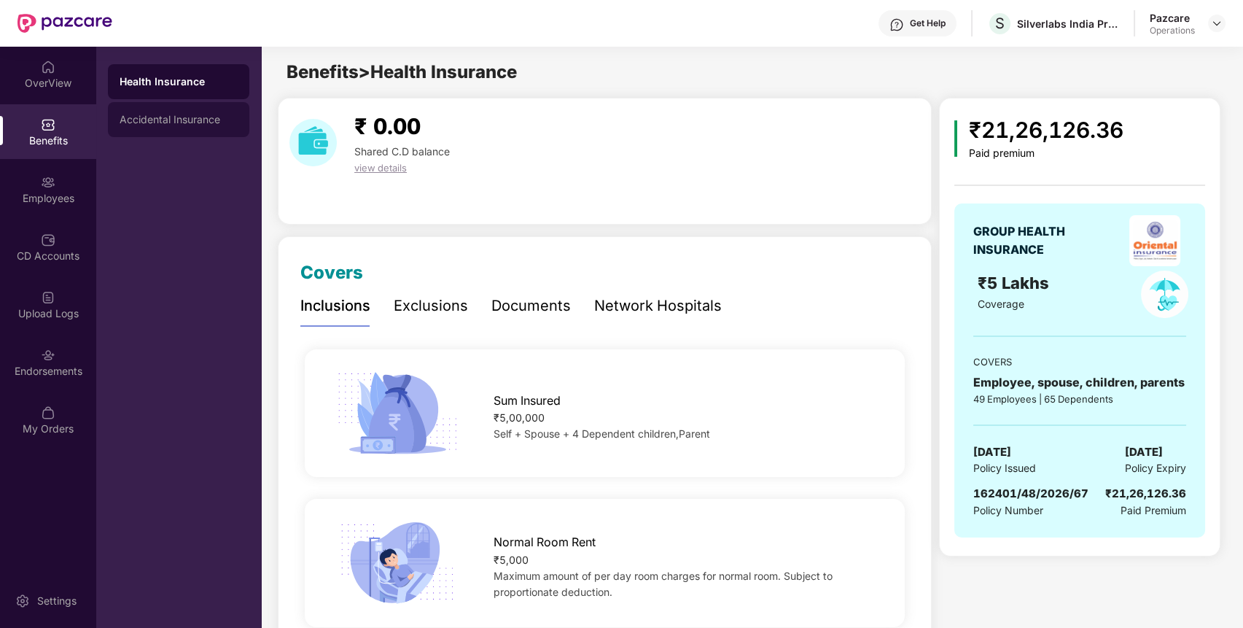
click at [189, 117] on div "Accidental Insurance" at bounding box center [179, 120] width 118 height 12
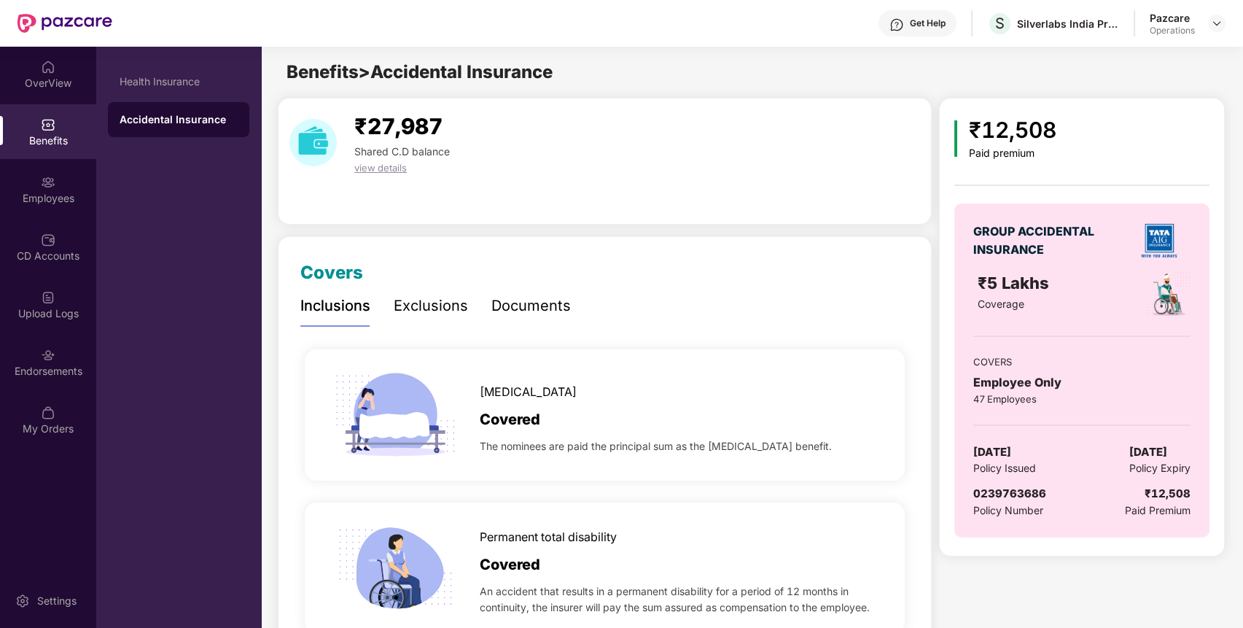
click at [1008, 493] on span "0239763686" at bounding box center [1010, 493] width 73 height 14
copy span "0239763686"
click at [1086, 17] on div "Silverlabs India Private Limited" at bounding box center [1068, 24] width 102 height 14
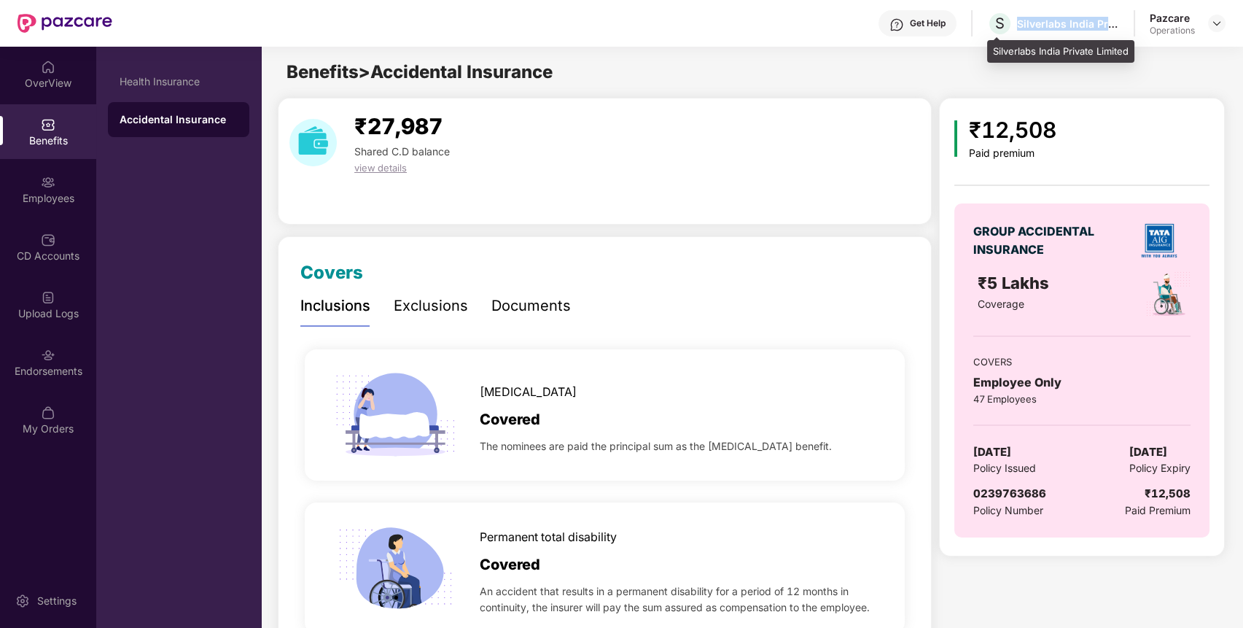
click at [1086, 17] on div "Silverlabs India Private Limited" at bounding box center [1068, 24] width 102 height 14
copy div "Silverlabs India Private Limited"
click at [1017, 497] on span "0239763686" at bounding box center [1010, 493] width 73 height 14
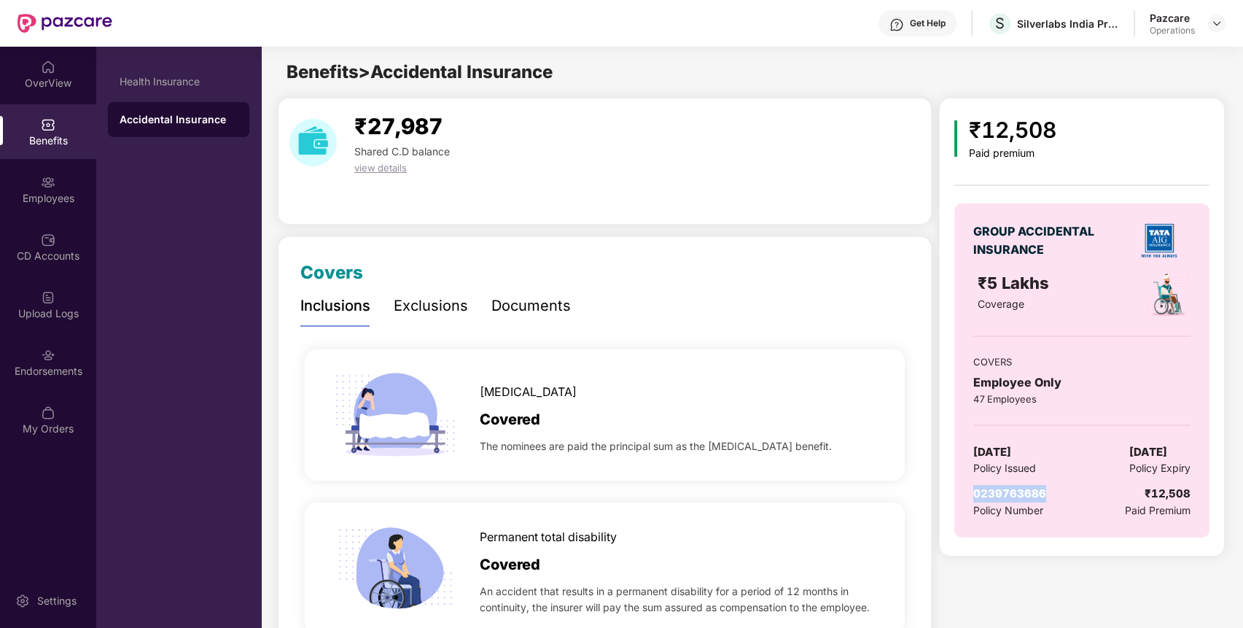
click at [1017, 497] on span "0239763686" at bounding box center [1010, 493] width 73 height 14
copy span "0239763686"
click at [1038, 26] on div "Silverlabs India Private Limited" at bounding box center [1068, 24] width 102 height 14
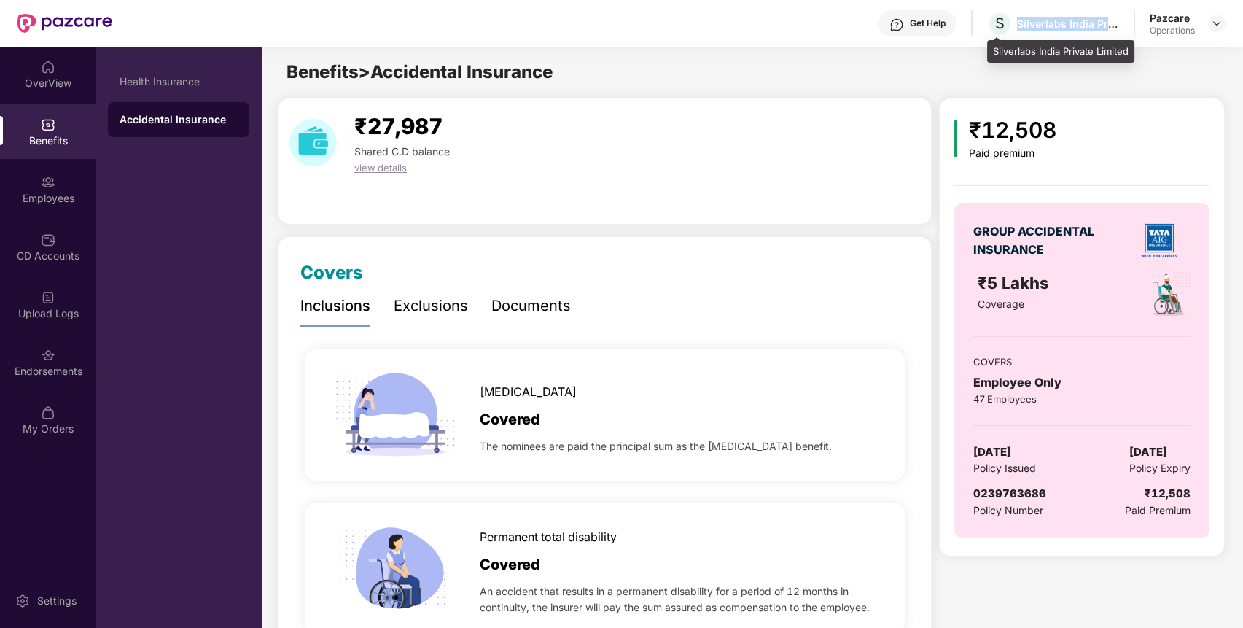
click at [1038, 26] on div "Silverlabs India Private Limited" at bounding box center [1068, 24] width 102 height 14
click at [1005, 490] on span "0239763686" at bounding box center [1010, 493] width 73 height 14
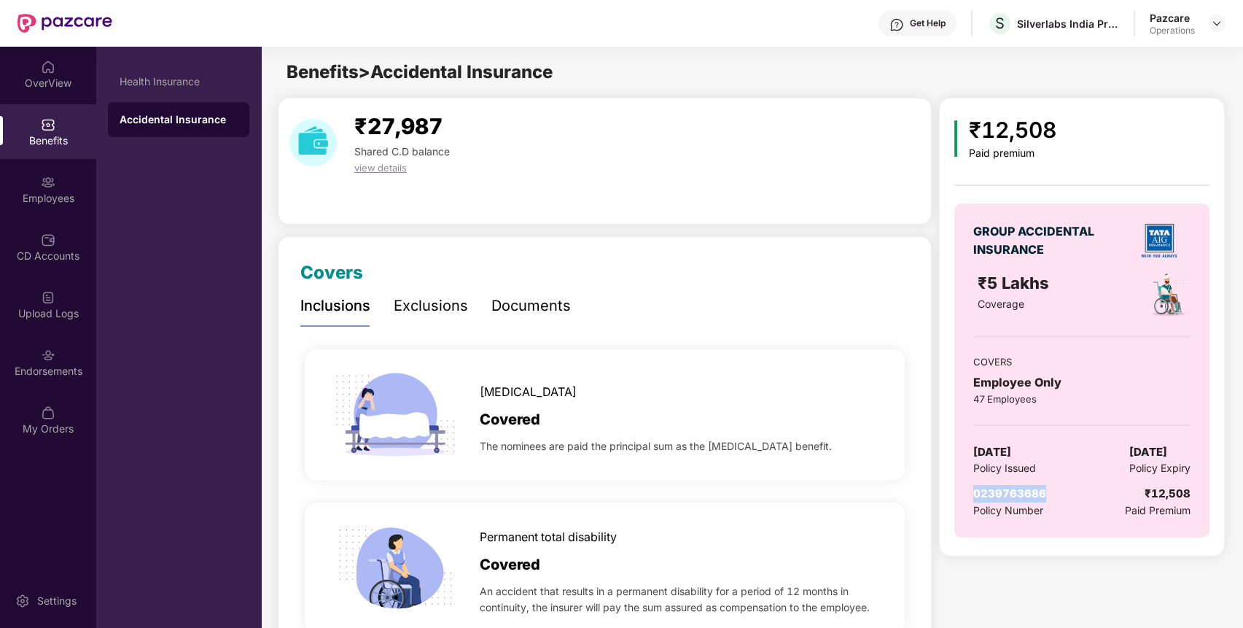
click at [1005, 490] on span "0239763686" at bounding box center [1010, 493] width 73 height 14
click at [84, 377] on div "Endorsements" at bounding box center [48, 371] width 96 height 15
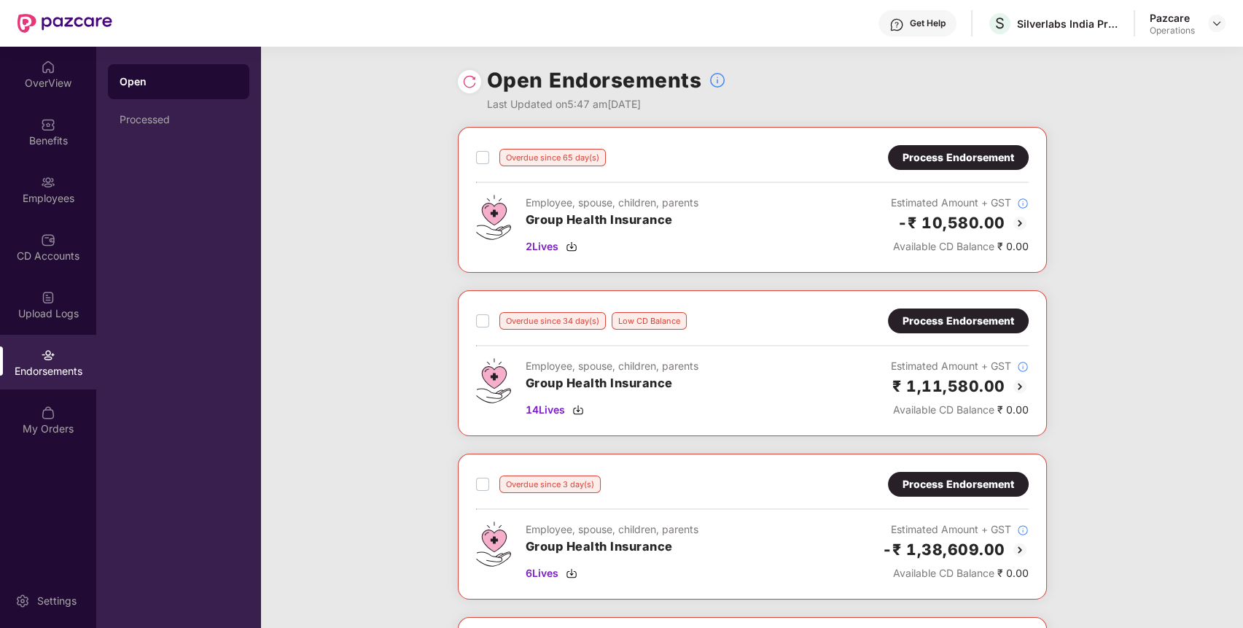
scroll to position [297, 0]
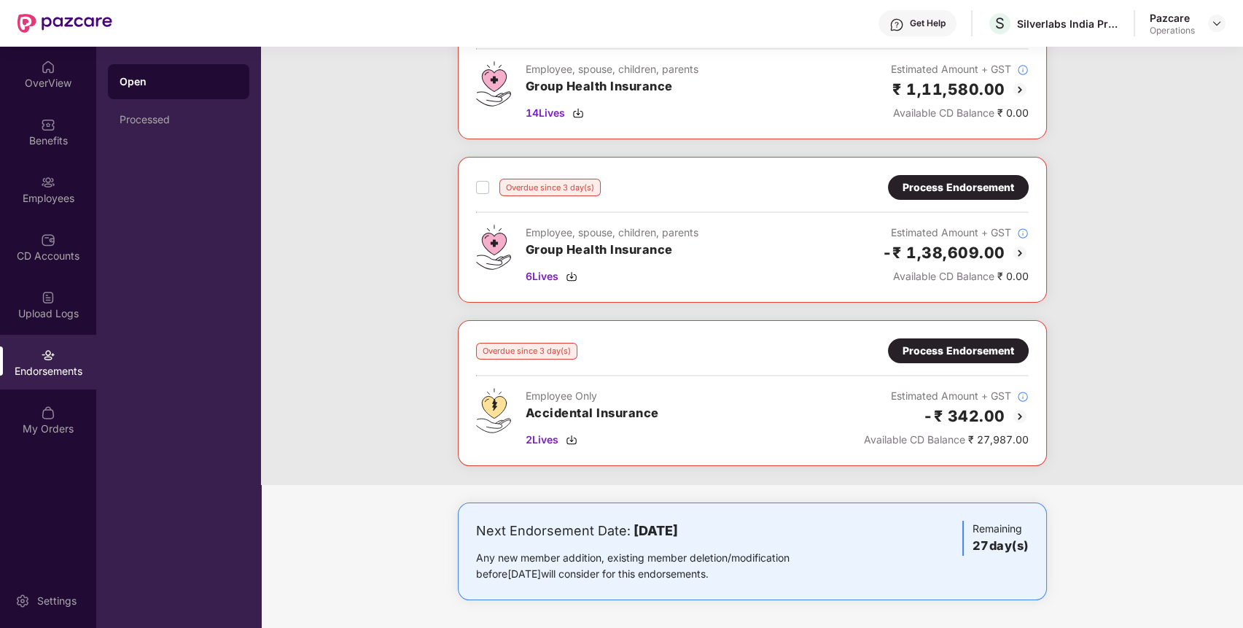
click at [990, 355] on div "Process Endorsement" at bounding box center [959, 351] width 112 height 16
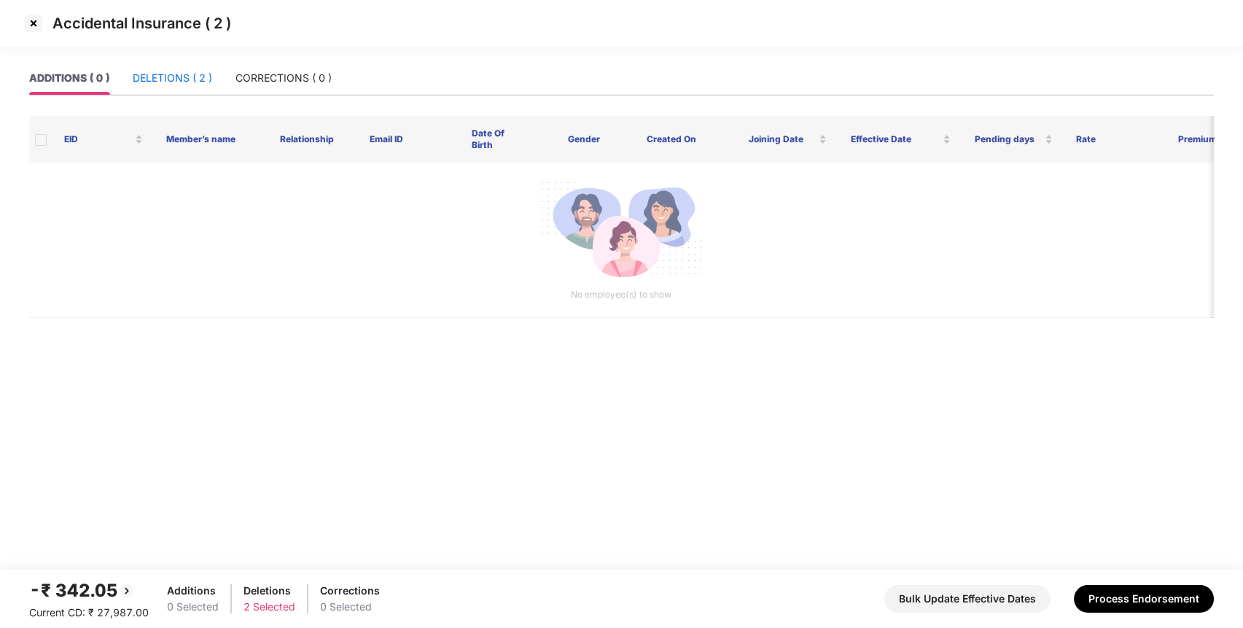
click at [198, 76] on div "DELETIONS ( 2 )" at bounding box center [172, 78] width 79 height 16
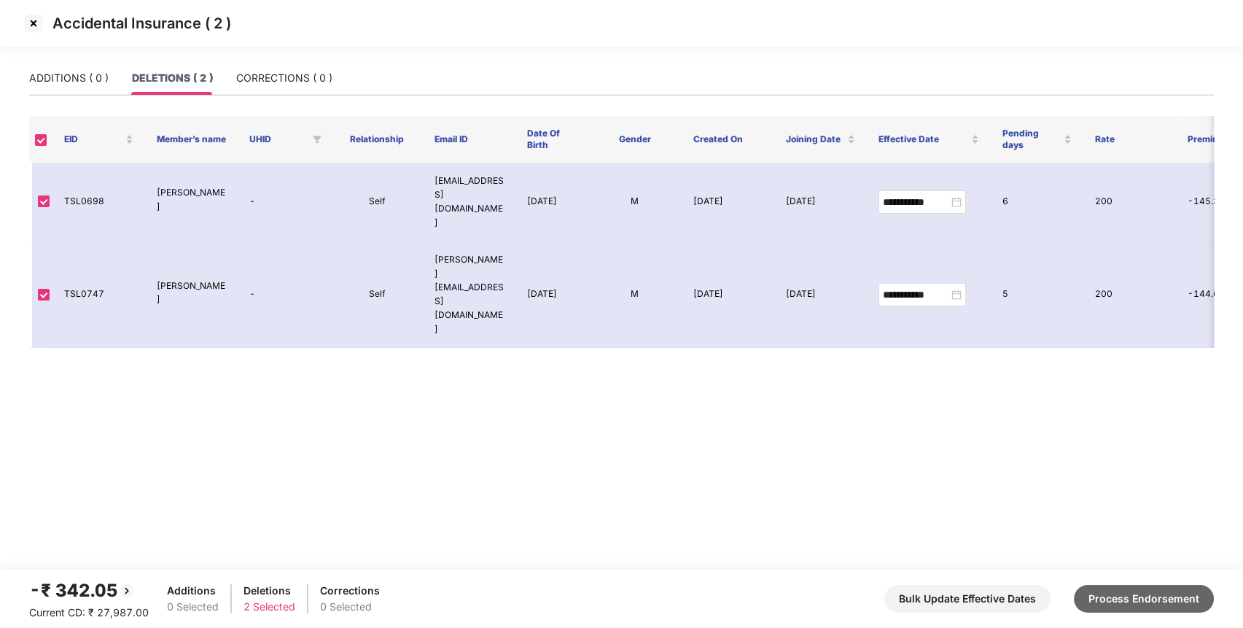
click at [1139, 591] on button "Process Endorsement" at bounding box center [1144, 599] width 140 height 28
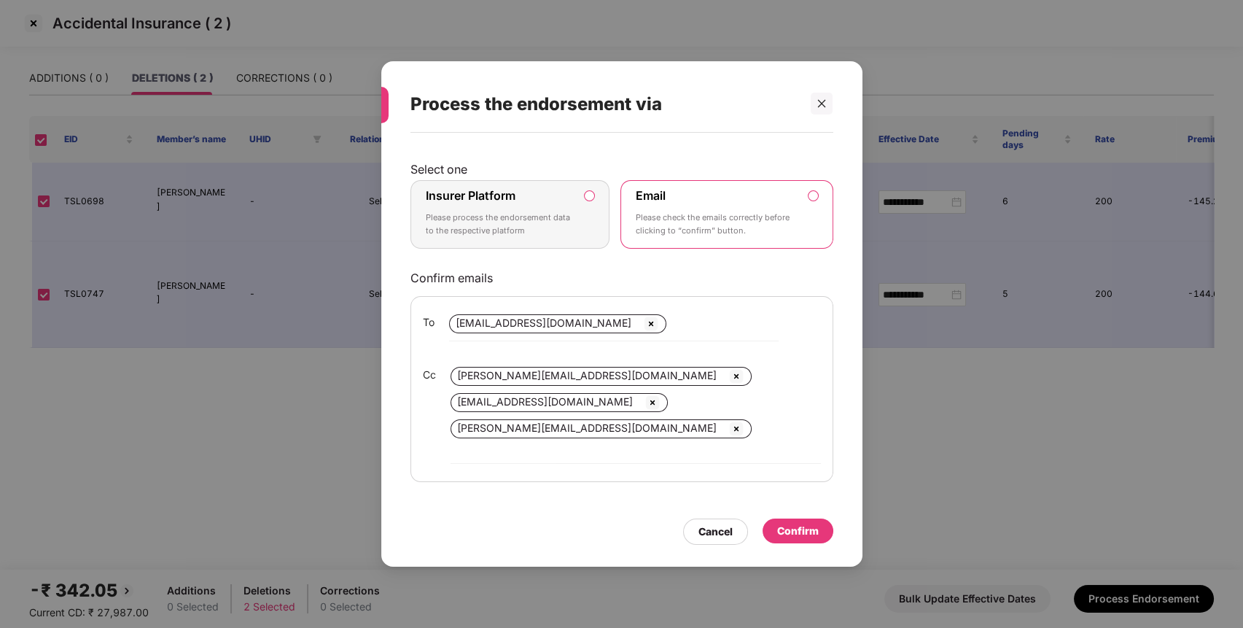
click at [572, 237] on p "Please process the endorsement data to the respective platform" at bounding box center [500, 224] width 149 height 26
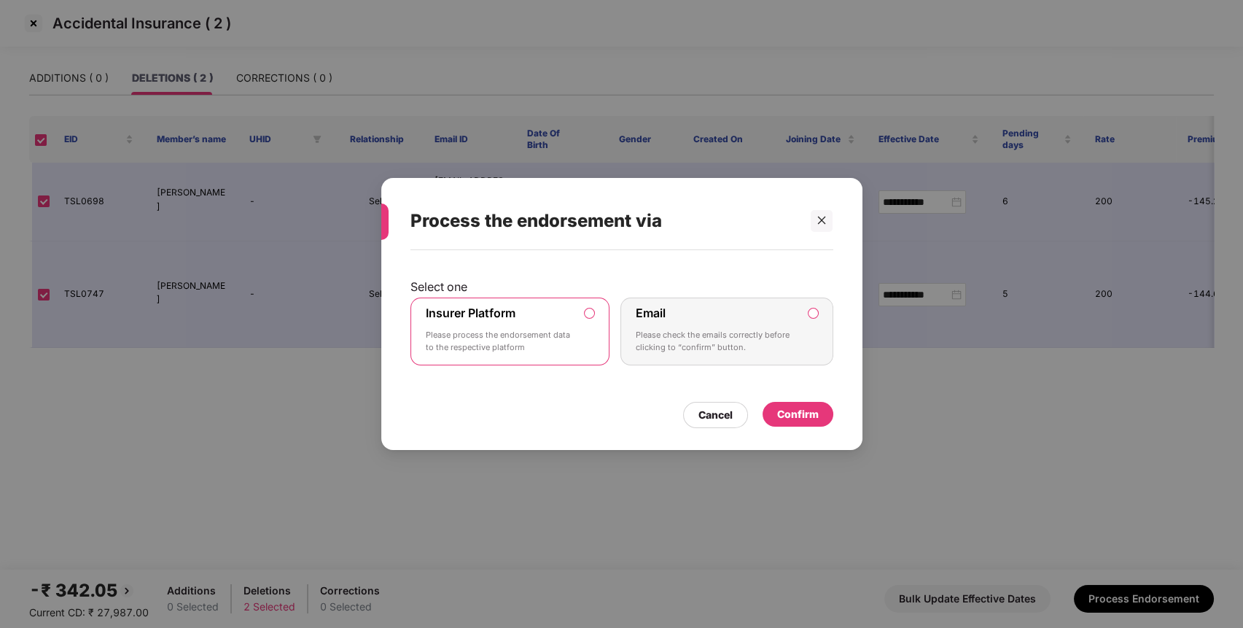
click at [777, 414] on div "Confirm" at bounding box center [798, 414] width 42 height 16
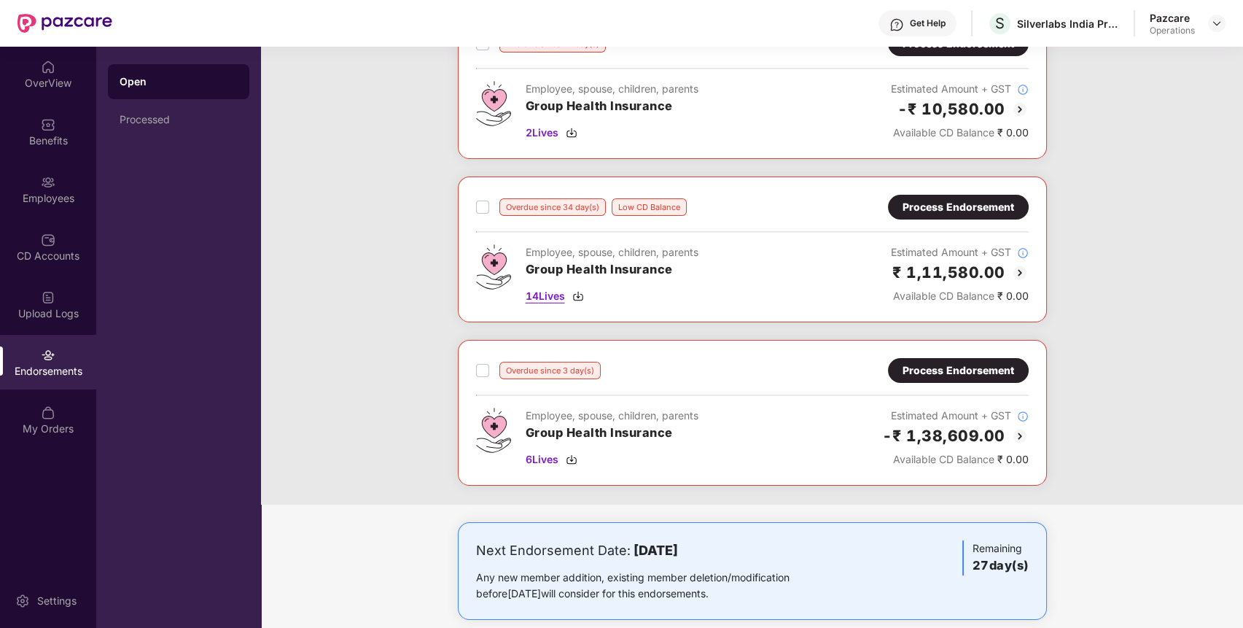
scroll to position [133, 0]
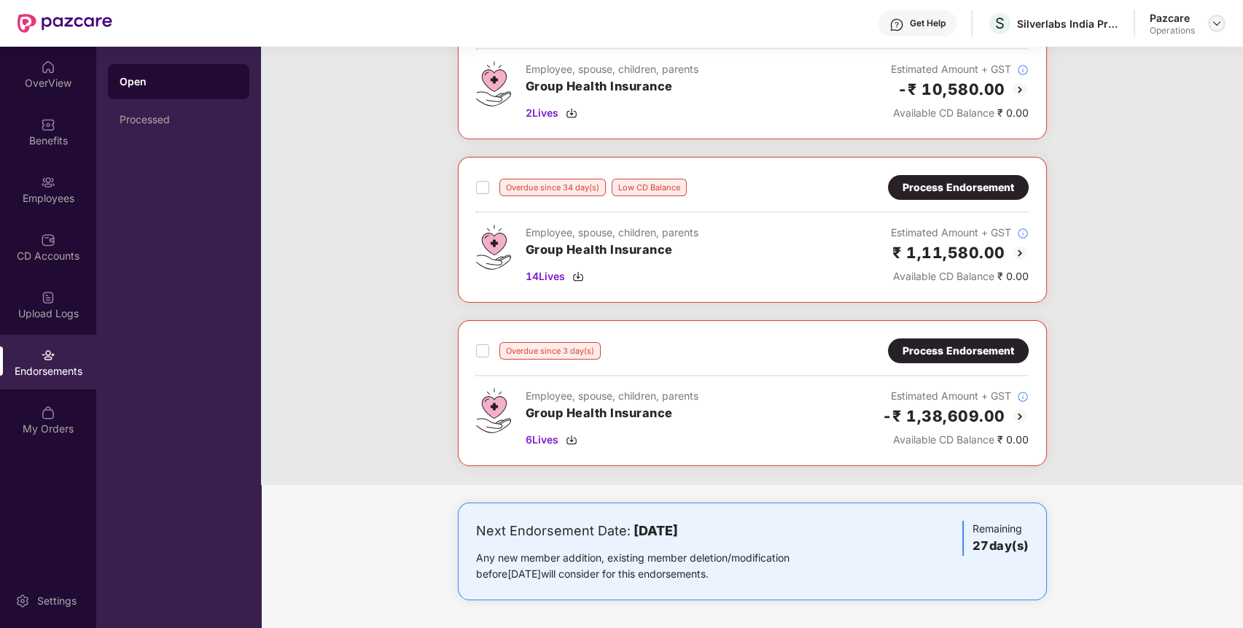
click at [1219, 19] on img at bounding box center [1217, 24] width 12 height 12
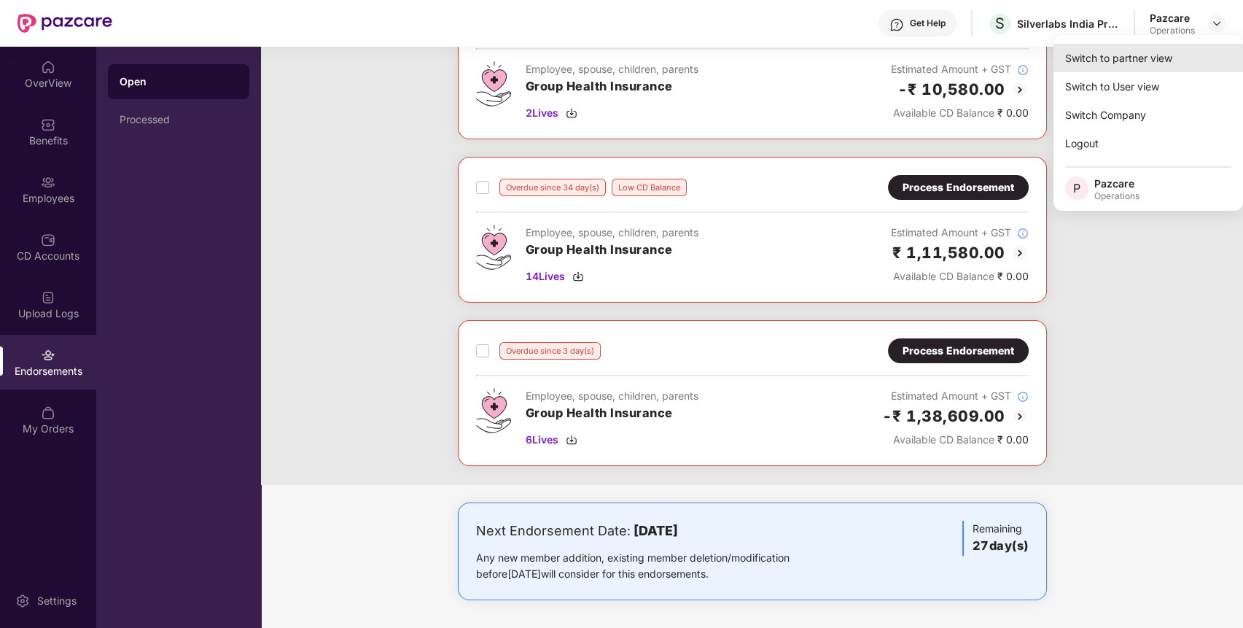
click at [1153, 50] on div "Switch to partner view" at bounding box center [1149, 58] width 190 height 28
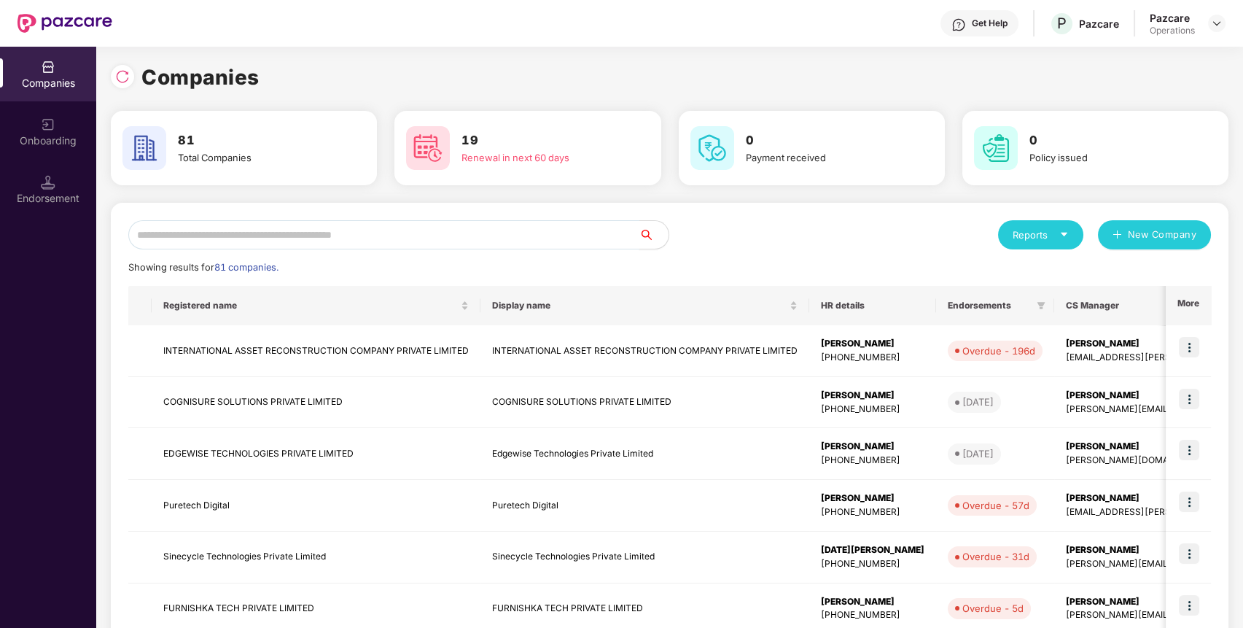
click at [473, 236] on input "text" at bounding box center [383, 234] width 511 height 29
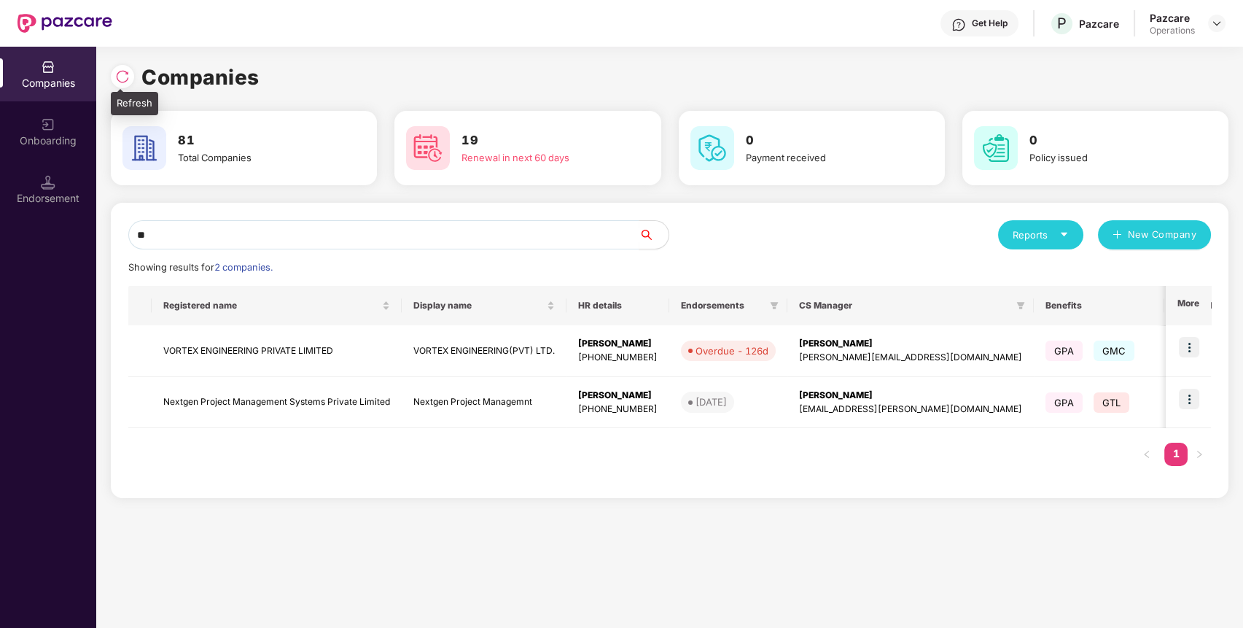
click at [124, 78] on img at bounding box center [122, 76] width 15 height 15
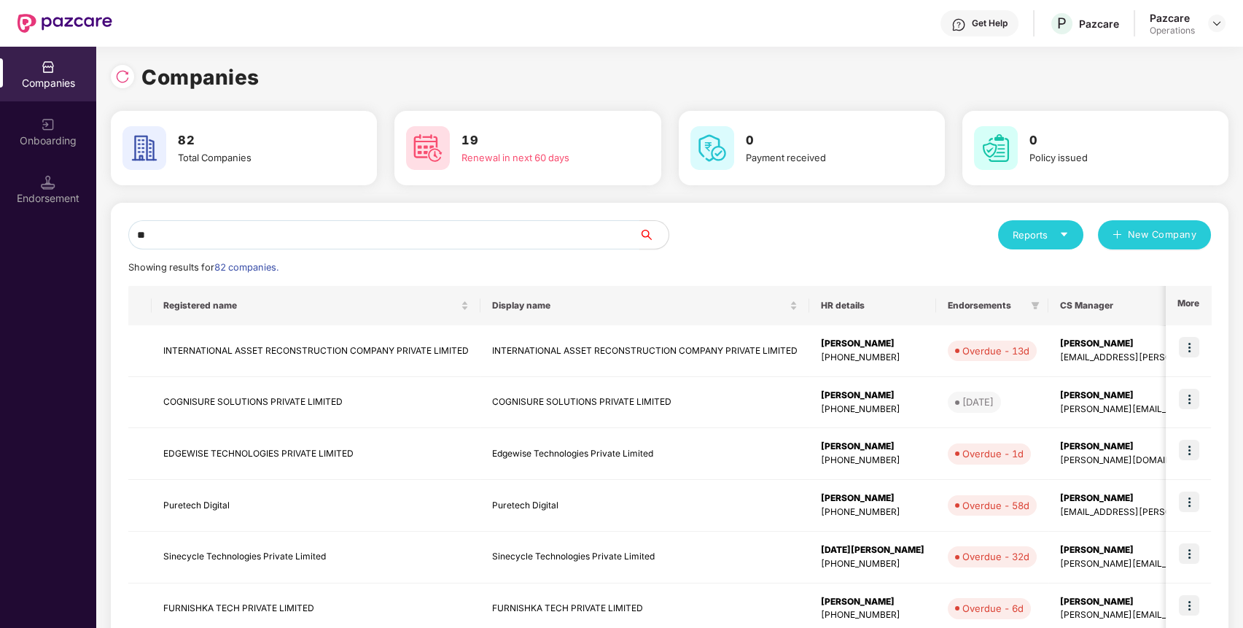
click at [251, 231] on input "**" at bounding box center [383, 234] width 511 height 29
type input "*"
type input "**"
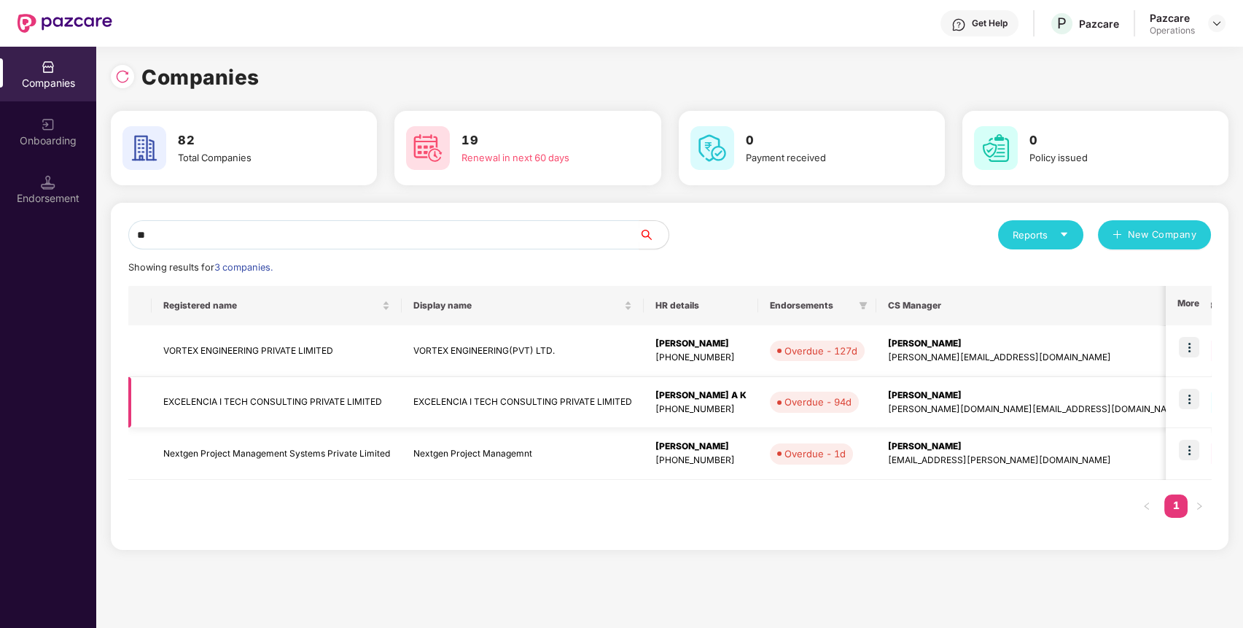
click at [1198, 391] on img at bounding box center [1189, 399] width 20 height 20
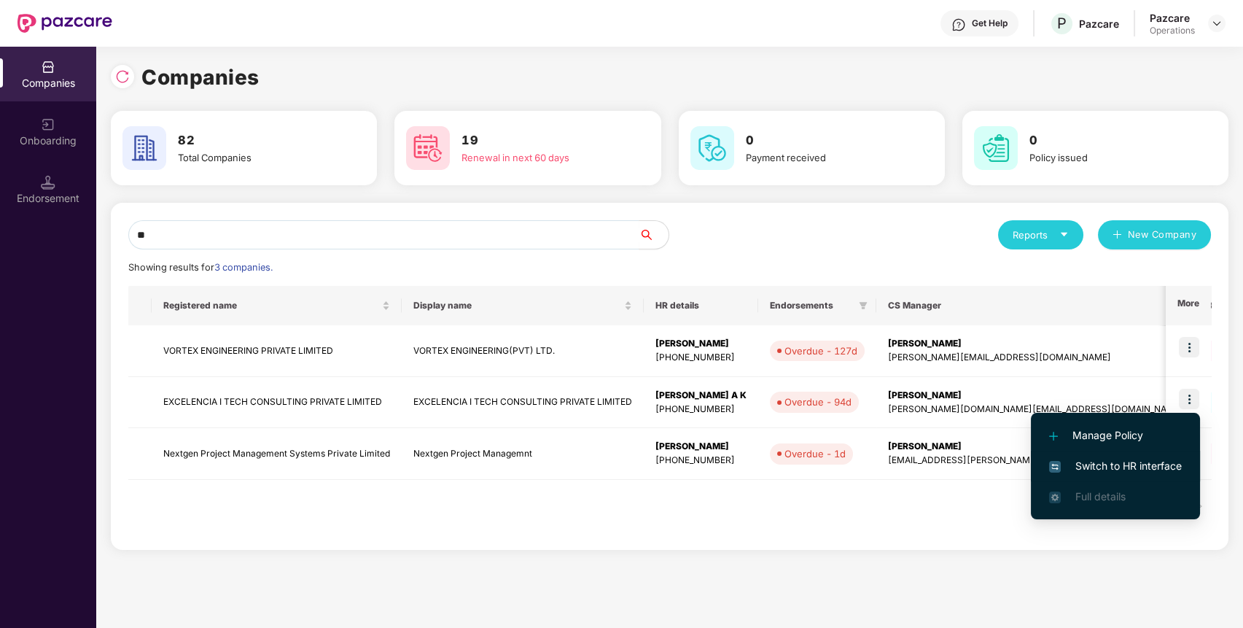
click at [1161, 467] on span "Switch to HR interface" at bounding box center [1115, 466] width 133 height 16
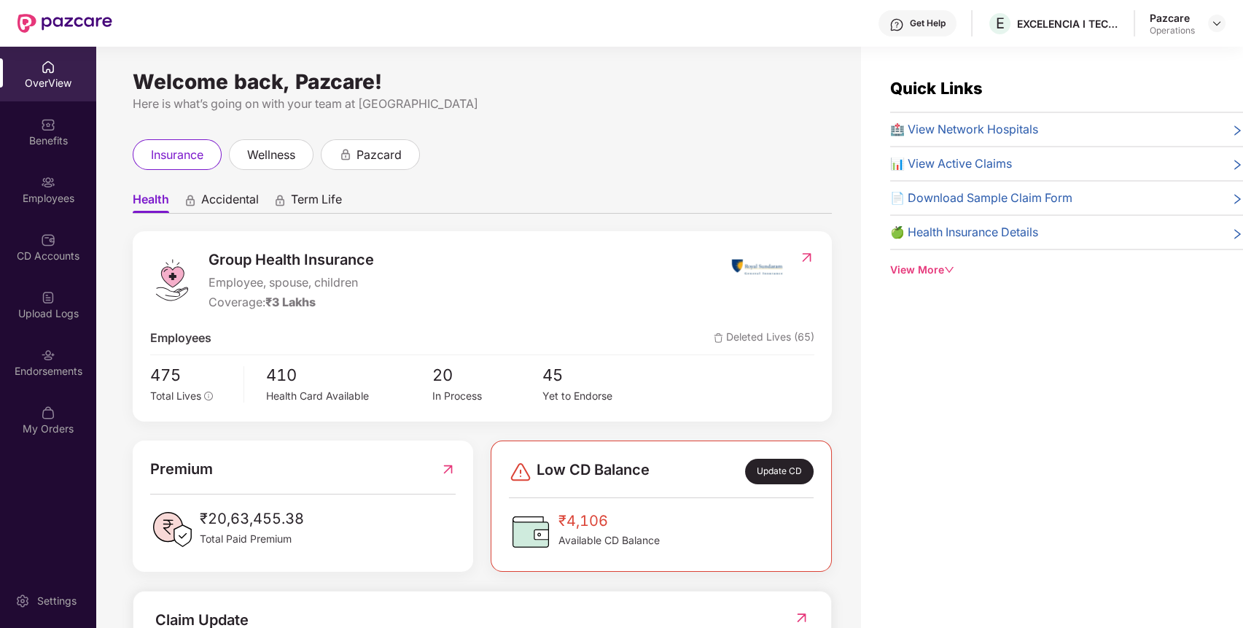
click at [63, 368] on div "Endorsements" at bounding box center [48, 371] width 96 height 15
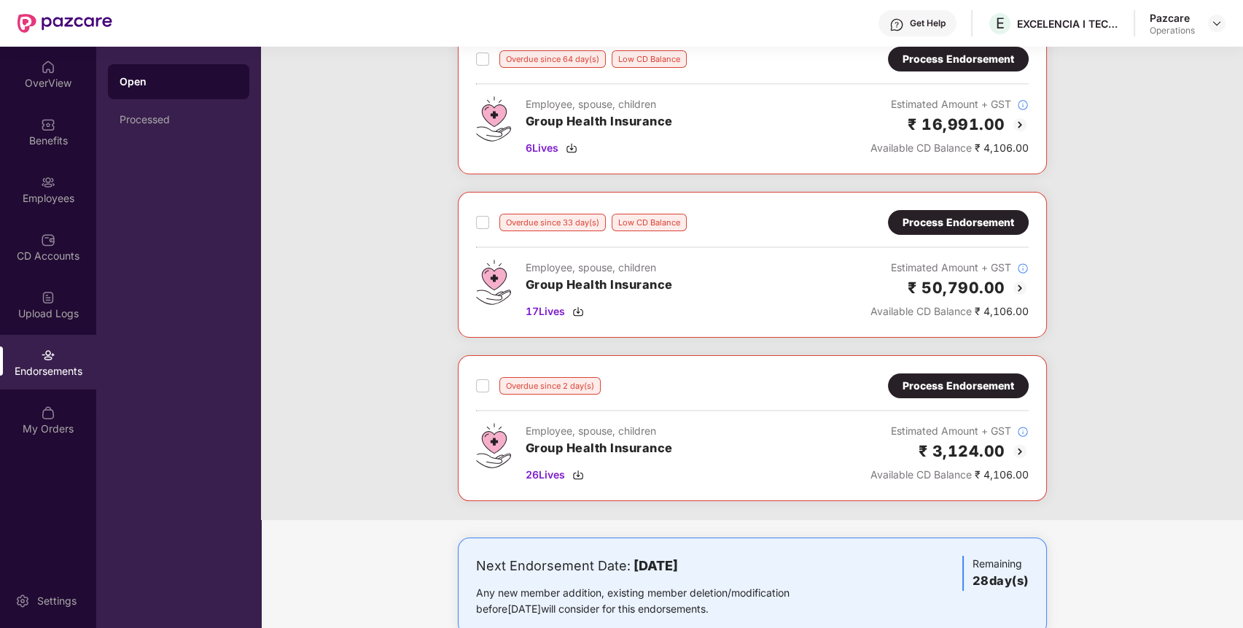
scroll to position [297, 0]
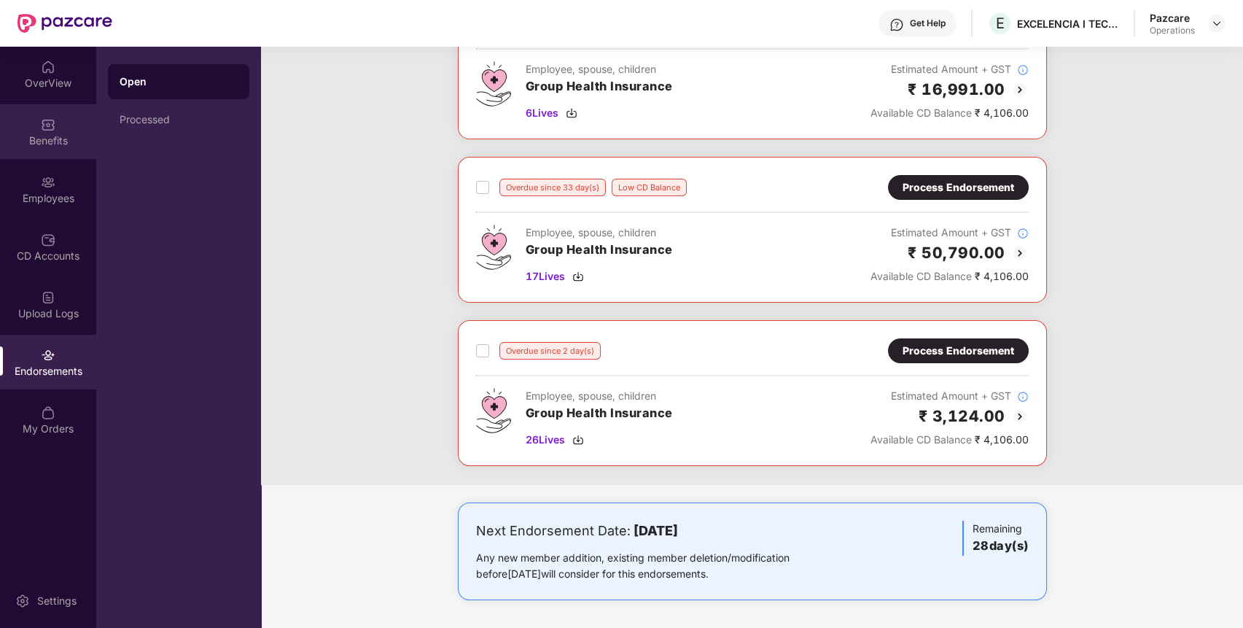
click at [64, 129] on div "Benefits" at bounding box center [48, 131] width 96 height 55
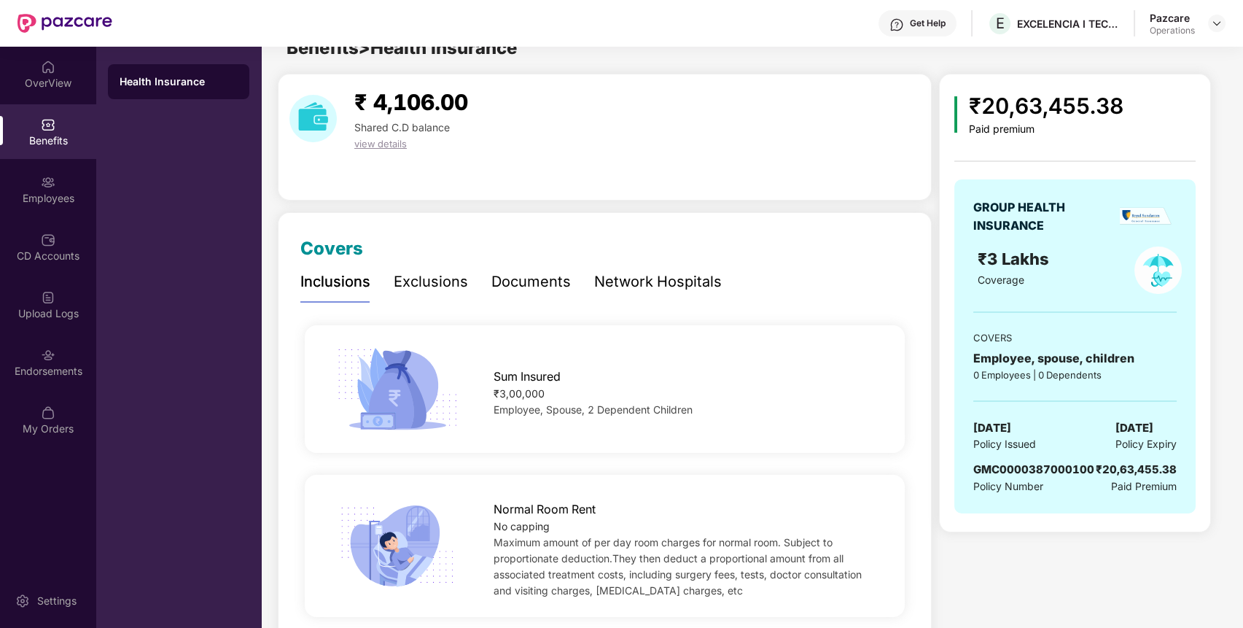
scroll to position [0, 0]
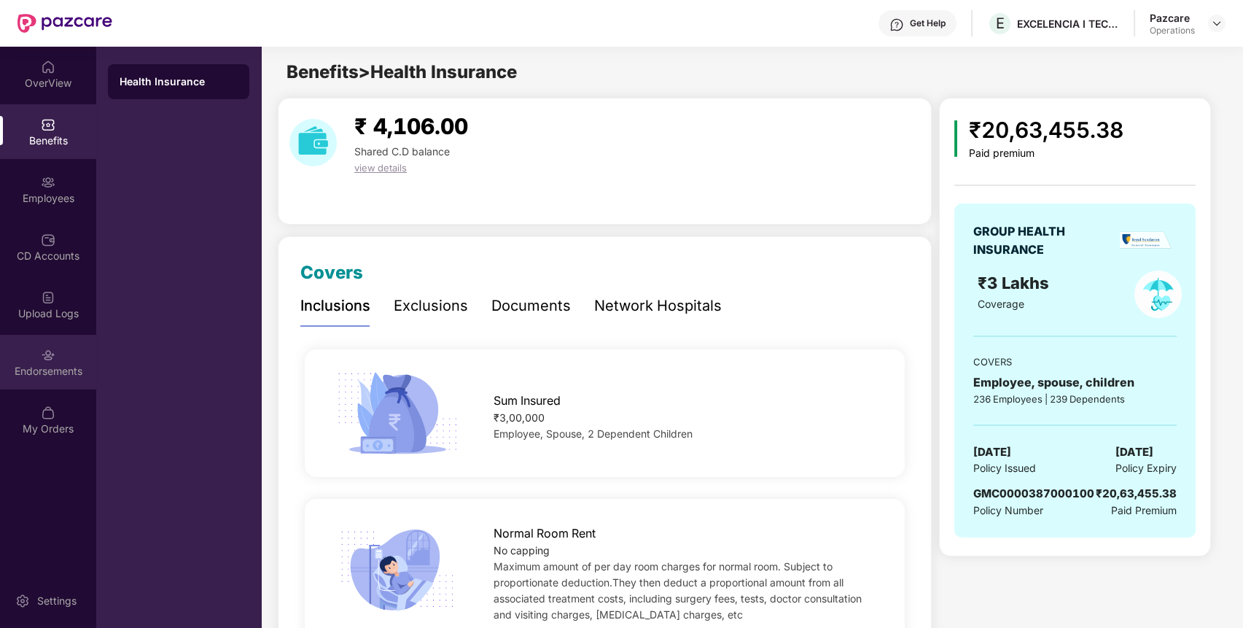
click at [74, 358] on div "Endorsements" at bounding box center [48, 362] width 96 height 55
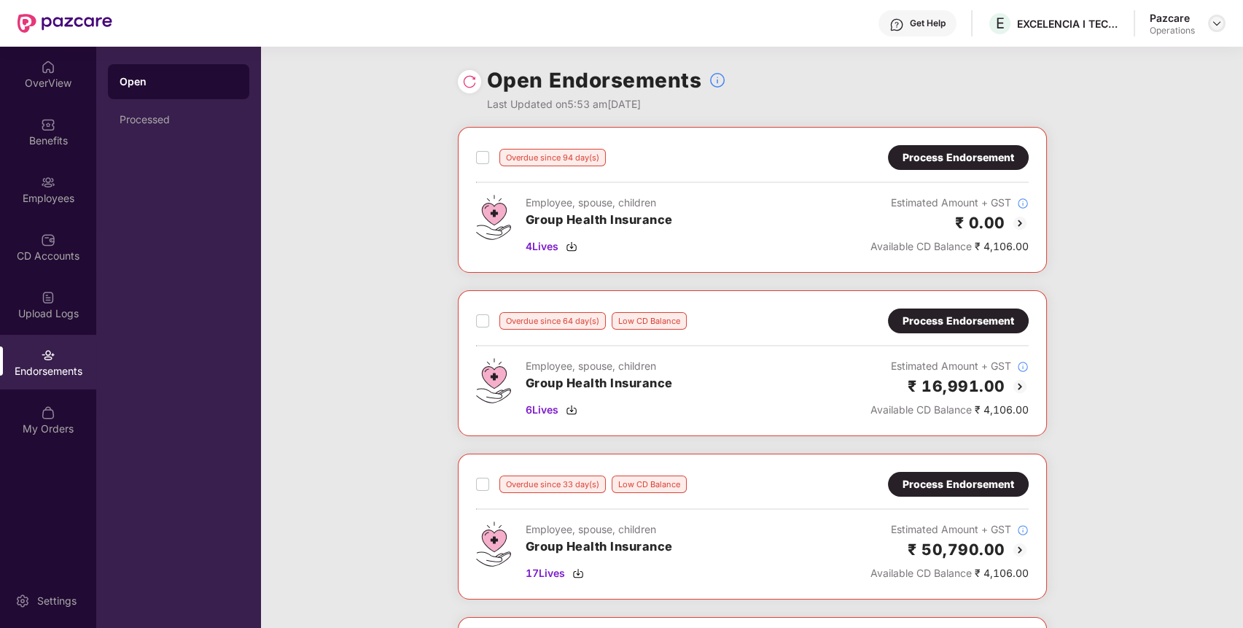
click at [1213, 18] on img at bounding box center [1217, 24] width 12 height 12
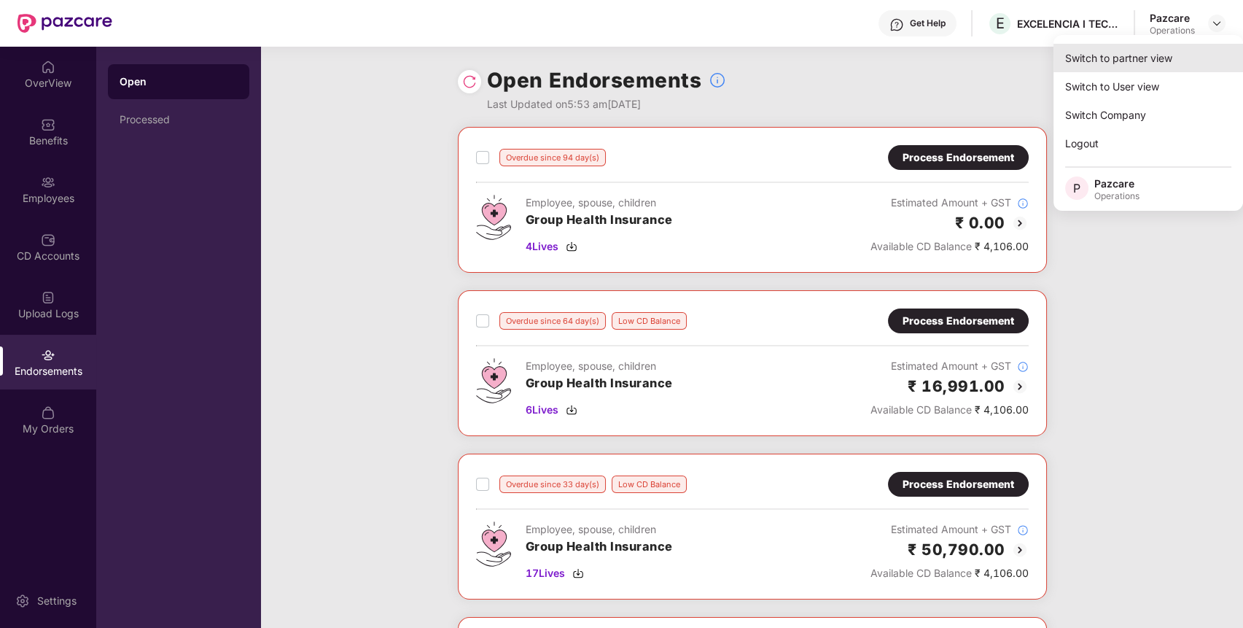
click at [1181, 48] on div "Switch to partner view" at bounding box center [1149, 58] width 190 height 28
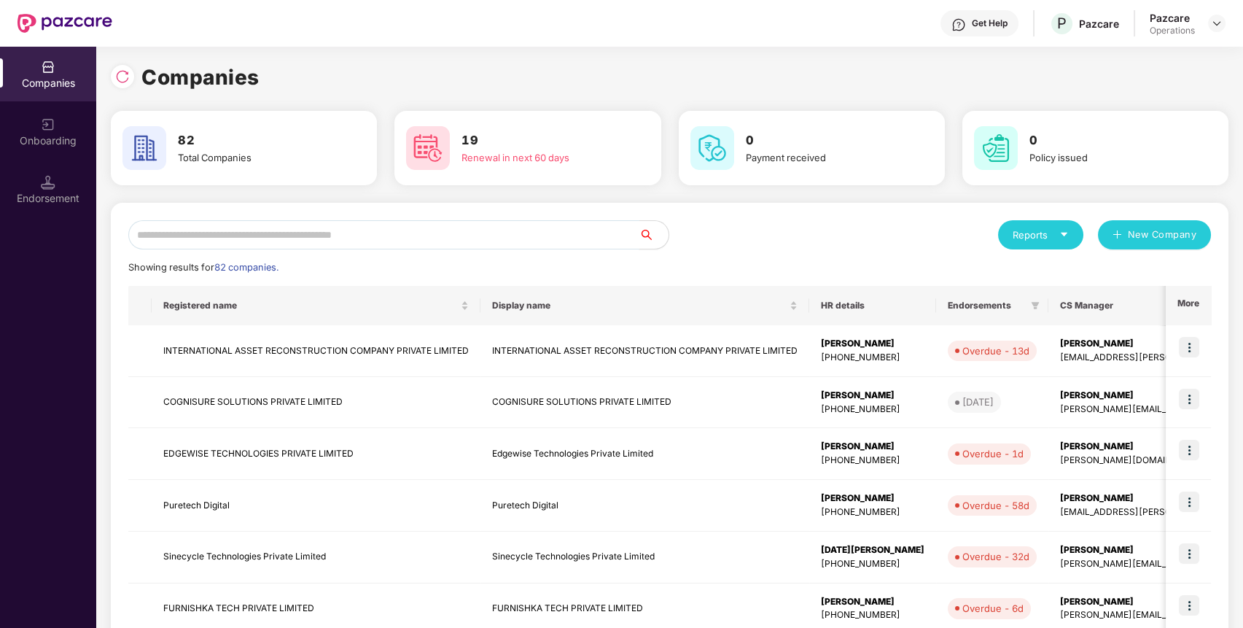
click at [581, 237] on input "text" at bounding box center [383, 234] width 511 height 29
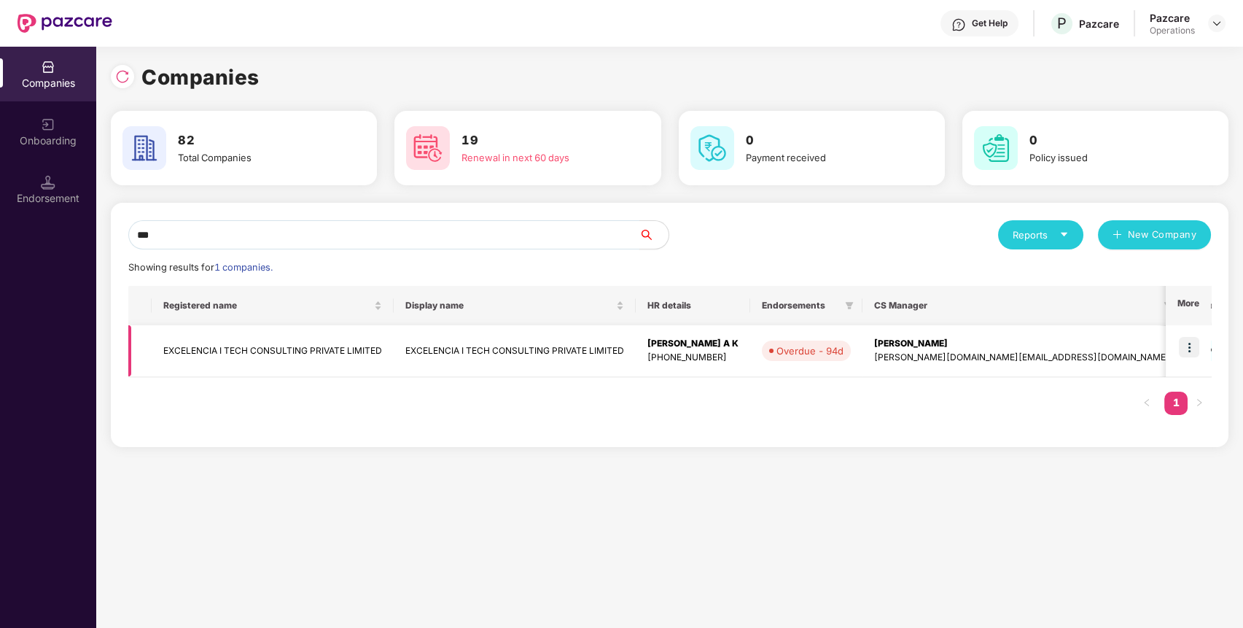
type input "***"
click at [322, 346] on td "EXCELENCIA I TECH CONSULTING PRIVATE LIMITED" at bounding box center [273, 351] width 242 height 52
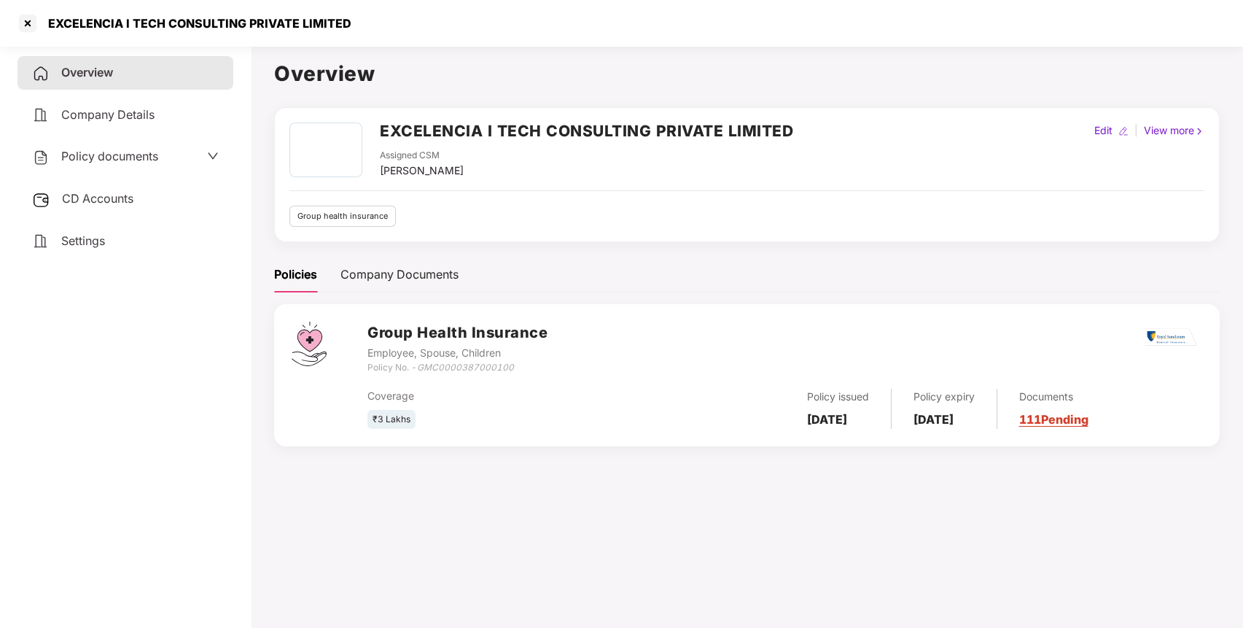
click at [112, 195] on span "CD Accounts" at bounding box center [97, 198] width 71 height 15
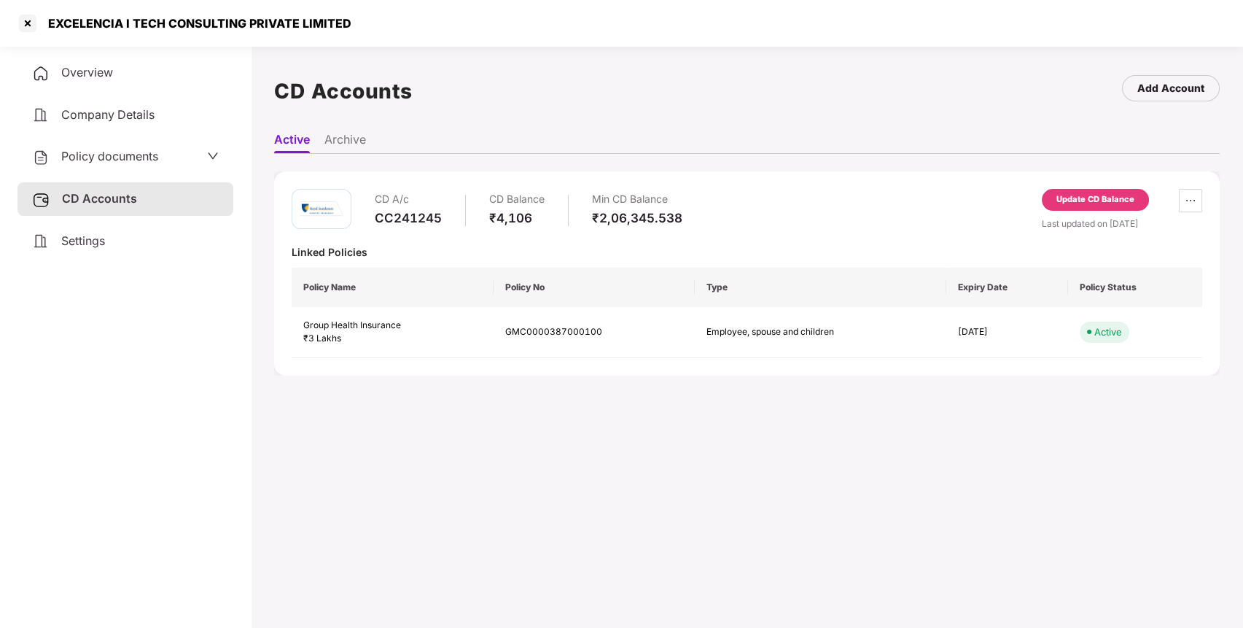
click at [1092, 201] on div "Update CD Balance" at bounding box center [1096, 199] width 78 height 13
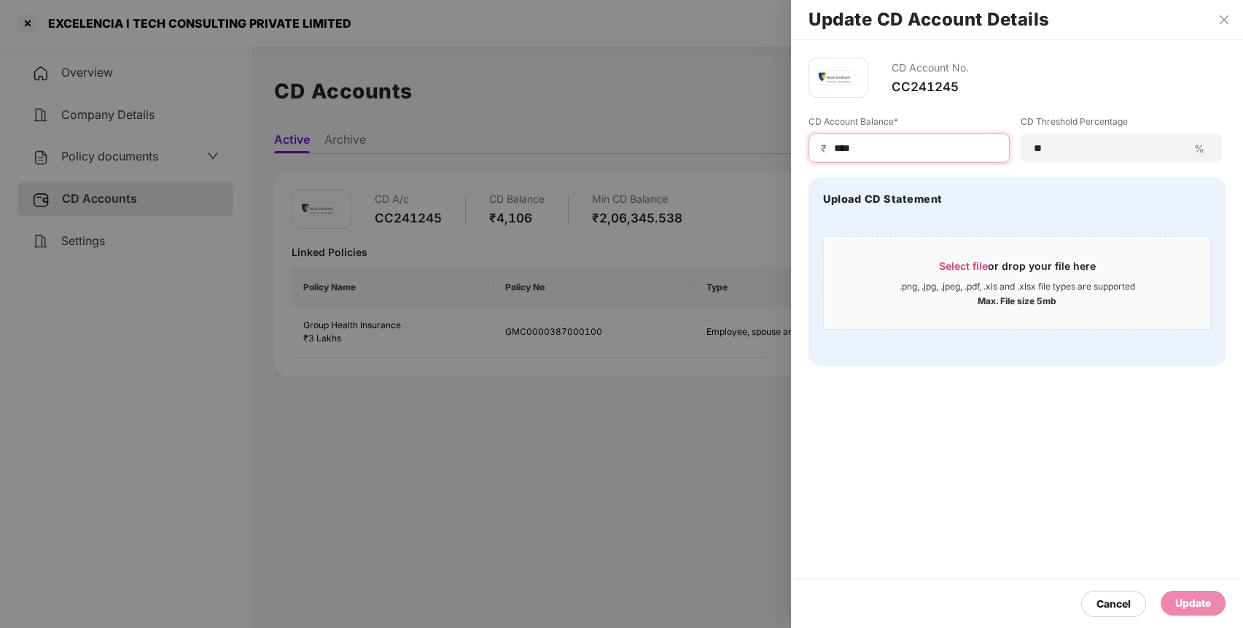
click at [844, 149] on input "****" at bounding box center [915, 148] width 165 height 15
type input "******"
click at [1173, 605] on div "Update" at bounding box center [1193, 603] width 65 height 25
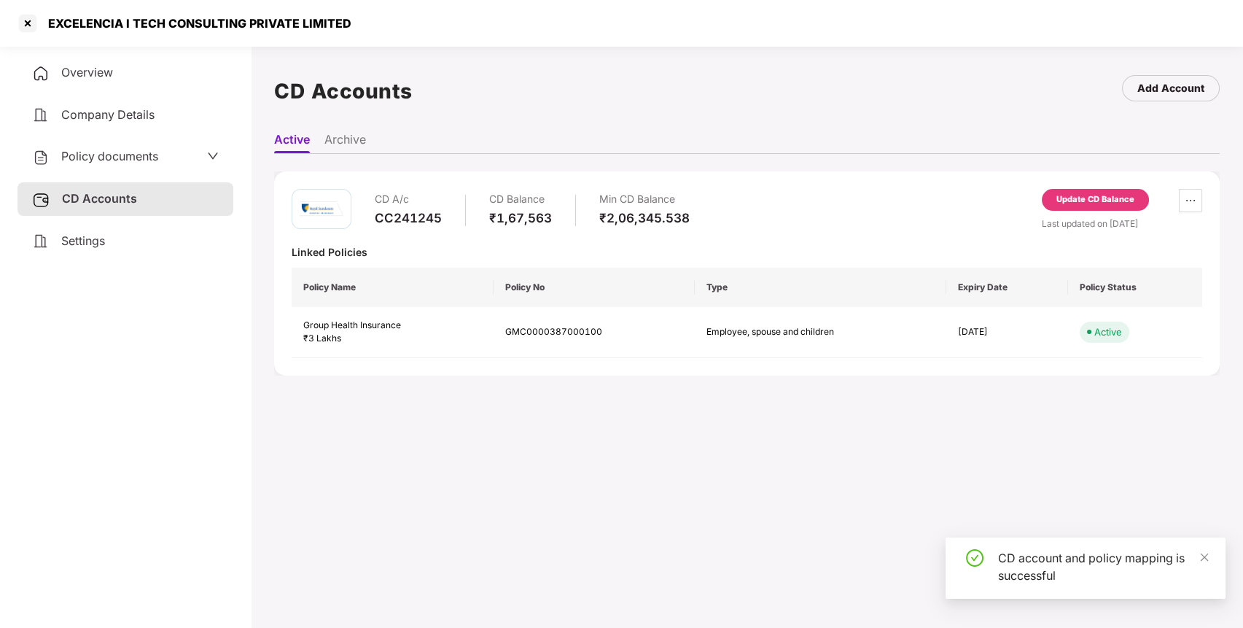
click at [29, 28] on div at bounding box center [27, 23] width 23 height 23
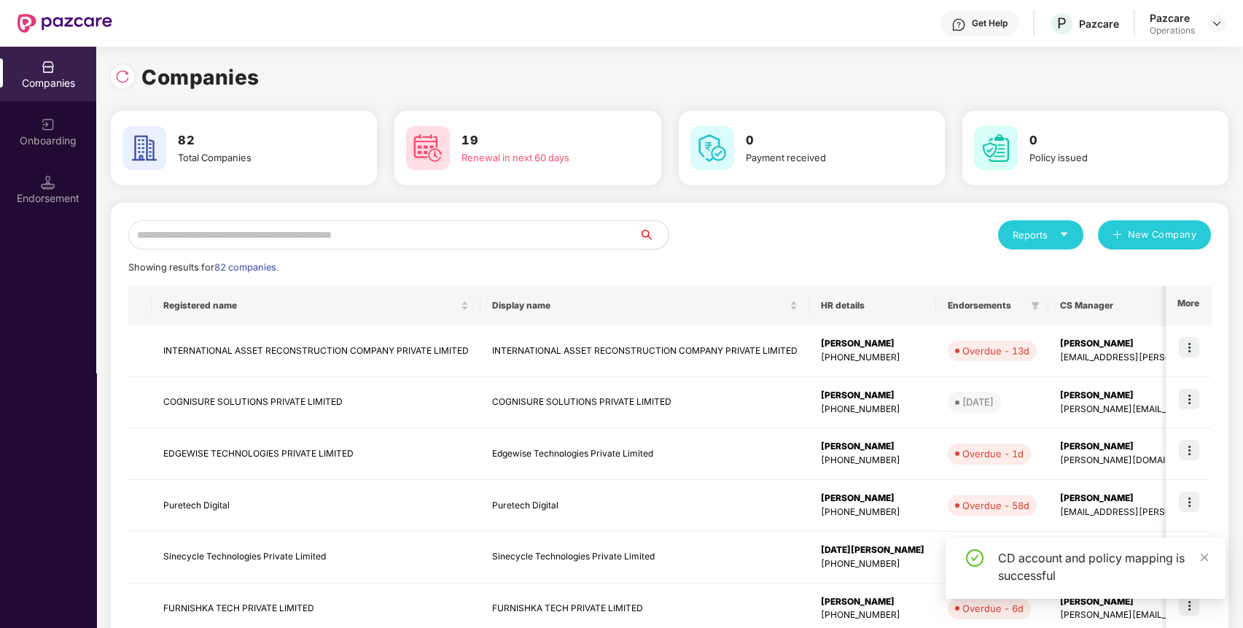
click at [377, 235] on input "text" at bounding box center [383, 234] width 511 height 29
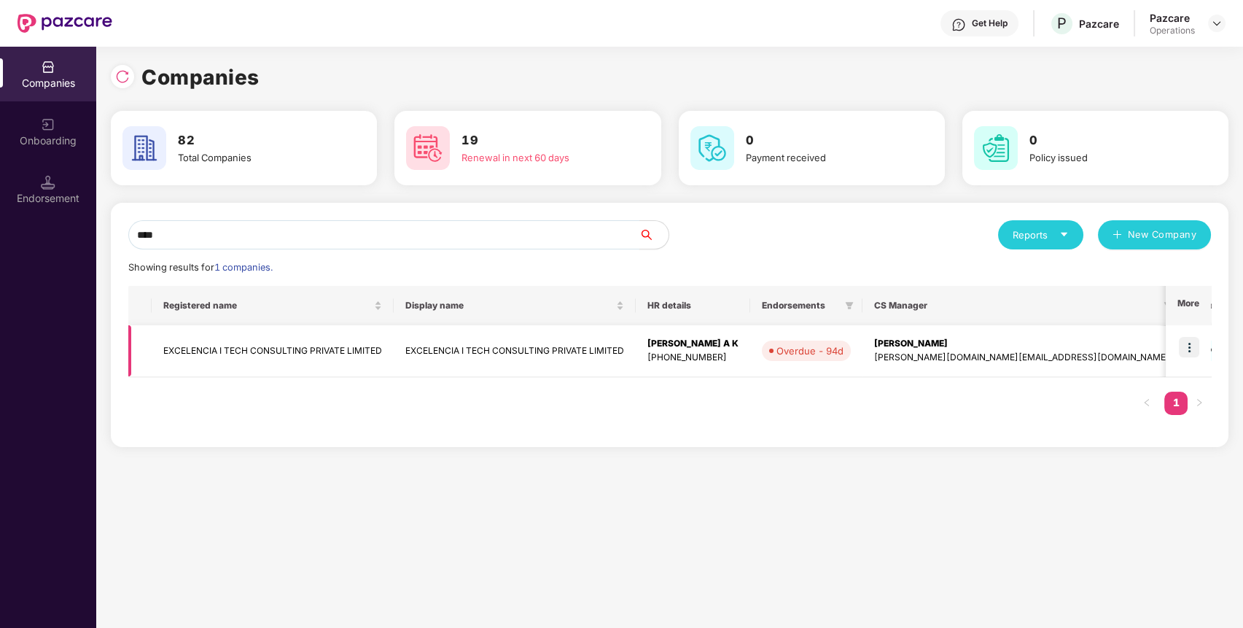
type input "****"
click at [1196, 346] on img at bounding box center [1189, 347] width 20 height 20
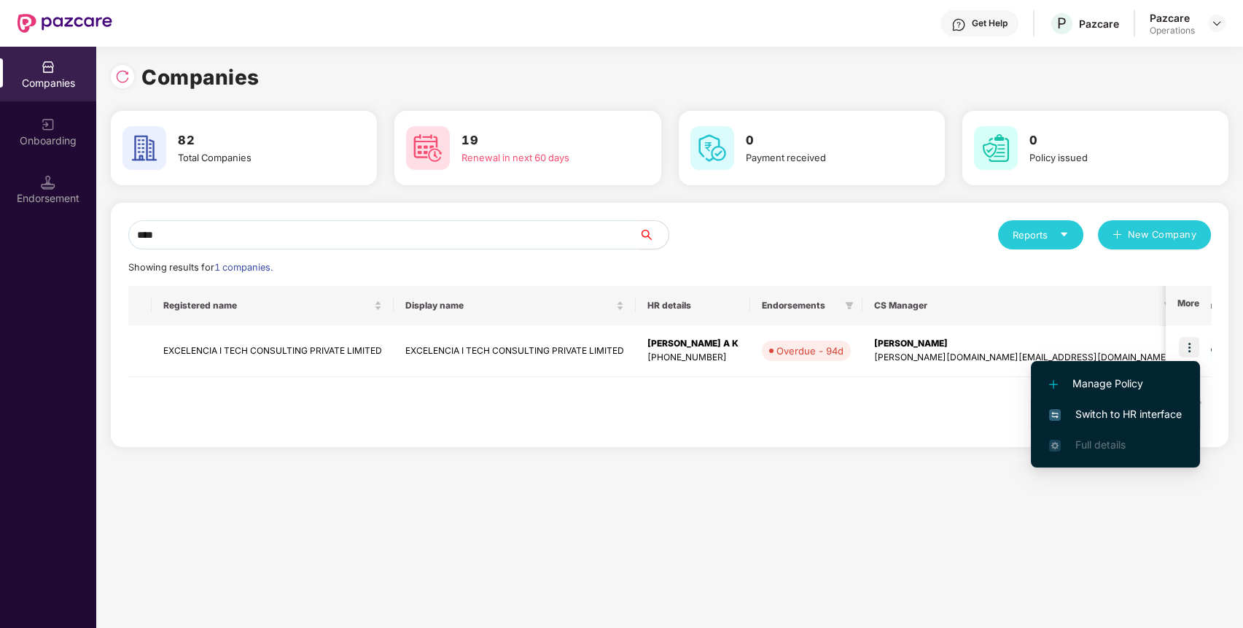
click at [1158, 413] on span "Switch to HR interface" at bounding box center [1115, 414] width 133 height 16
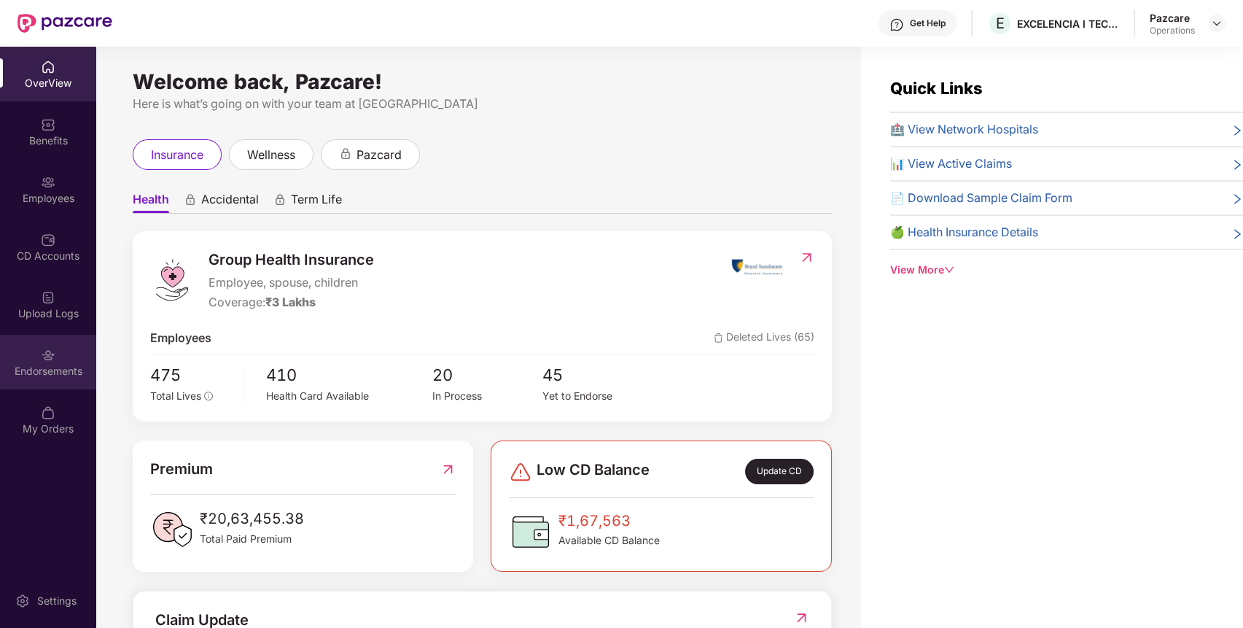
click at [62, 370] on div "Endorsements" at bounding box center [48, 371] width 96 height 15
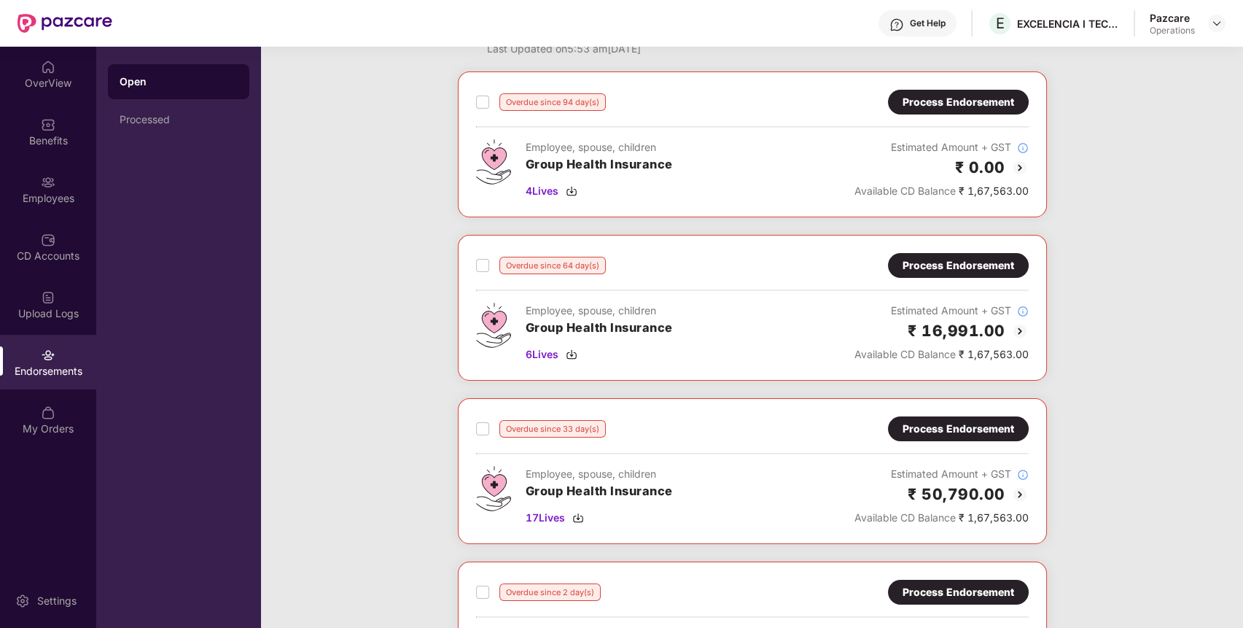
scroll to position [56, 0]
click at [974, 105] on div "Process Endorsement" at bounding box center [959, 101] width 112 height 16
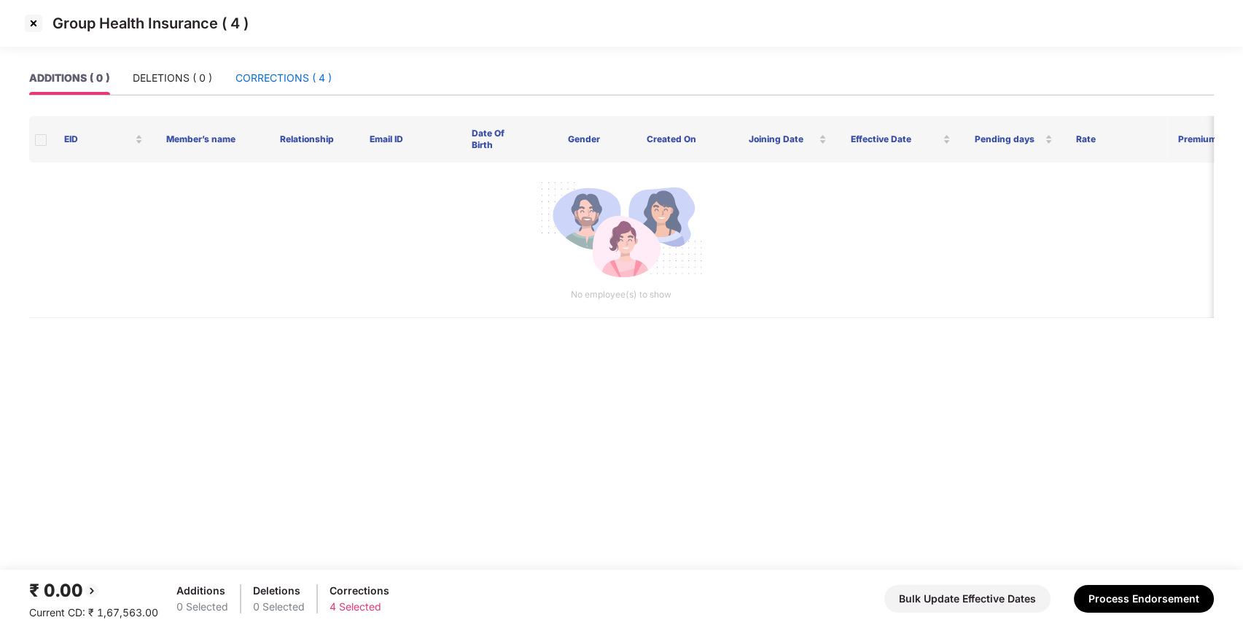
click at [251, 79] on div "CORRECTIONS ( 4 )" at bounding box center [284, 78] width 96 height 16
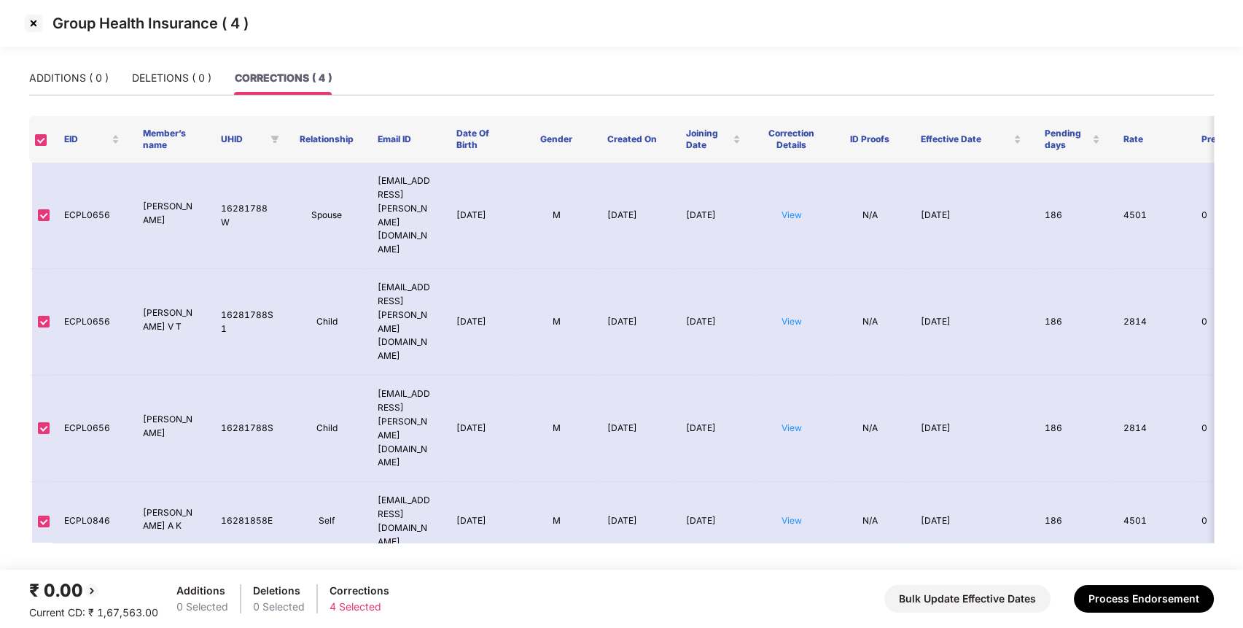
click at [36, 22] on img at bounding box center [33, 23] width 23 height 23
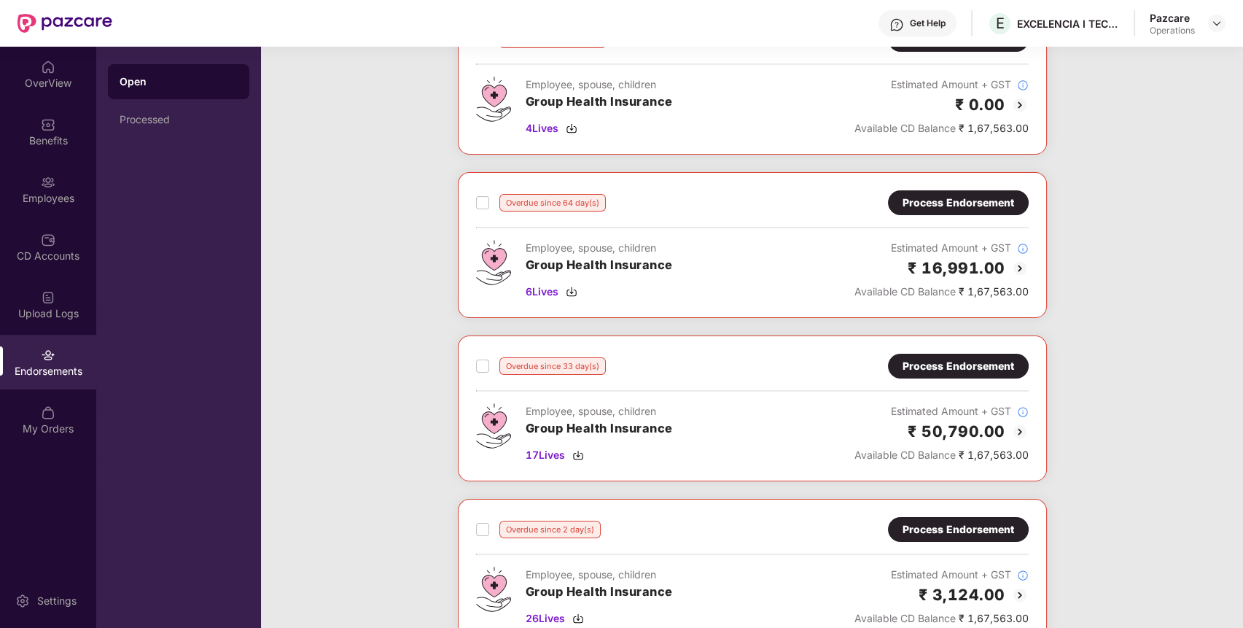
scroll to position [155, 0]
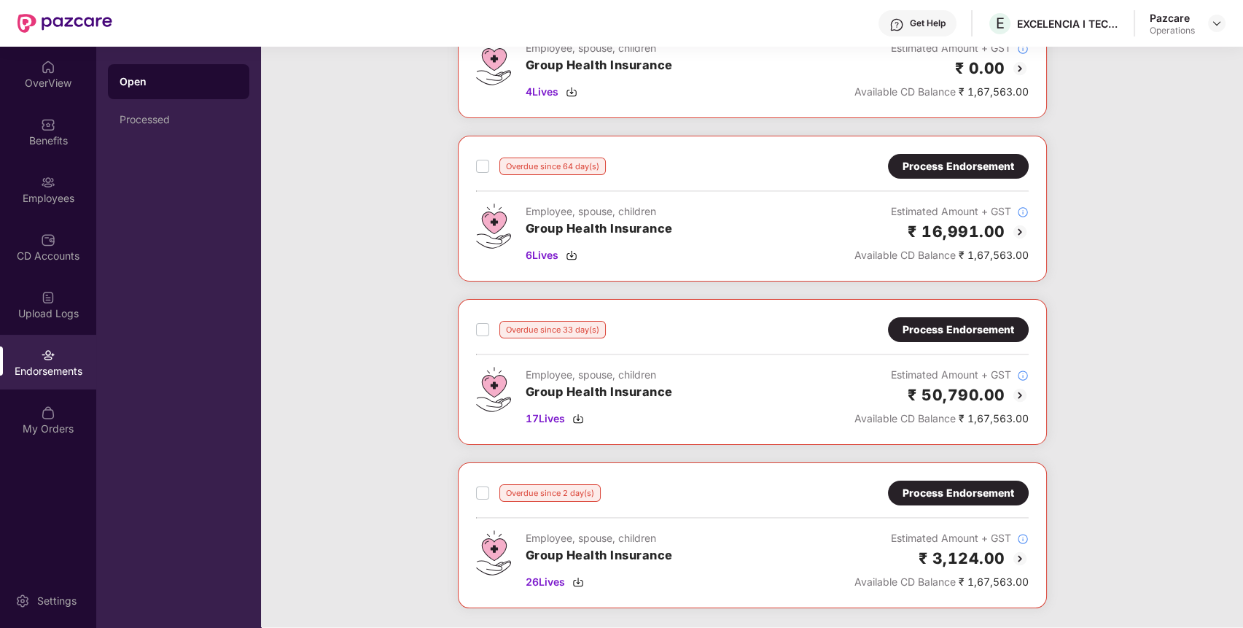
click at [986, 327] on div "Process Endorsement" at bounding box center [959, 330] width 112 height 16
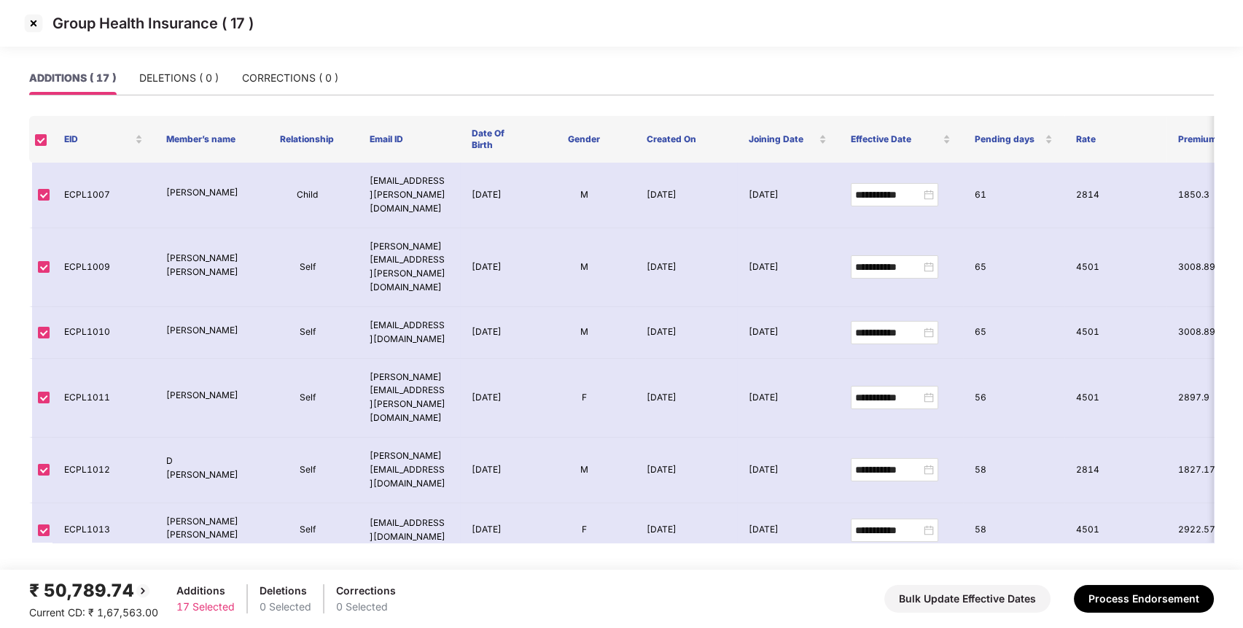
click at [28, 17] on img at bounding box center [33, 23] width 23 height 23
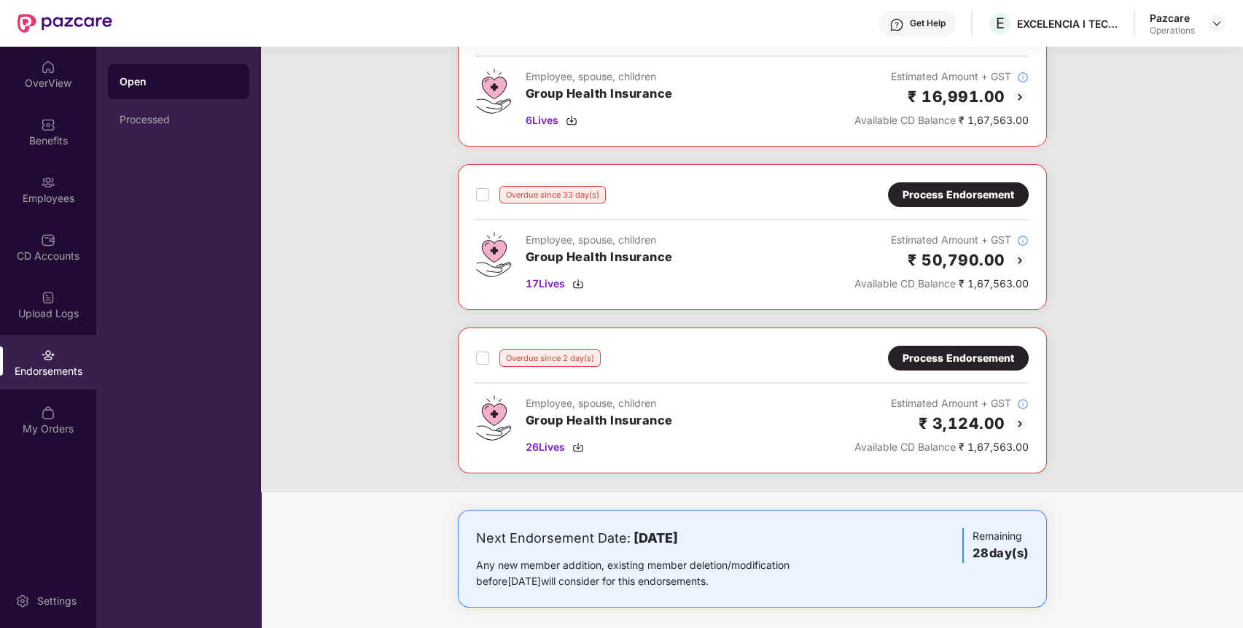
scroll to position [291, 0]
click at [904, 338] on div "Overdue since 2 day(s) Process Endorsement Employee, spouse, children Group Hea…" at bounding box center [752, 399] width 589 height 146
click at [912, 356] on div "Process Endorsement" at bounding box center [959, 357] width 112 height 16
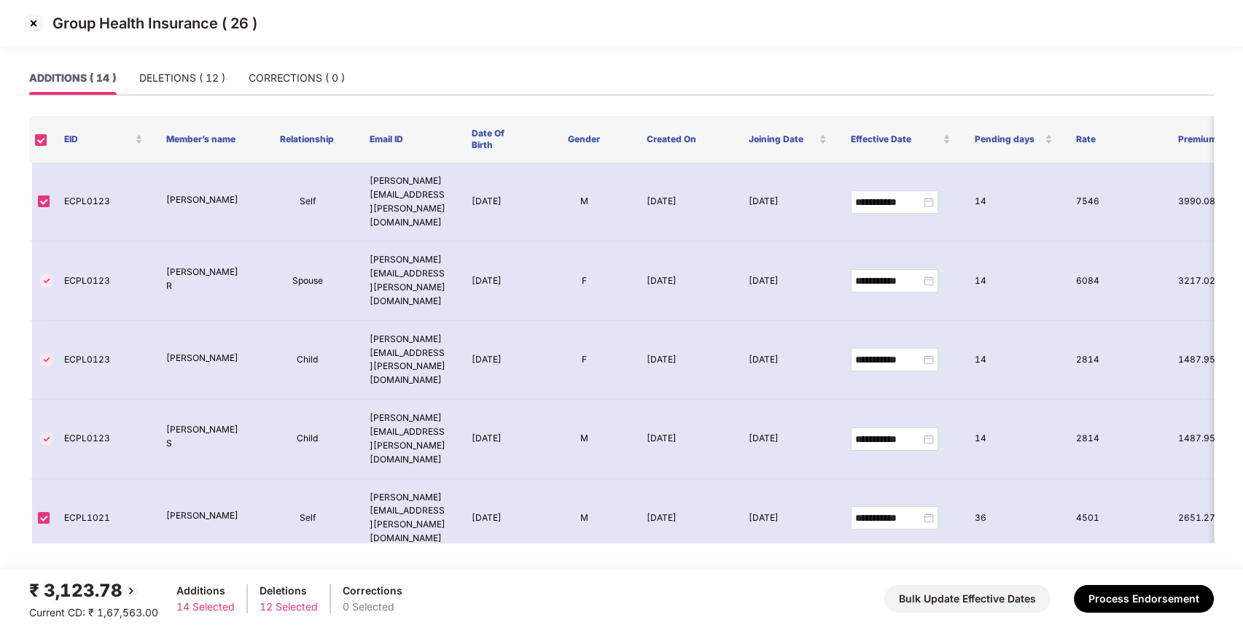
click at [35, 15] on img at bounding box center [33, 23] width 23 height 23
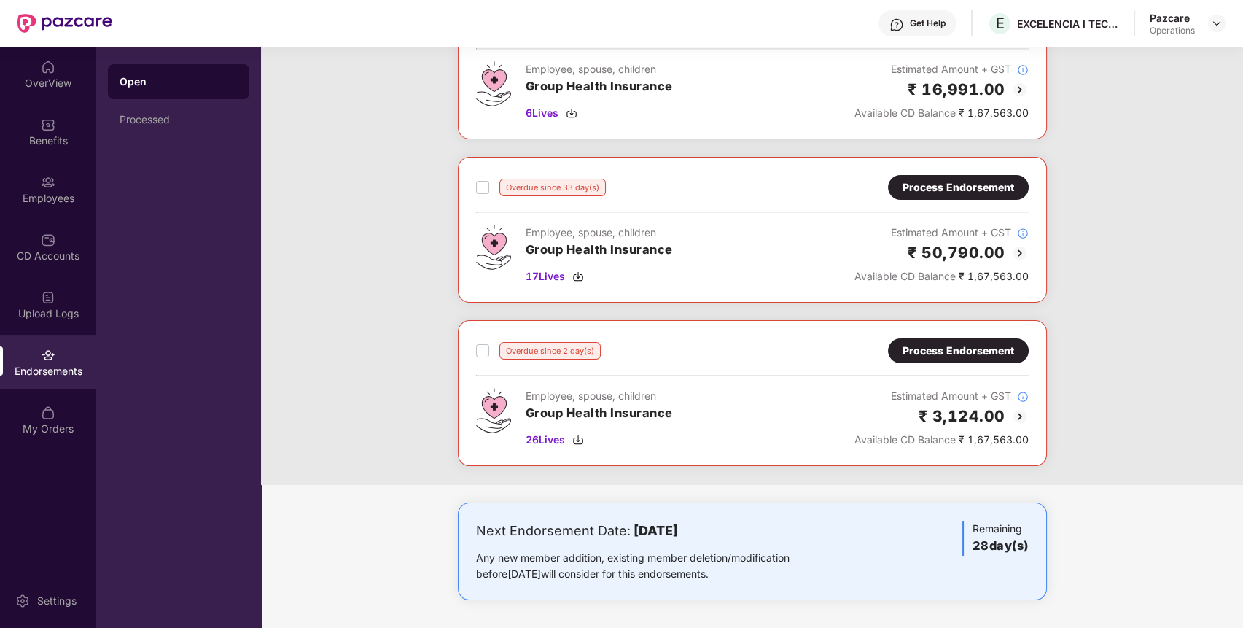
scroll to position [0, 0]
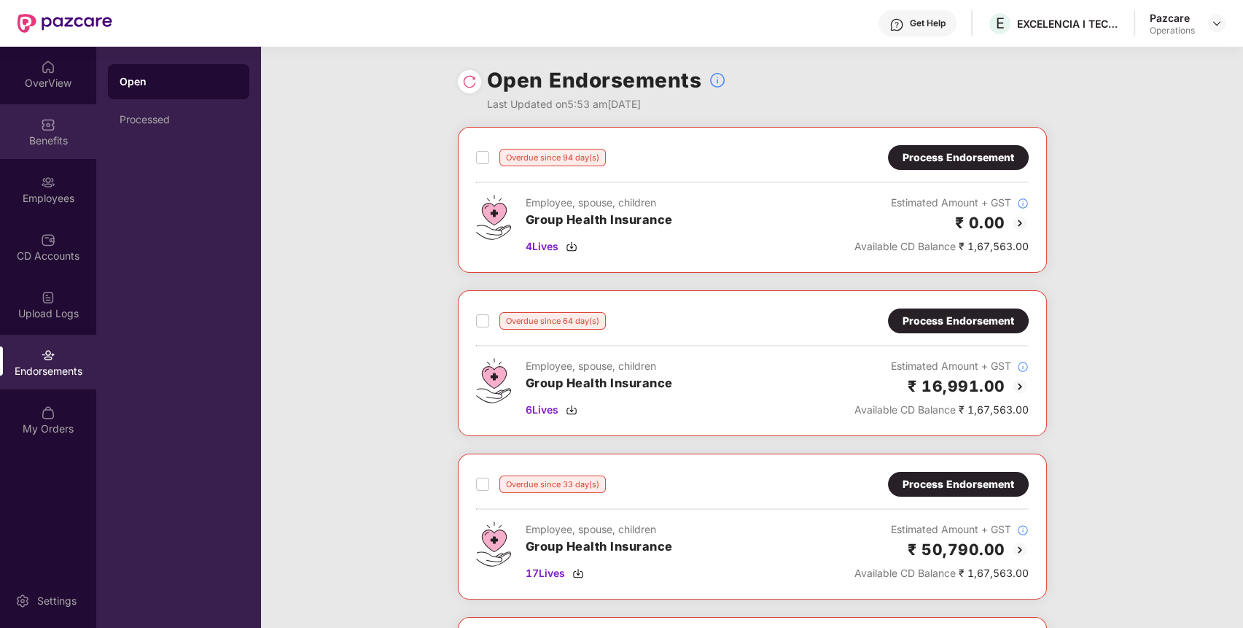
click at [34, 140] on div "Benefits" at bounding box center [48, 140] width 96 height 15
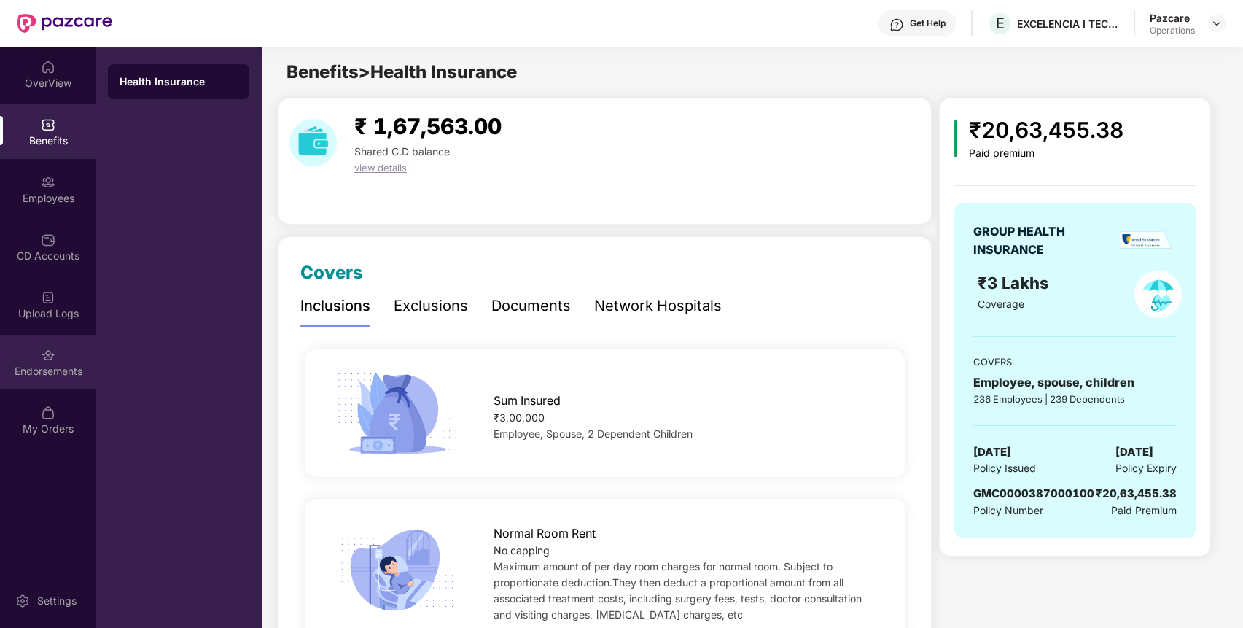
click at [38, 376] on div "Endorsements" at bounding box center [48, 371] width 96 height 15
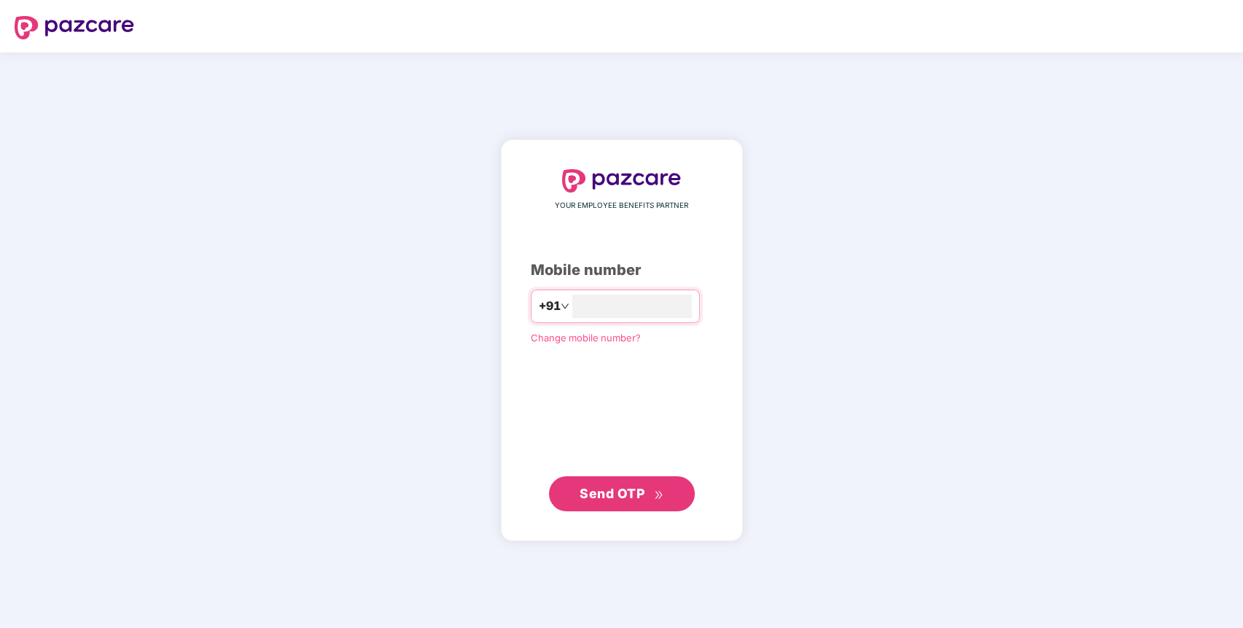
type input "**********"
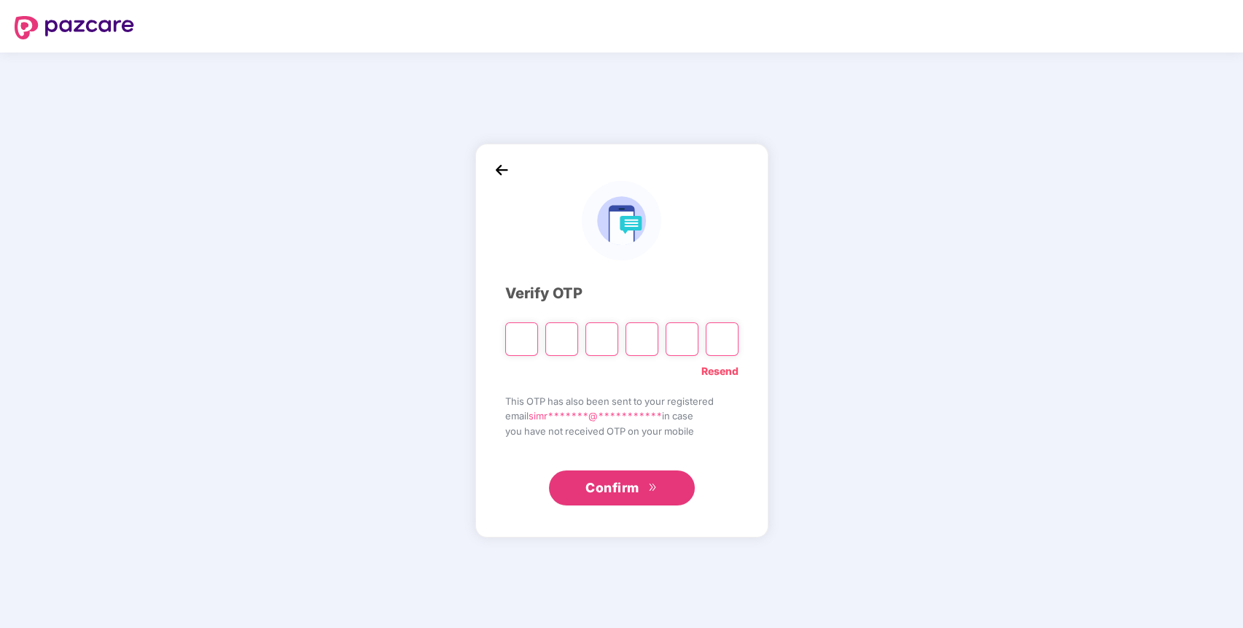
paste input "*"
type input "*"
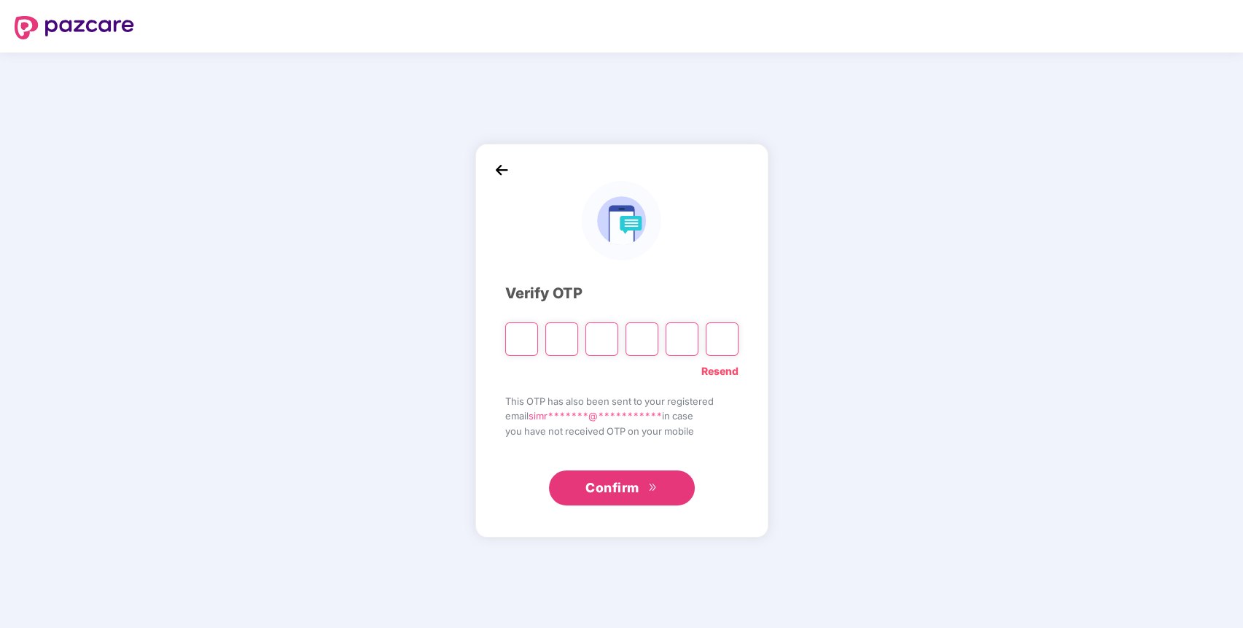
type input "*"
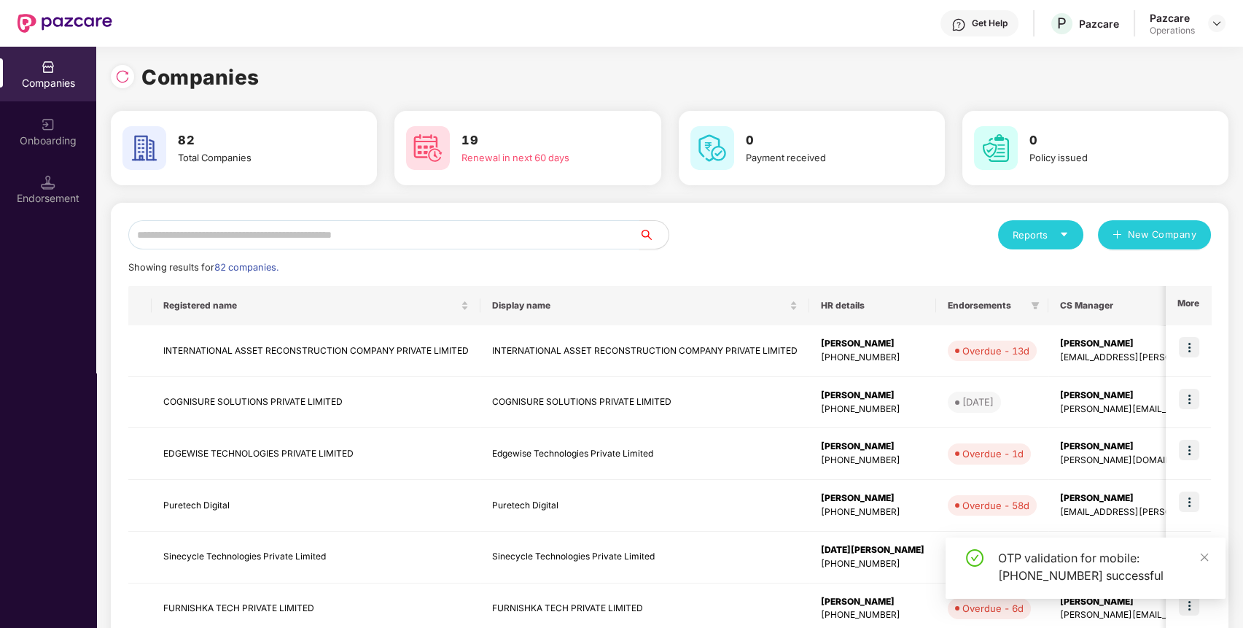
click at [606, 233] on input "text" at bounding box center [383, 234] width 511 height 29
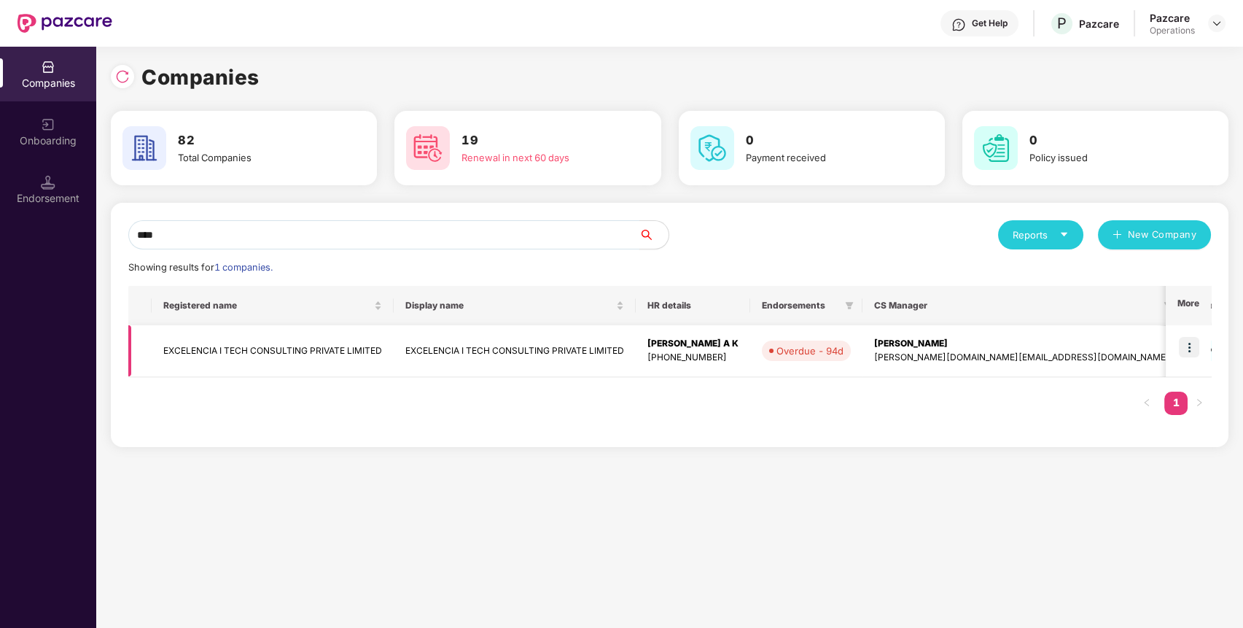
type input "****"
click at [1196, 349] on img at bounding box center [1189, 347] width 20 height 20
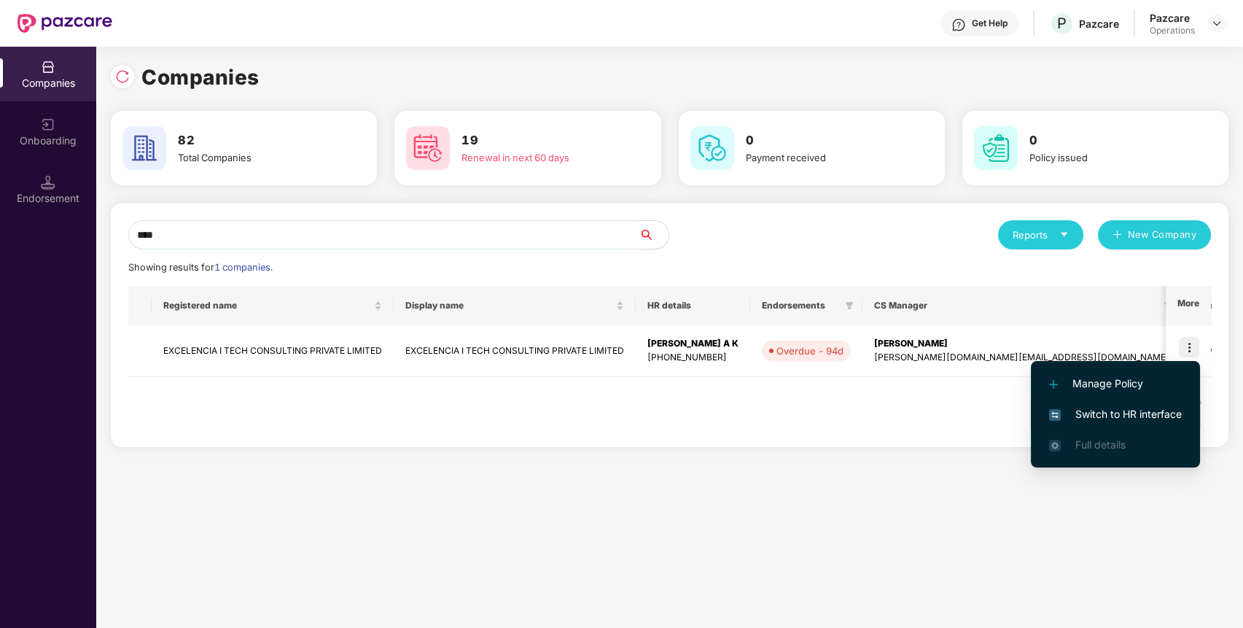
click at [1173, 408] on span "Switch to HR interface" at bounding box center [1115, 414] width 133 height 16
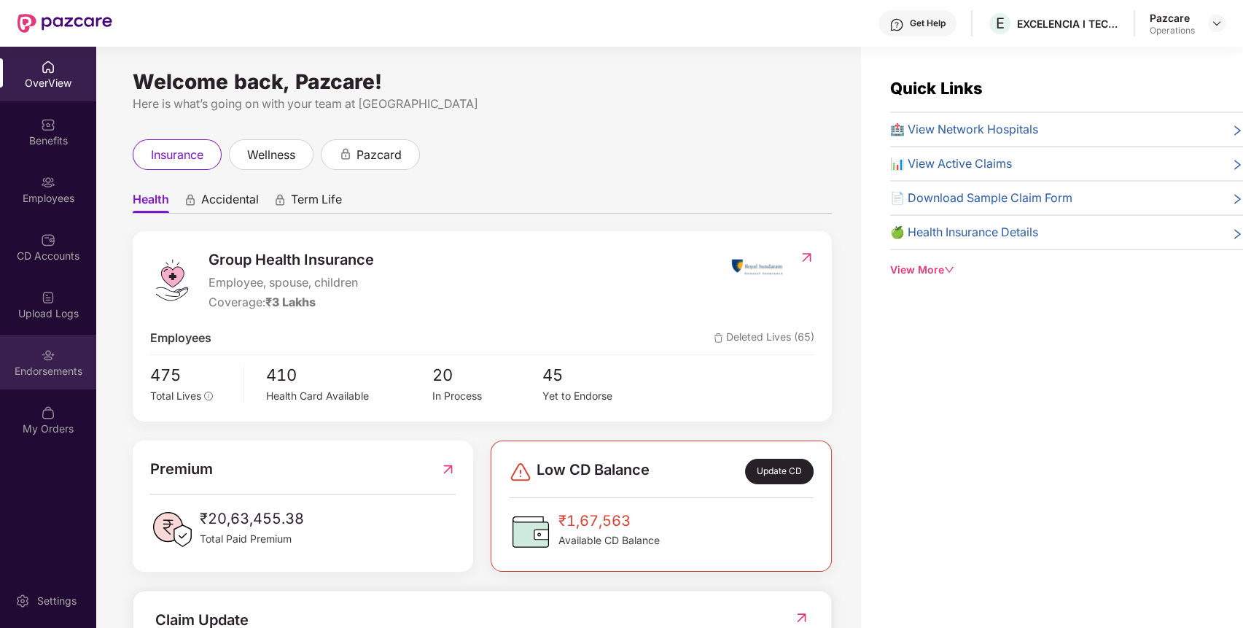
click at [44, 358] on img at bounding box center [48, 355] width 15 height 15
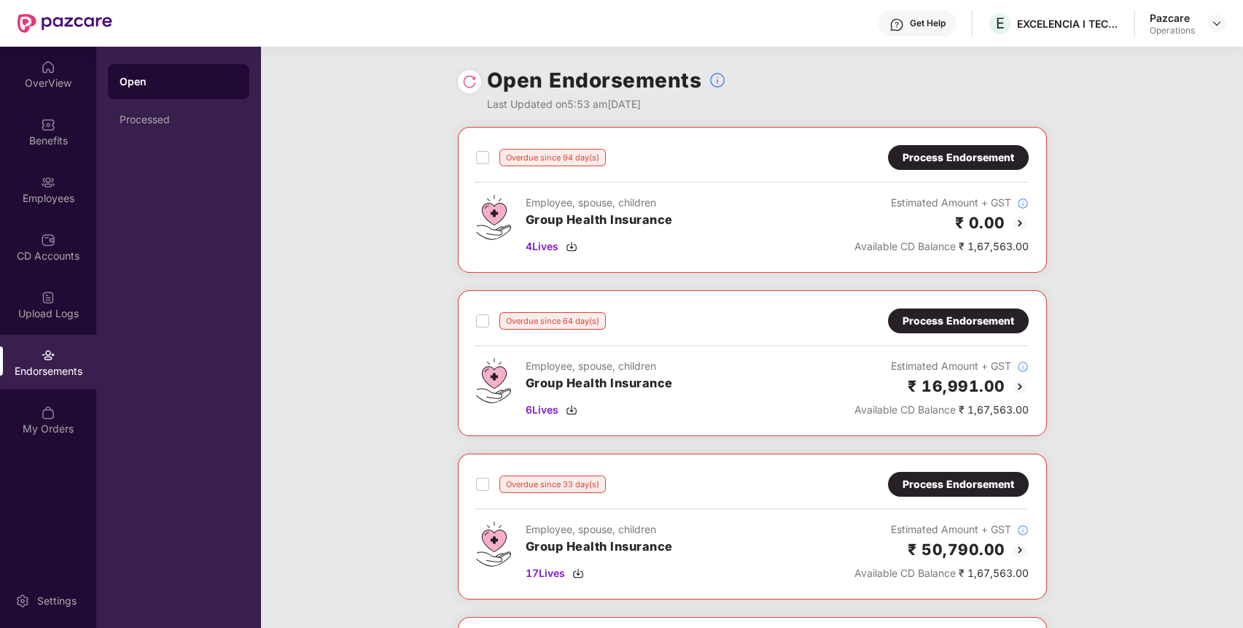
click at [928, 319] on div "Process Endorsement" at bounding box center [959, 321] width 112 height 16
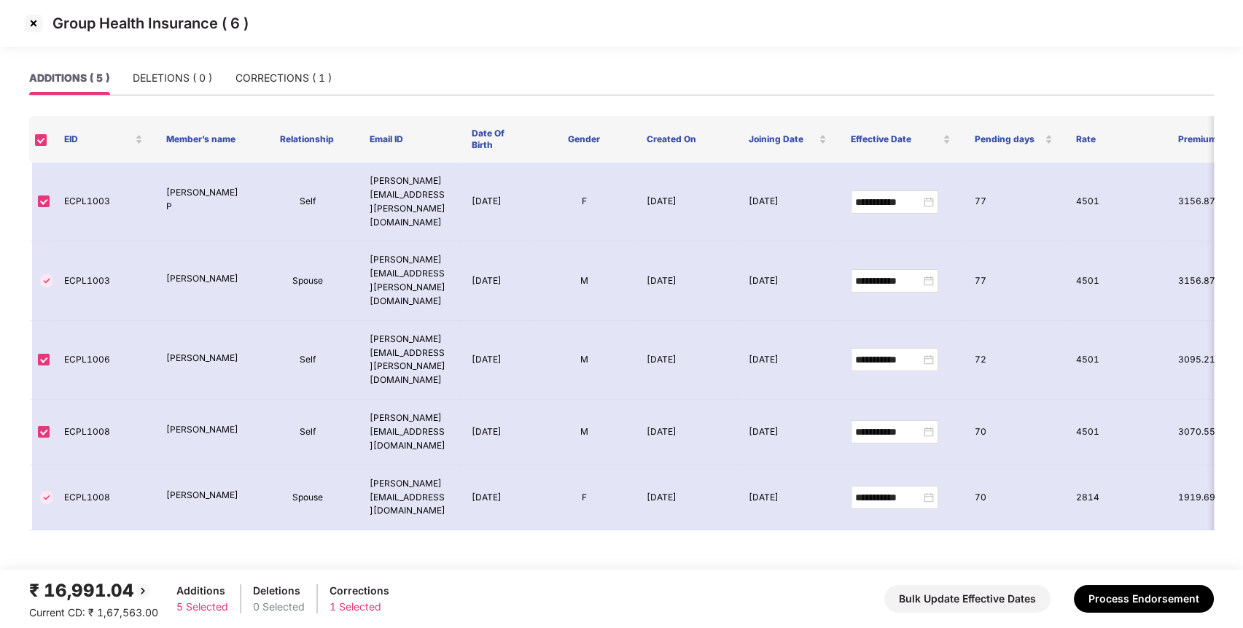
click at [35, 18] on img at bounding box center [33, 23] width 23 height 23
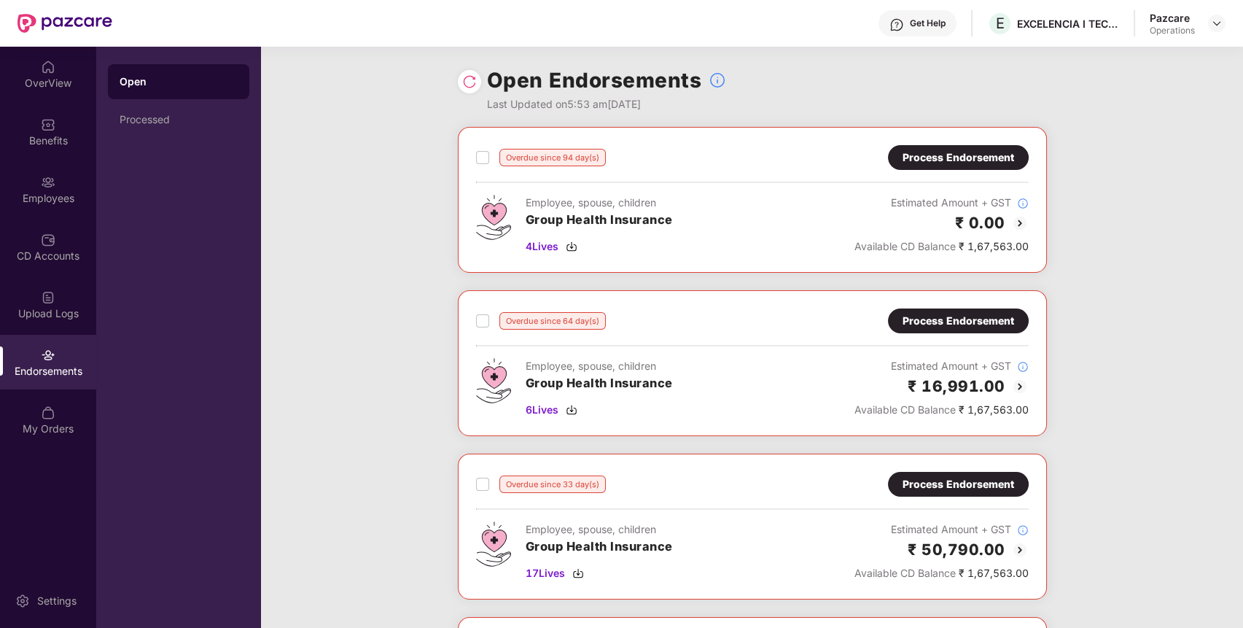
click at [992, 473] on div "Process Endorsement" at bounding box center [958, 484] width 141 height 25
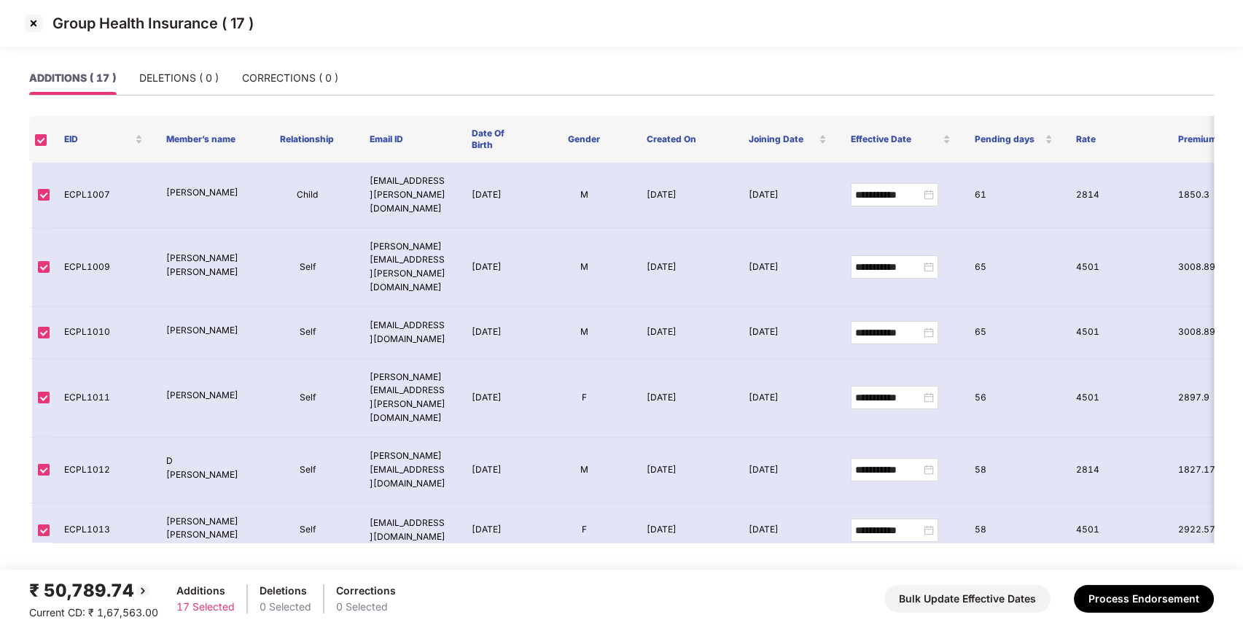
click at [34, 12] on img at bounding box center [33, 23] width 23 height 23
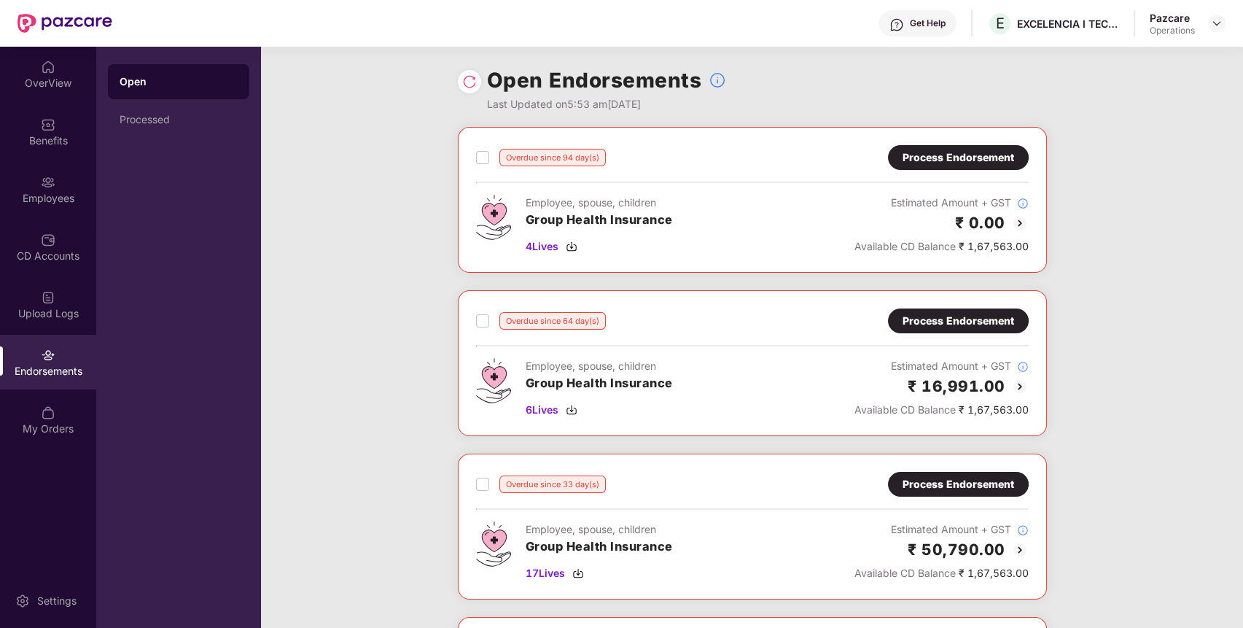
click at [967, 148] on div "Process Endorsement" at bounding box center [958, 157] width 141 height 25
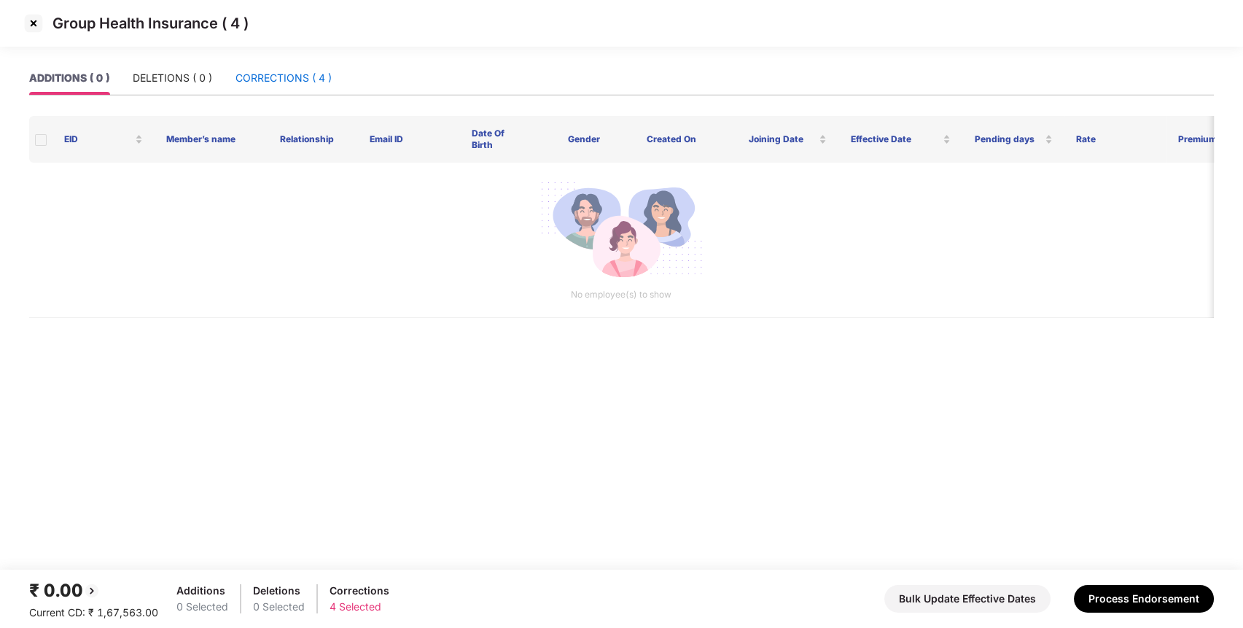
click at [309, 82] on div "CORRECTIONS ( 4 )" at bounding box center [284, 78] width 96 height 16
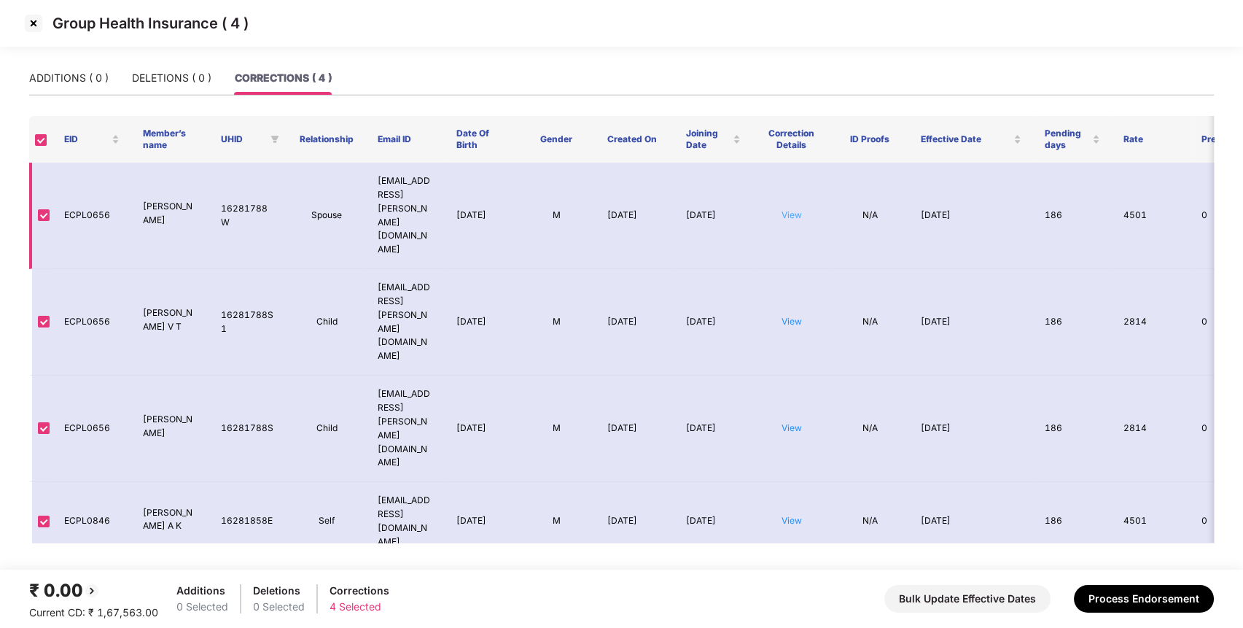
click at [796, 209] on link "View" at bounding box center [792, 214] width 20 height 11
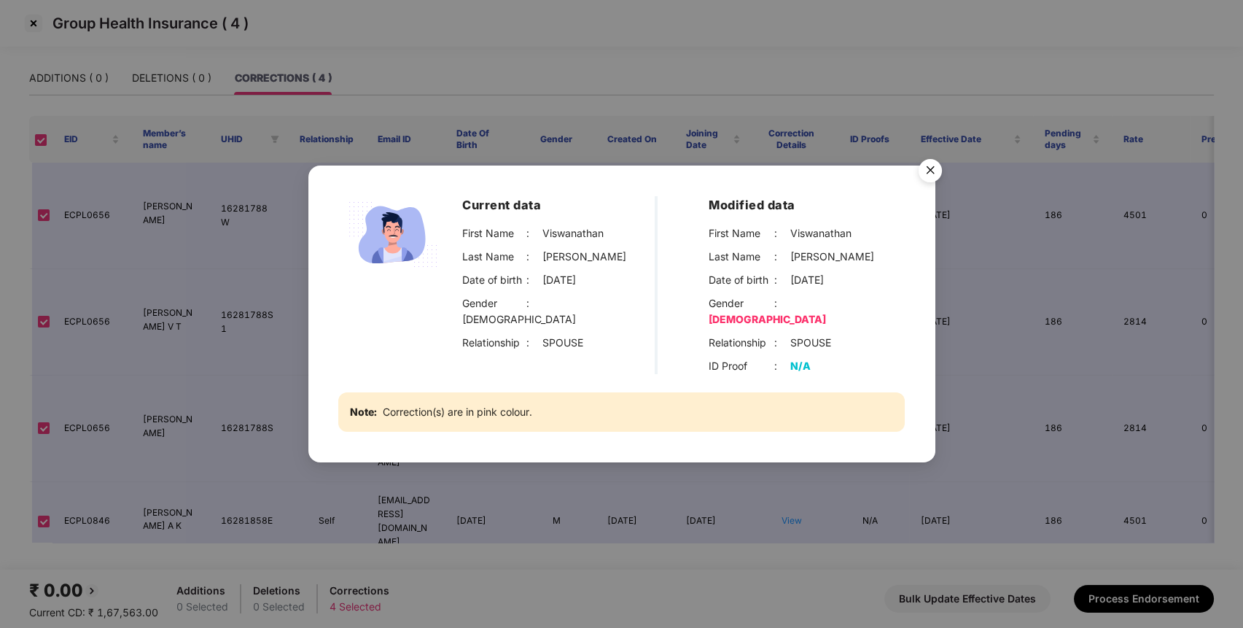
click at [931, 171] on img "Close" at bounding box center [930, 172] width 41 height 41
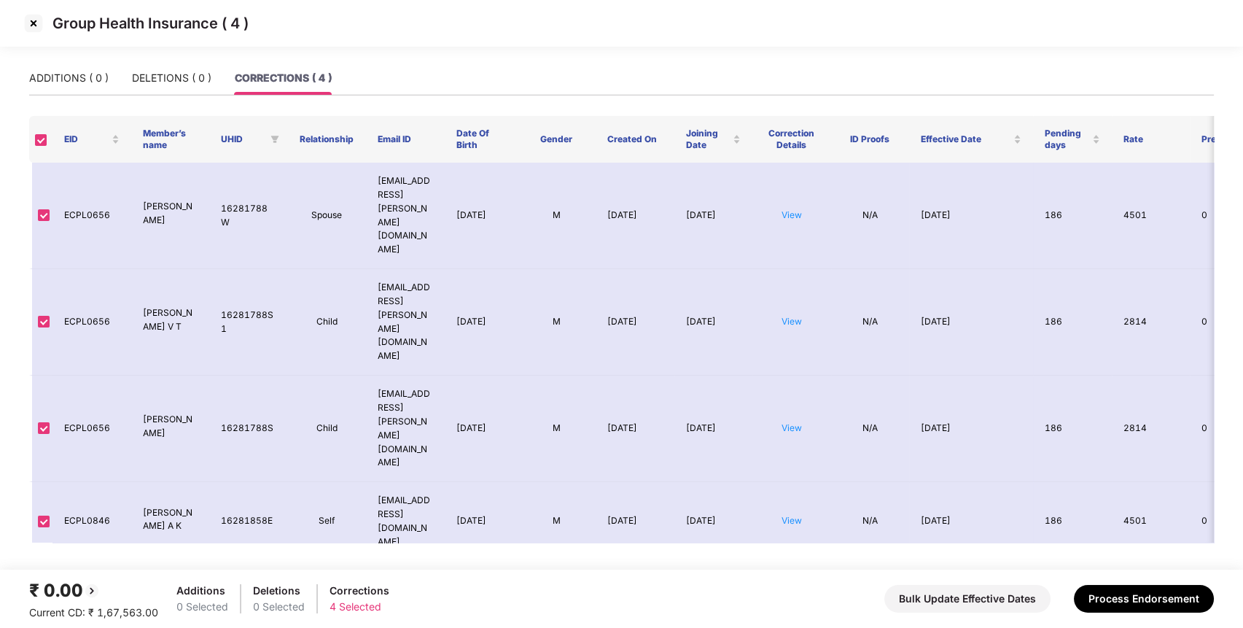
click at [34, 28] on img at bounding box center [33, 23] width 23 height 23
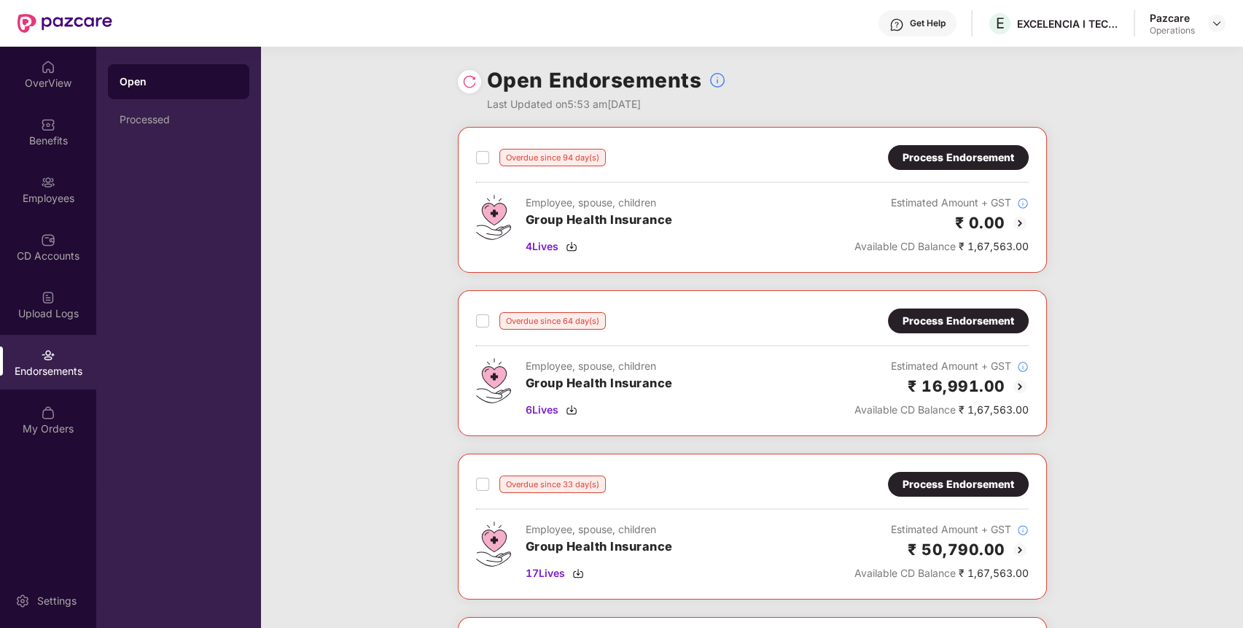
scroll to position [1, 0]
click at [543, 241] on span "4 Lives" at bounding box center [542, 246] width 33 height 16
click at [534, 405] on span "6 Lives" at bounding box center [542, 409] width 33 height 16
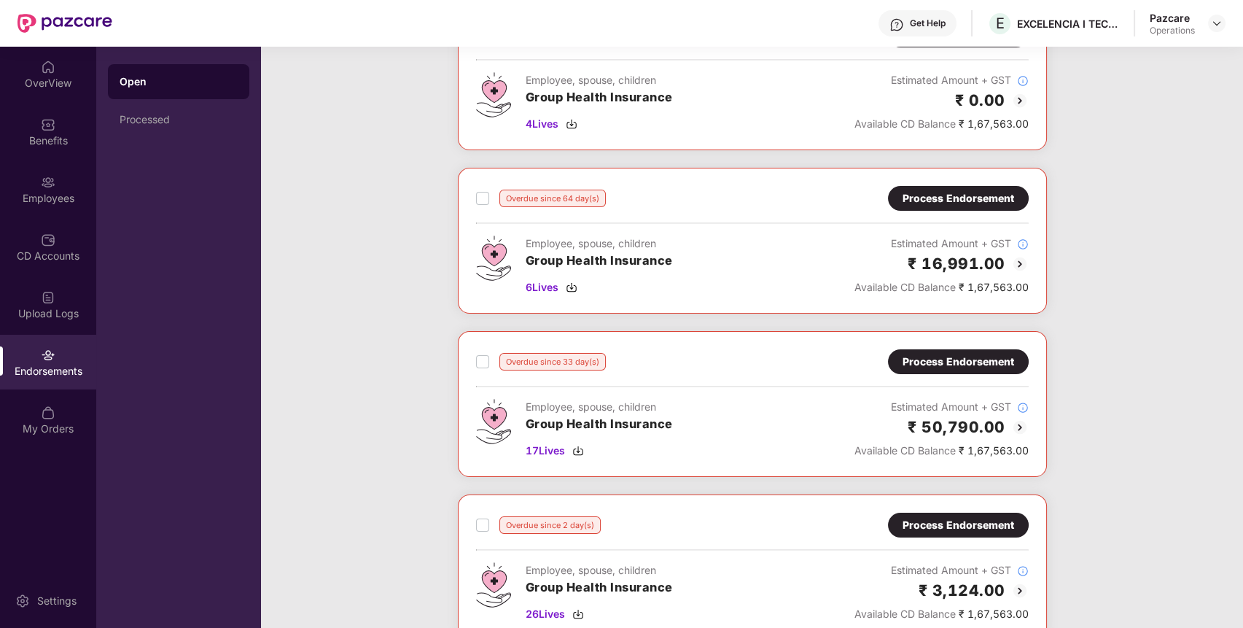
scroll to position [124, 0]
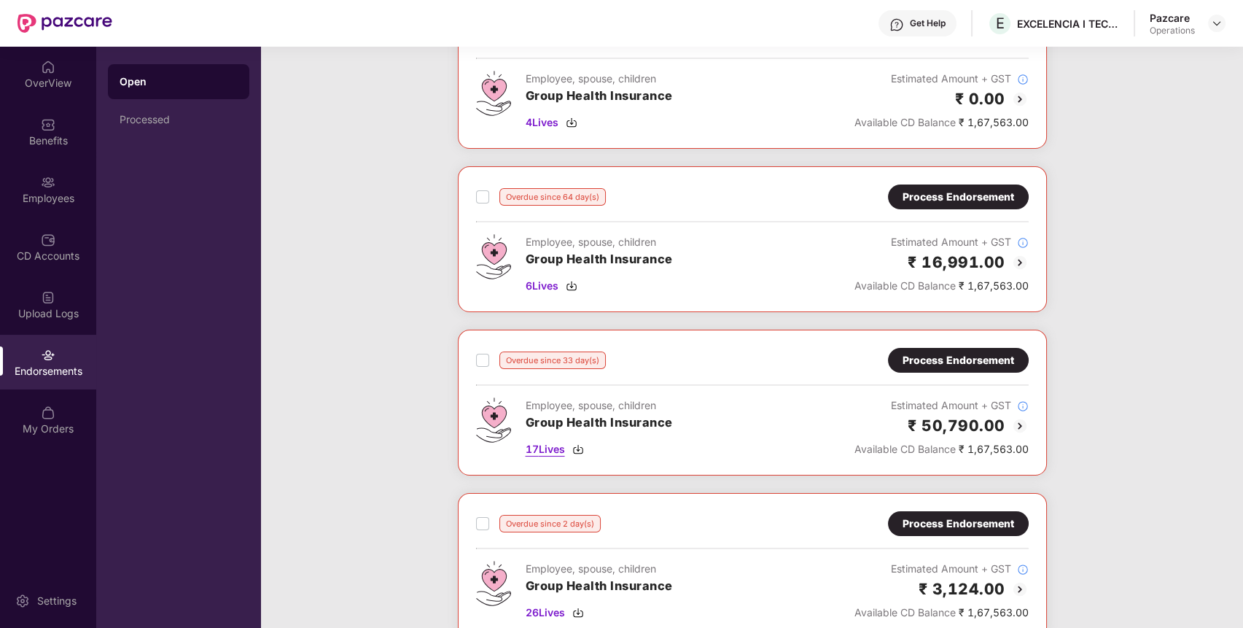
click at [549, 453] on span "17 Lives" at bounding box center [545, 449] width 39 height 16
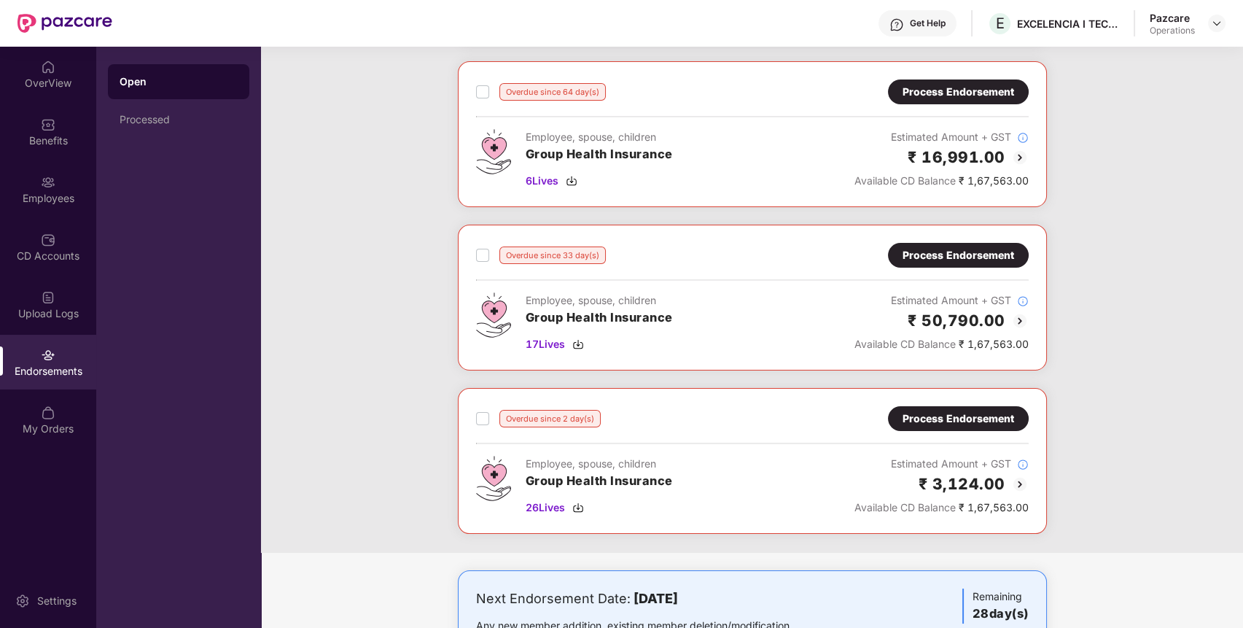
scroll to position [290, 0]
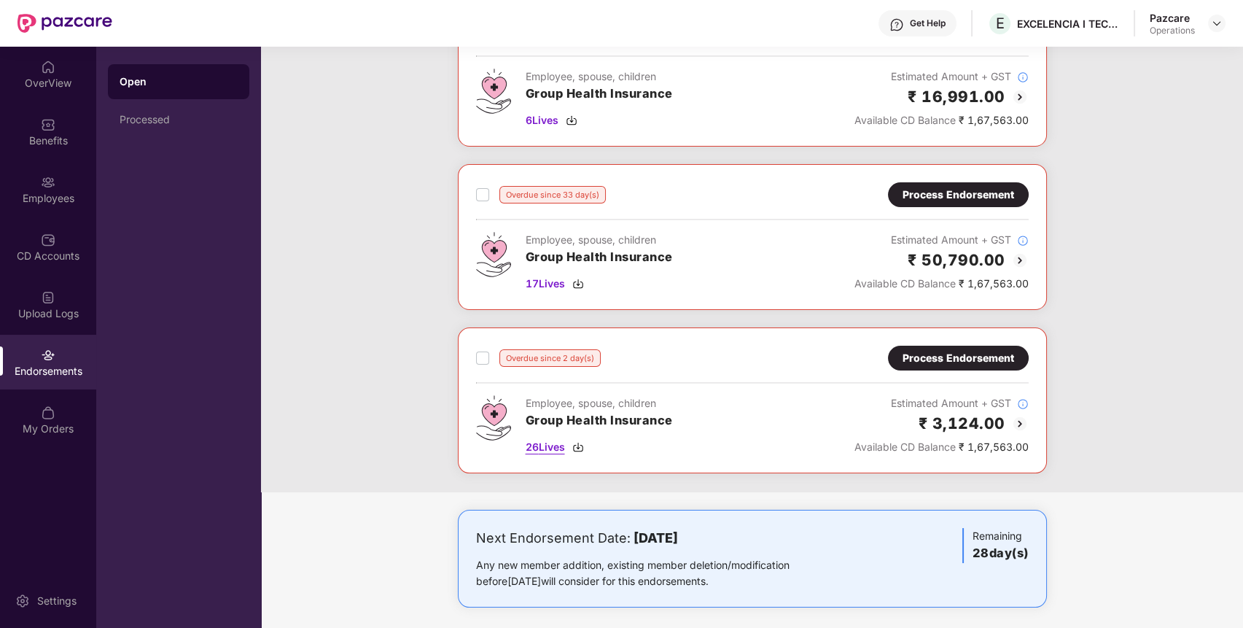
click at [532, 452] on span "26 Lives" at bounding box center [545, 447] width 39 height 16
